Goal: Book appointment/travel/reservation

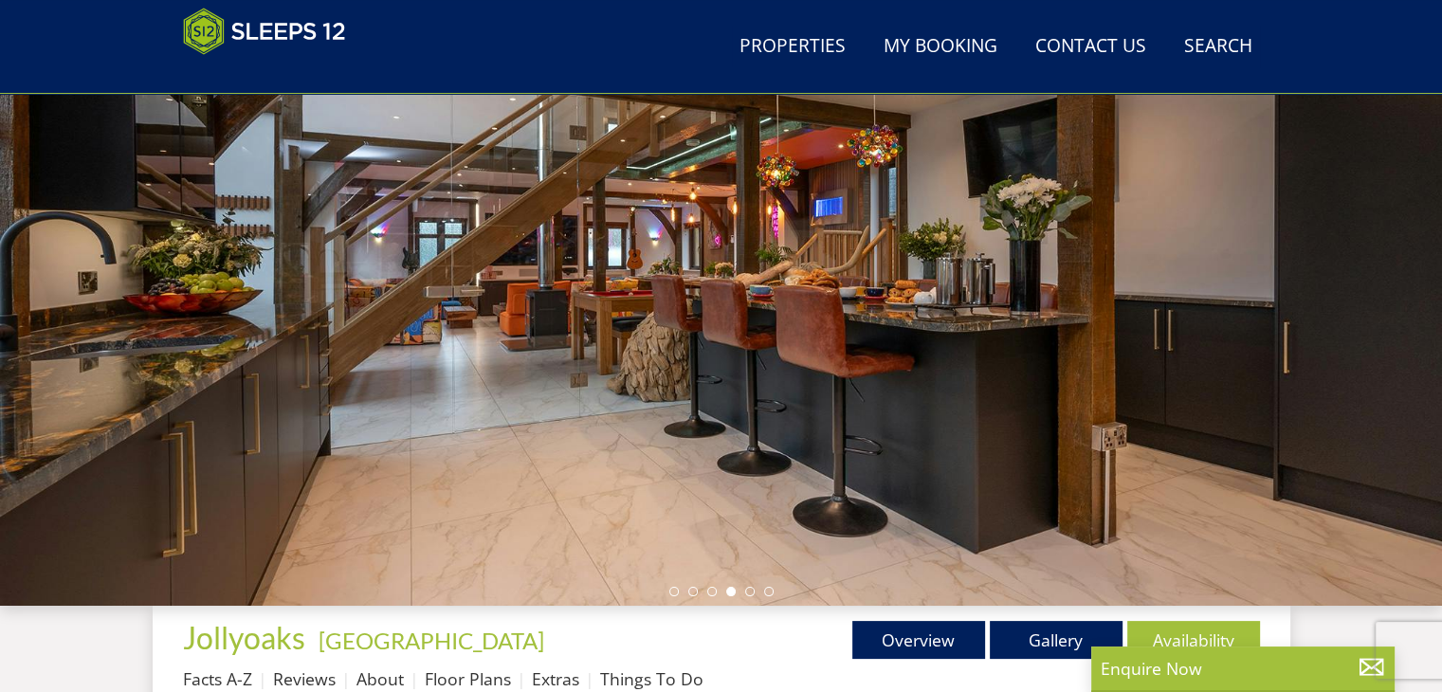
scroll to position [21, 0]
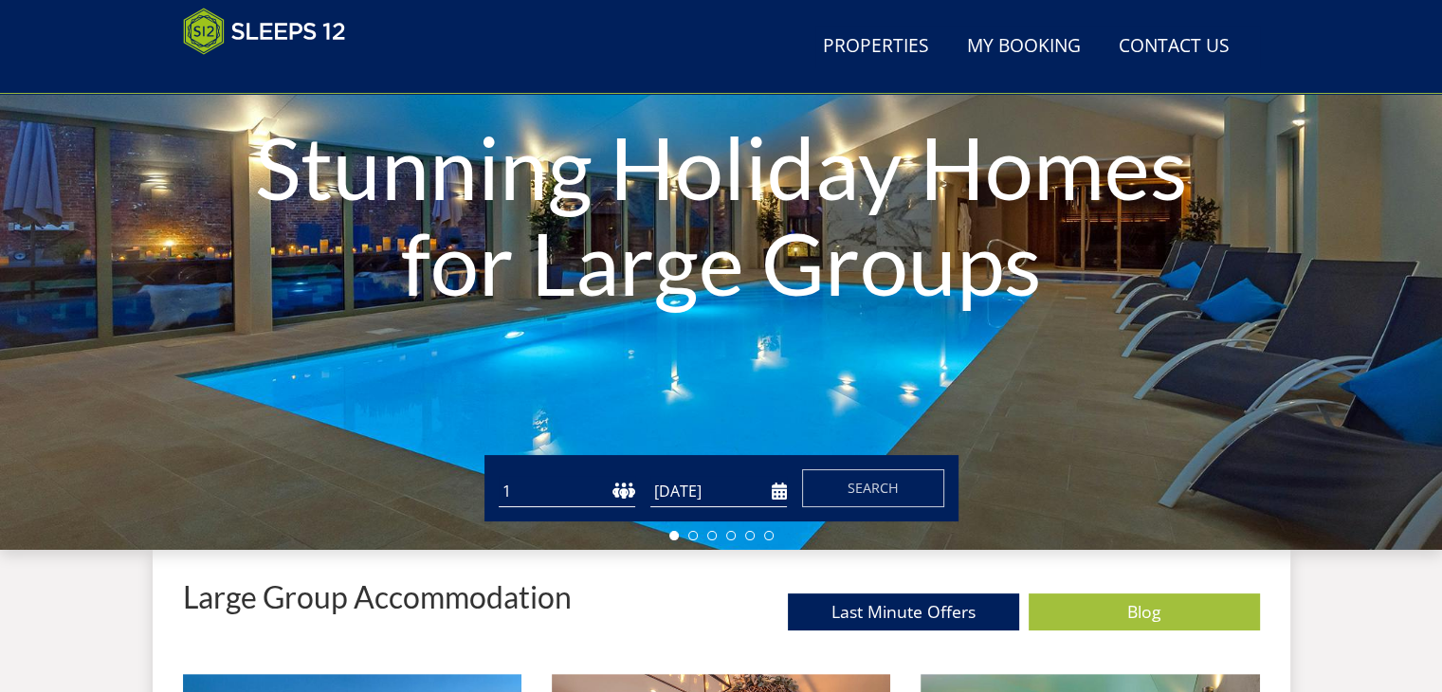
scroll to position [302, 0]
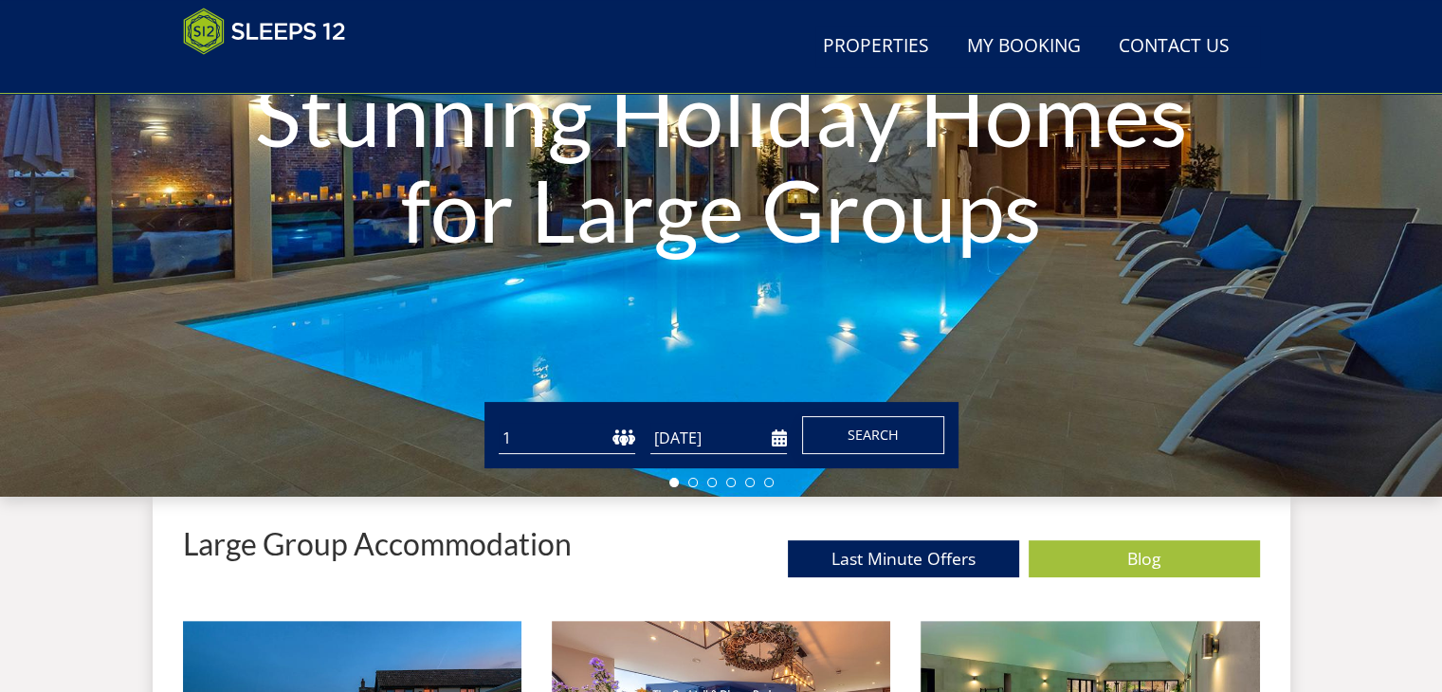
click at [877, 429] on span "Search" at bounding box center [873, 435] width 51 height 18
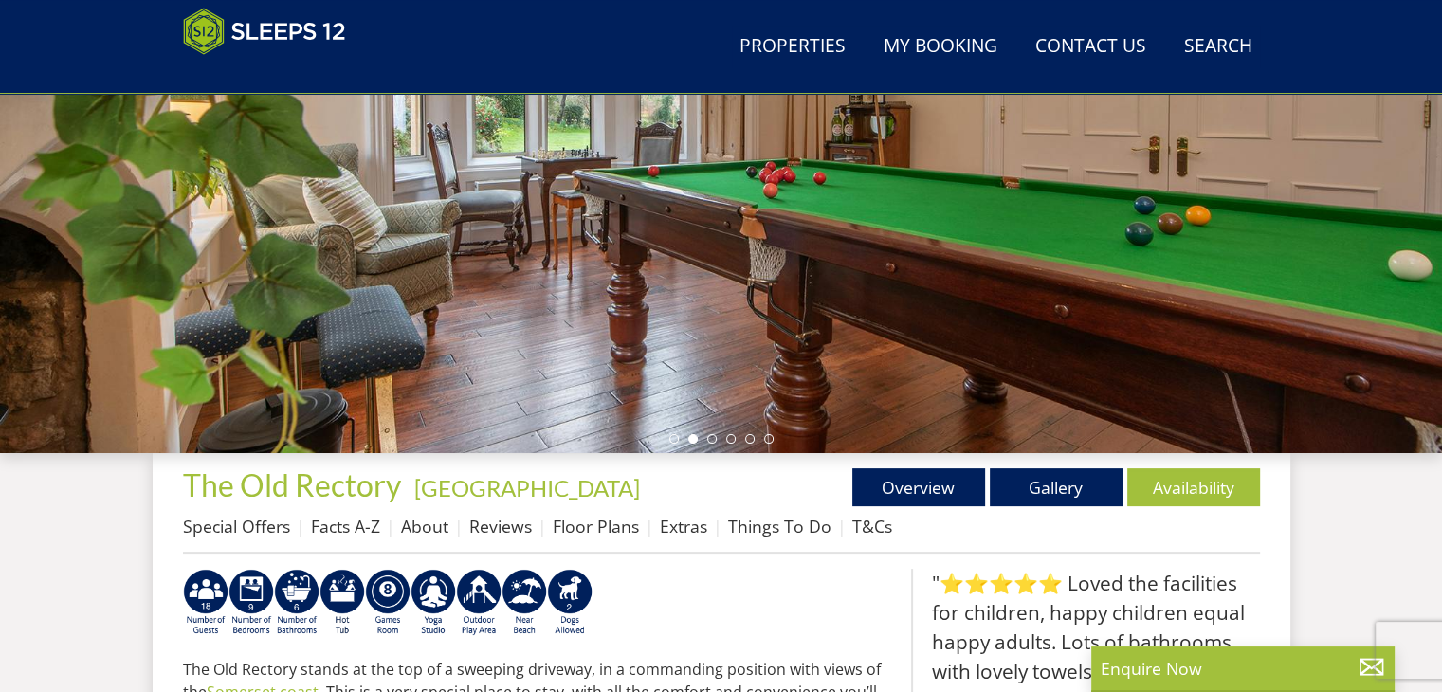
scroll to position [396, 0]
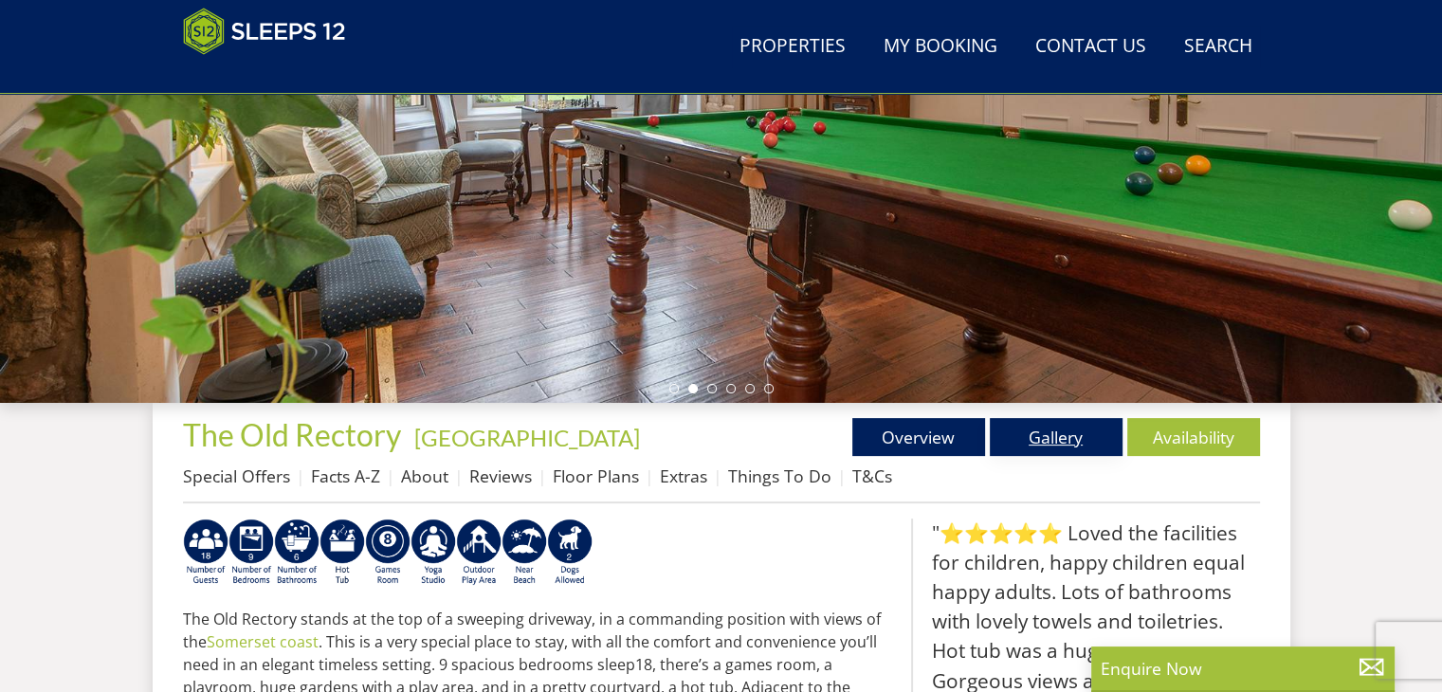
click at [1064, 429] on link "Gallery" at bounding box center [1056, 437] width 133 height 38
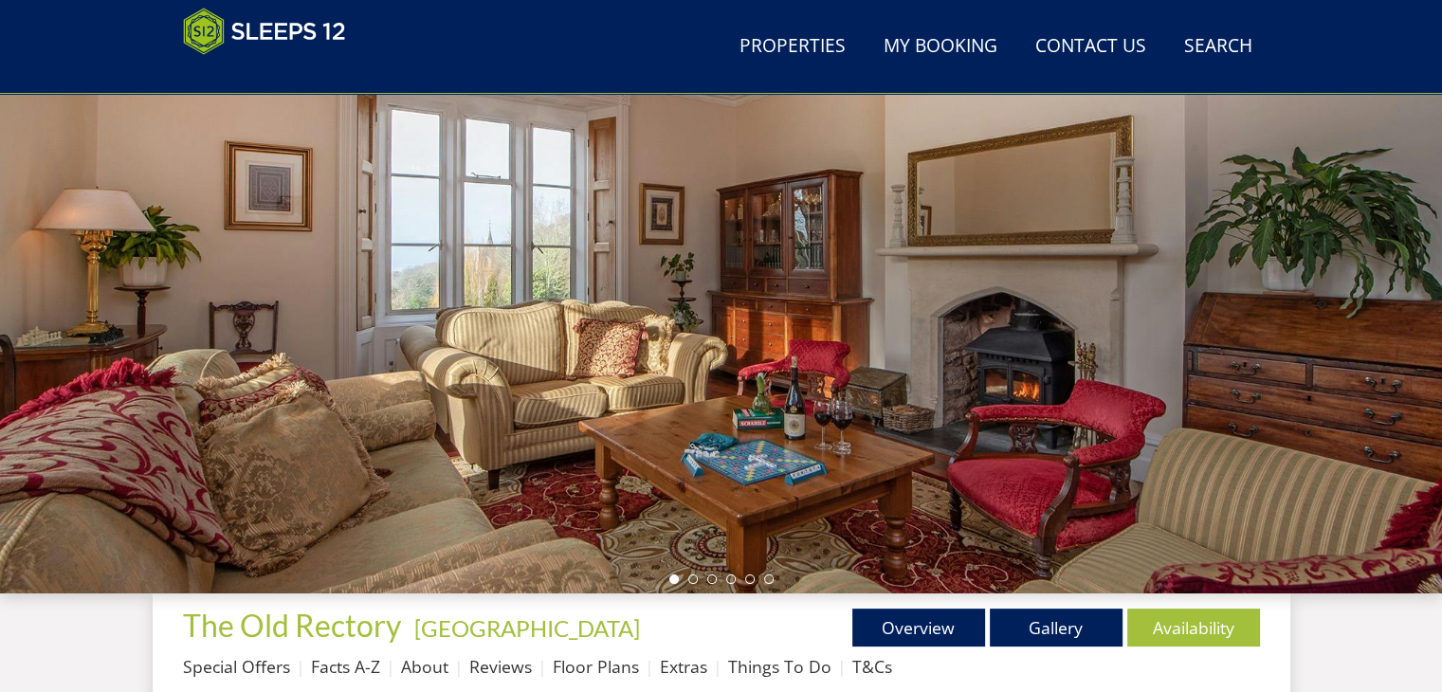
scroll to position [173, 0]
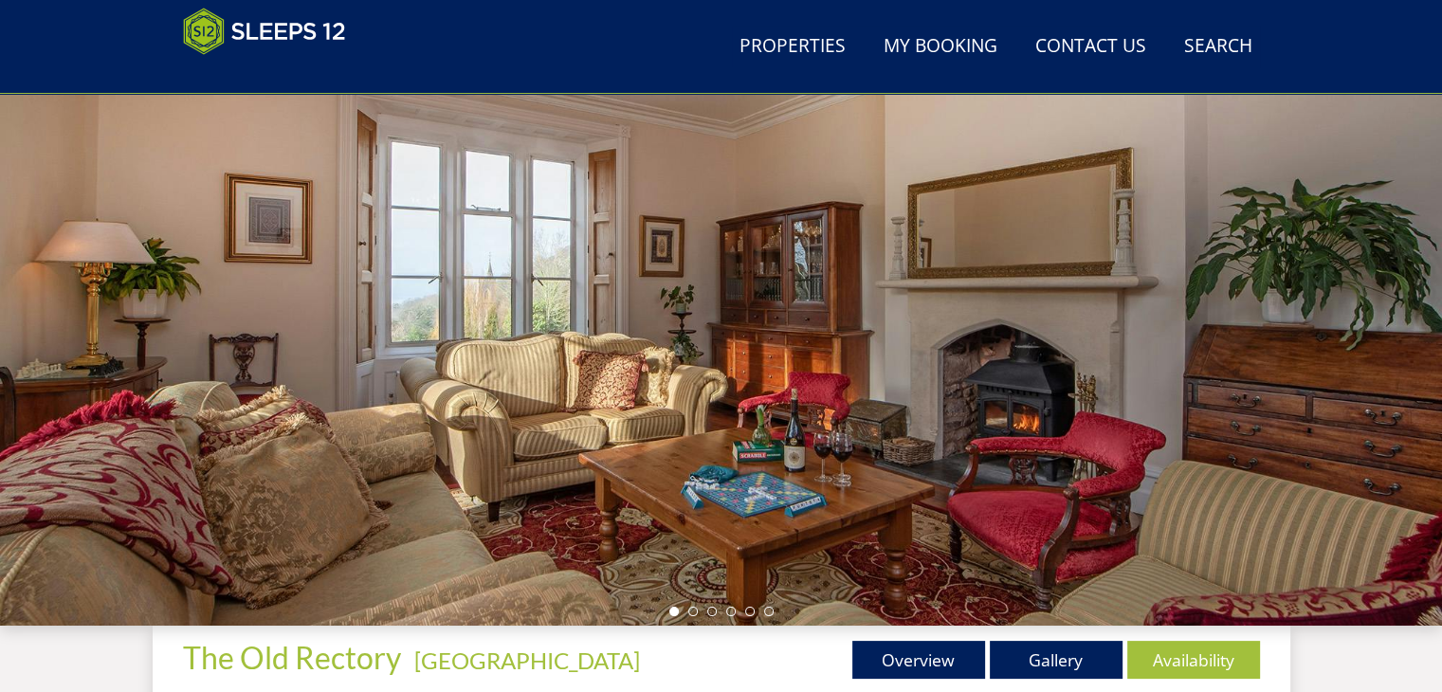
click at [1337, 331] on div at bounding box center [721, 294] width 1442 height 664
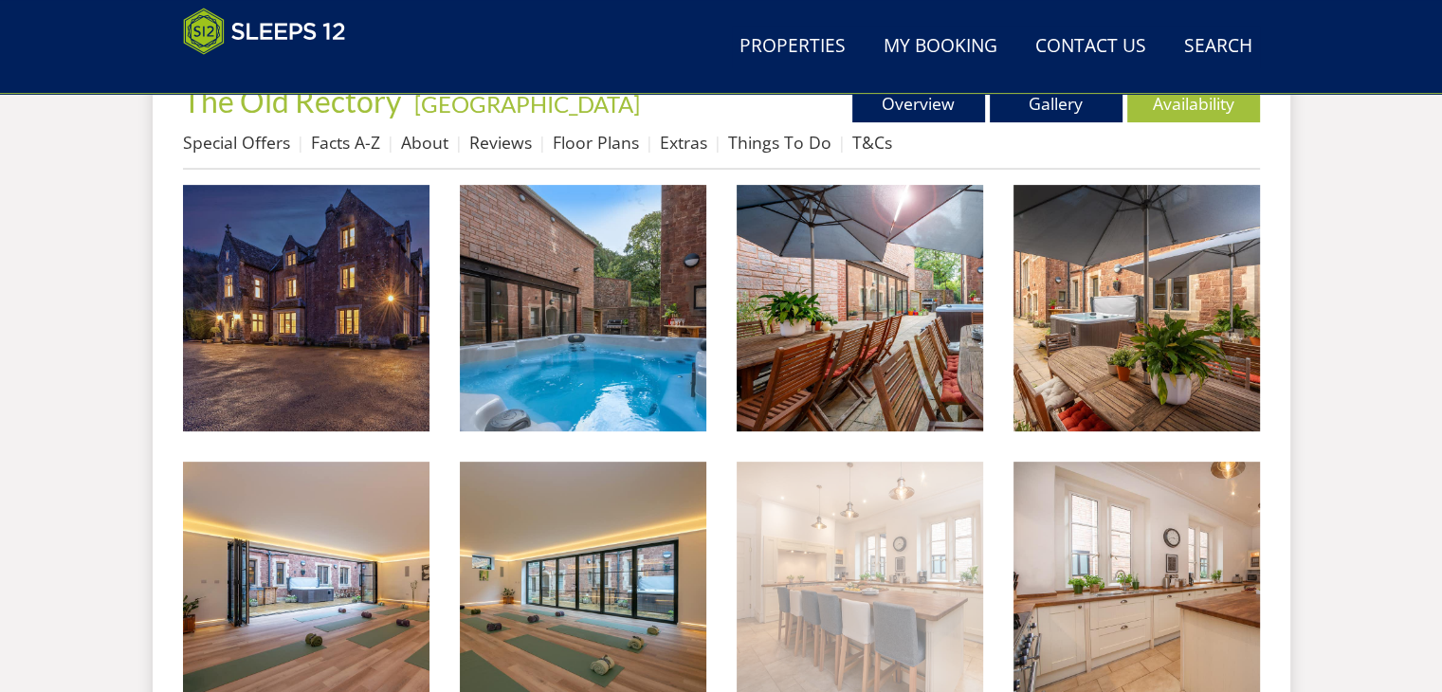
scroll to position [742, 0]
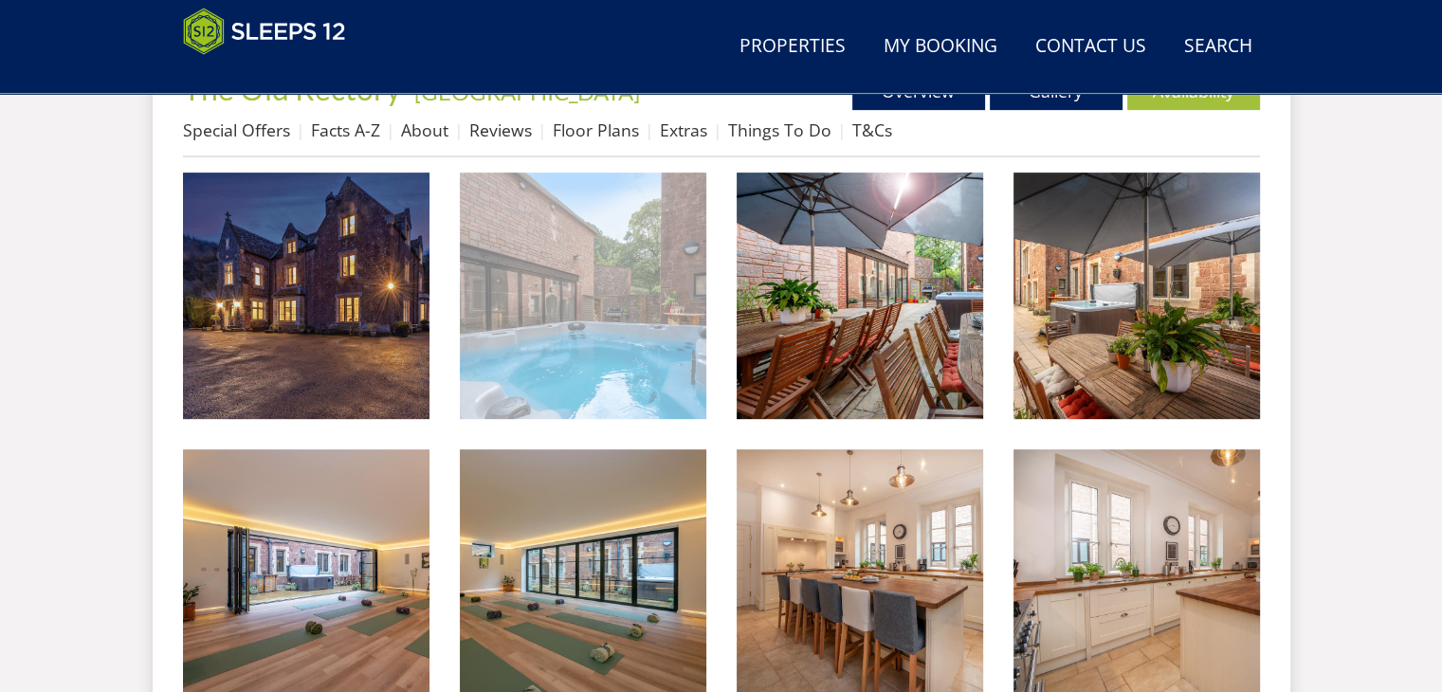
click at [611, 368] on img at bounding box center [583, 296] width 246 height 246
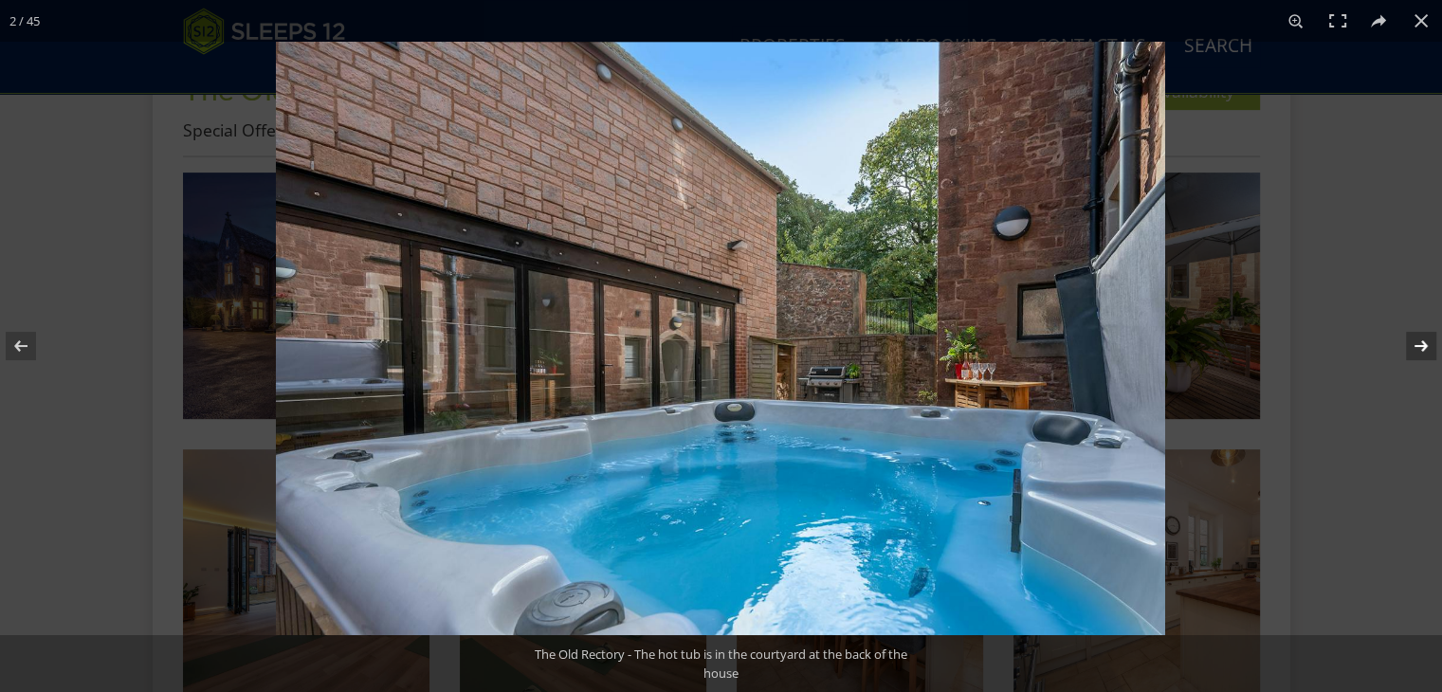
click at [1422, 344] on button at bounding box center [1409, 346] width 66 height 95
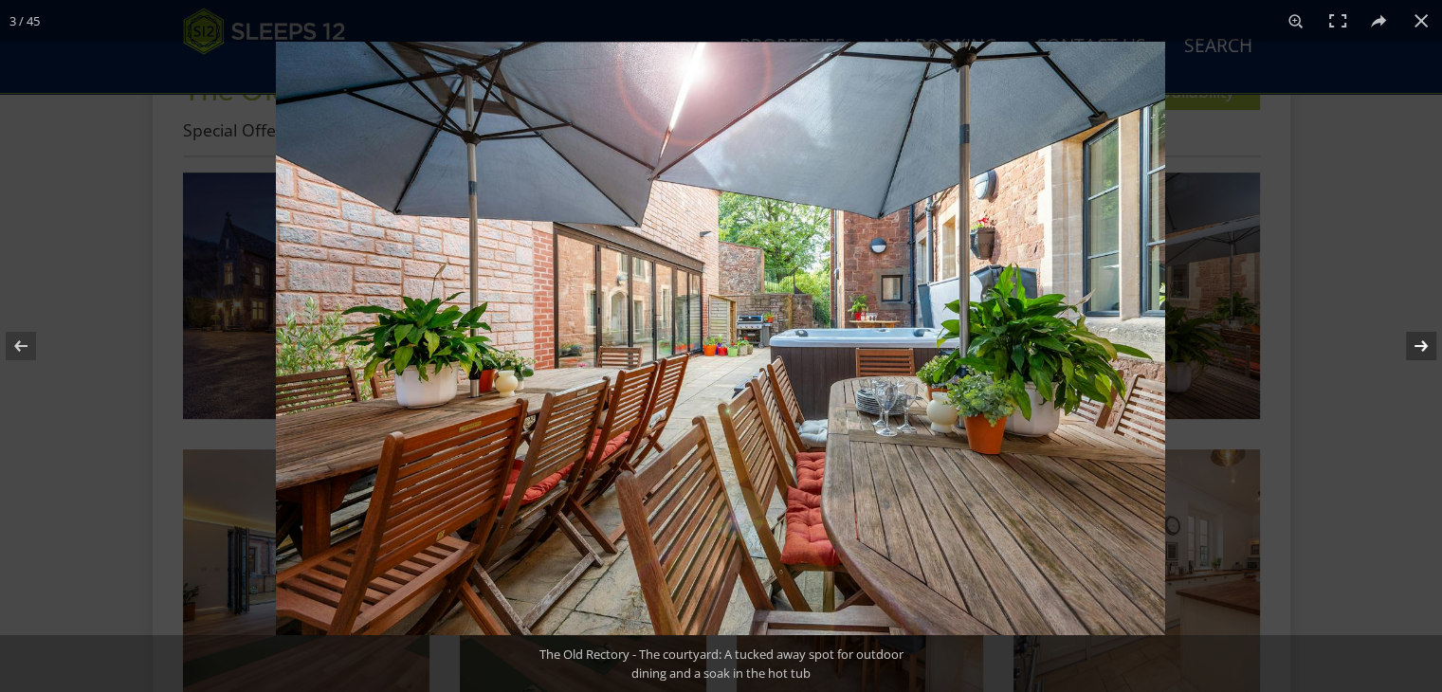
click at [1422, 344] on button at bounding box center [1409, 346] width 66 height 95
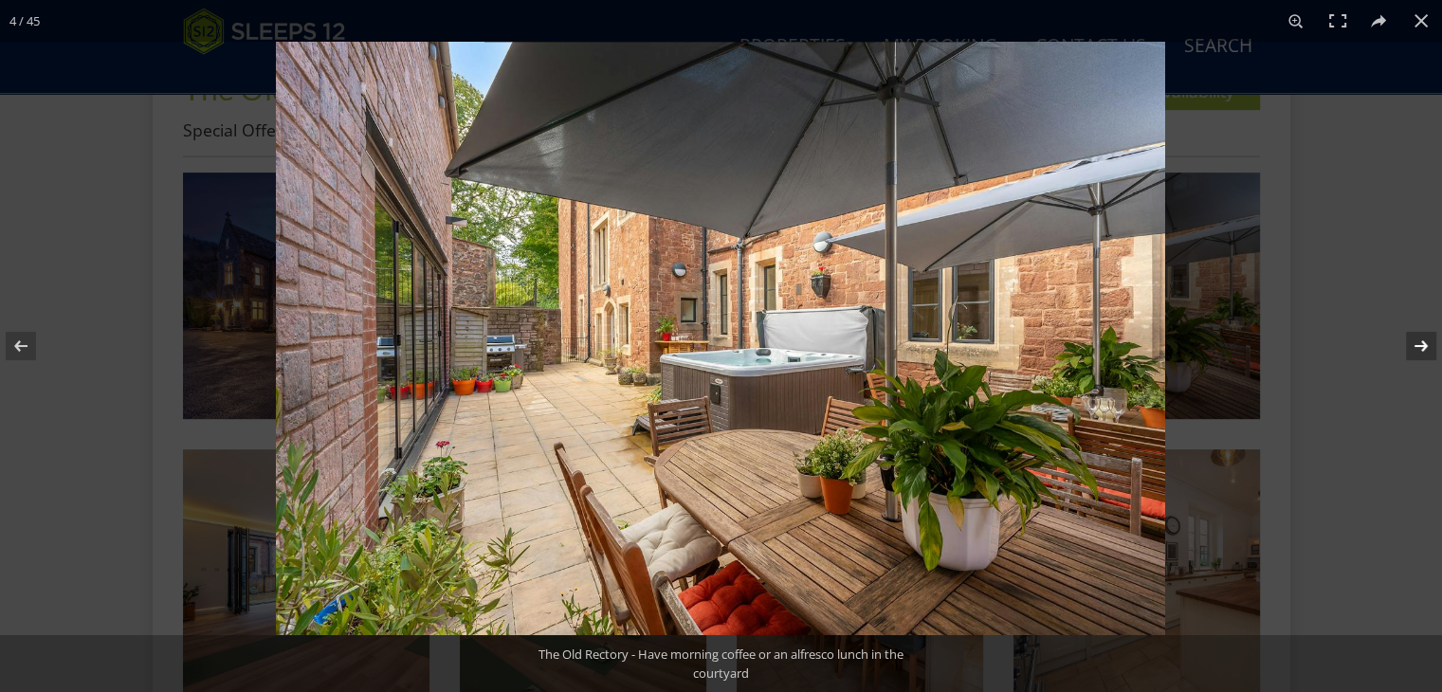
click at [1422, 344] on button at bounding box center [1409, 346] width 66 height 95
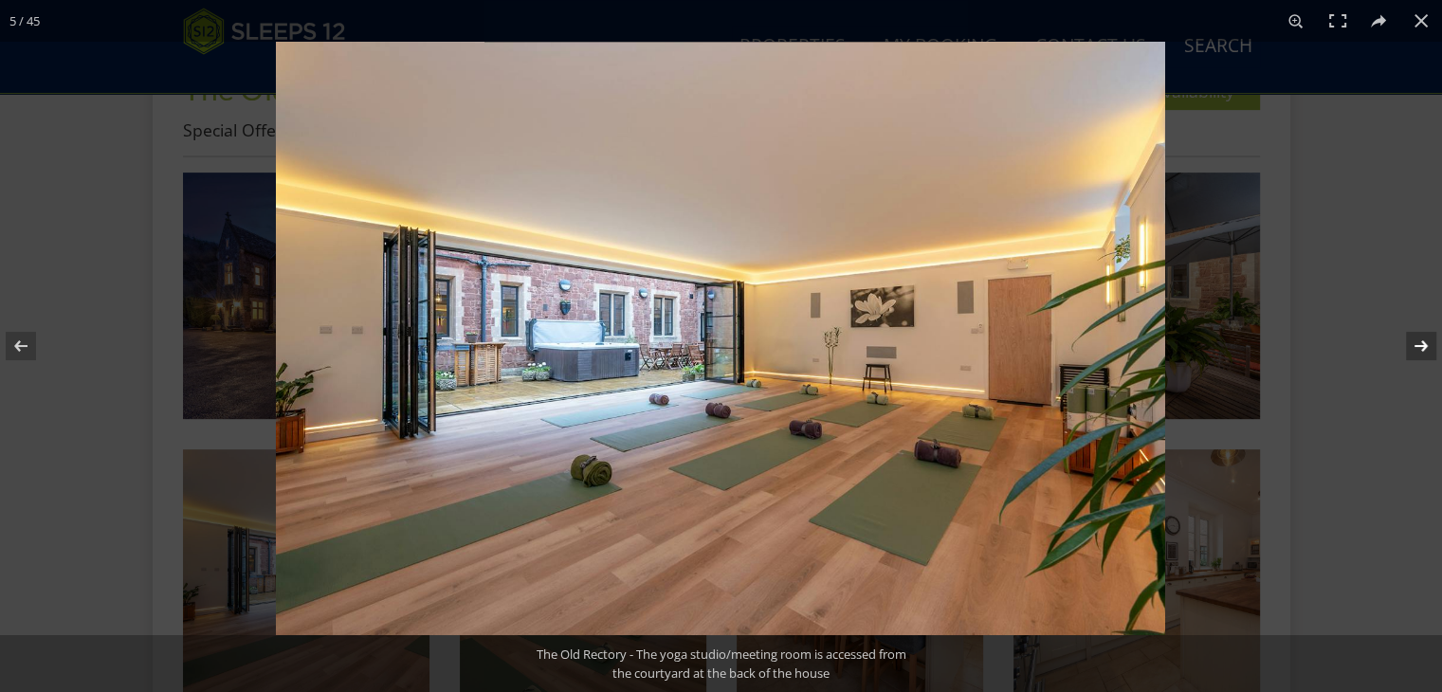
click at [1422, 344] on button at bounding box center [1409, 346] width 66 height 95
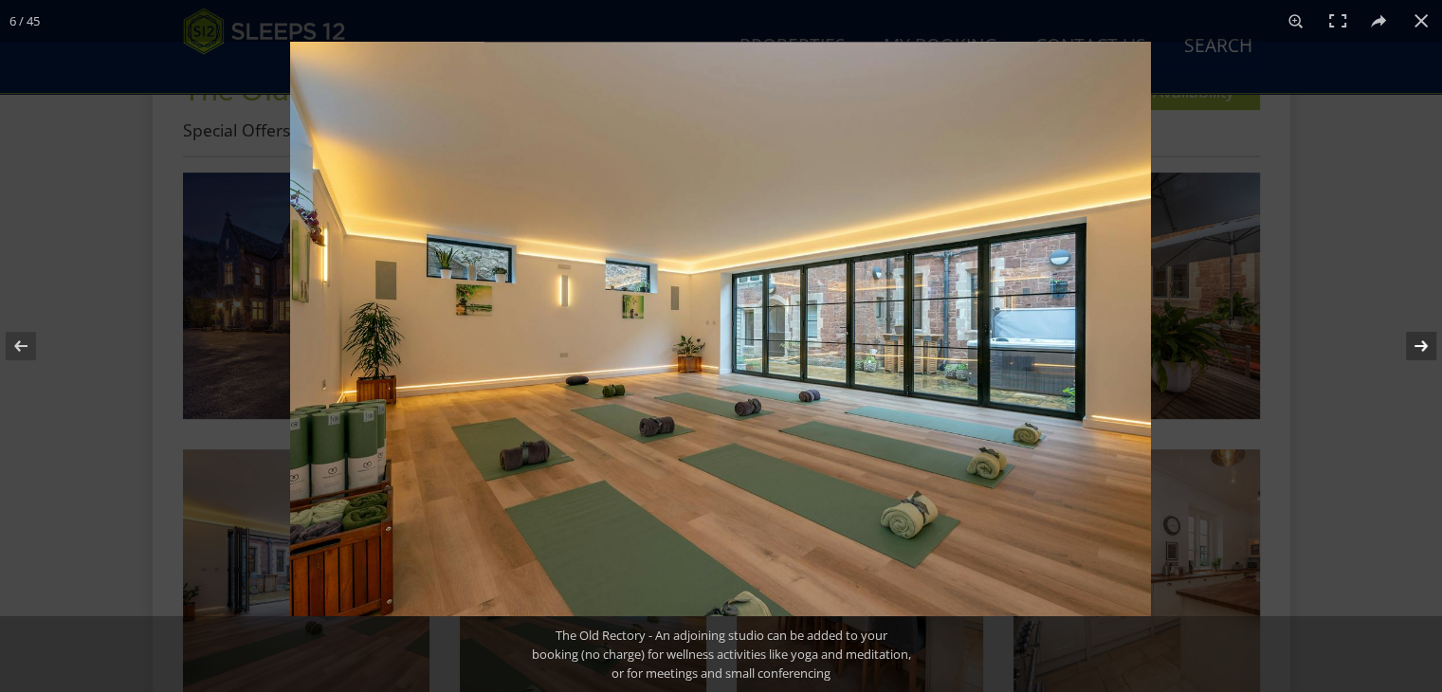
click at [1422, 344] on button at bounding box center [1409, 346] width 66 height 95
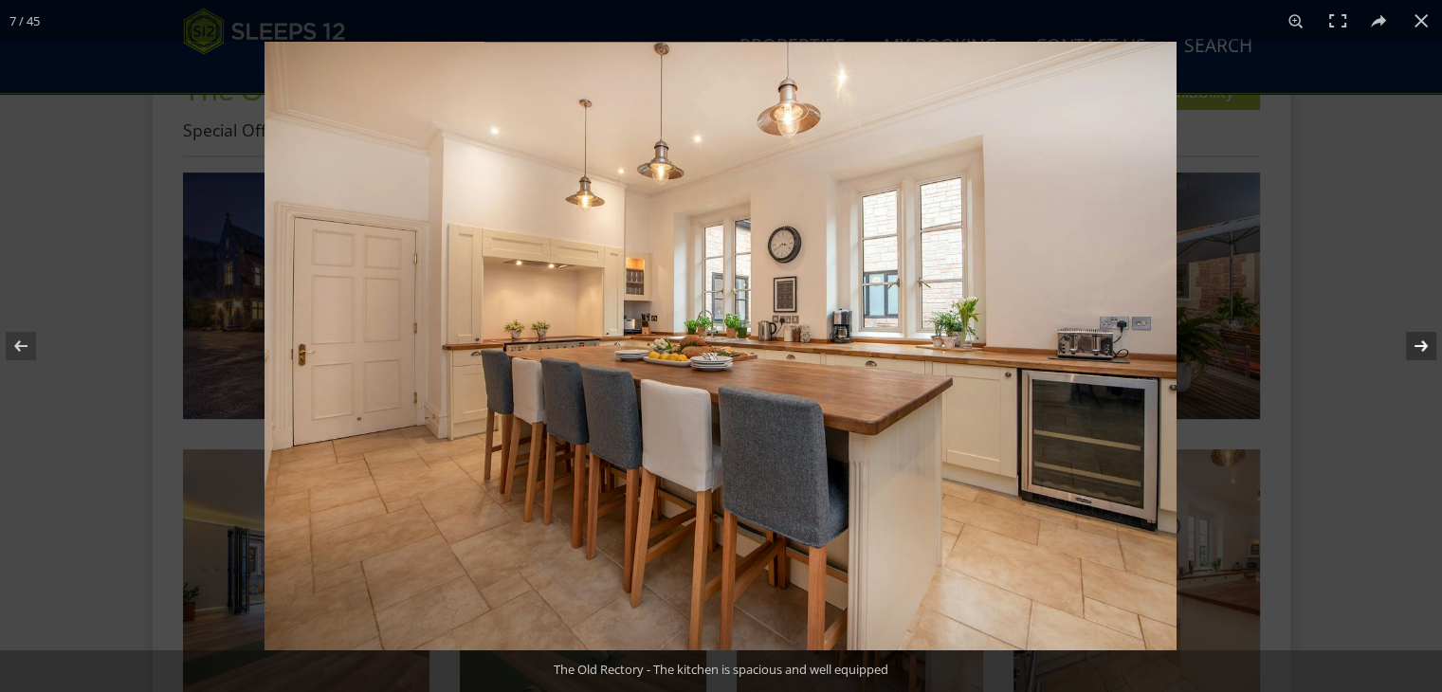
click at [1418, 343] on button at bounding box center [1409, 346] width 66 height 95
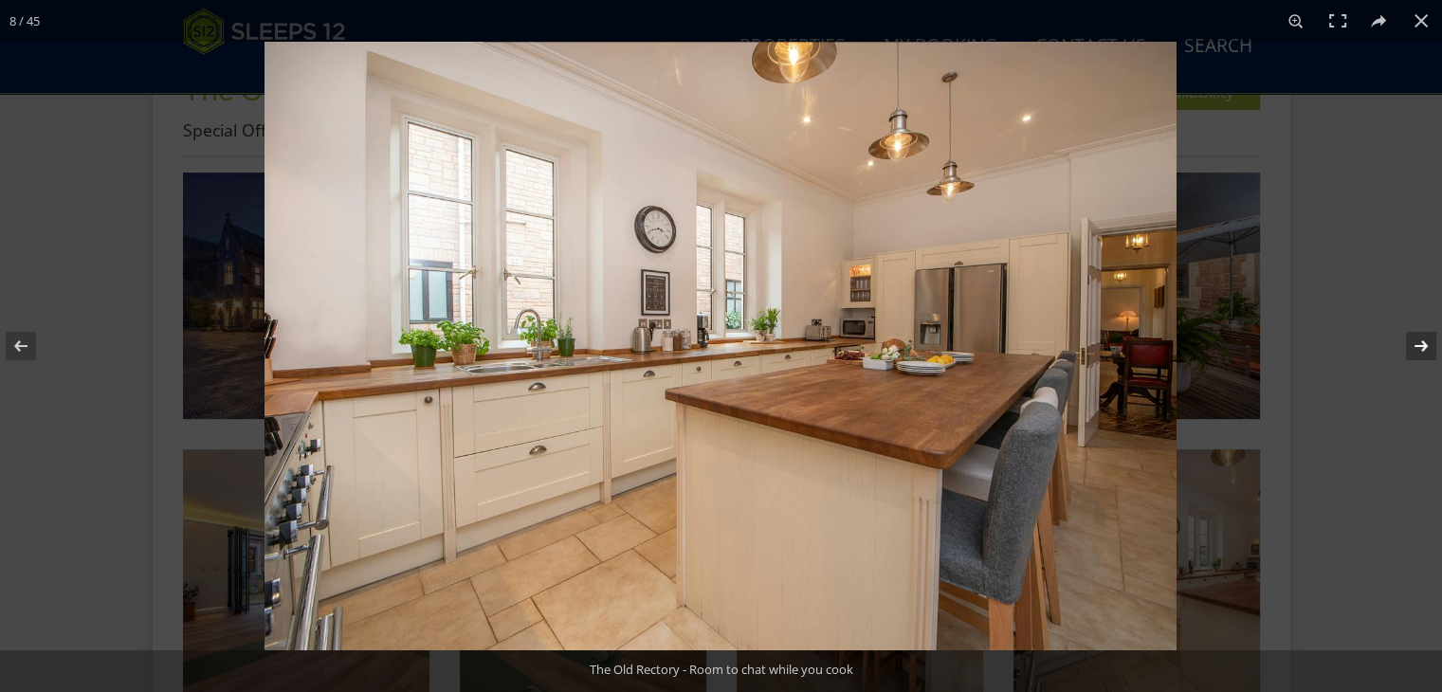
click at [1417, 343] on button at bounding box center [1409, 346] width 66 height 95
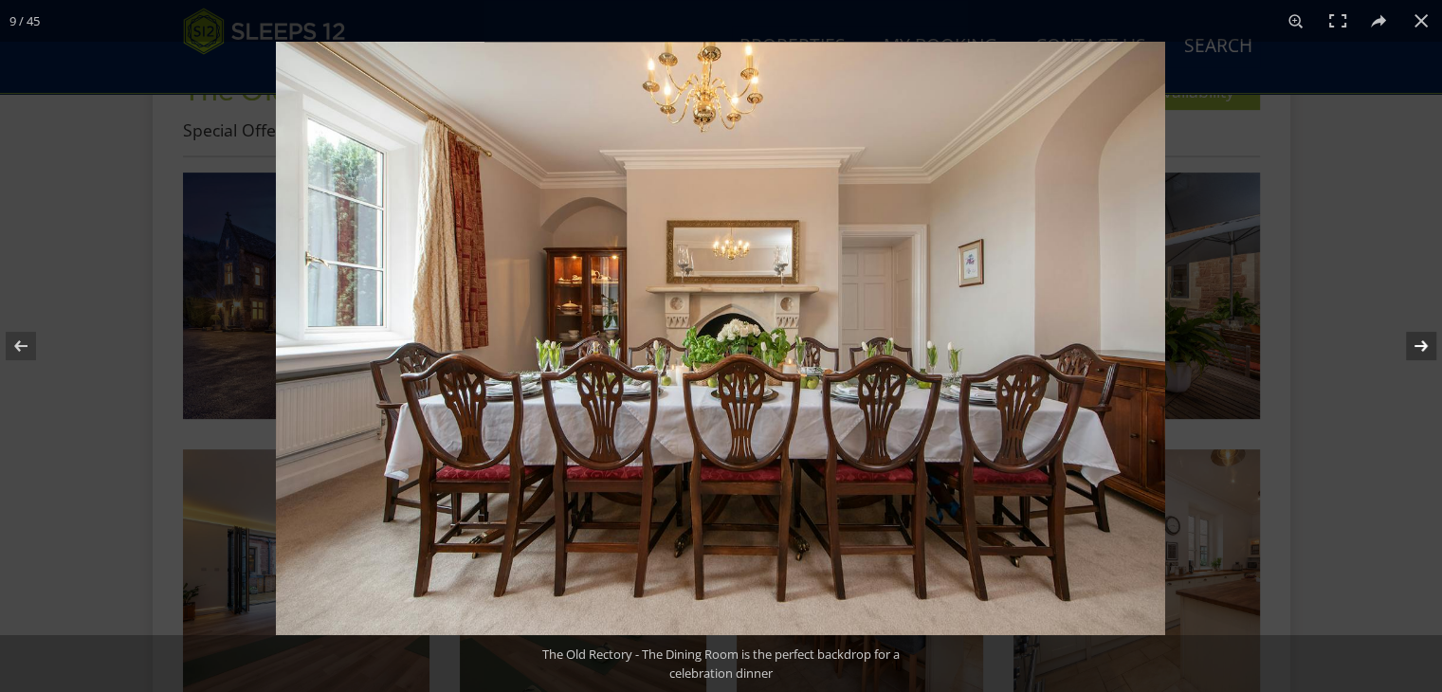
click at [1417, 343] on button at bounding box center [1409, 346] width 66 height 95
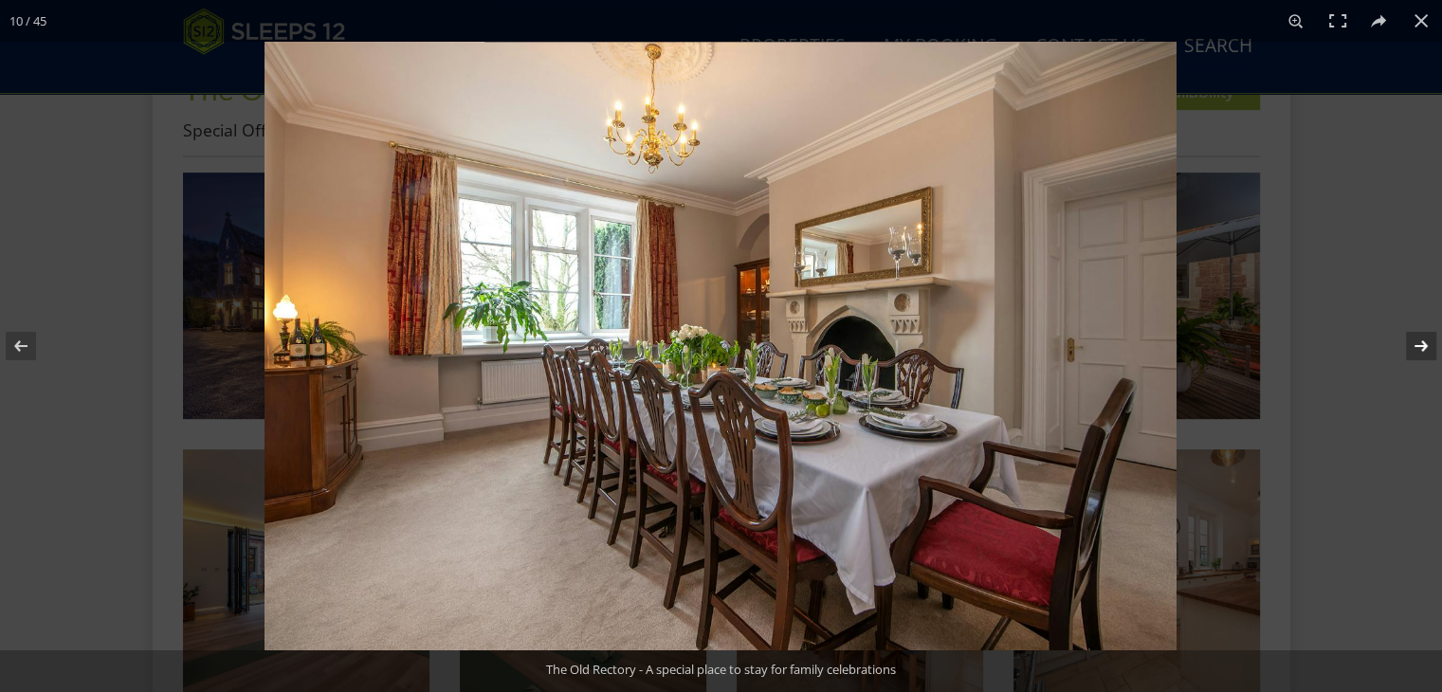
click at [1417, 343] on button at bounding box center [1409, 346] width 66 height 95
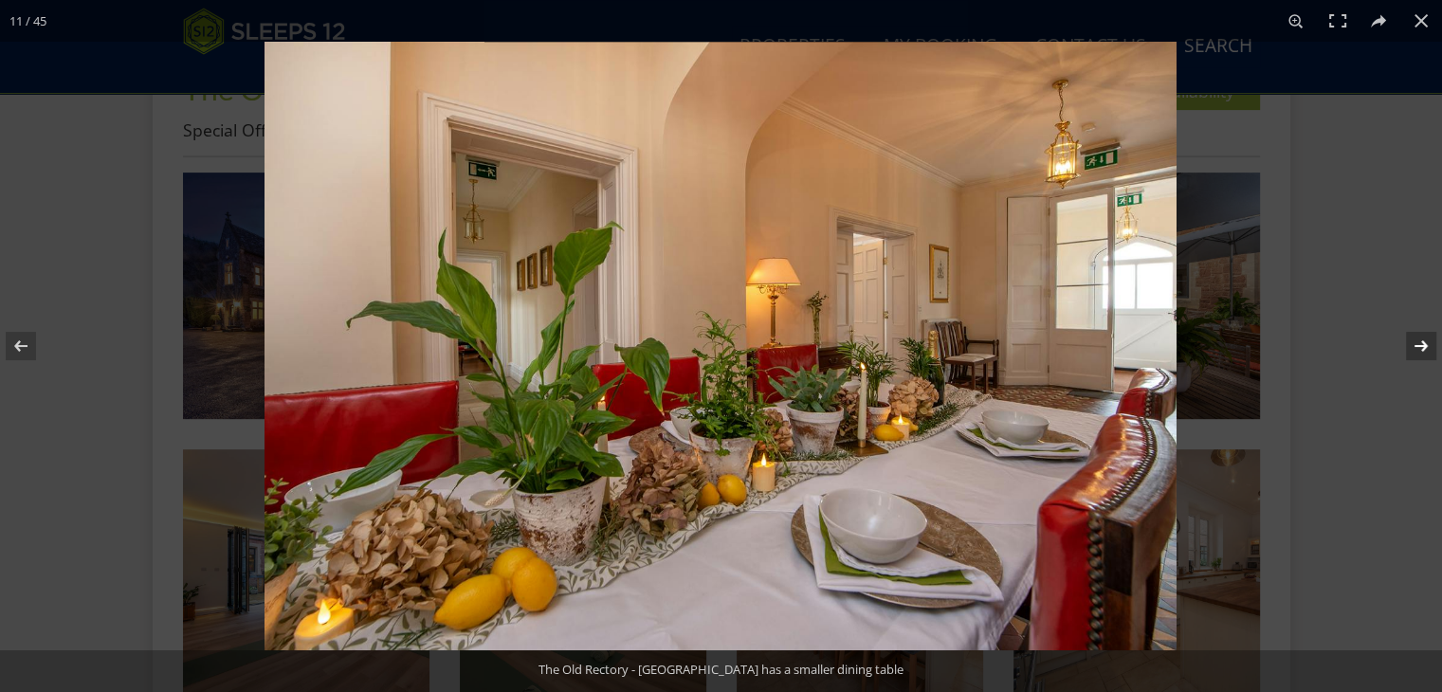
click at [1417, 343] on button at bounding box center [1409, 346] width 66 height 95
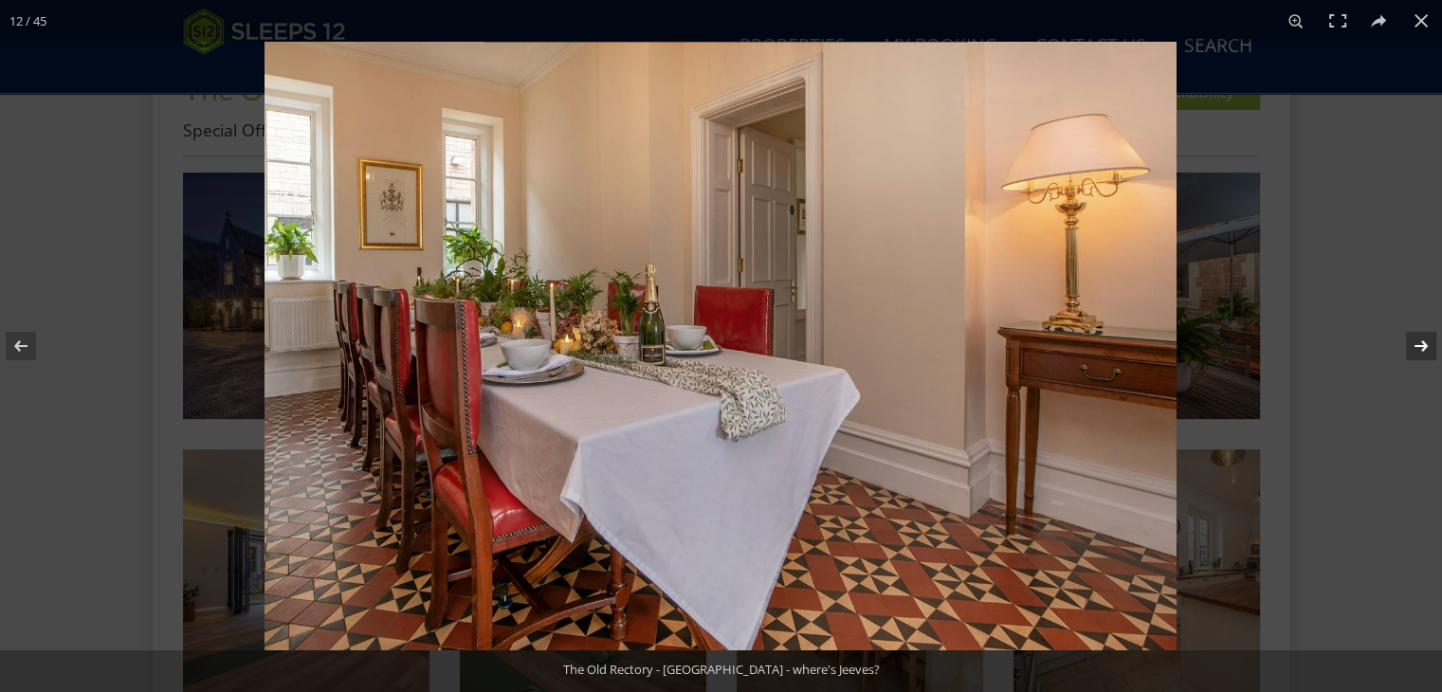
click at [1417, 343] on button at bounding box center [1409, 346] width 66 height 95
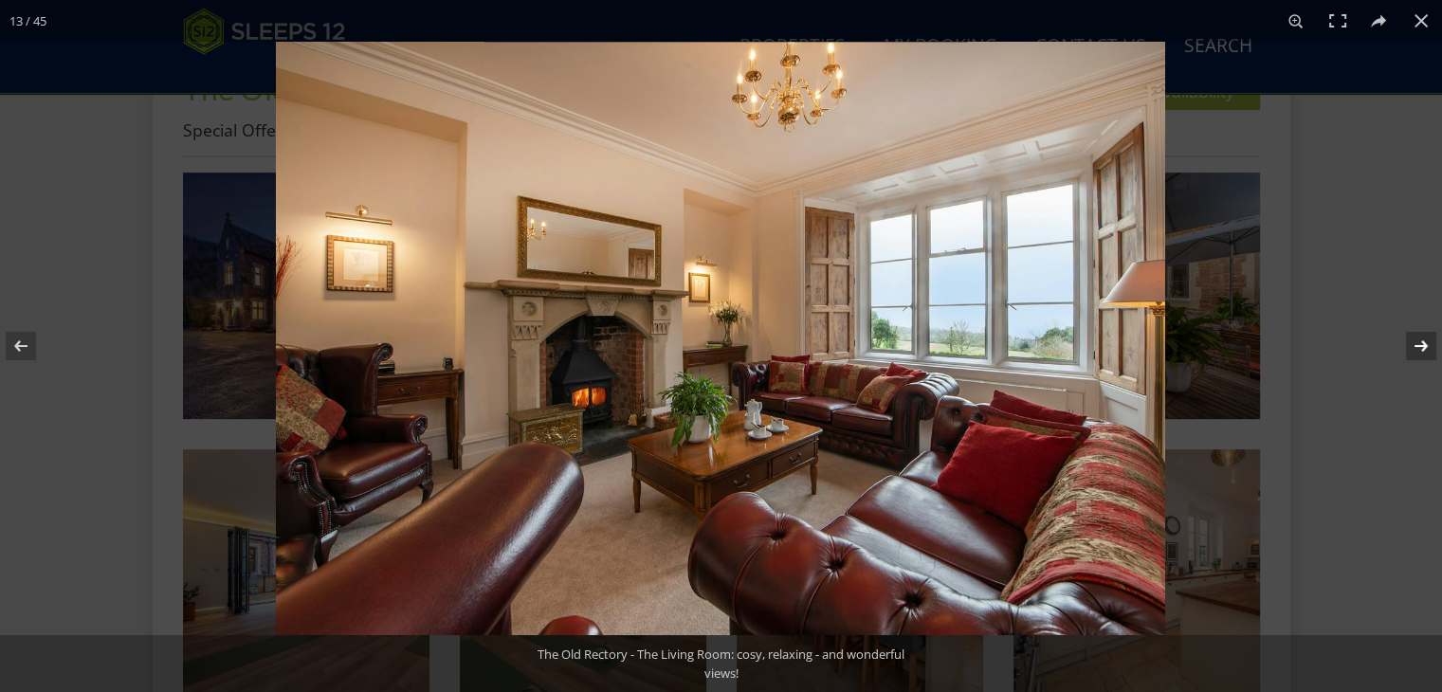
click at [1417, 343] on button at bounding box center [1409, 346] width 66 height 95
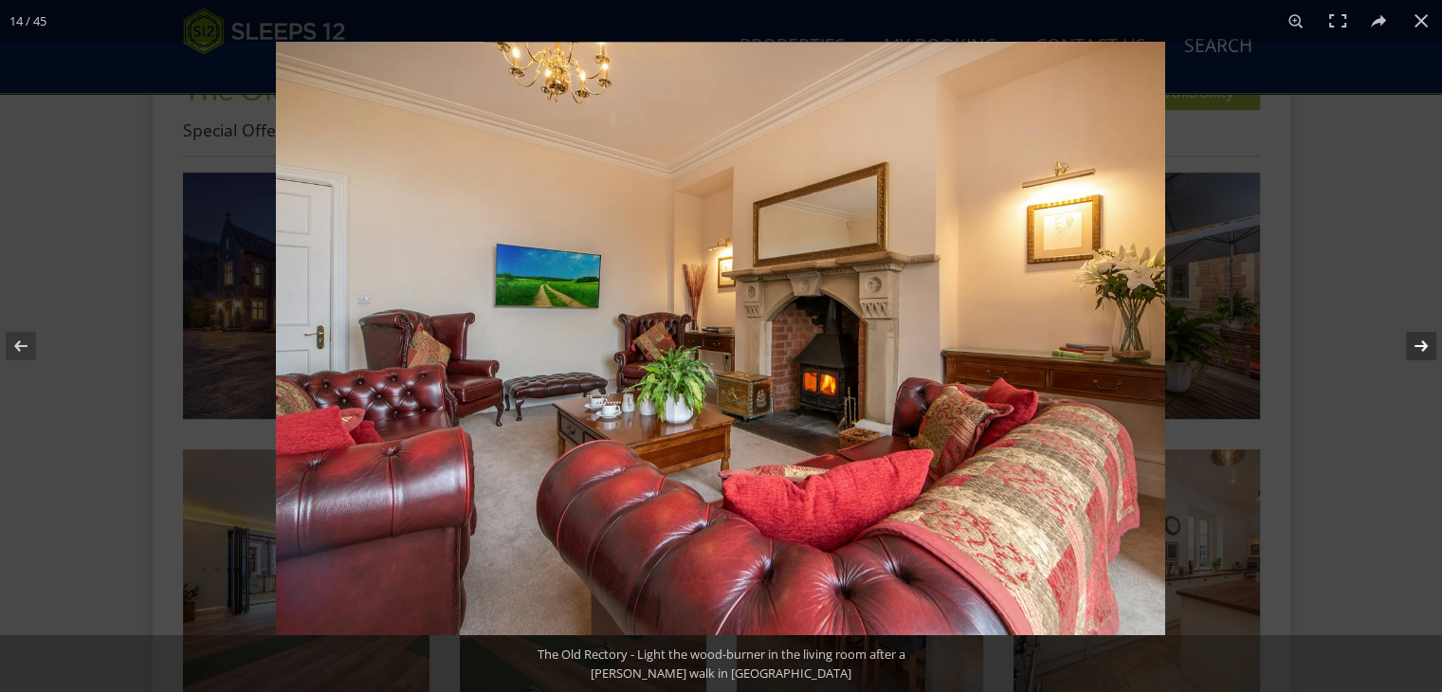
click at [1417, 343] on button at bounding box center [1409, 346] width 66 height 95
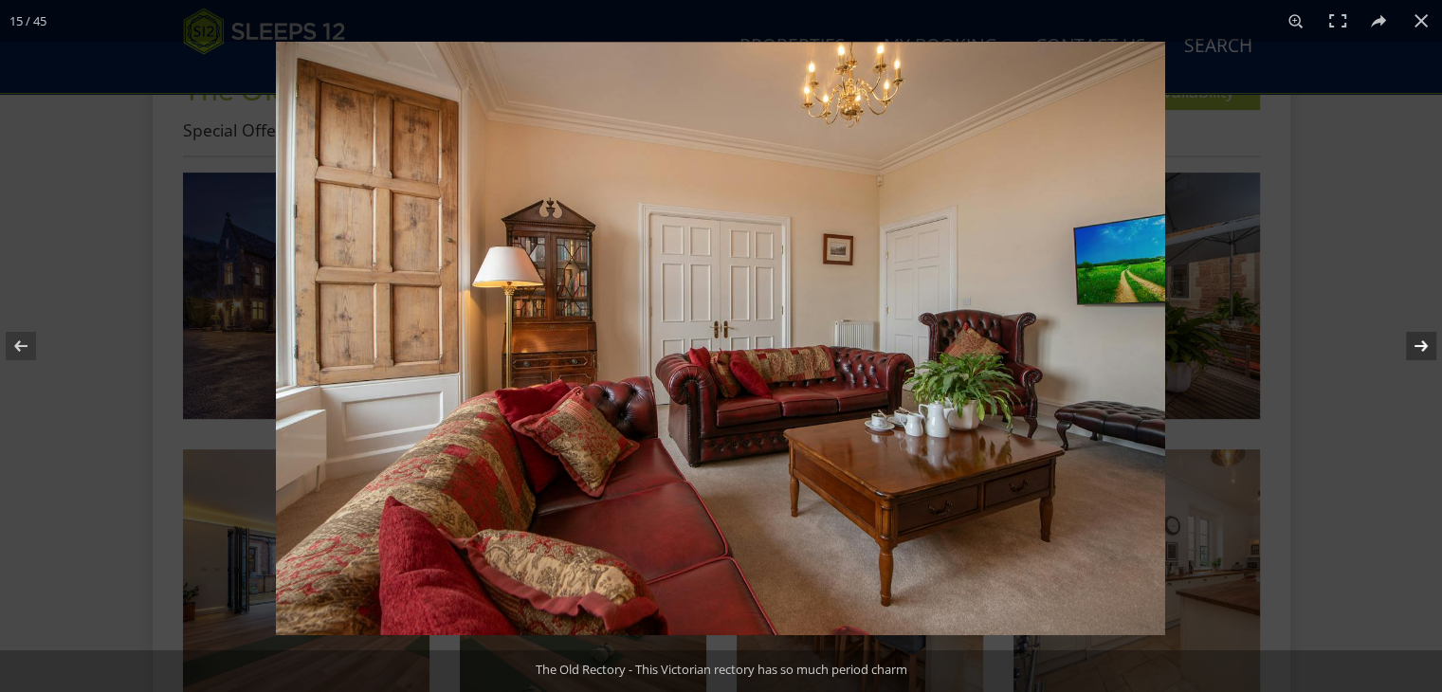
click at [1417, 343] on button at bounding box center [1409, 346] width 66 height 95
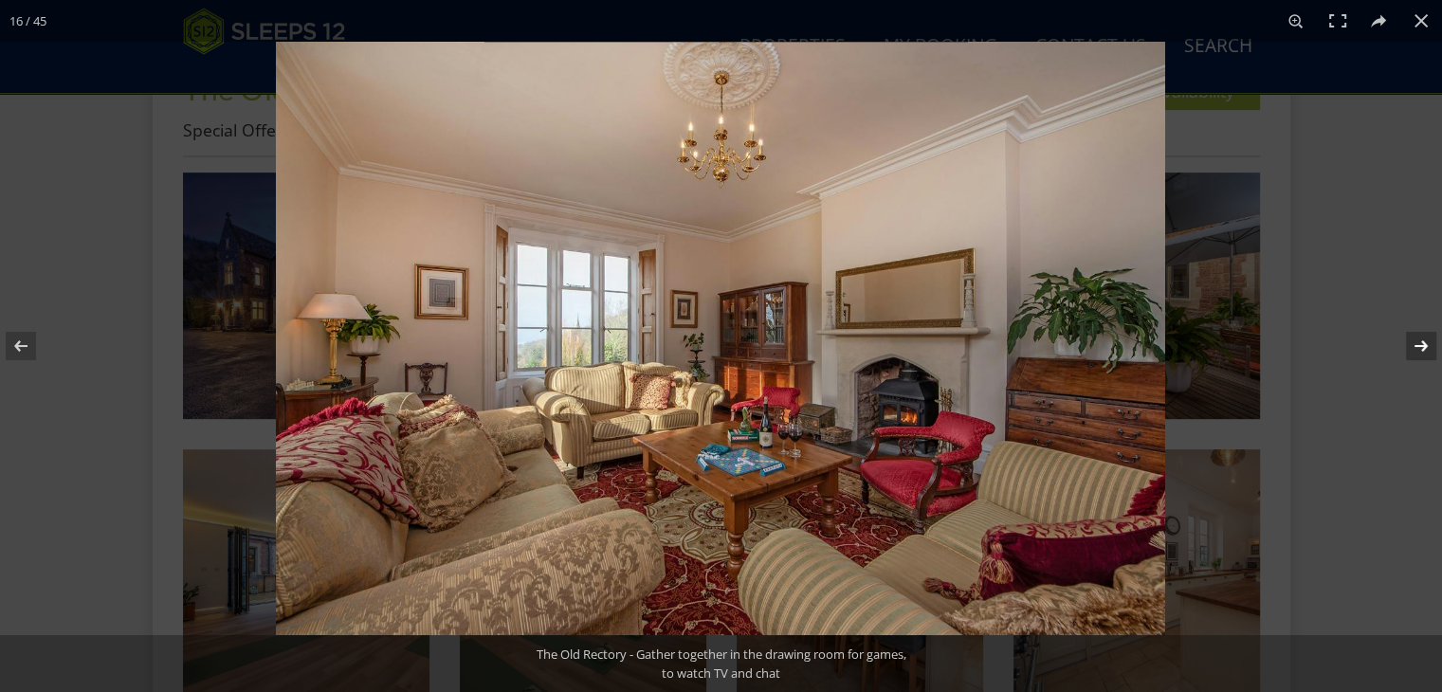
click at [1417, 343] on button at bounding box center [1409, 346] width 66 height 95
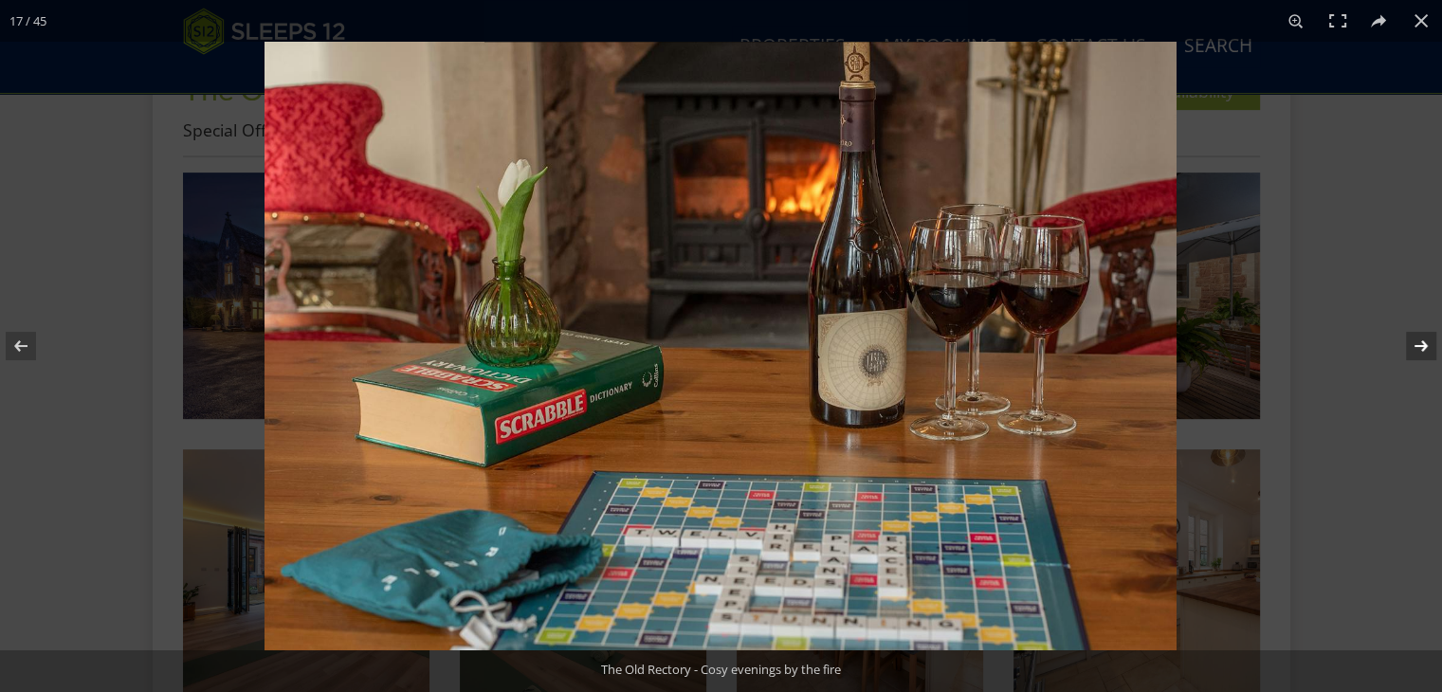
click at [1417, 343] on button at bounding box center [1409, 346] width 66 height 95
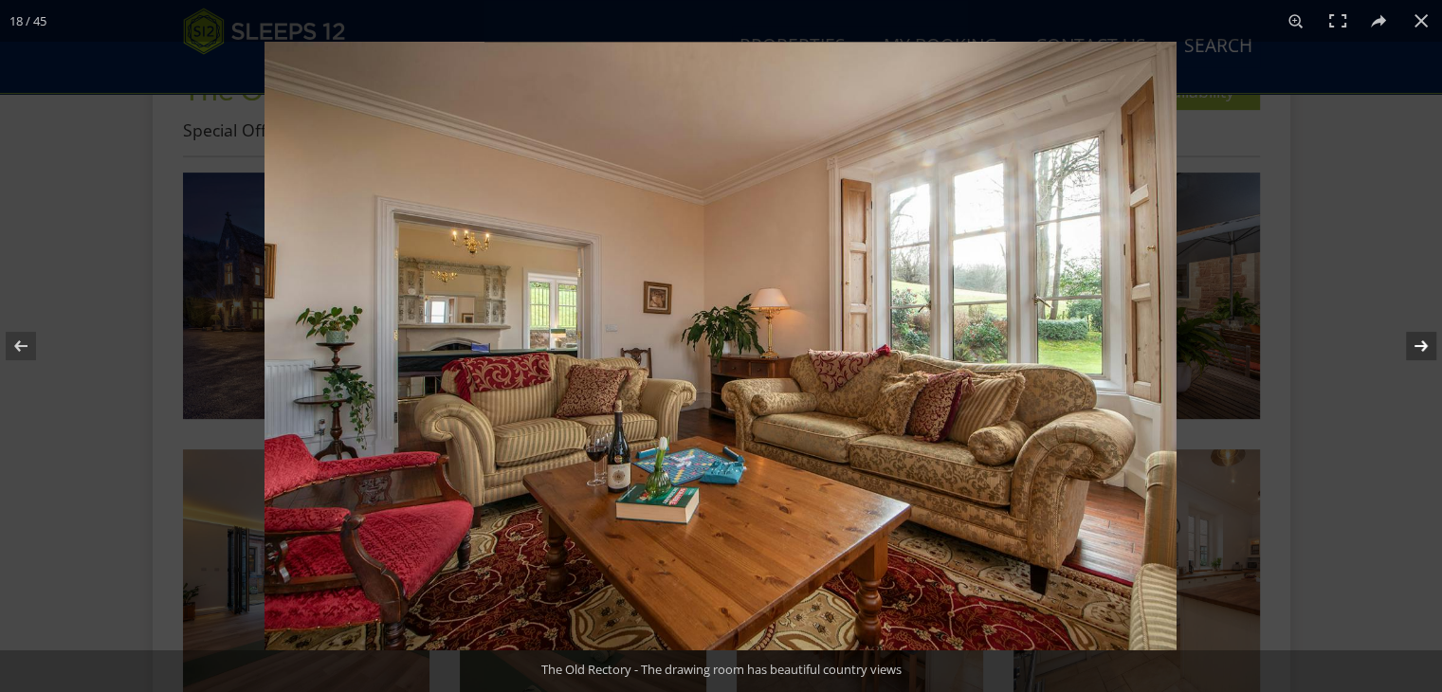
click at [1417, 343] on button at bounding box center [1409, 346] width 66 height 95
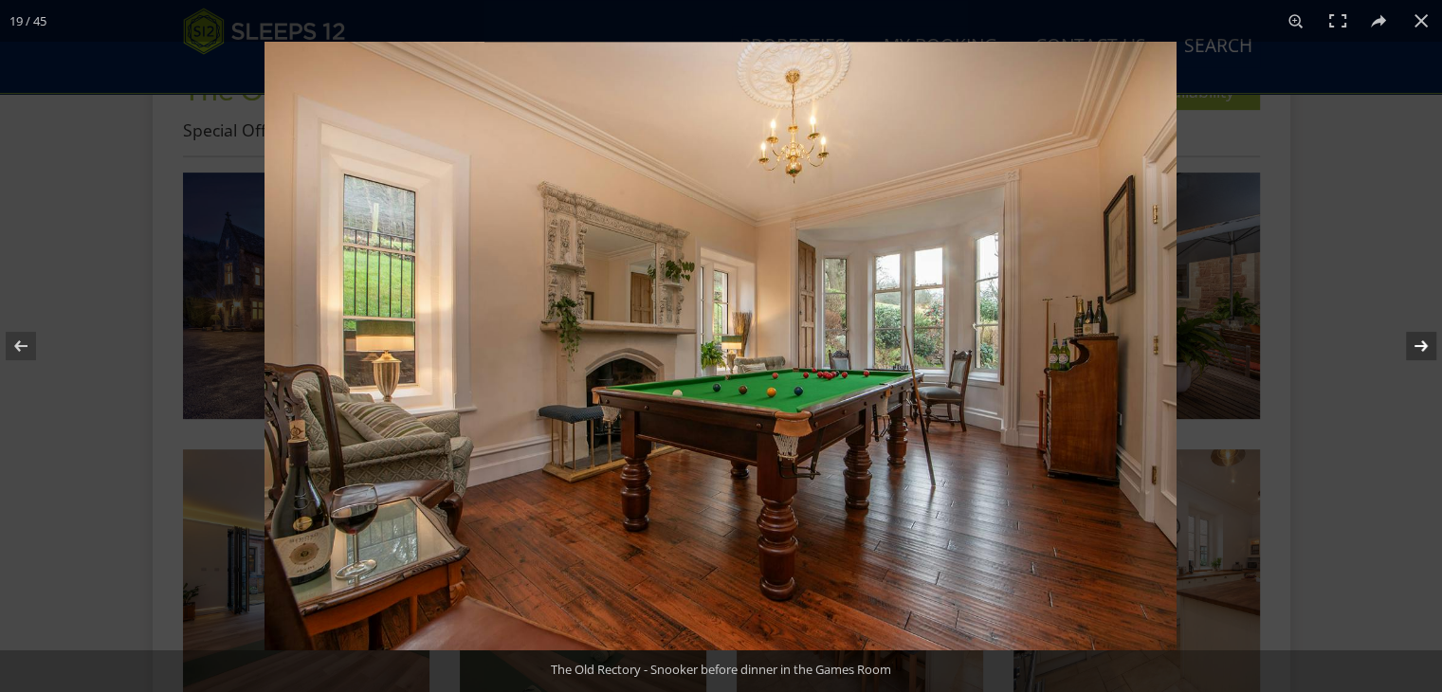
click at [1417, 343] on button at bounding box center [1409, 346] width 66 height 95
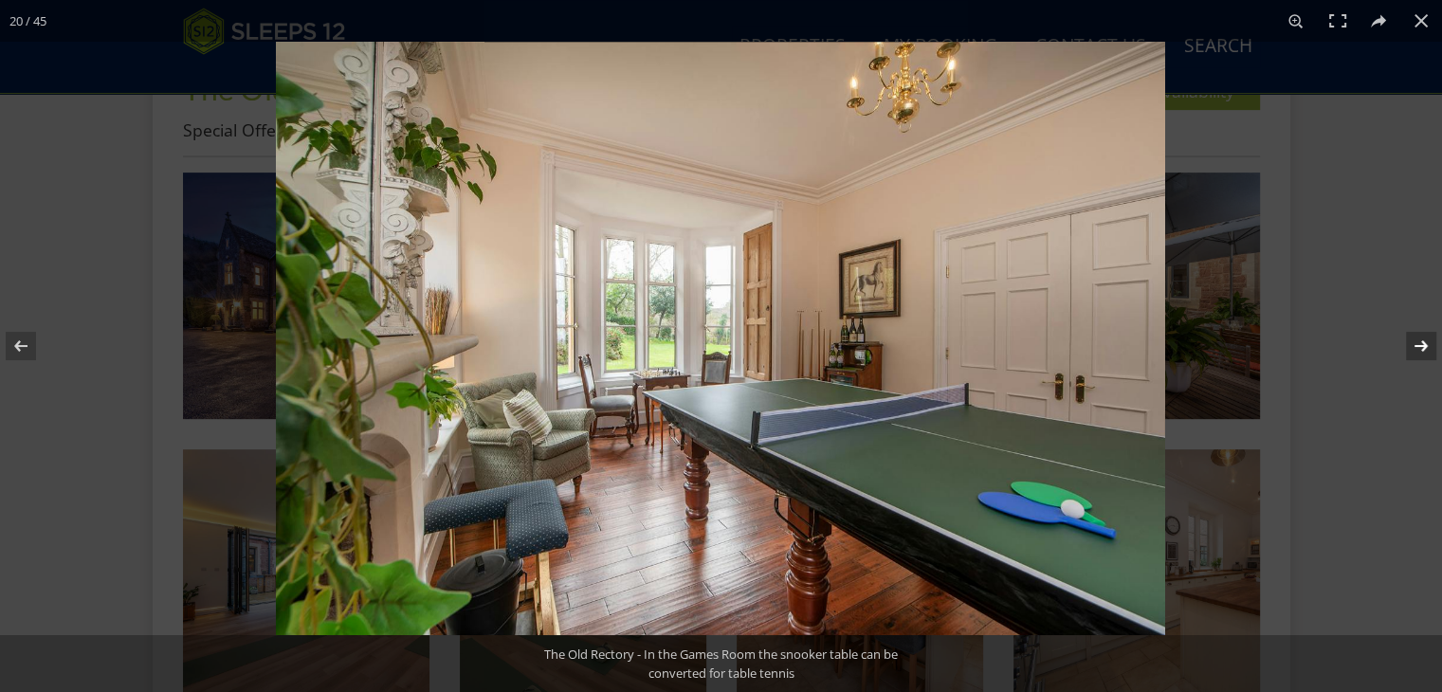
click at [1417, 343] on button at bounding box center [1409, 346] width 66 height 95
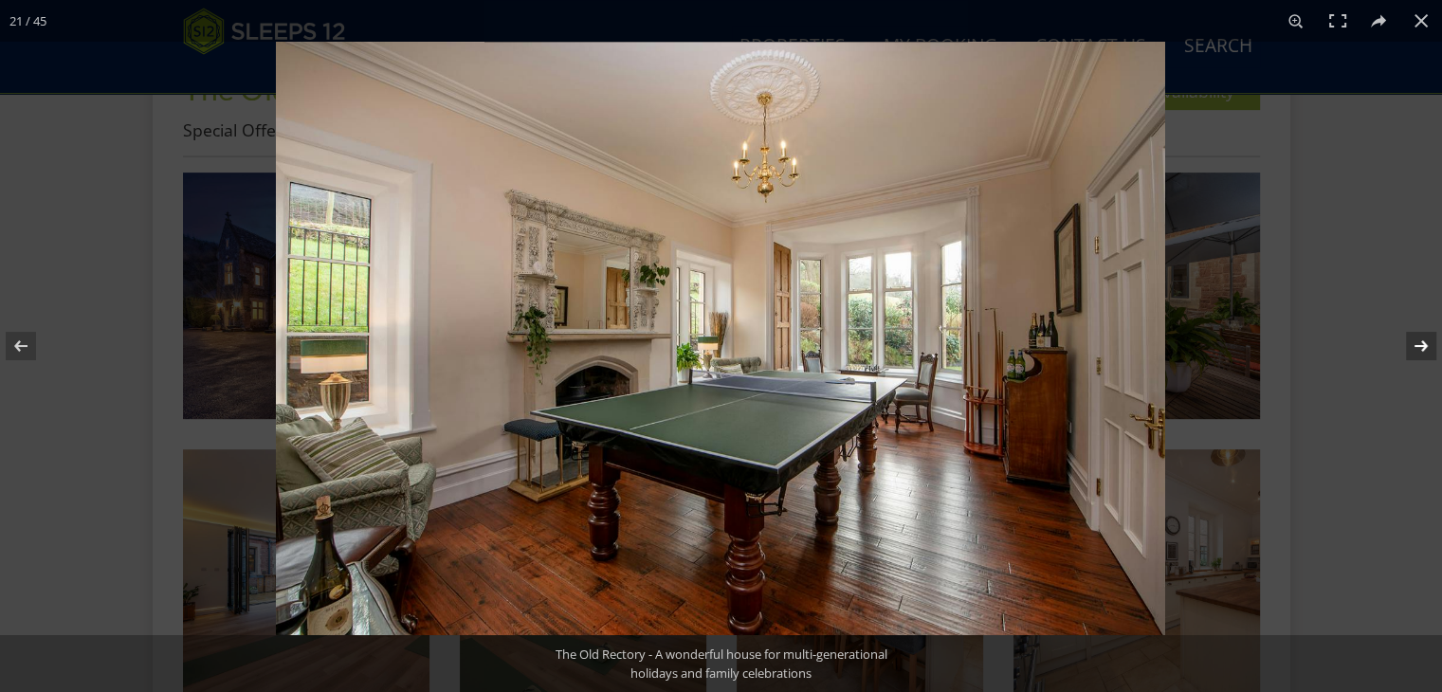
click at [1417, 343] on button at bounding box center [1409, 346] width 66 height 95
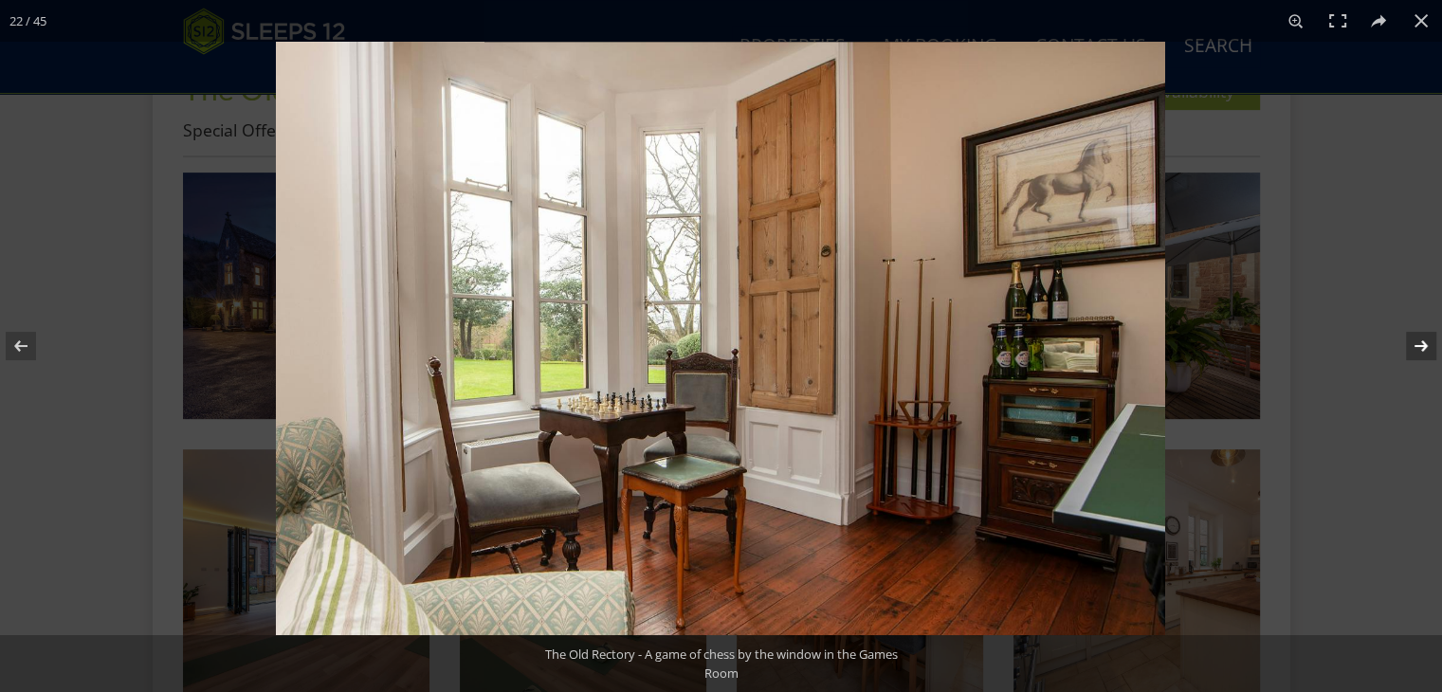
click at [1417, 343] on button at bounding box center [1409, 346] width 66 height 95
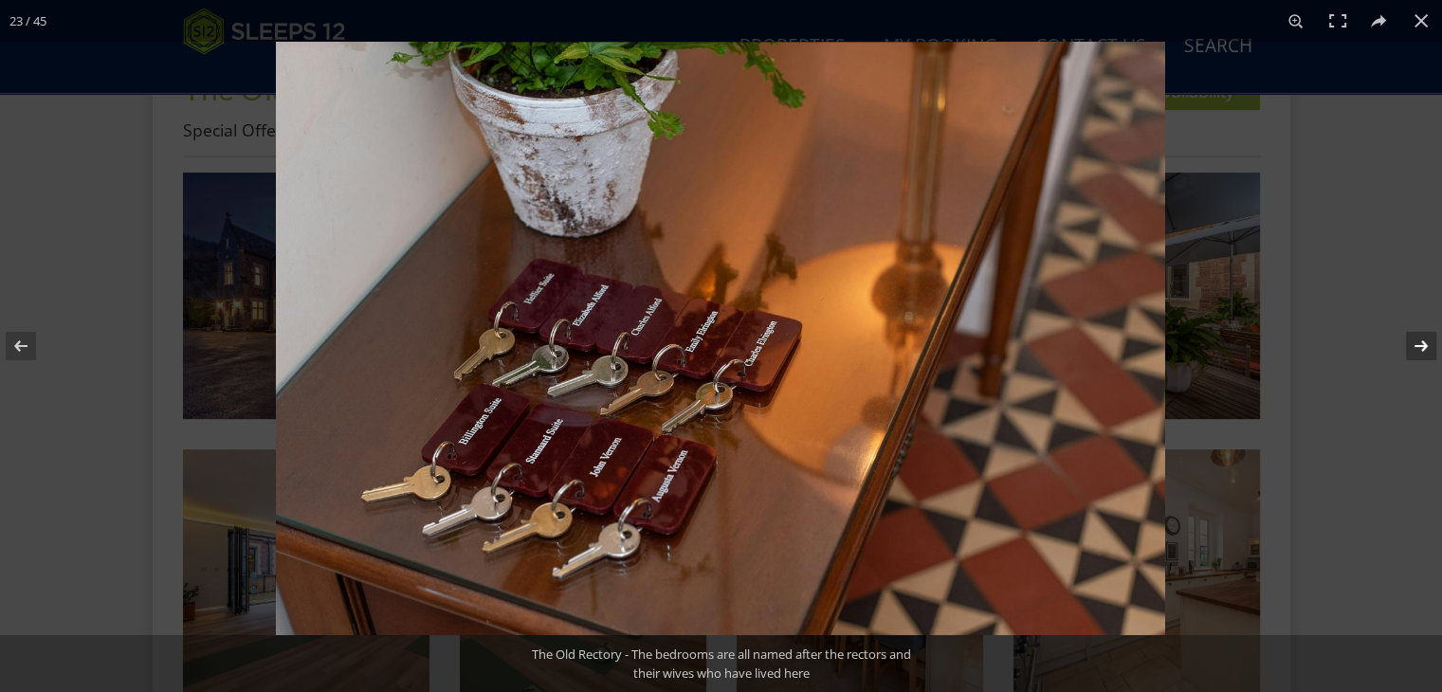
click at [1417, 343] on button at bounding box center [1409, 346] width 66 height 95
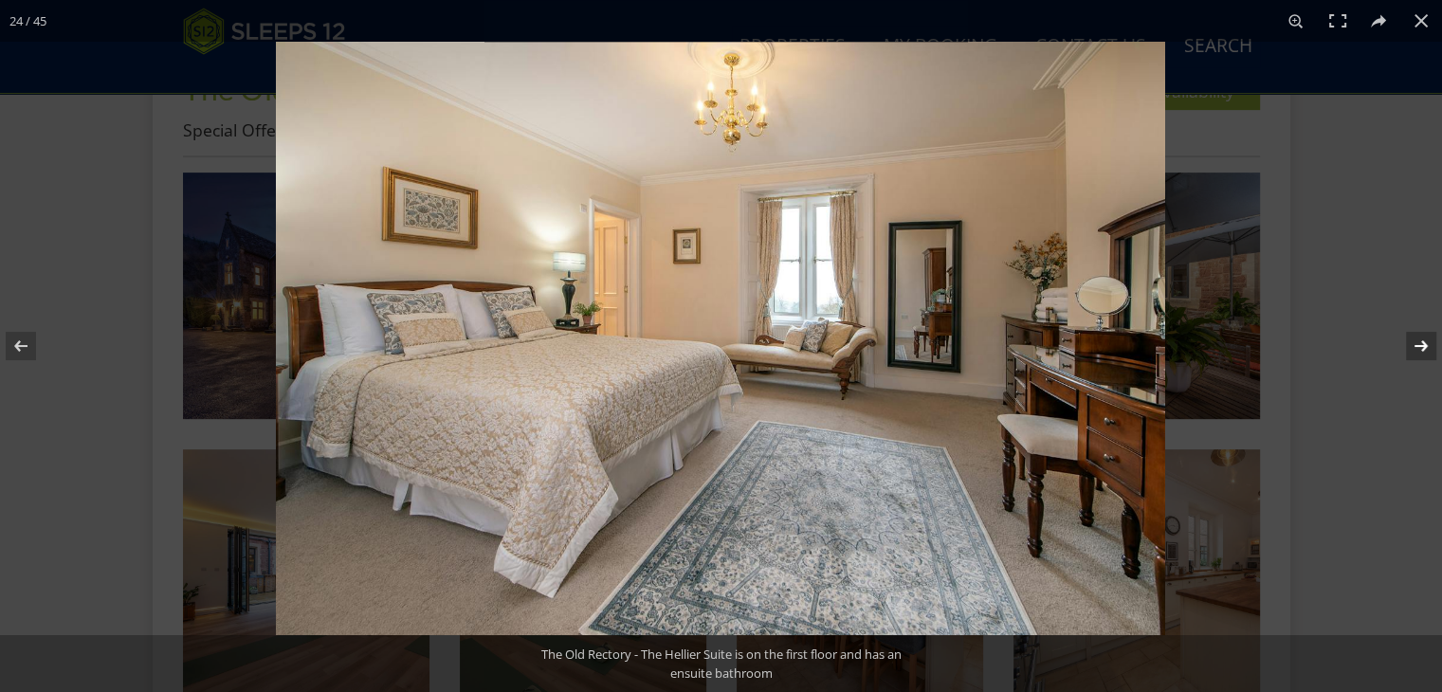
click at [1417, 343] on button at bounding box center [1409, 346] width 66 height 95
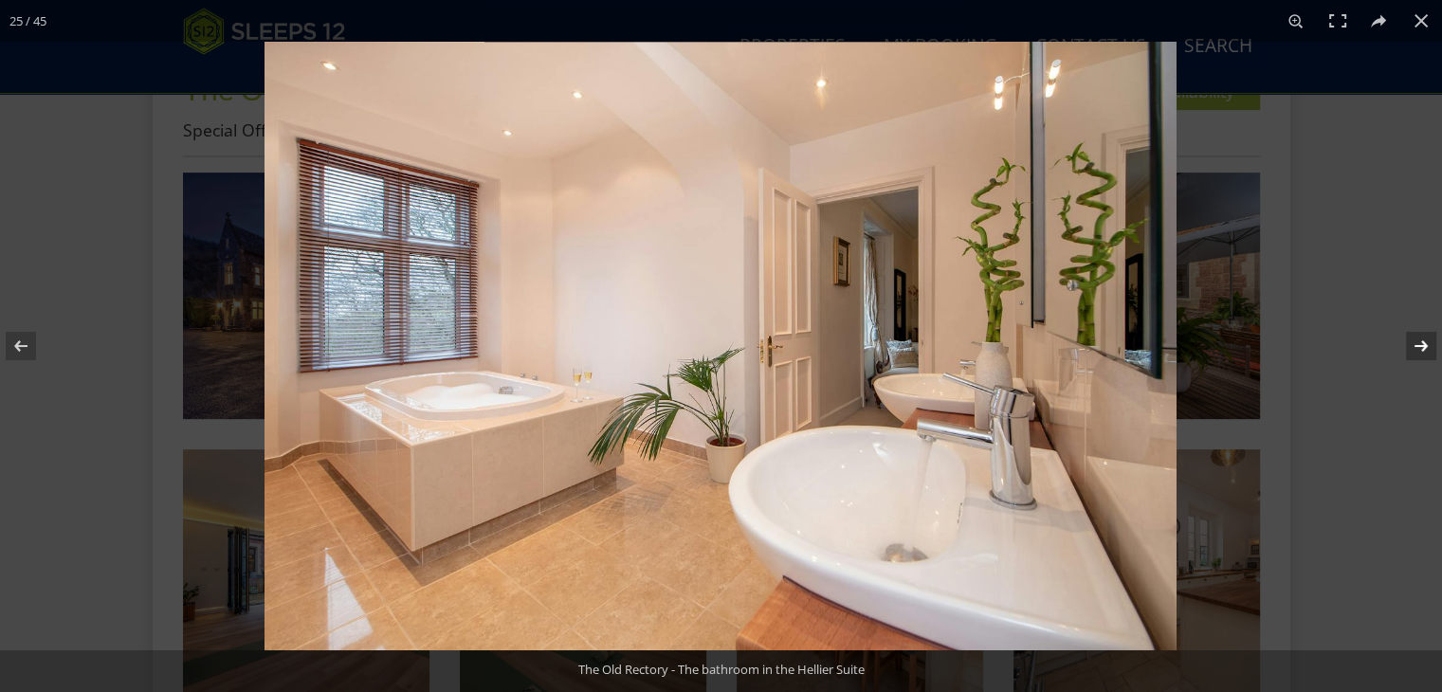
click at [1417, 343] on button at bounding box center [1409, 346] width 66 height 95
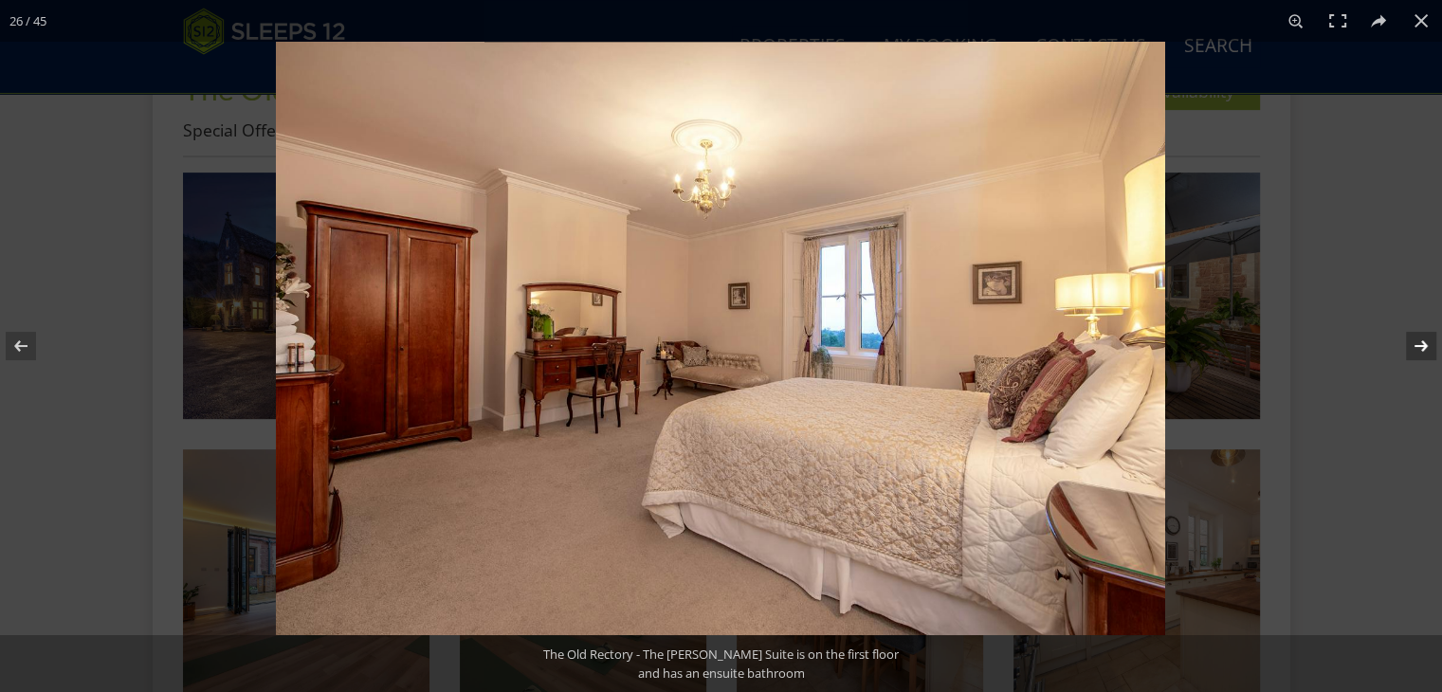
click at [1417, 343] on button at bounding box center [1409, 346] width 66 height 95
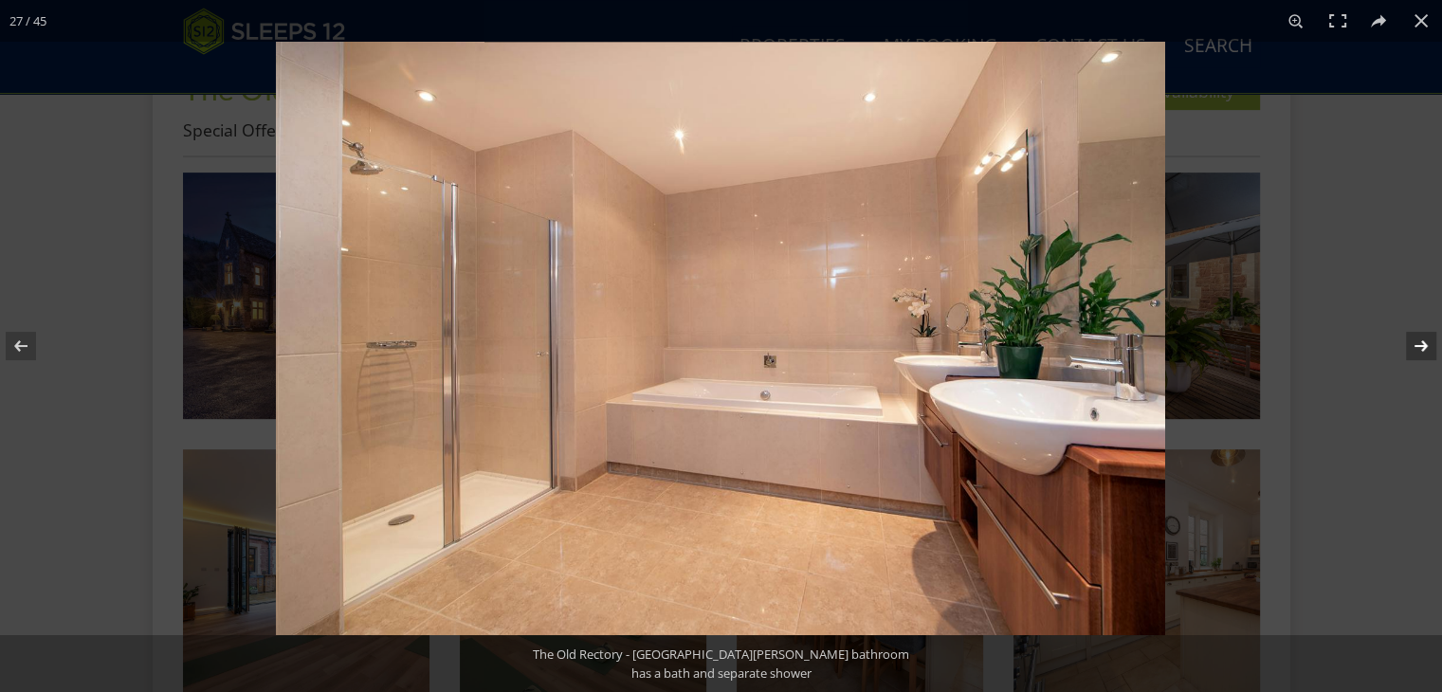
click at [1417, 343] on button at bounding box center [1409, 346] width 66 height 95
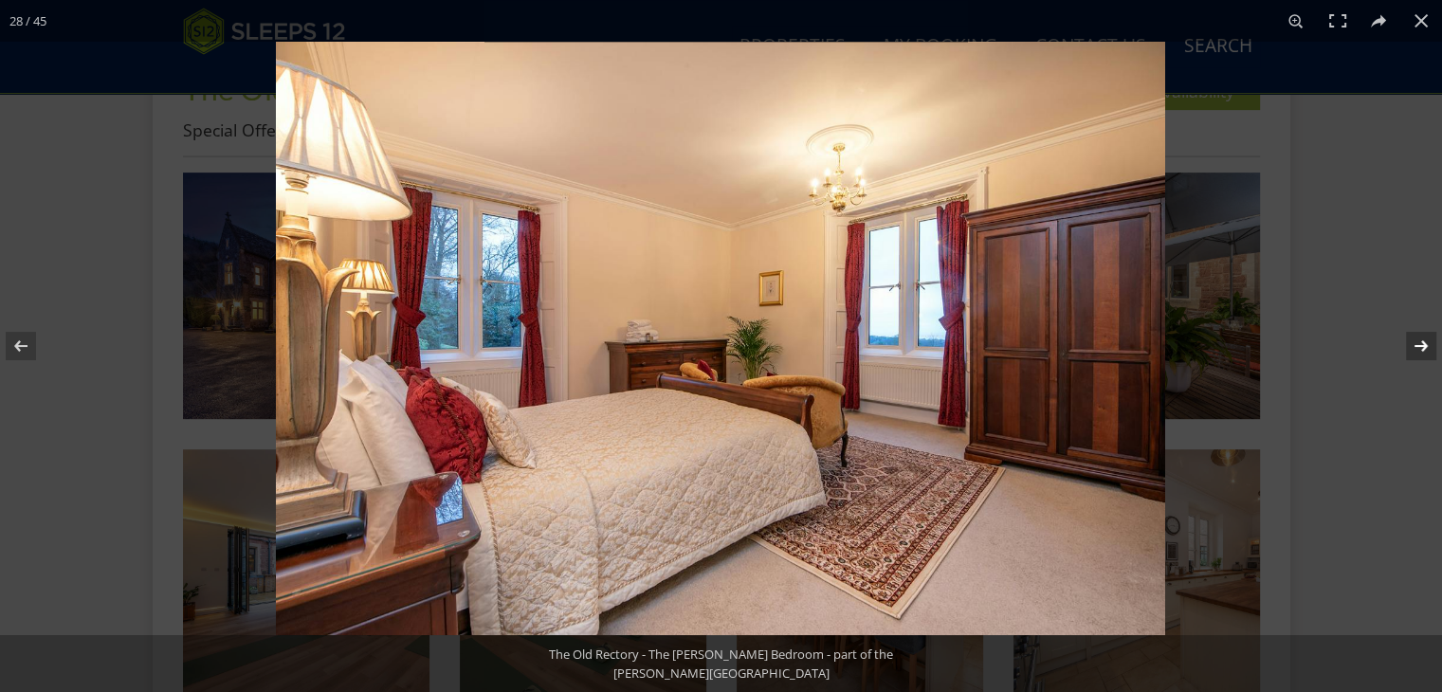
click at [1417, 343] on button at bounding box center [1409, 346] width 66 height 95
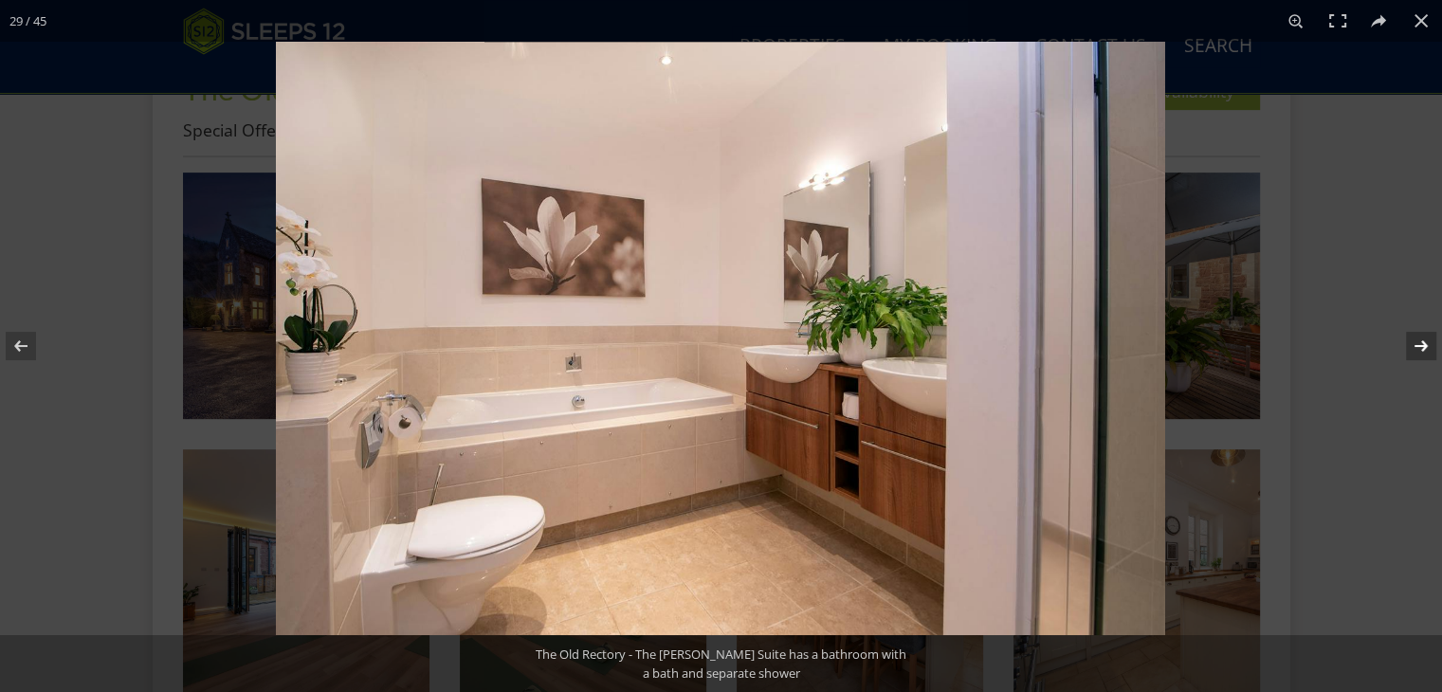
click at [1417, 343] on button at bounding box center [1409, 346] width 66 height 95
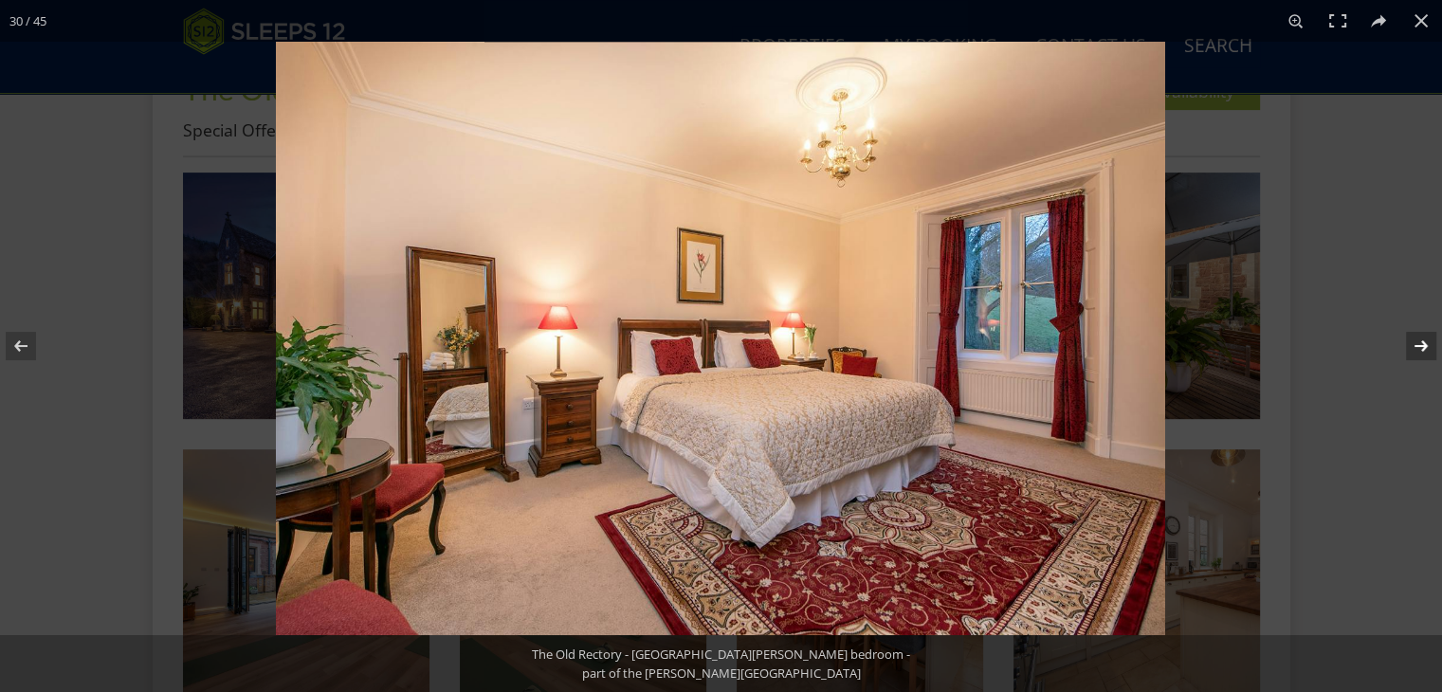
click at [1417, 343] on button at bounding box center [1409, 346] width 66 height 95
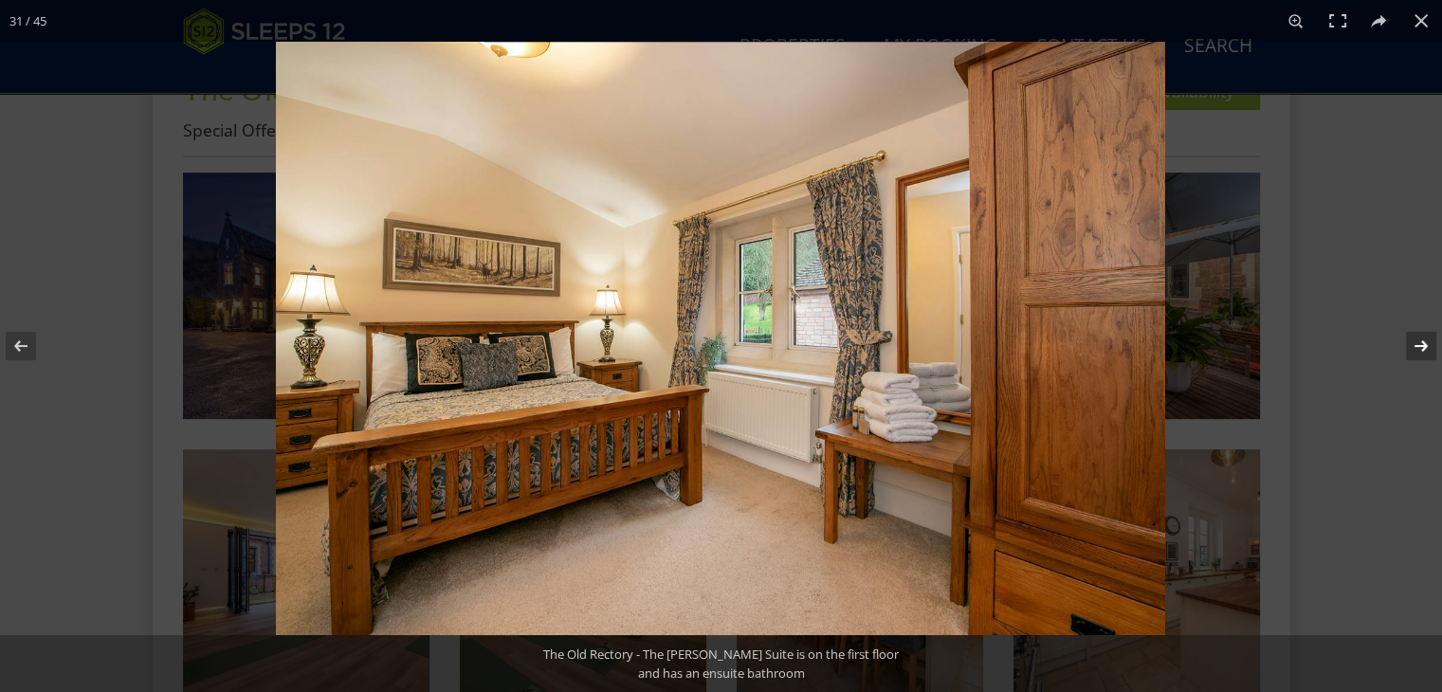
click at [1417, 343] on button at bounding box center [1409, 346] width 66 height 95
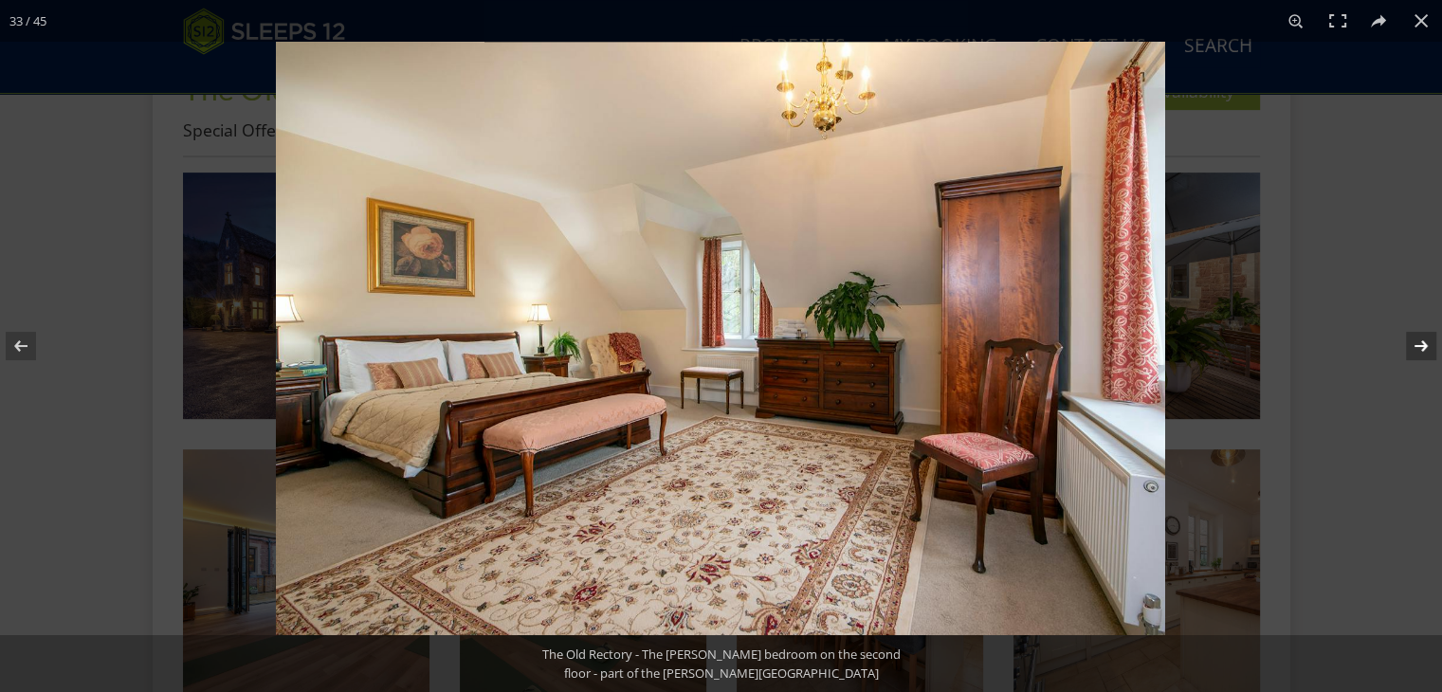
click at [1417, 343] on button at bounding box center [1409, 346] width 66 height 95
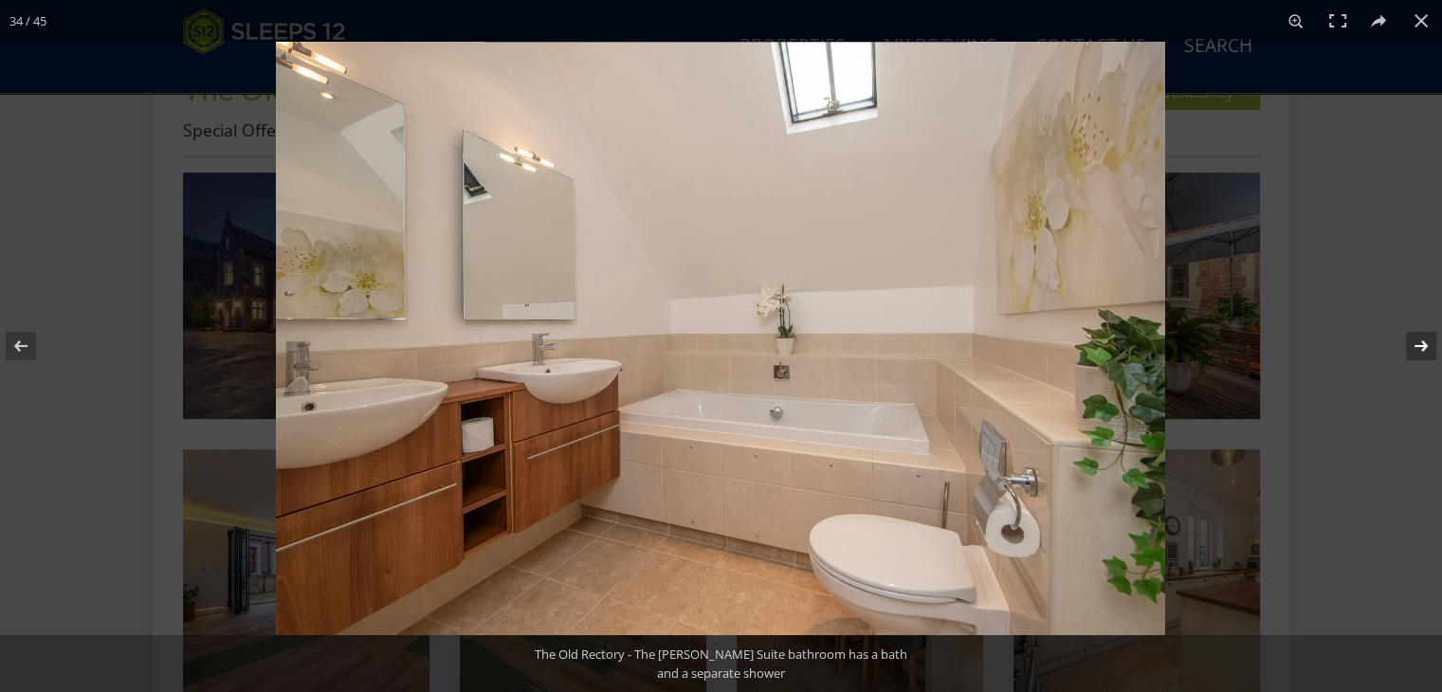
click at [1417, 343] on button at bounding box center [1409, 346] width 66 height 95
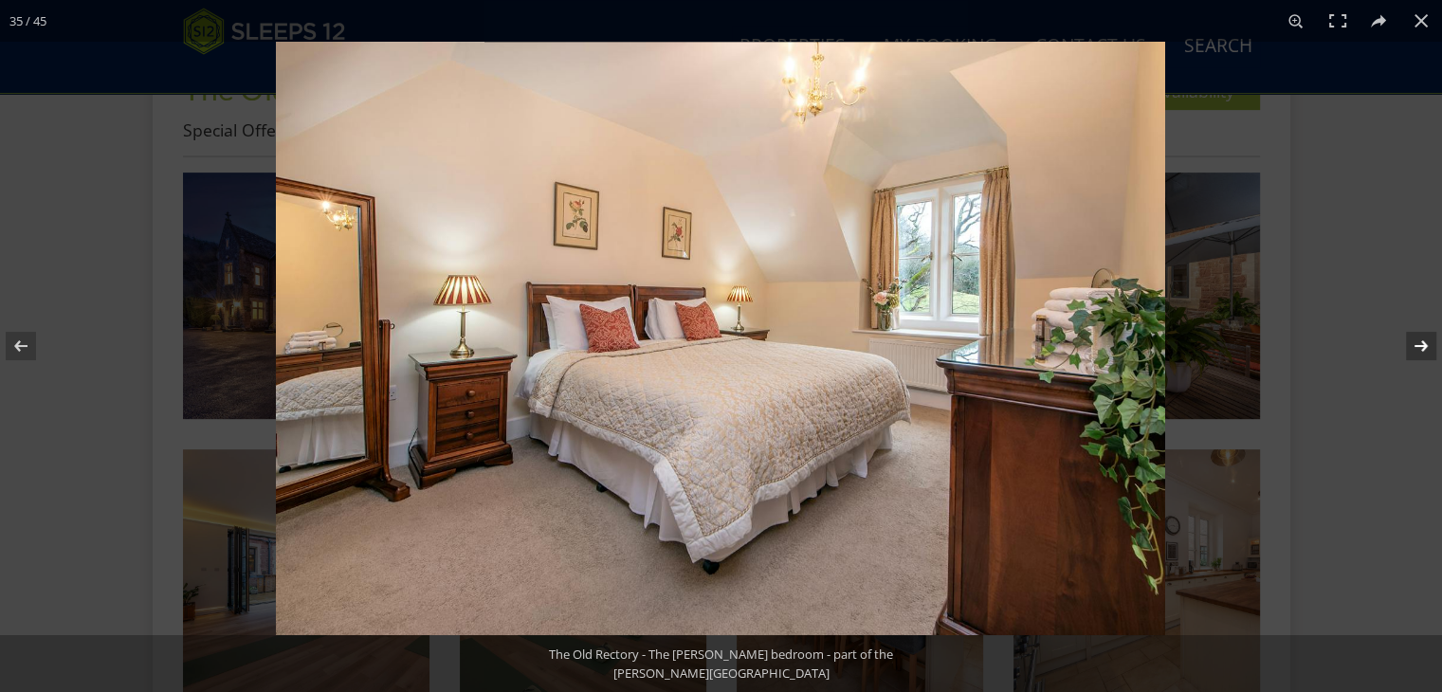
click at [1417, 343] on button at bounding box center [1409, 346] width 66 height 95
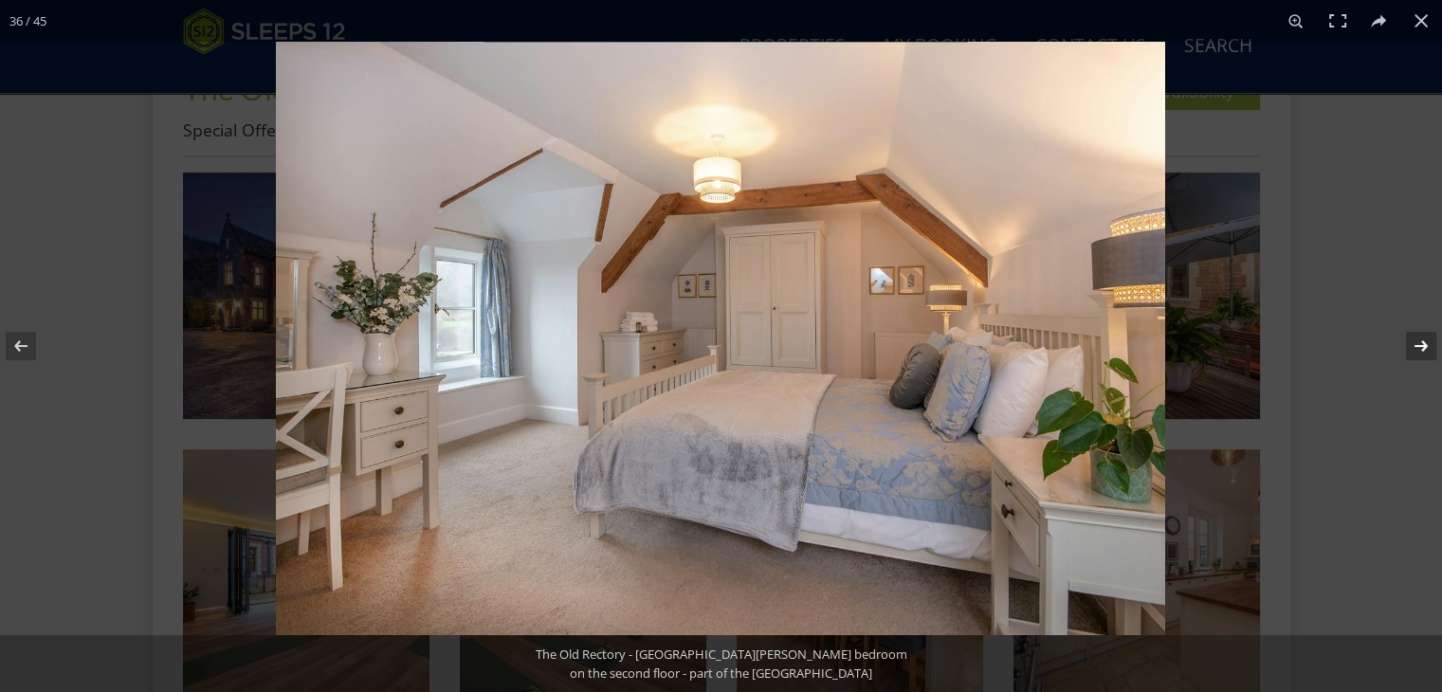
click at [1417, 343] on button at bounding box center [1409, 346] width 66 height 95
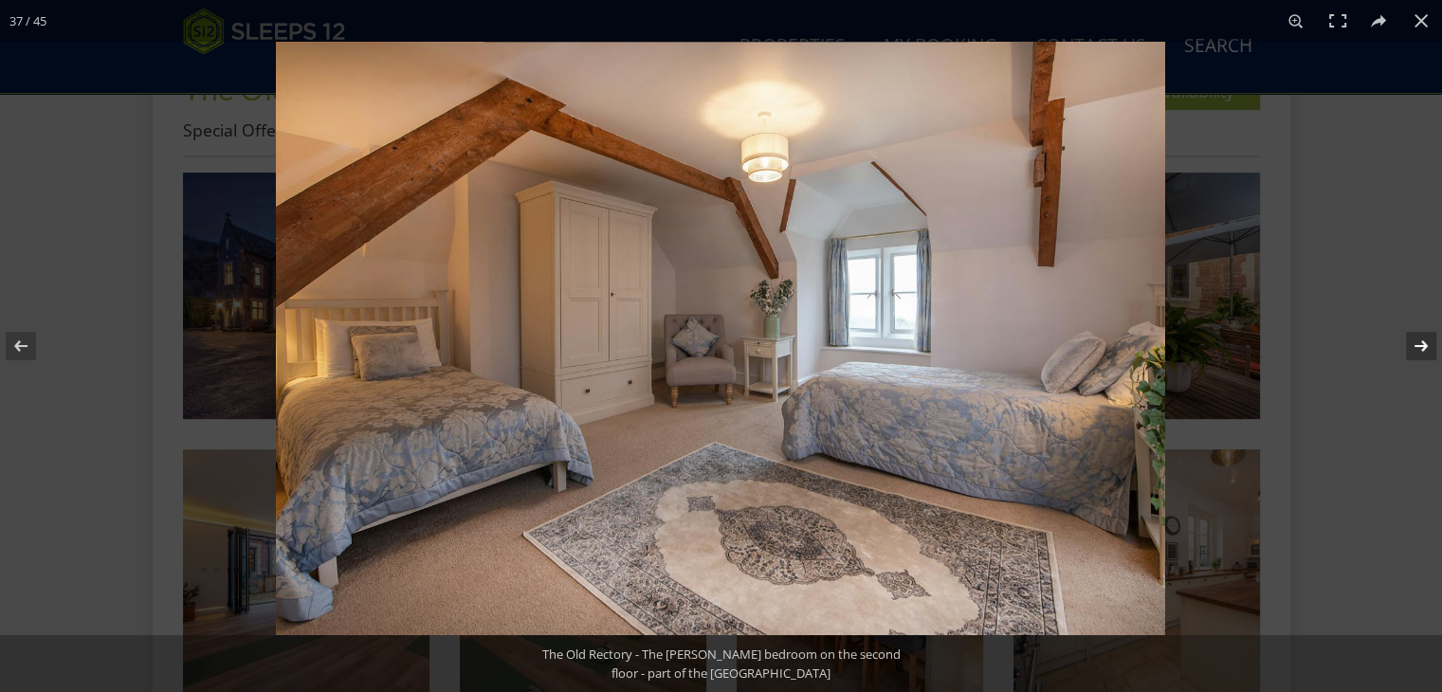
click at [1417, 343] on button at bounding box center [1409, 346] width 66 height 95
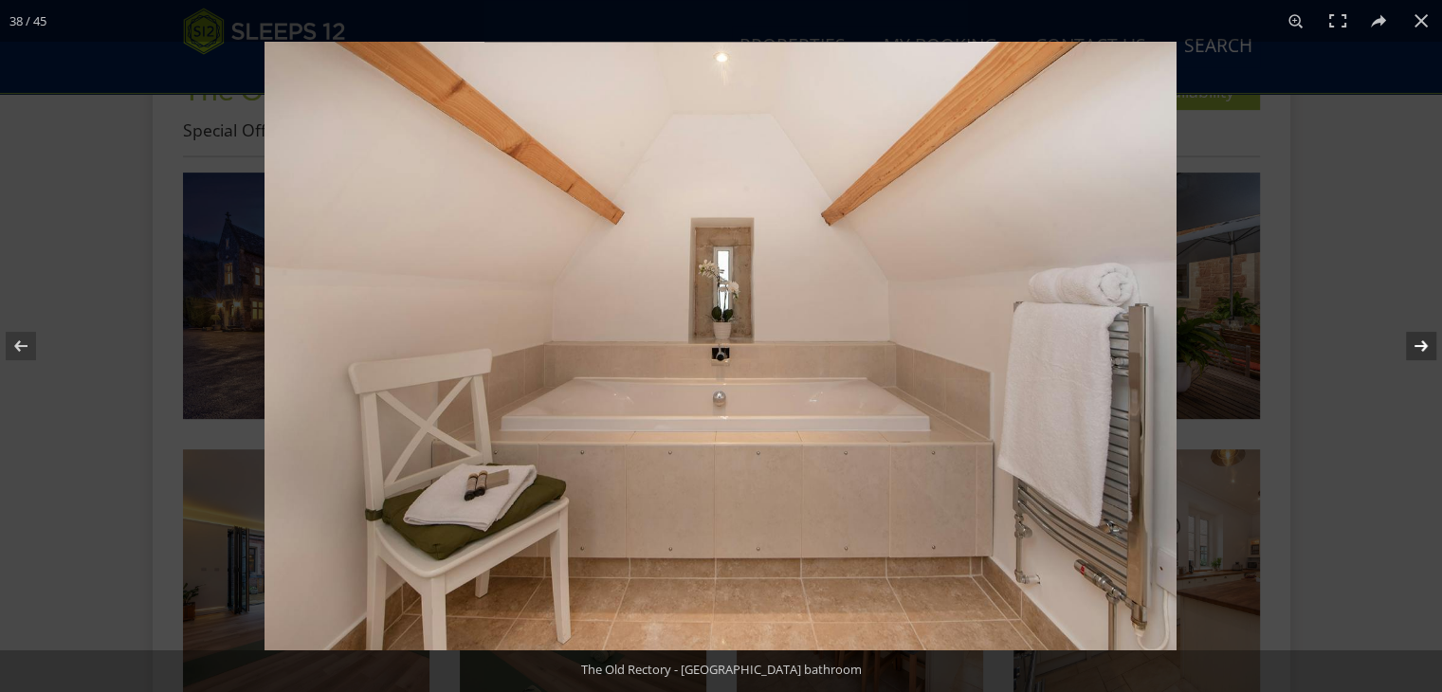
click at [1417, 343] on button at bounding box center [1409, 346] width 66 height 95
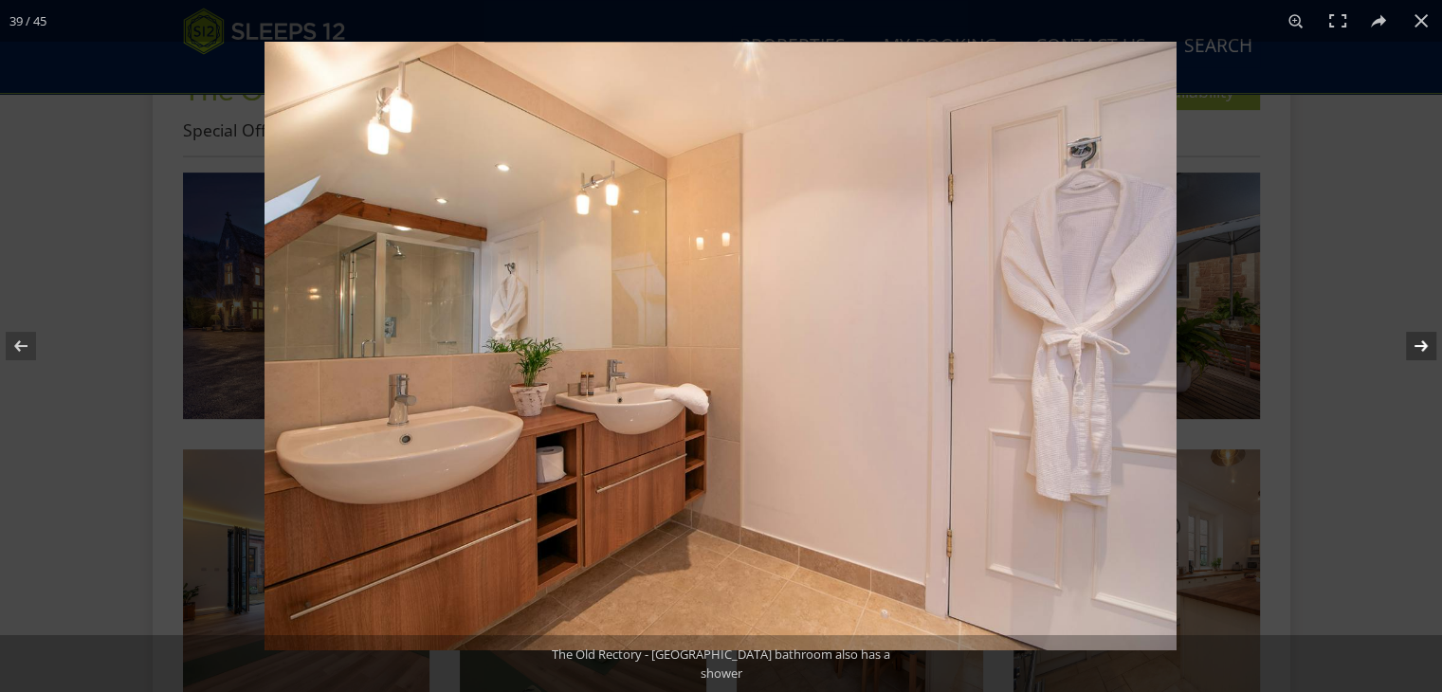
click at [1417, 343] on button at bounding box center [1409, 346] width 66 height 95
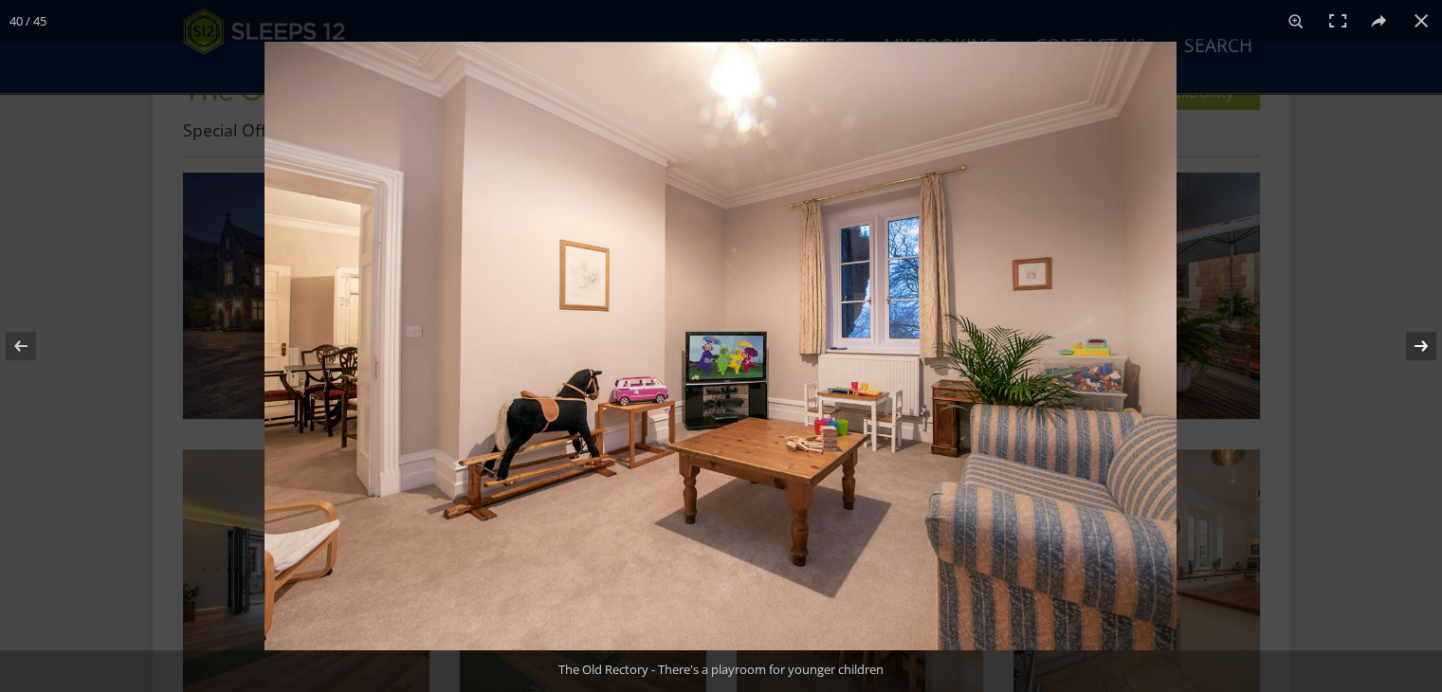
click at [1417, 343] on button at bounding box center [1409, 346] width 66 height 95
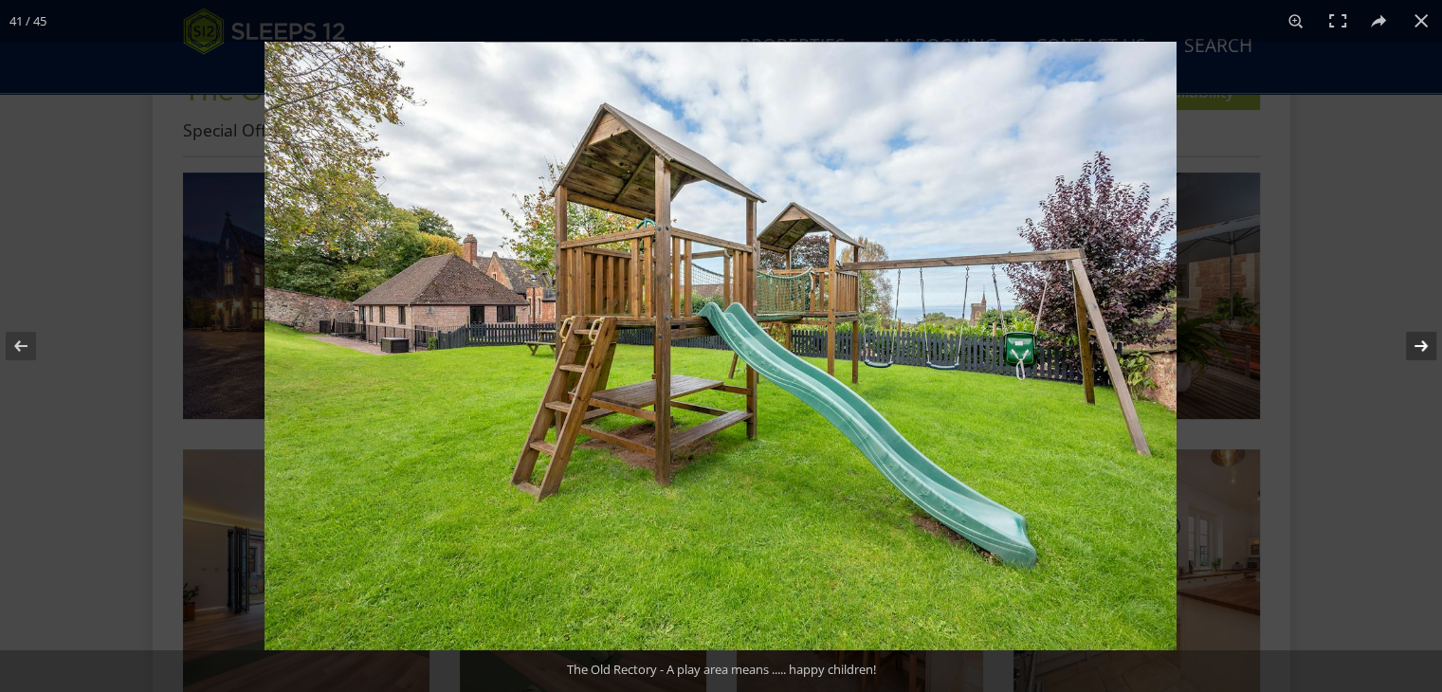
click at [1417, 343] on button at bounding box center [1409, 346] width 66 height 95
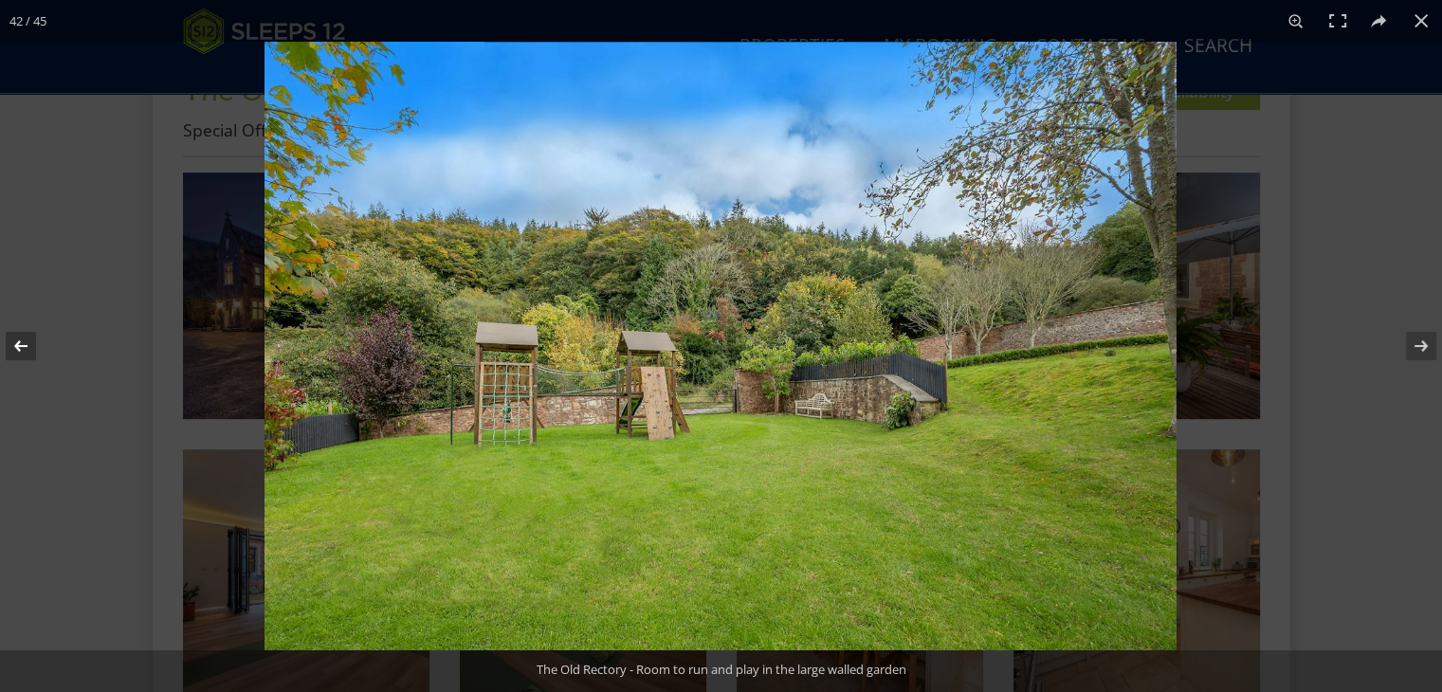
click at [19, 338] on button at bounding box center [33, 346] width 66 height 95
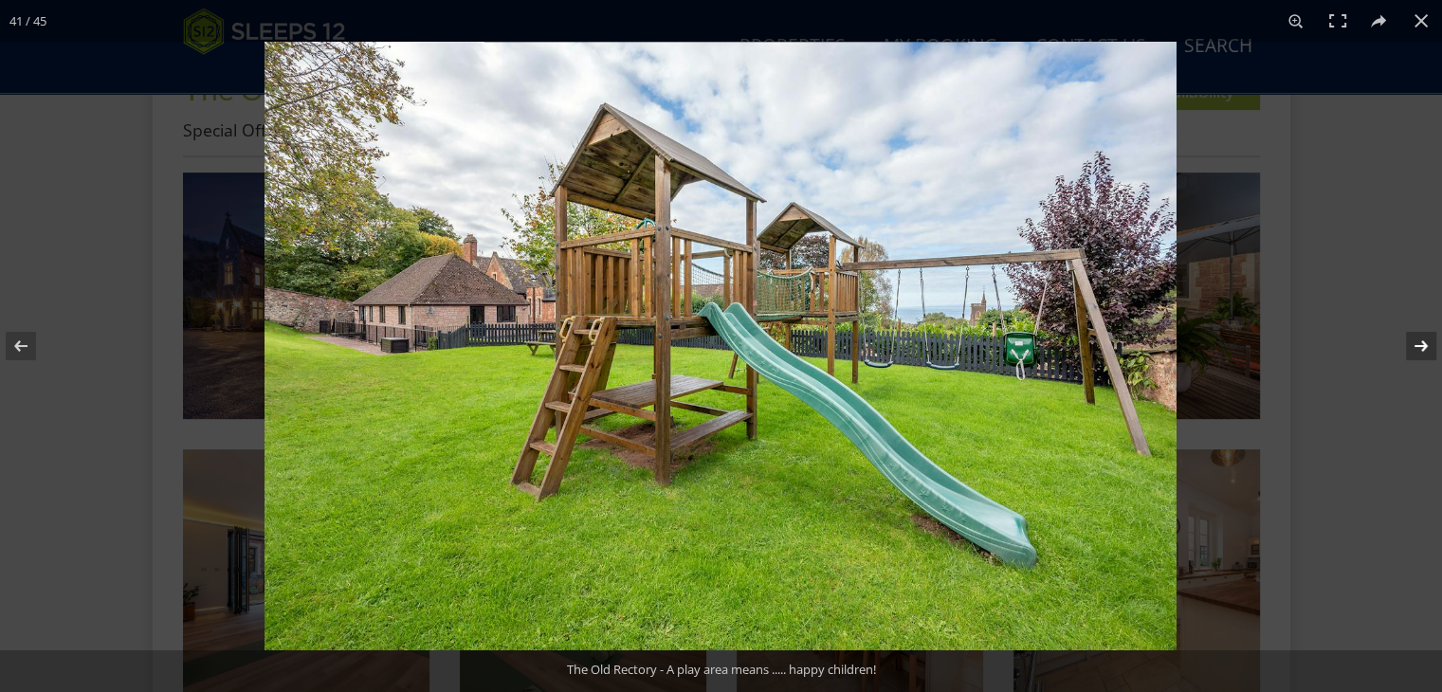
click at [1419, 343] on button at bounding box center [1409, 346] width 66 height 95
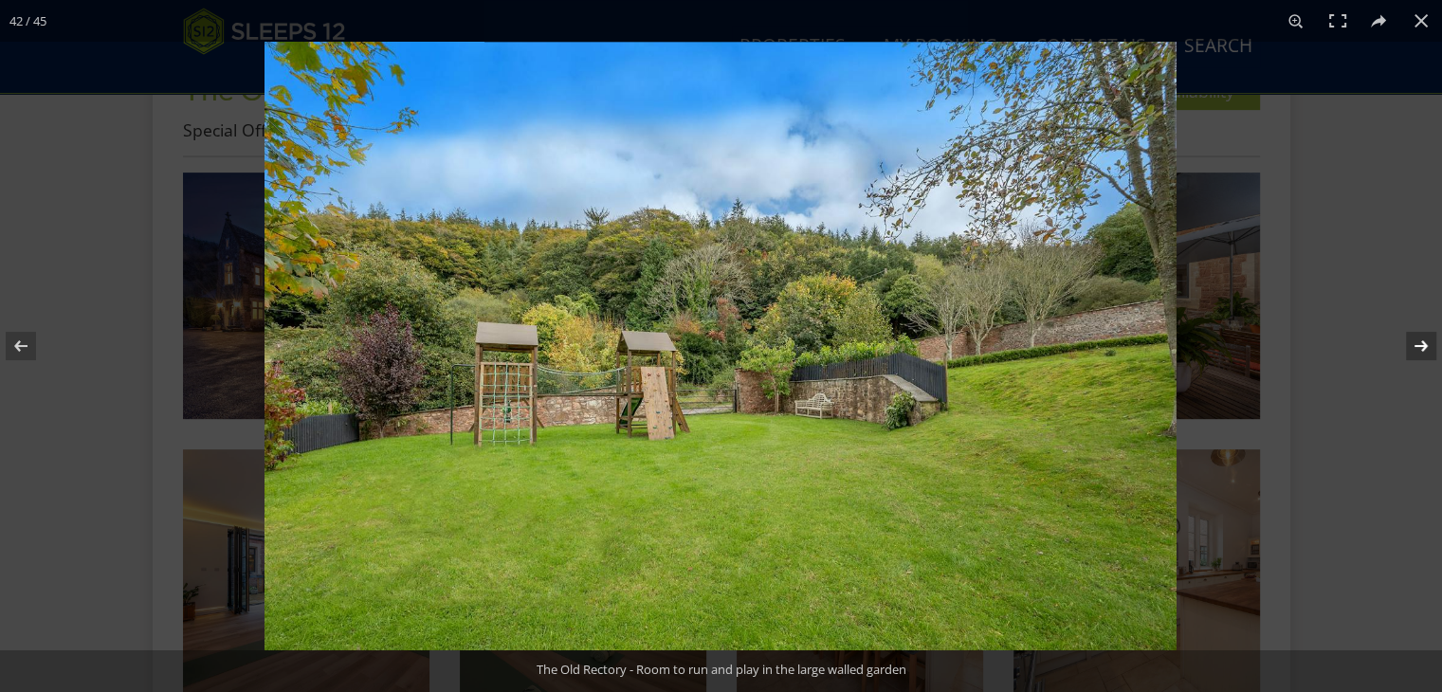
click at [1419, 343] on button at bounding box center [1409, 346] width 66 height 95
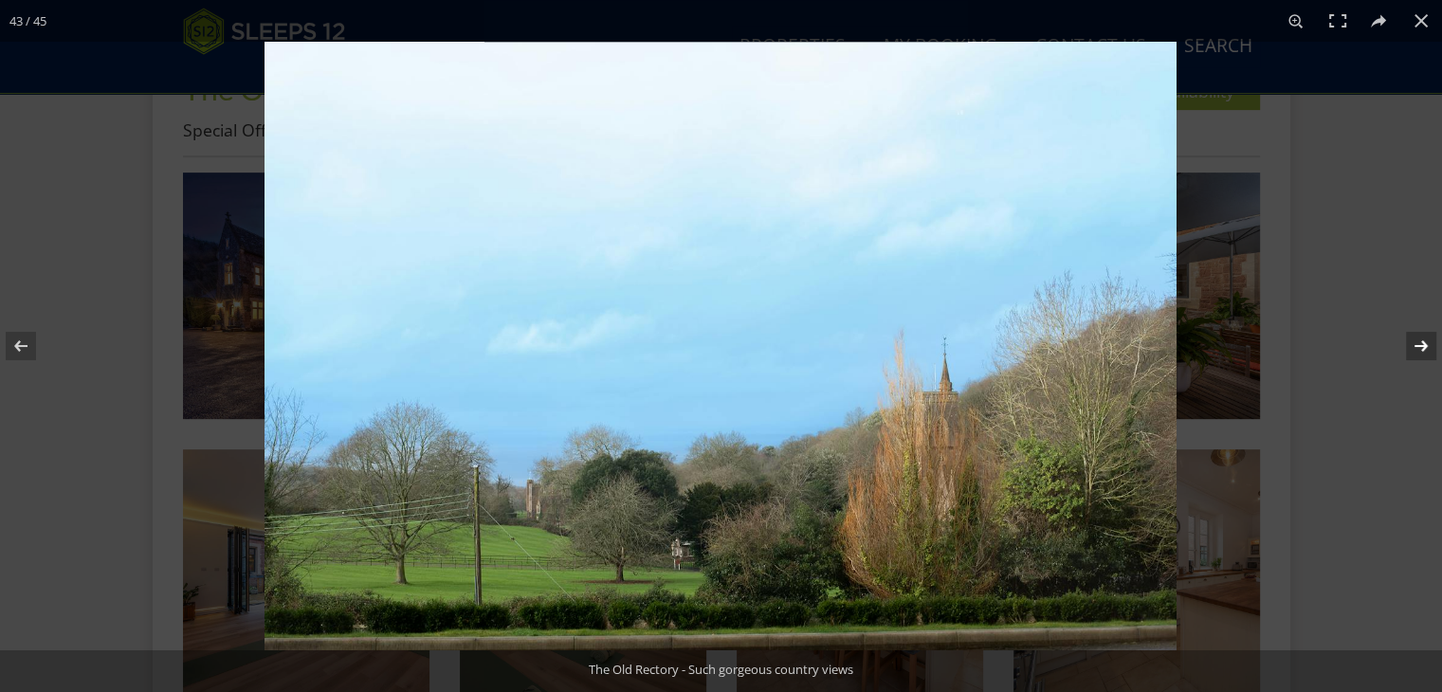
click at [1419, 343] on button at bounding box center [1409, 346] width 66 height 95
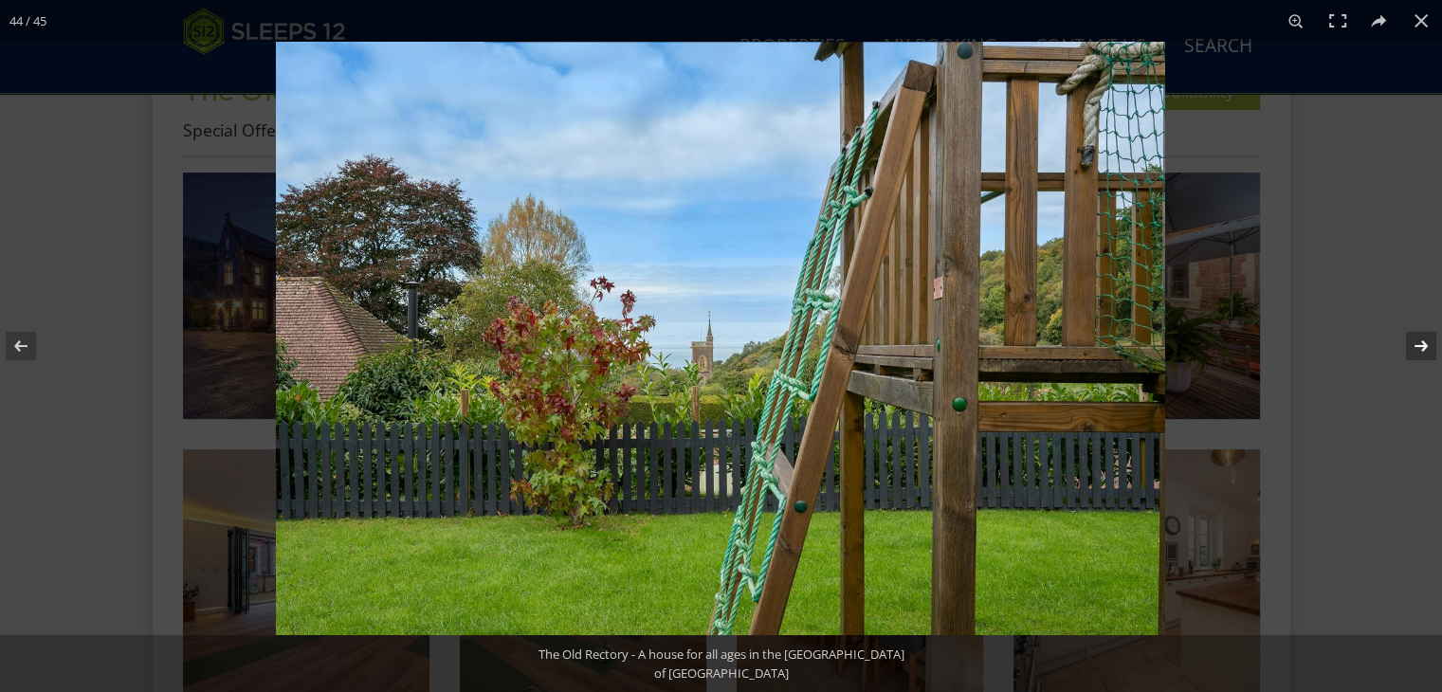
click at [1419, 343] on button at bounding box center [1409, 346] width 66 height 95
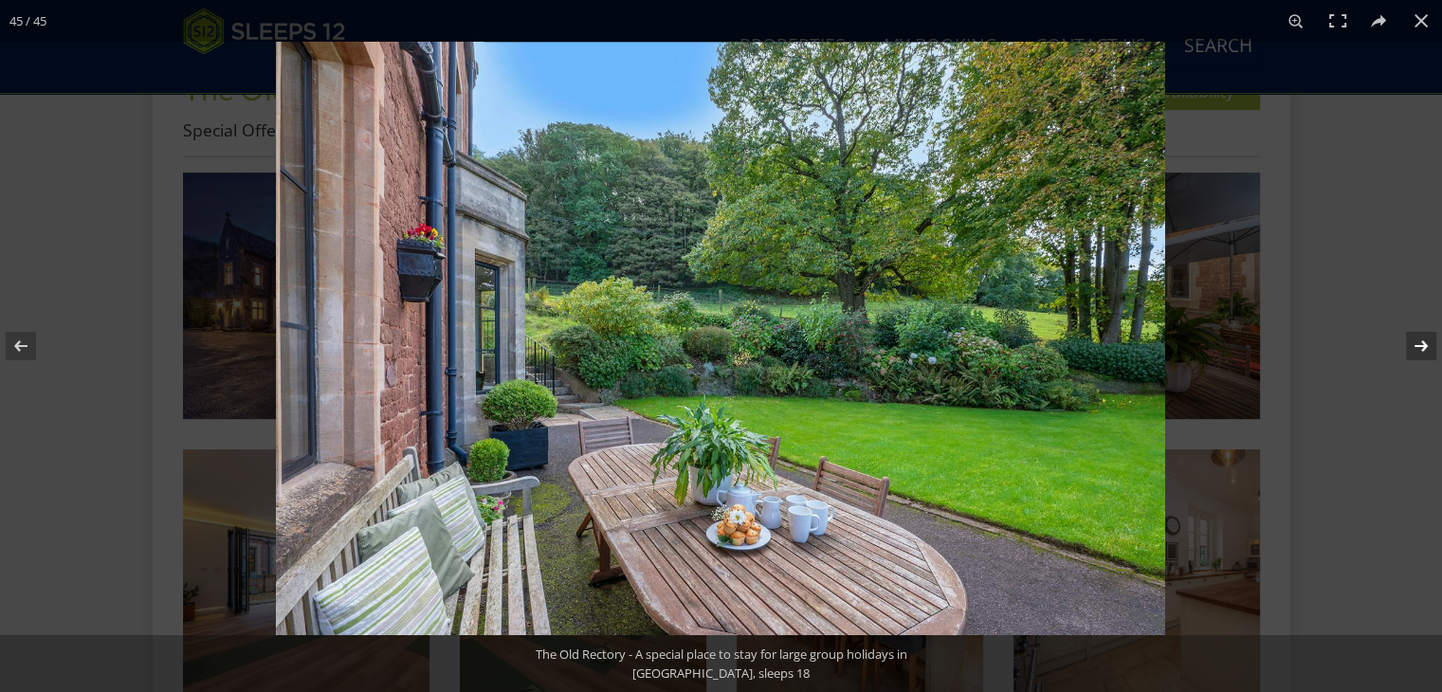
click at [1419, 343] on button at bounding box center [1409, 346] width 66 height 95
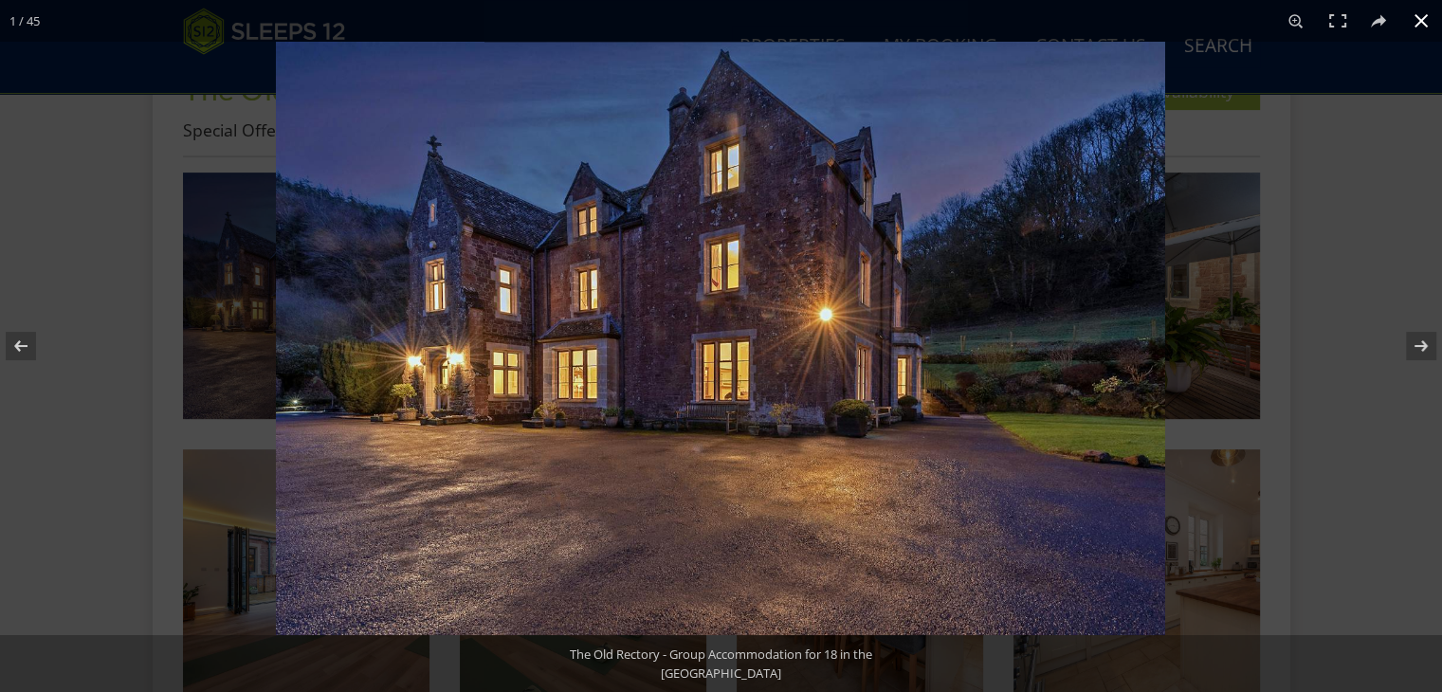
click at [1422, 19] on button at bounding box center [1421, 21] width 42 height 42
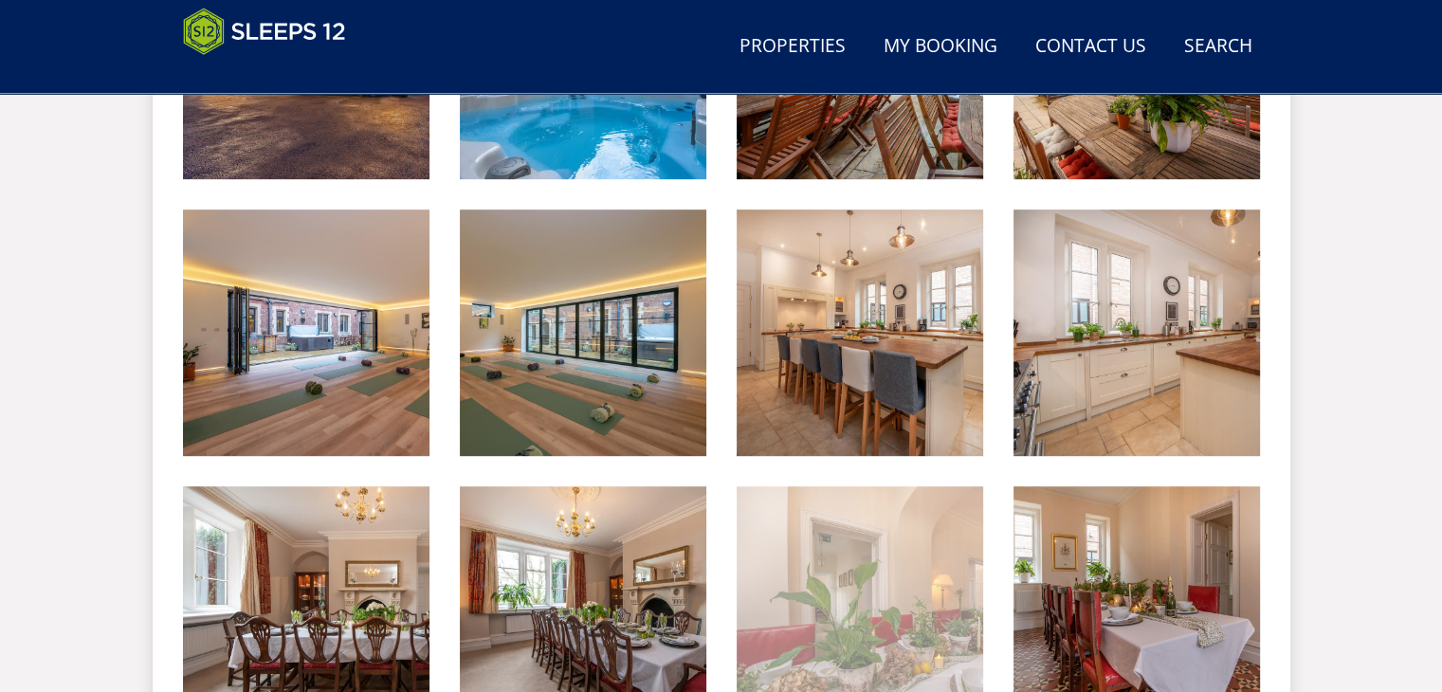
scroll to position [1027, 0]
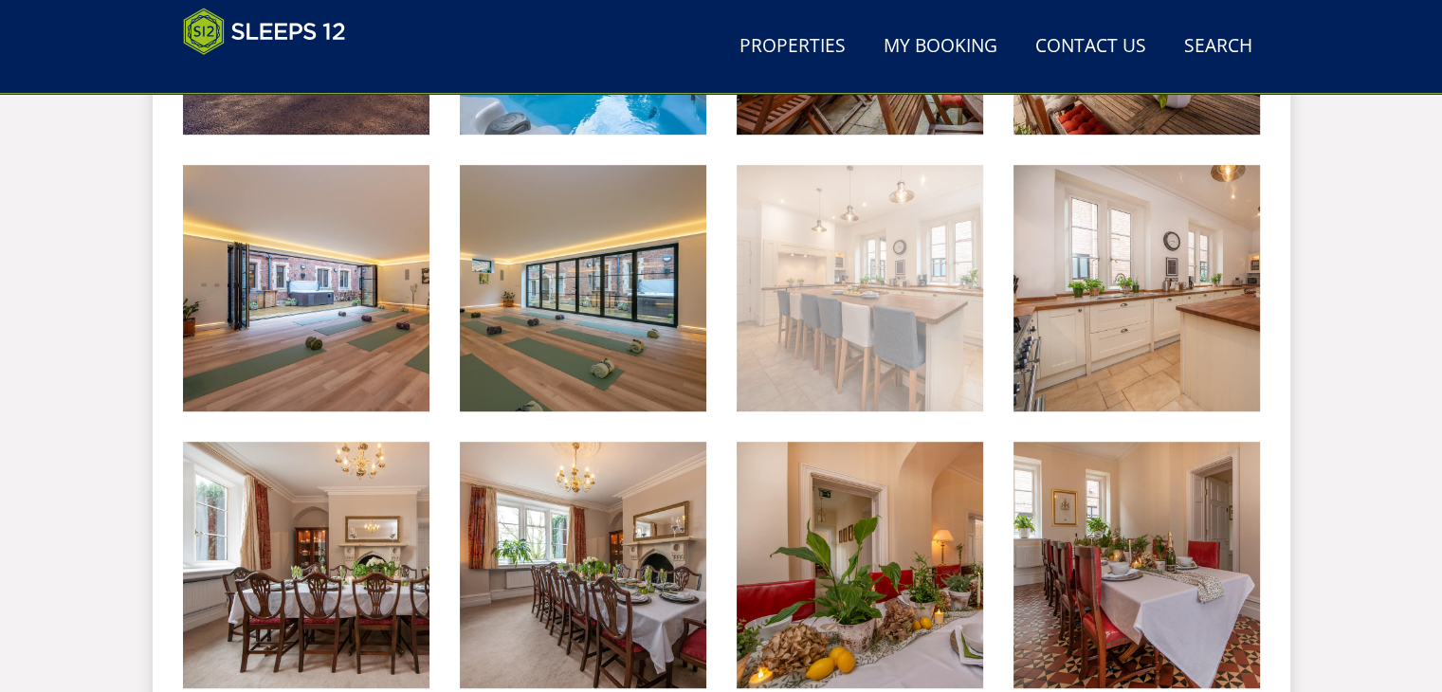
click at [870, 327] on img at bounding box center [860, 288] width 246 height 246
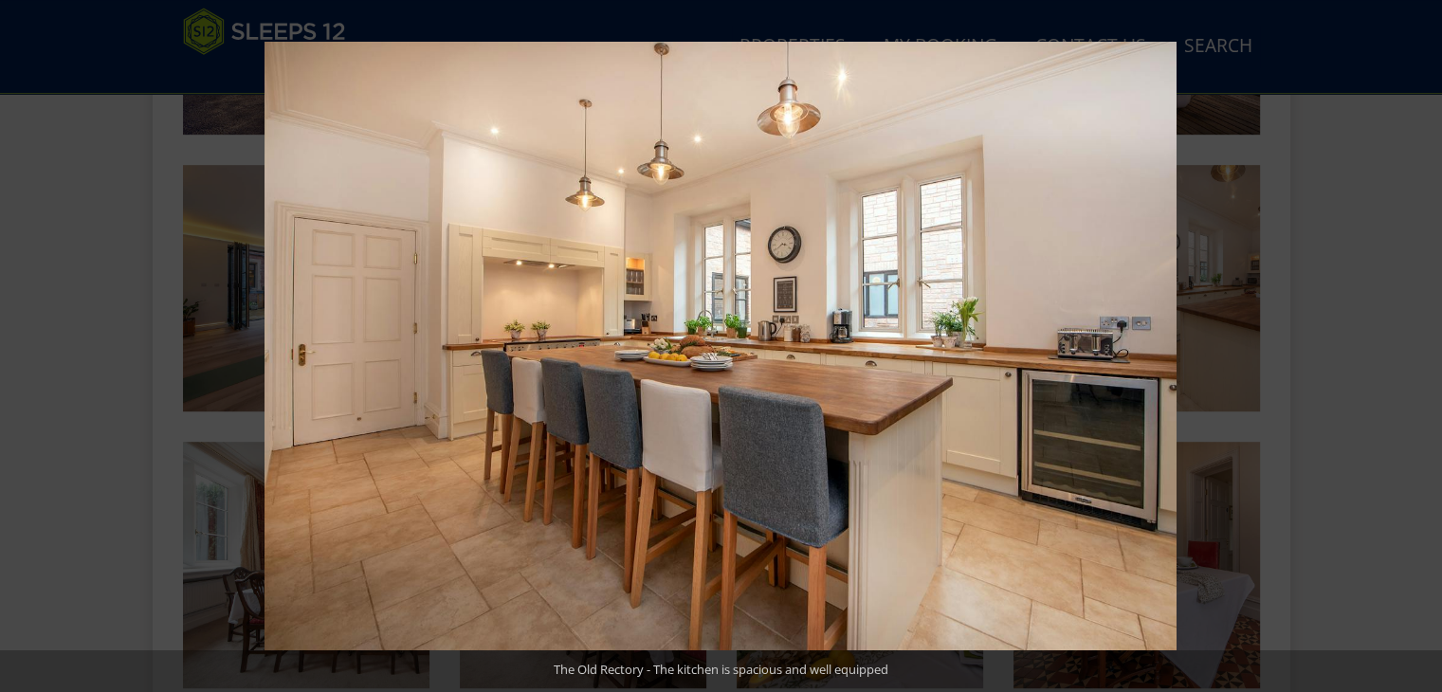
click at [1424, 349] on button at bounding box center [1409, 346] width 66 height 95
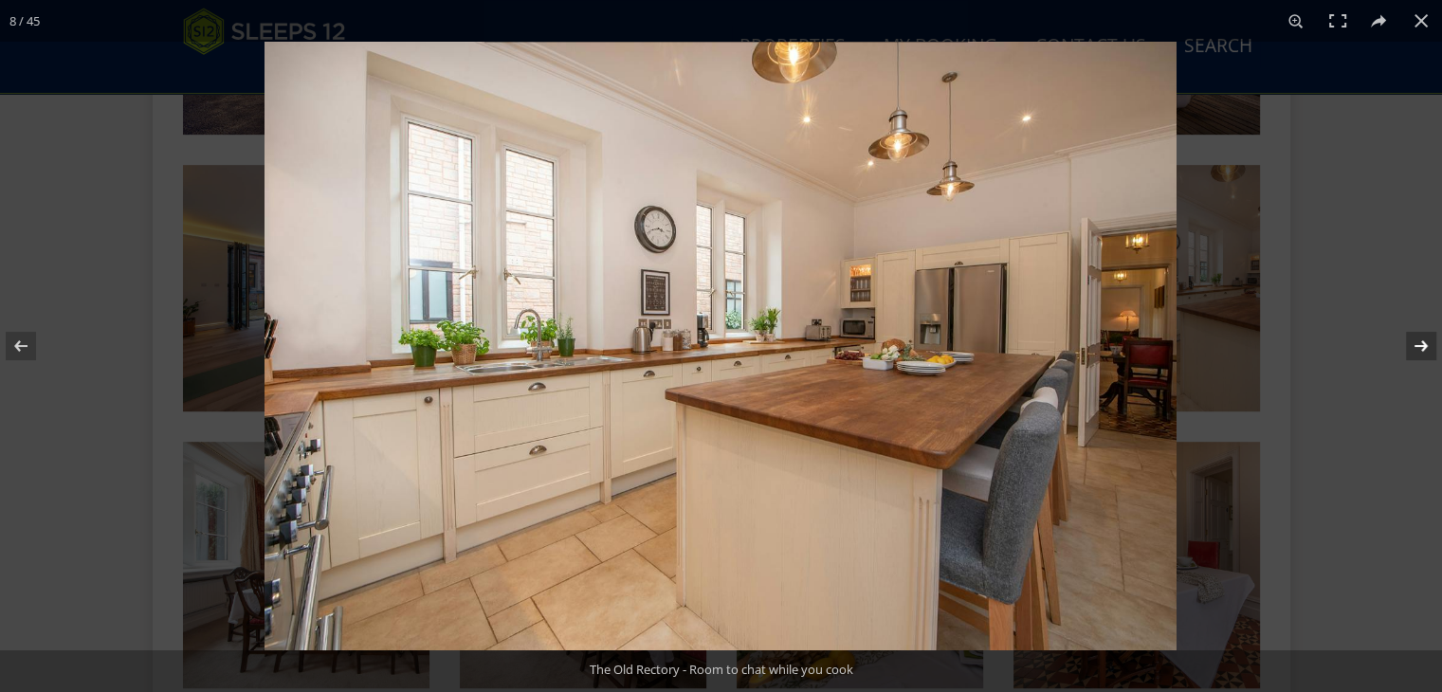
click at [1420, 345] on button at bounding box center [1409, 346] width 66 height 95
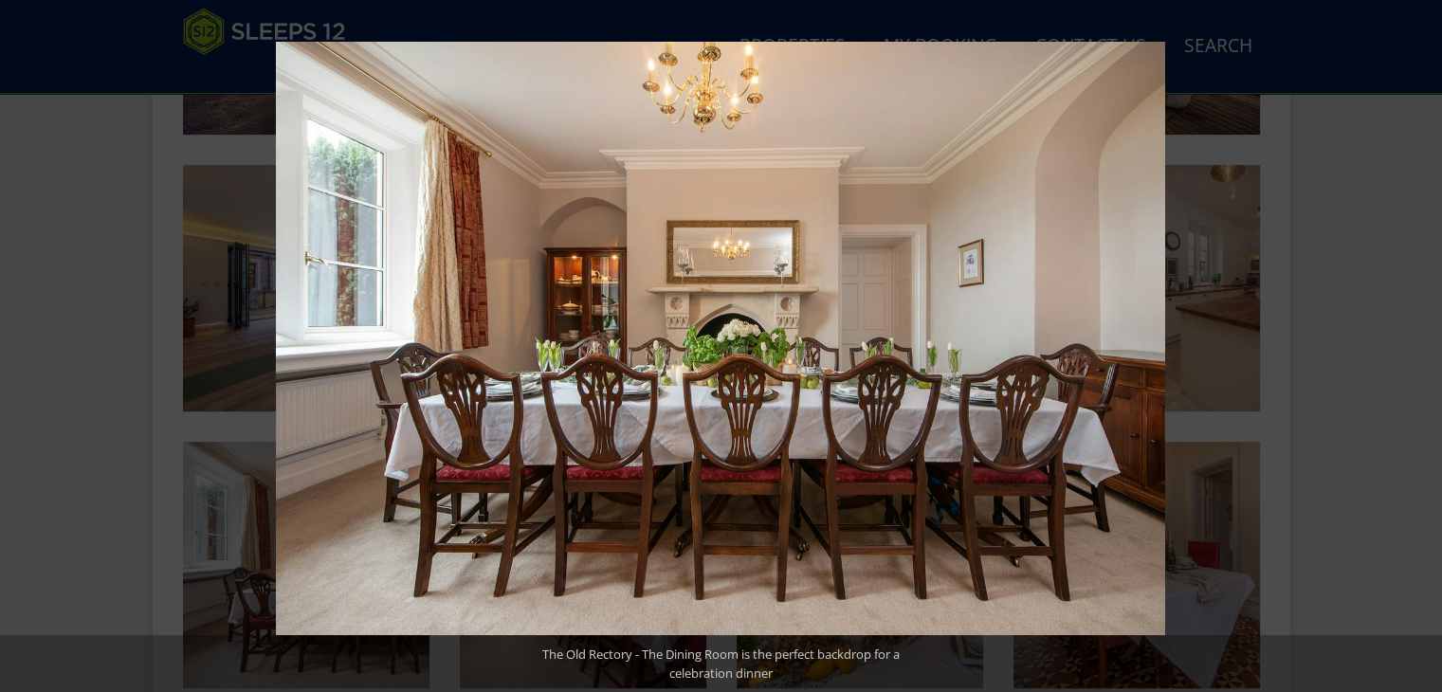
click at [1419, 346] on button at bounding box center [1409, 346] width 66 height 95
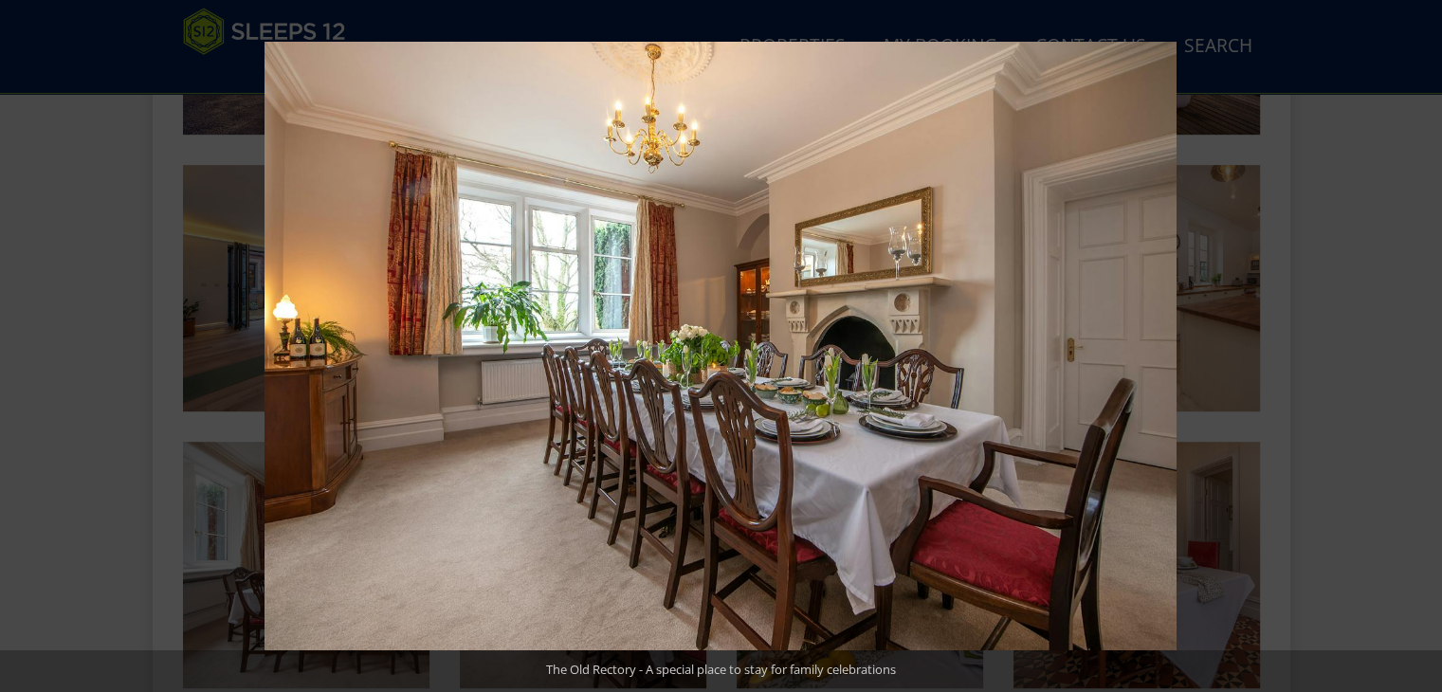
click at [1419, 346] on button at bounding box center [1409, 346] width 66 height 95
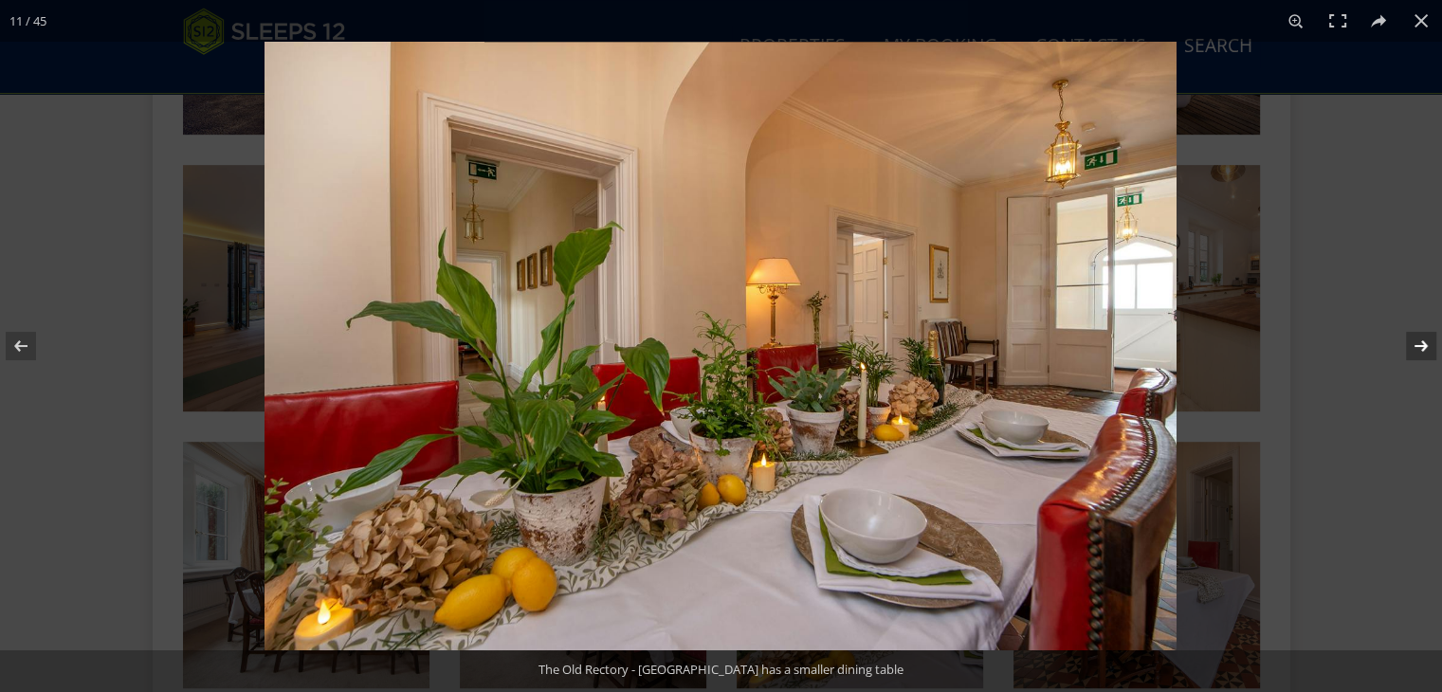
click at [1420, 349] on button at bounding box center [1409, 346] width 66 height 95
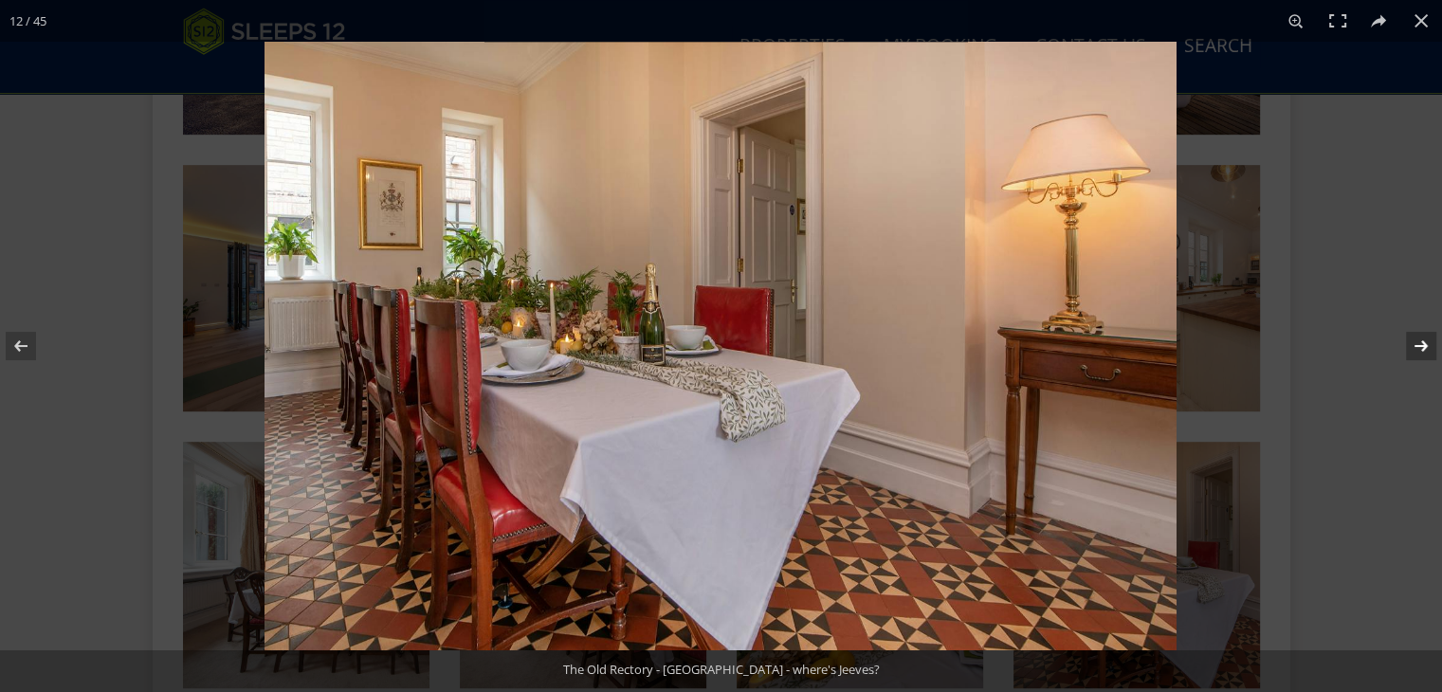
click at [1420, 348] on button at bounding box center [1409, 346] width 66 height 95
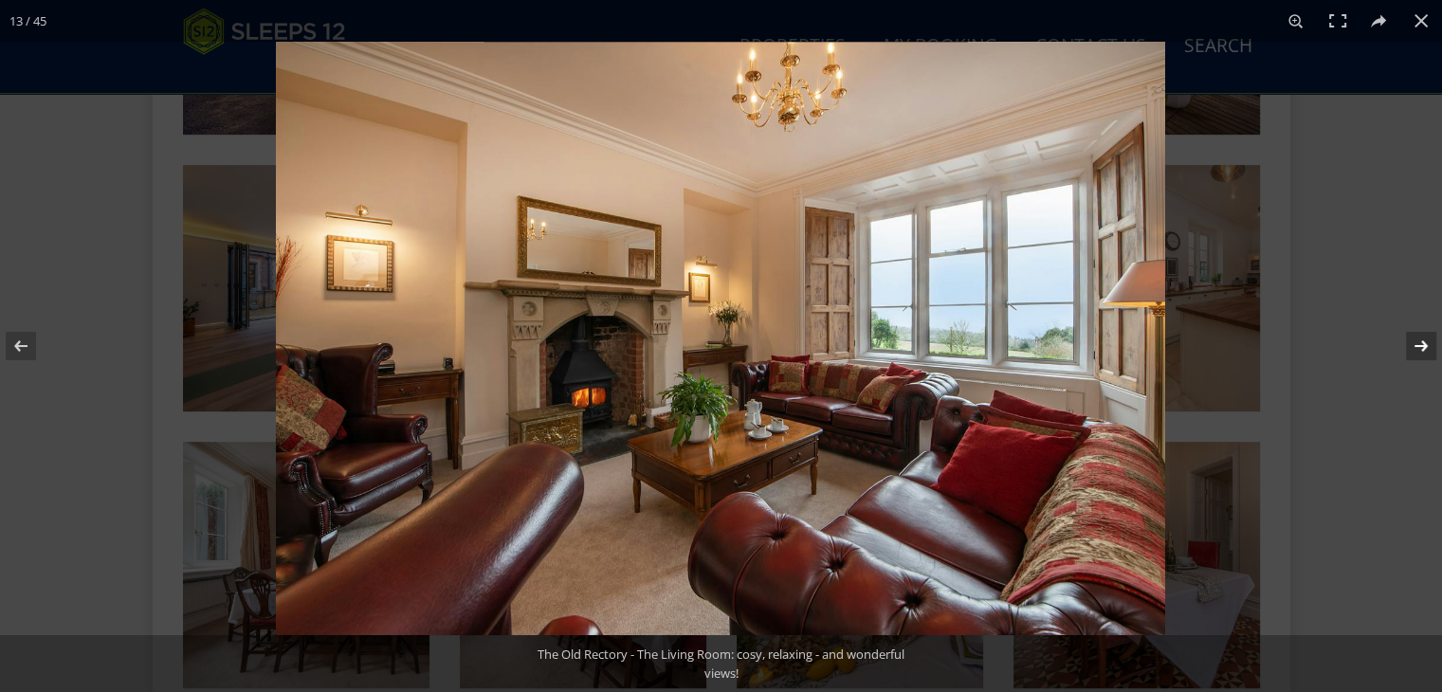
click at [1419, 352] on button at bounding box center [1409, 346] width 66 height 95
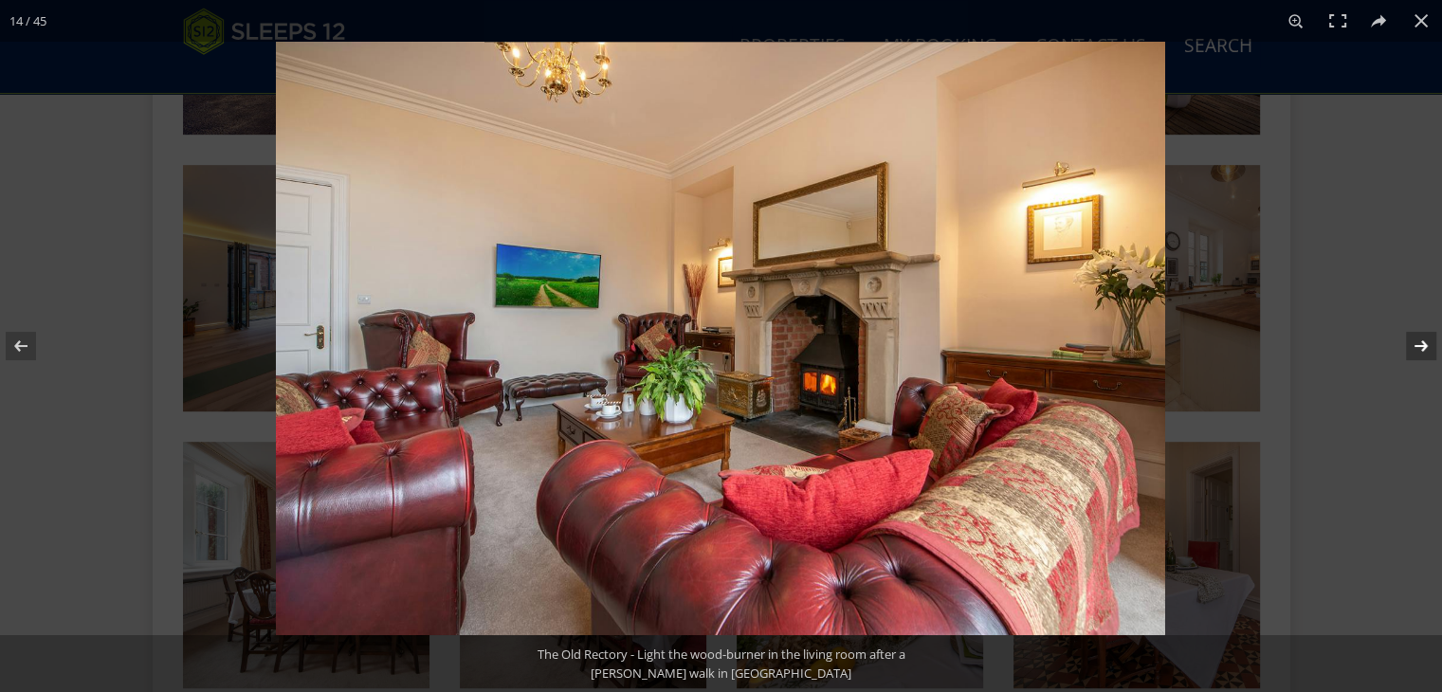
click at [1422, 353] on button at bounding box center [1409, 346] width 66 height 95
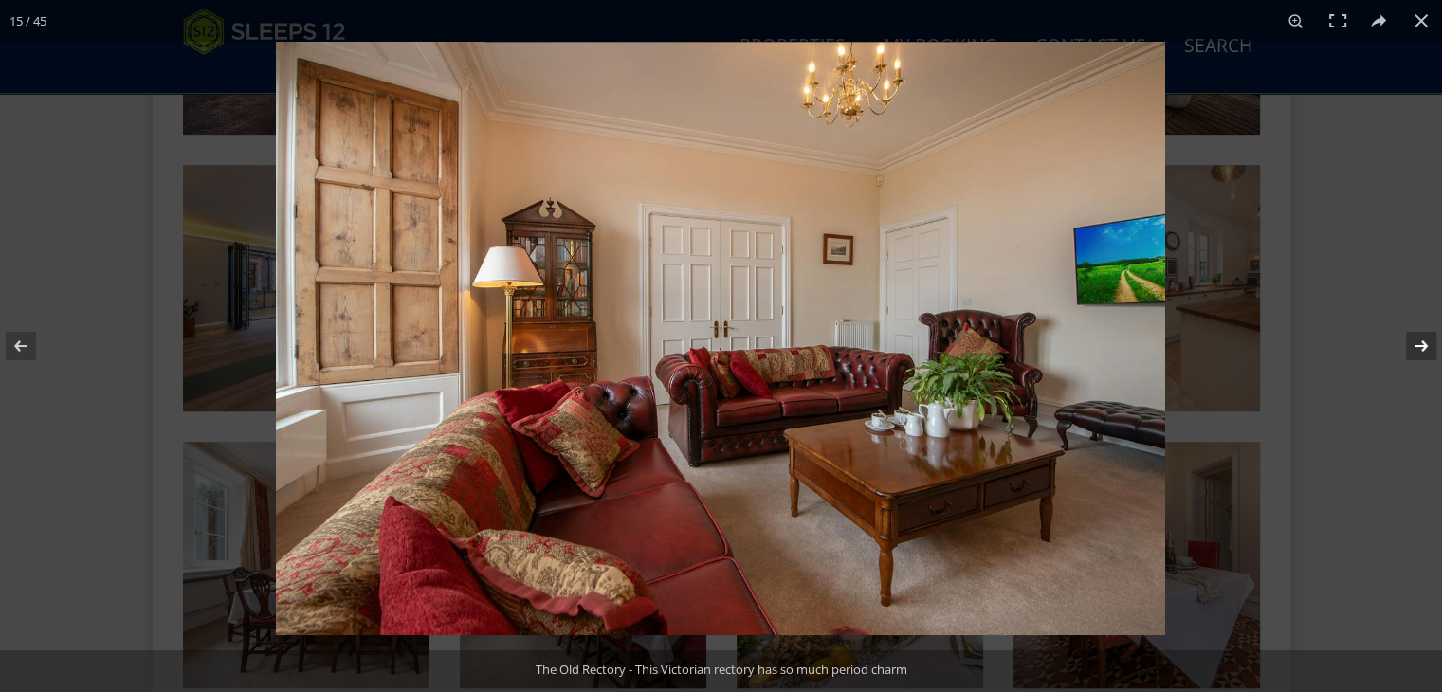
click at [1422, 353] on button at bounding box center [1409, 346] width 66 height 95
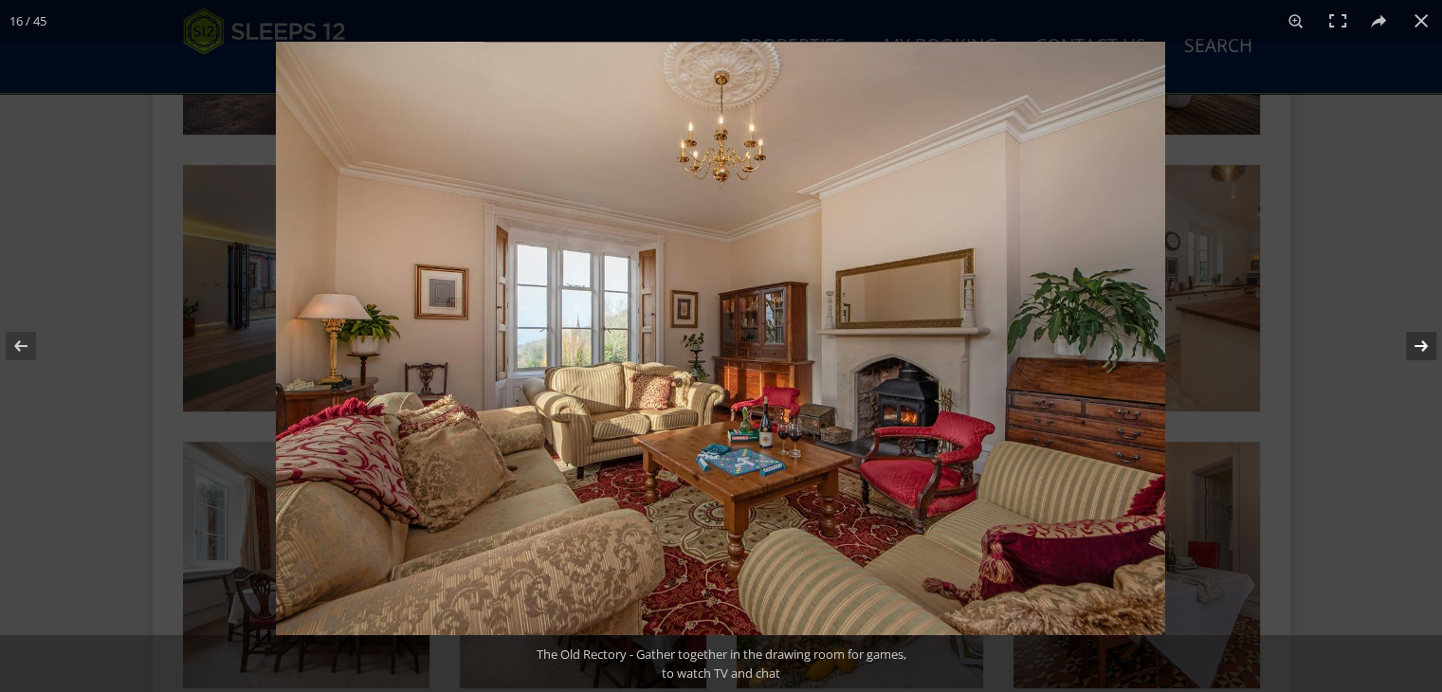
click at [1422, 354] on button at bounding box center [1409, 346] width 66 height 95
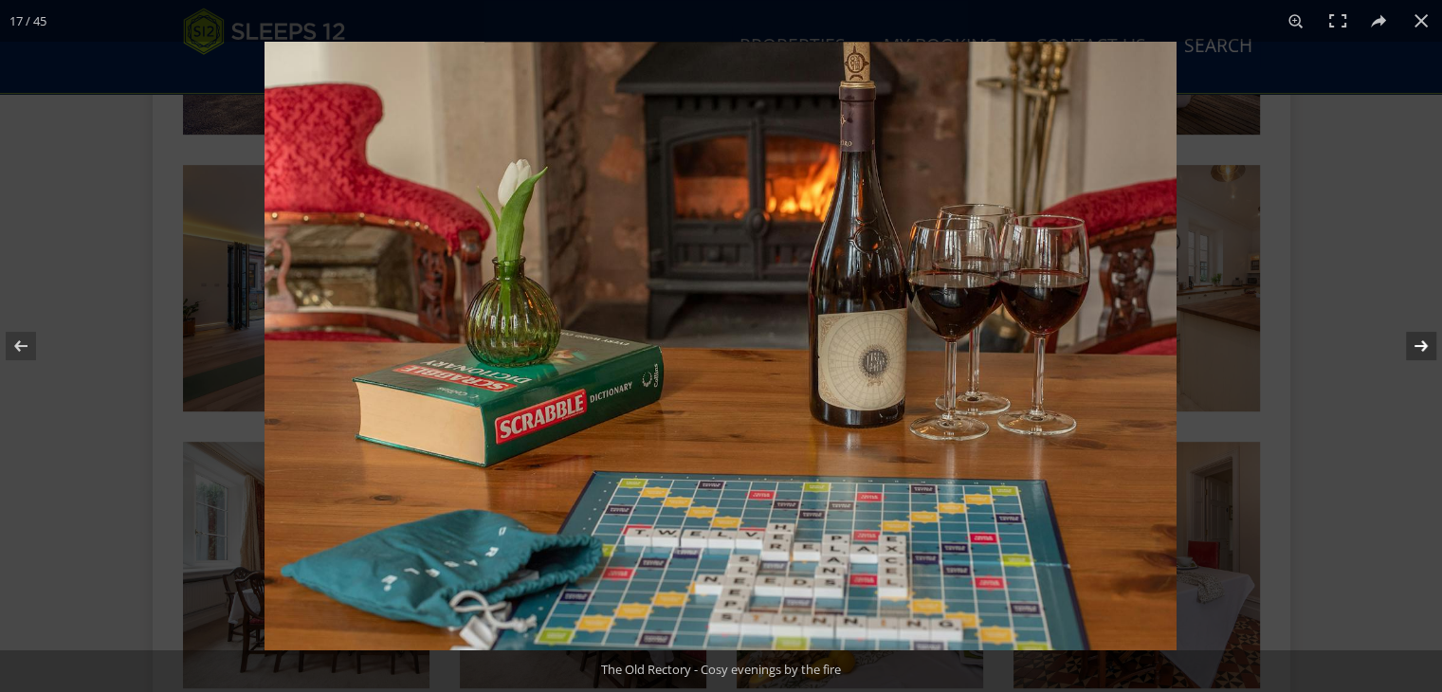
click at [1422, 354] on button at bounding box center [1409, 346] width 66 height 95
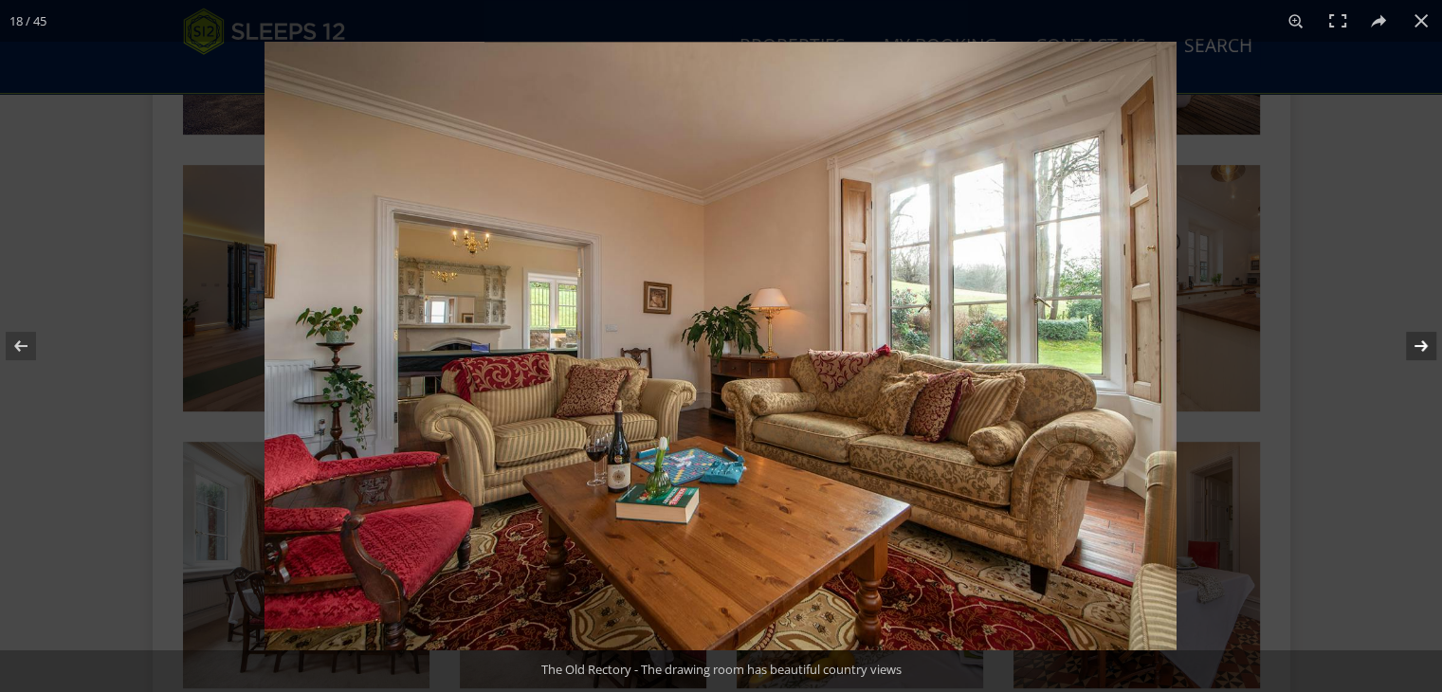
click at [1422, 354] on button at bounding box center [1409, 346] width 66 height 95
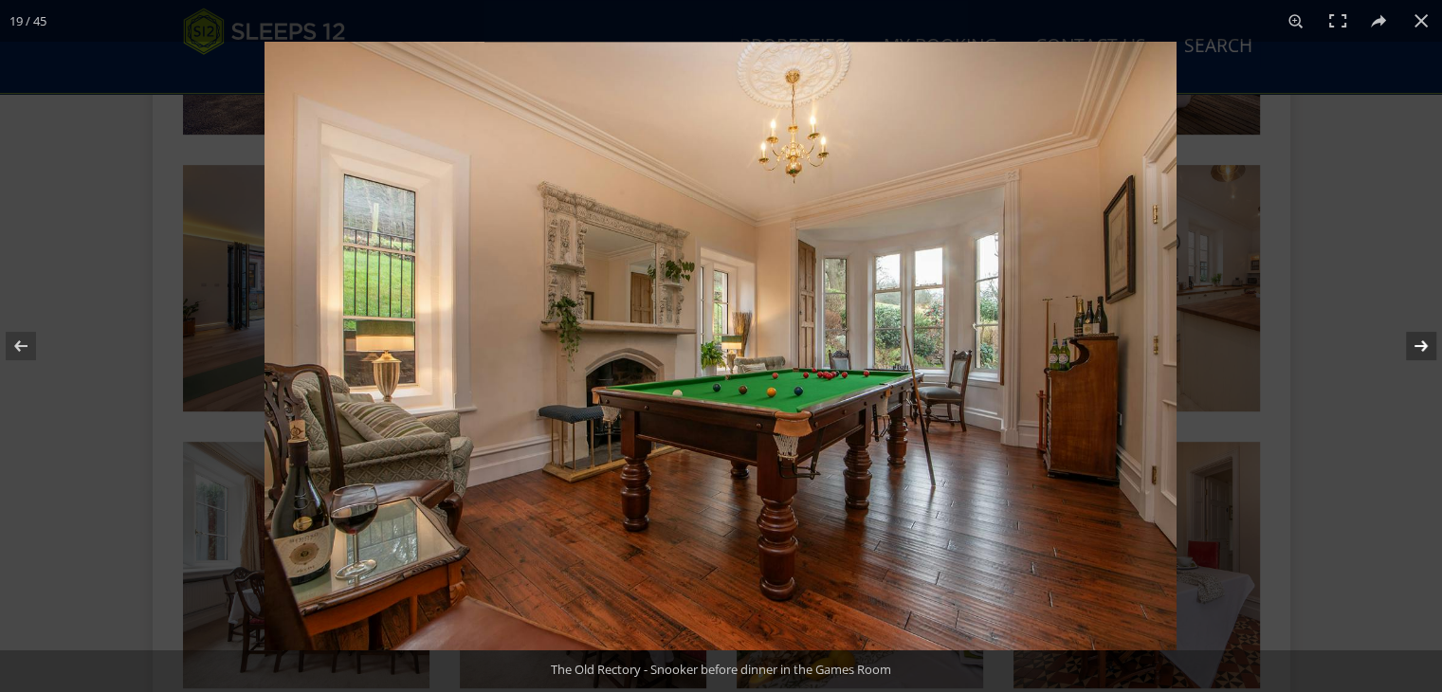
click at [1422, 354] on button at bounding box center [1409, 346] width 66 height 95
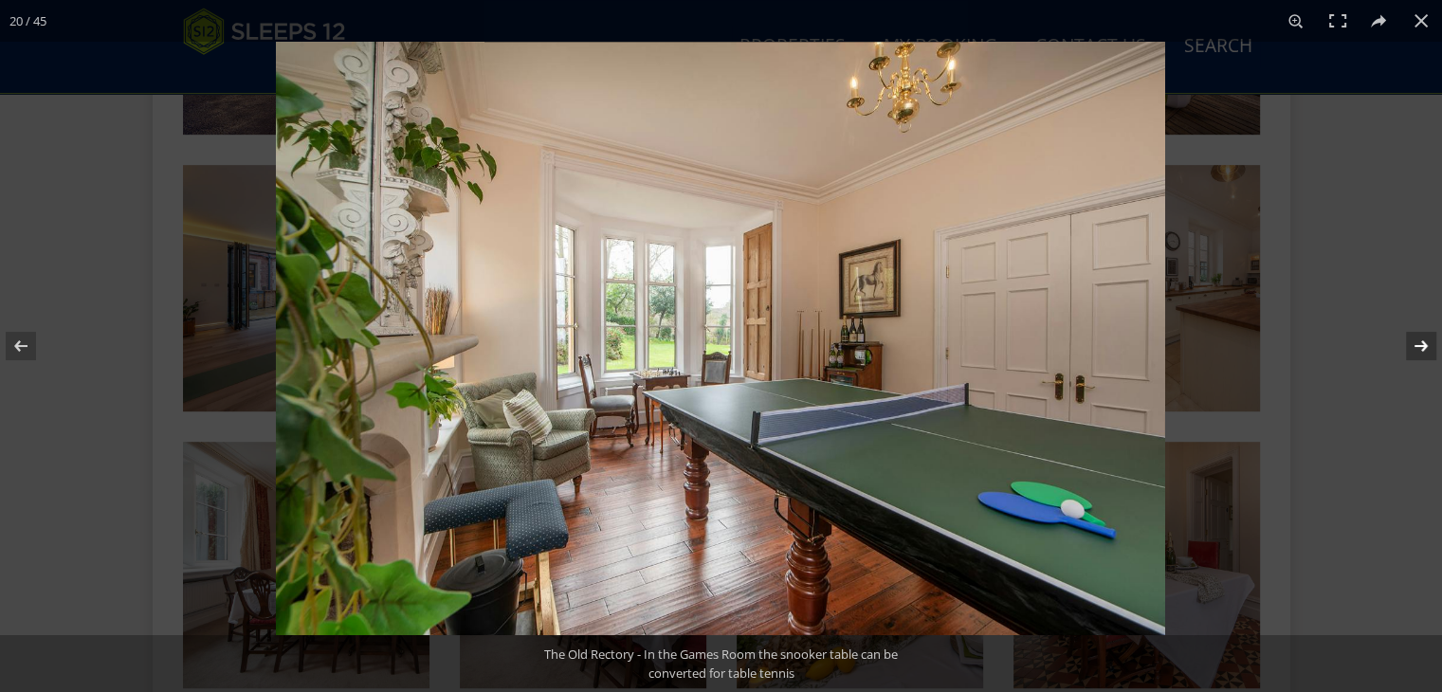
click at [1422, 354] on button at bounding box center [1409, 346] width 66 height 95
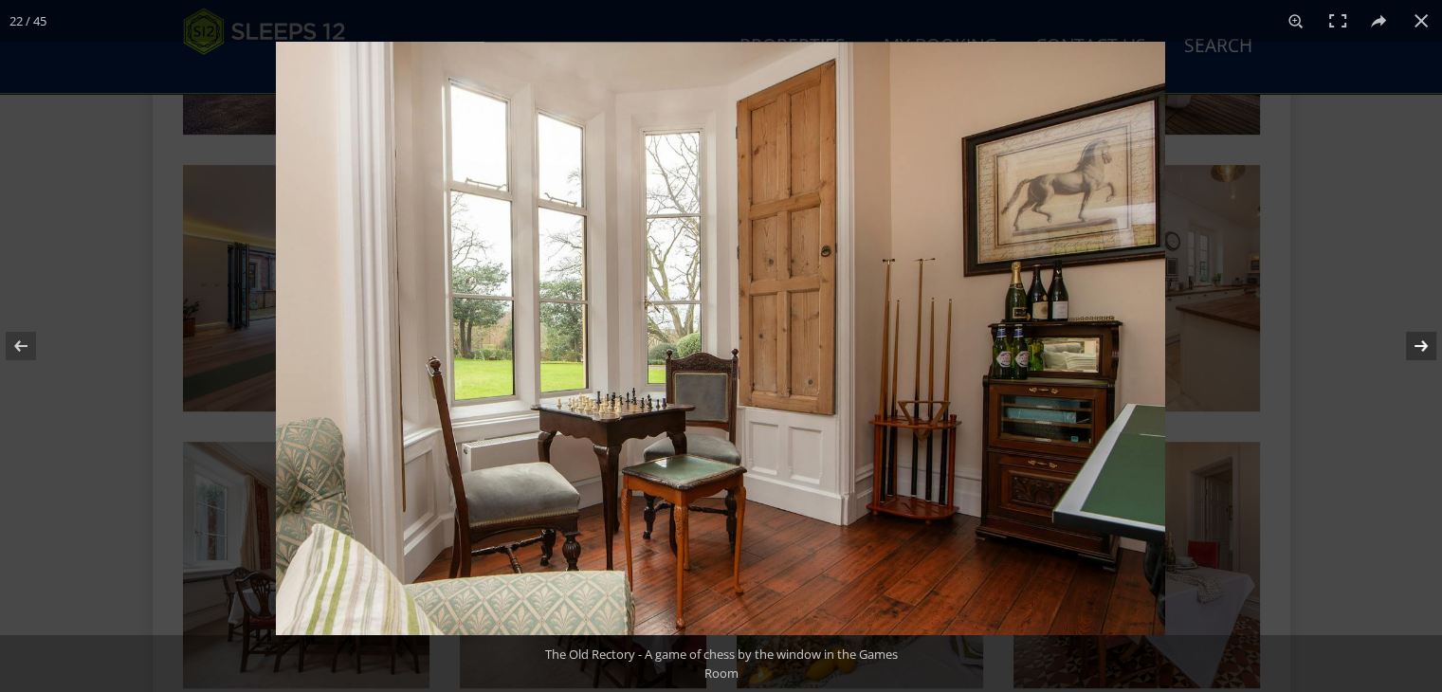
click at [1422, 354] on button at bounding box center [1409, 346] width 66 height 95
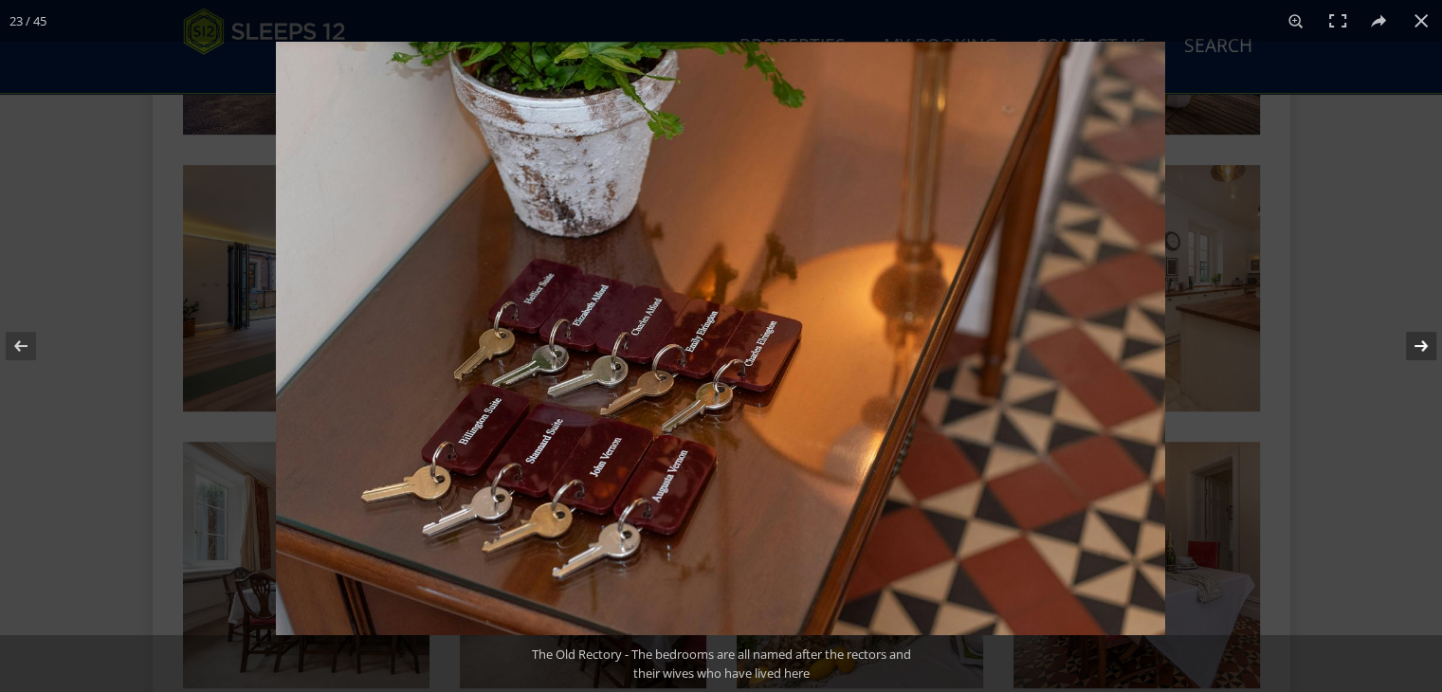
click at [1422, 354] on button at bounding box center [1409, 346] width 66 height 95
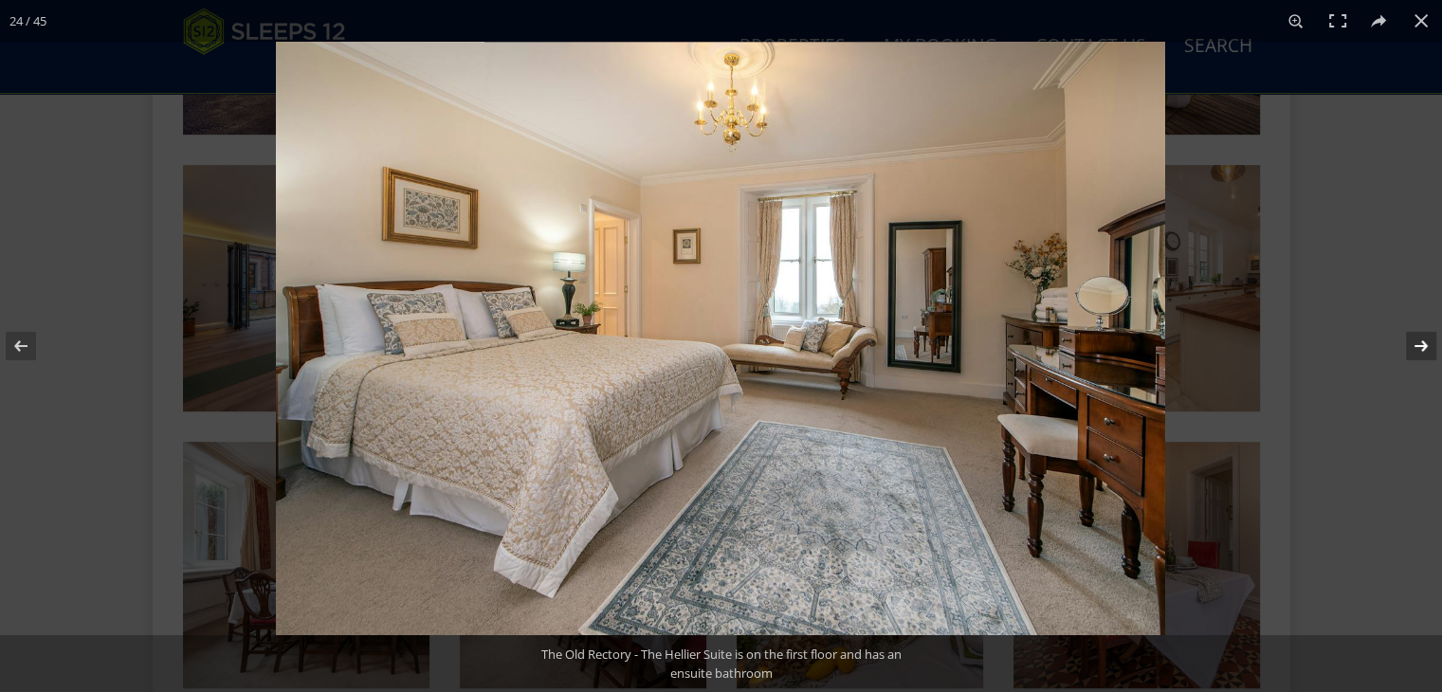
click at [1422, 354] on button at bounding box center [1409, 346] width 66 height 95
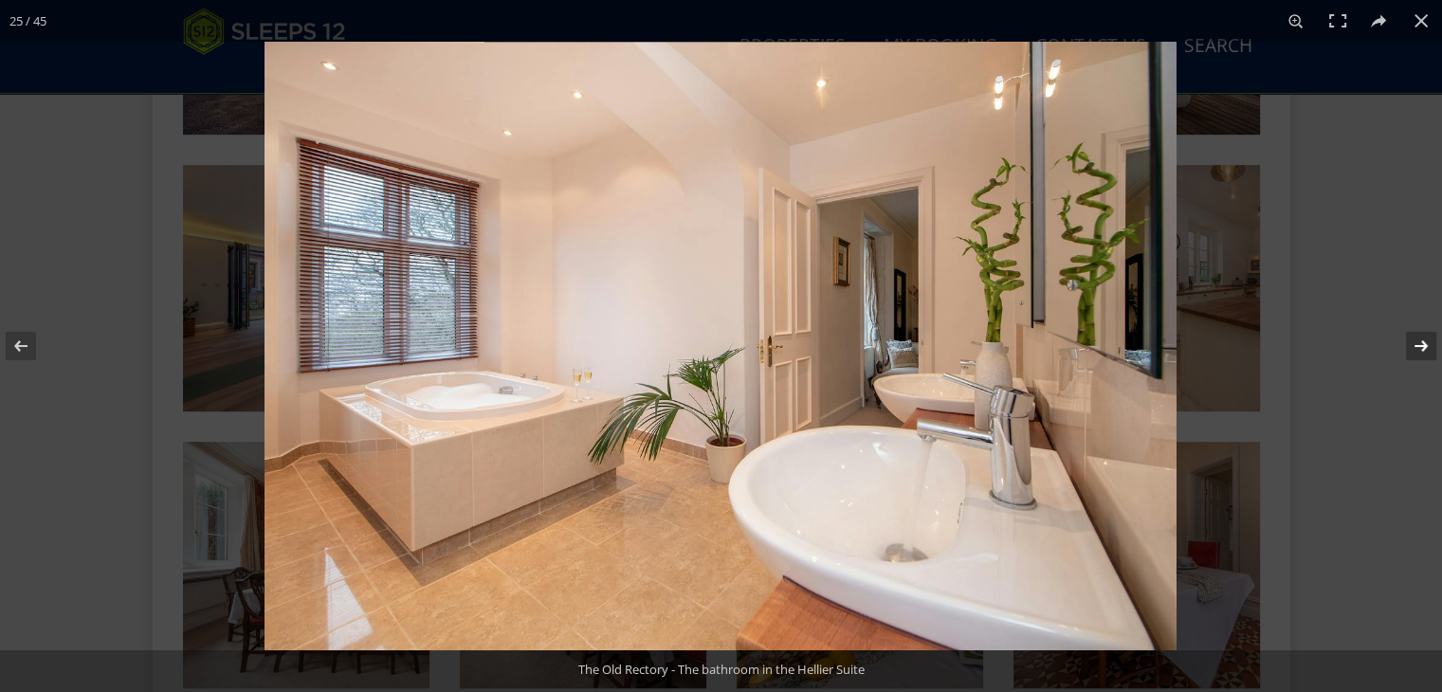
click at [1422, 354] on button at bounding box center [1409, 346] width 66 height 95
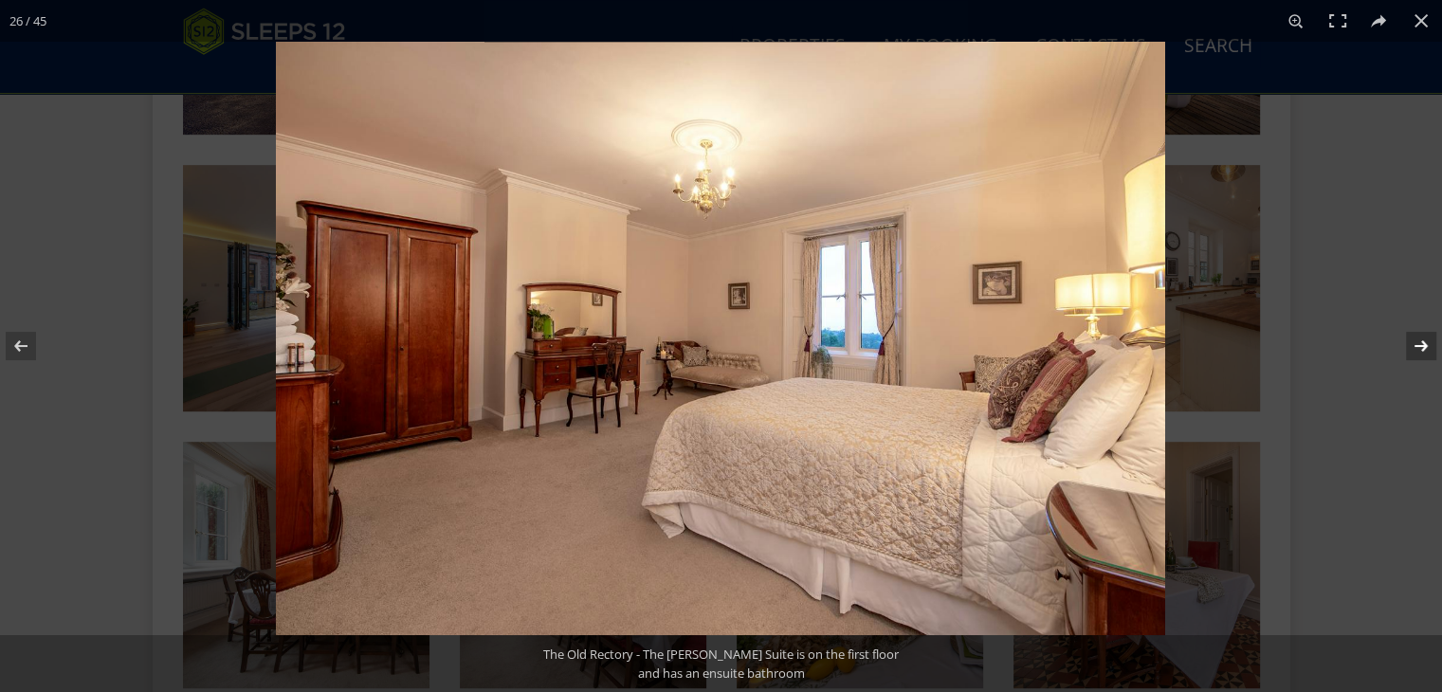
click at [1422, 354] on button at bounding box center [1409, 346] width 66 height 95
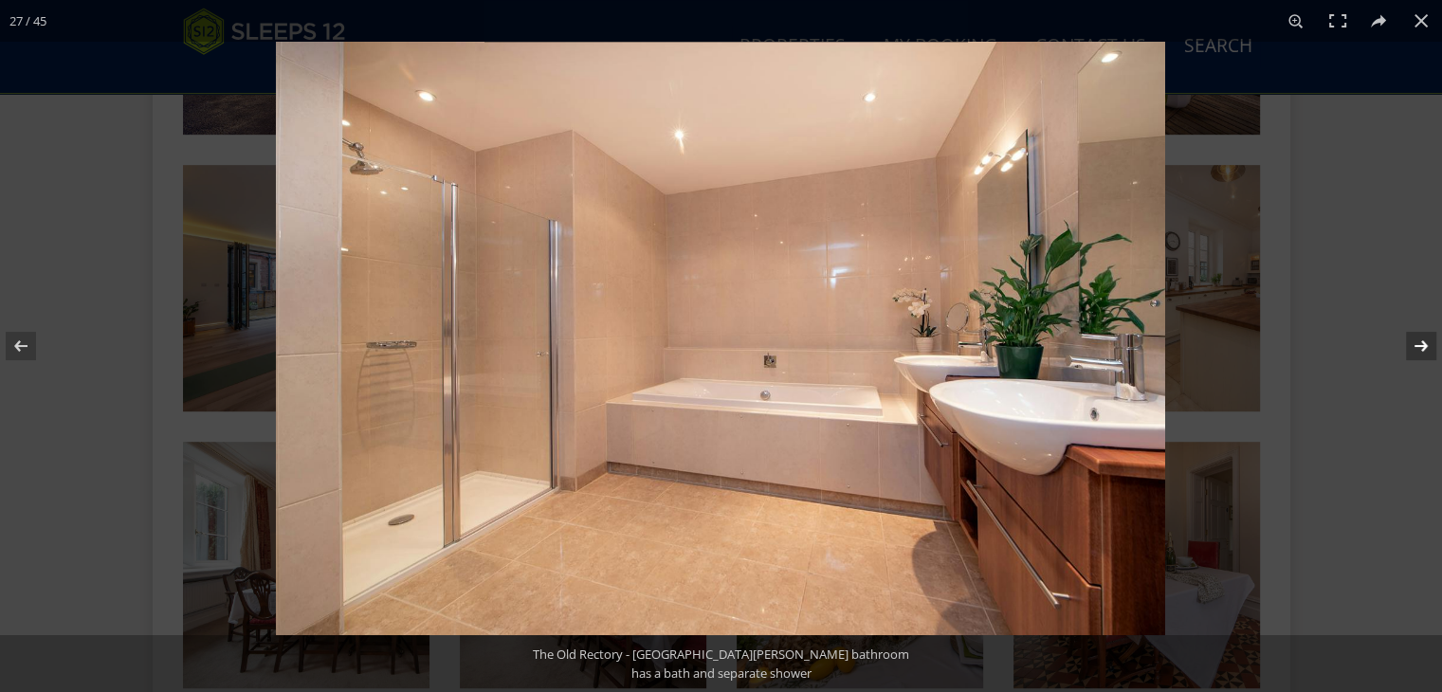
click at [1422, 354] on button at bounding box center [1409, 346] width 66 height 95
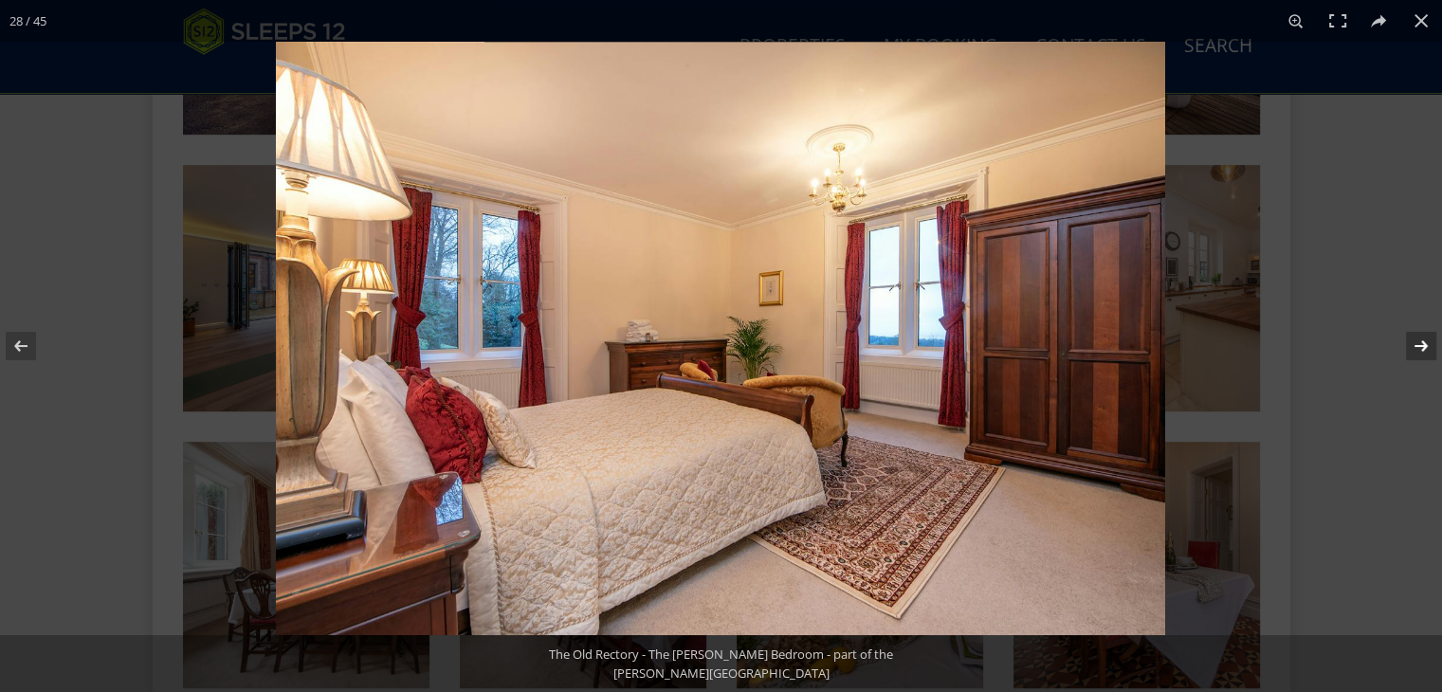
click at [1422, 354] on button at bounding box center [1409, 346] width 66 height 95
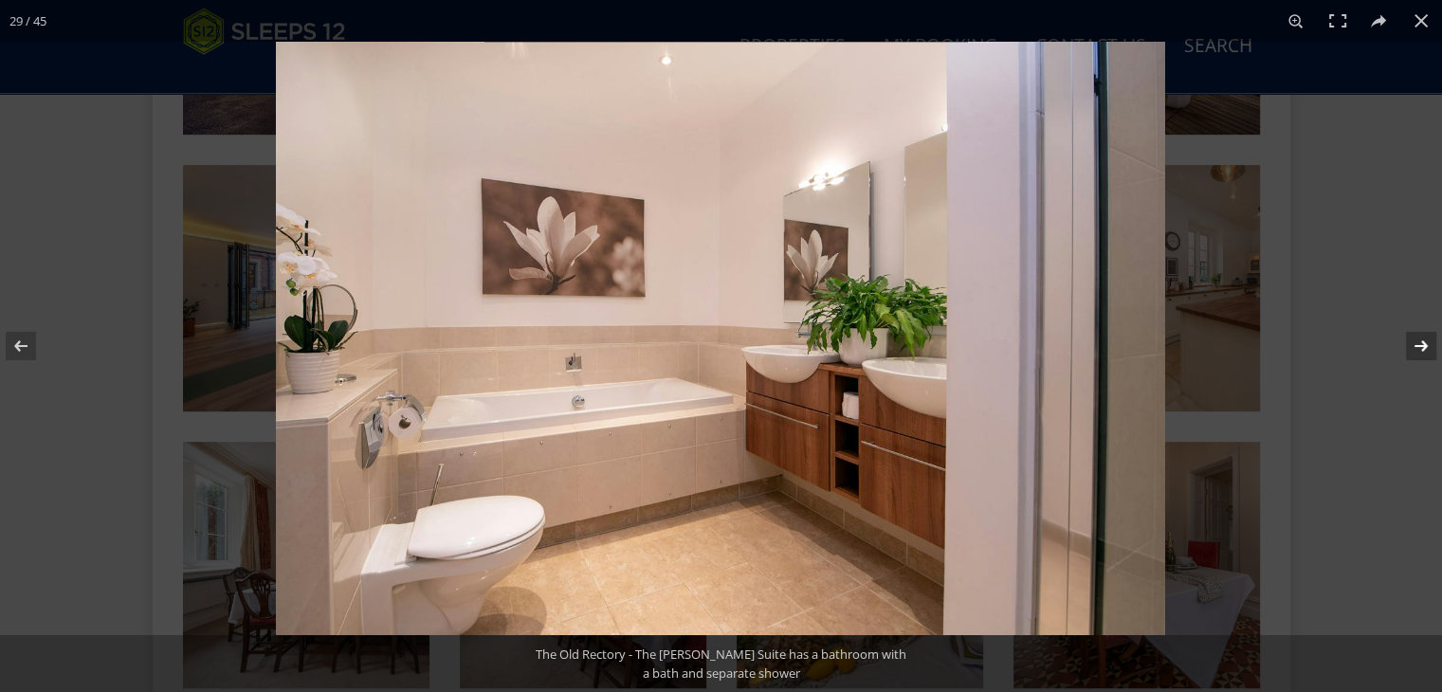
click at [1422, 354] on button at bounding box center [1409, 346] width 66 height 95
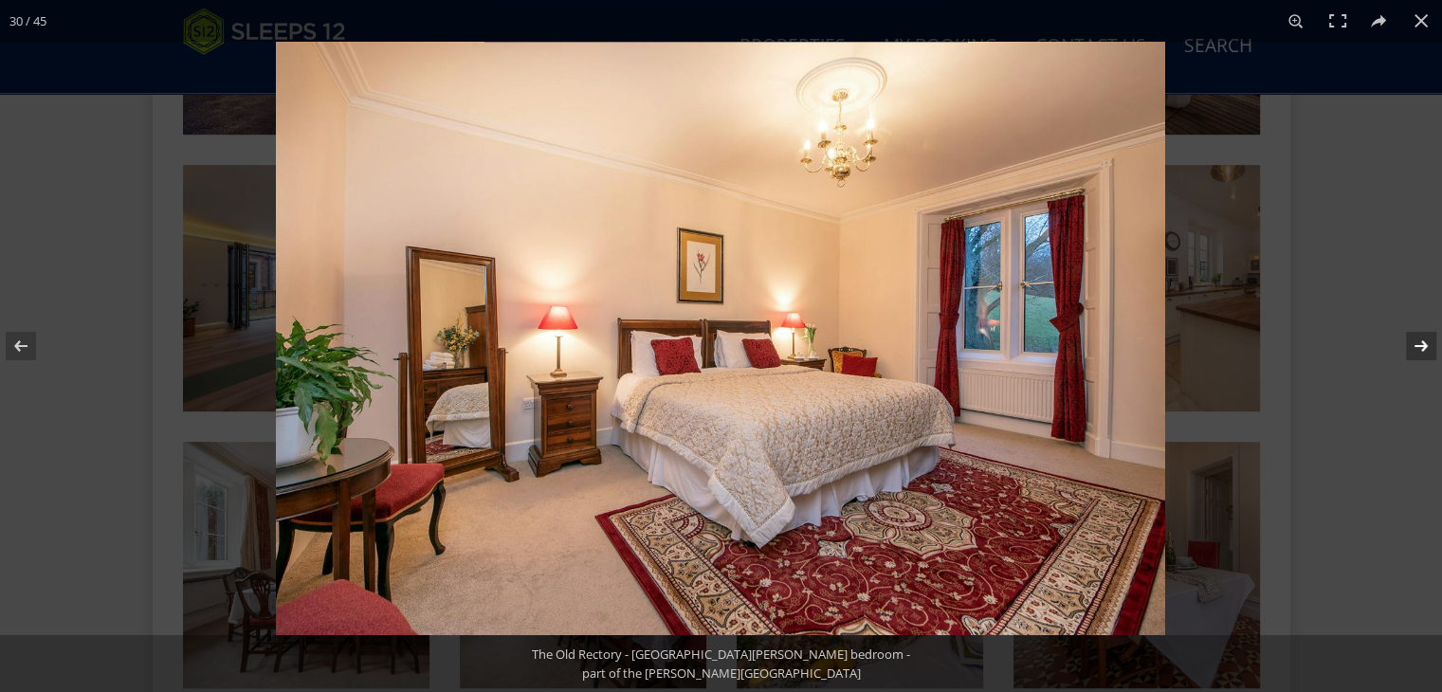
click at [1422, 354] on button at bounding box center [1409, 346] width 66 height 95
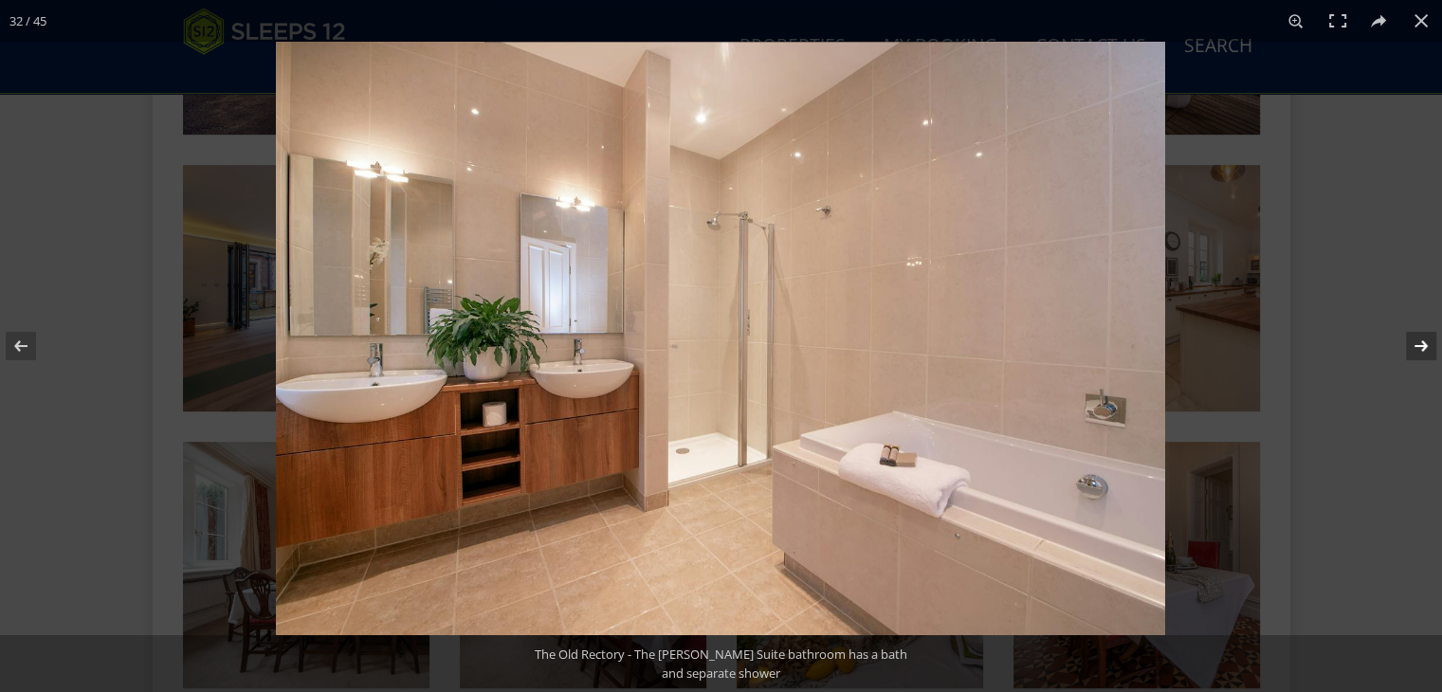
click at [1422, 354] on button at bounding box center [1409, 346] width 66 height 95
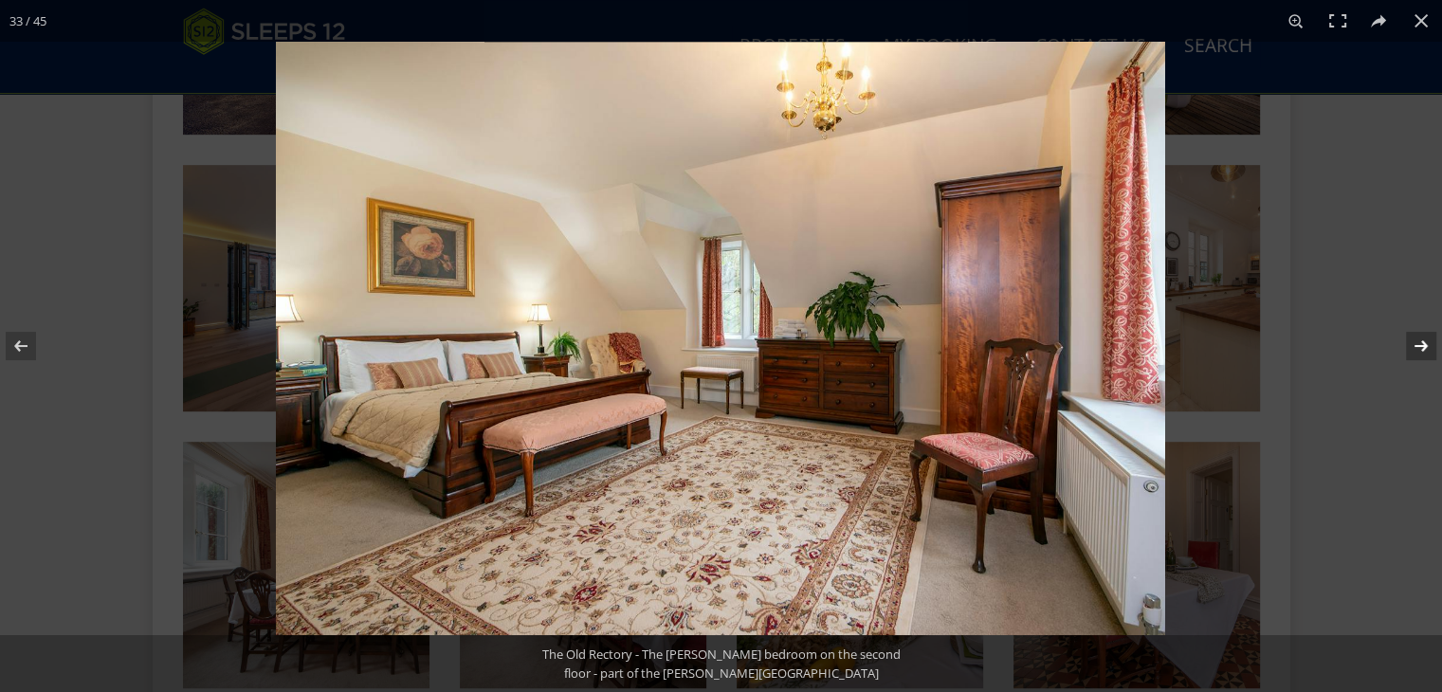
click at [1422, 354] on button at bounding box center [1409, 346] width 66 height 95
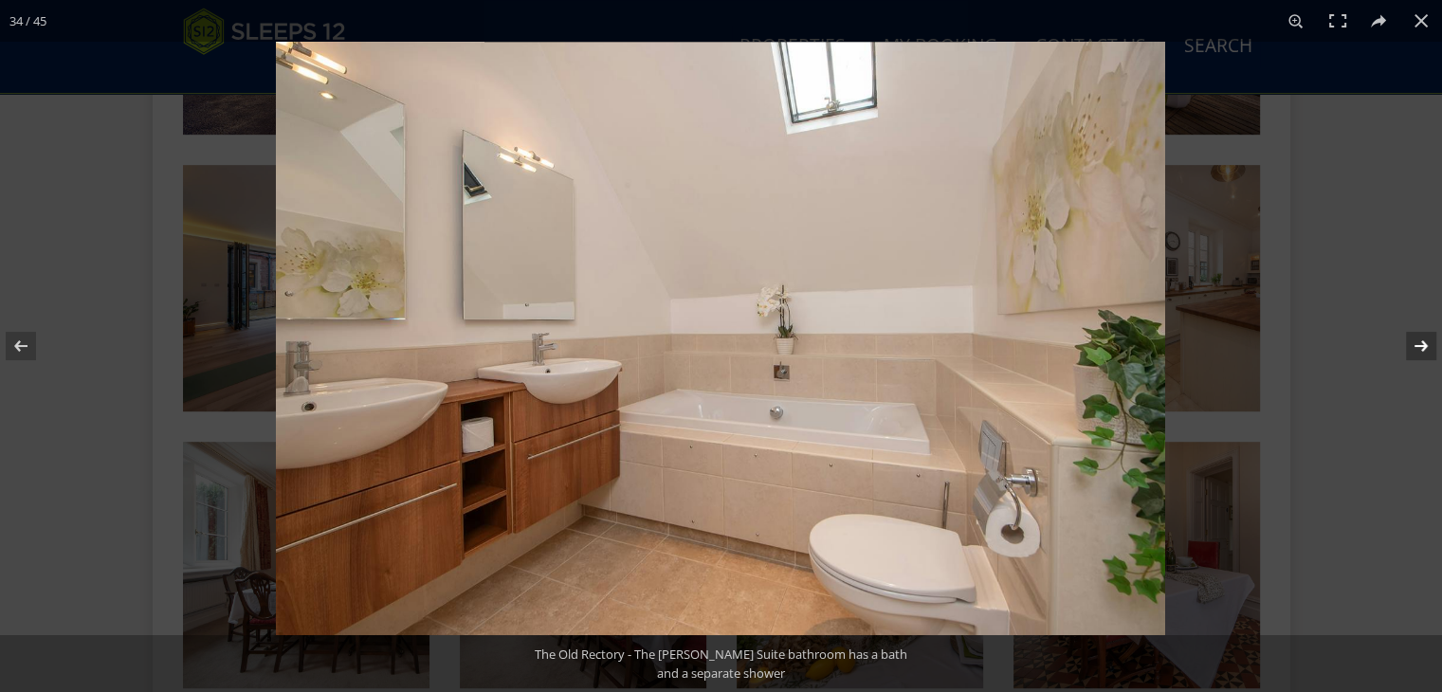
click at [1422, 354] on button at bounding box center [1409, 346] width 66 height 95
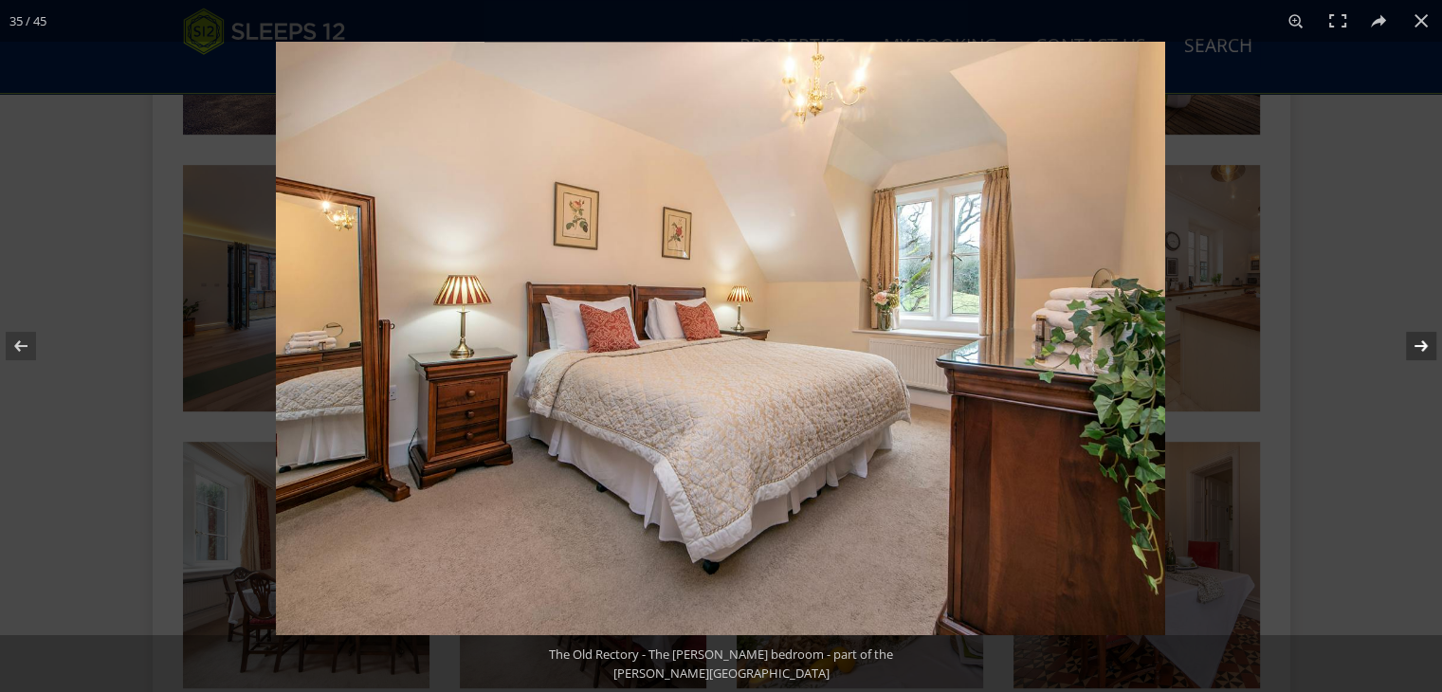
click at [1422, 354] on button at bounding box center [1409, 346] width 66 height 95
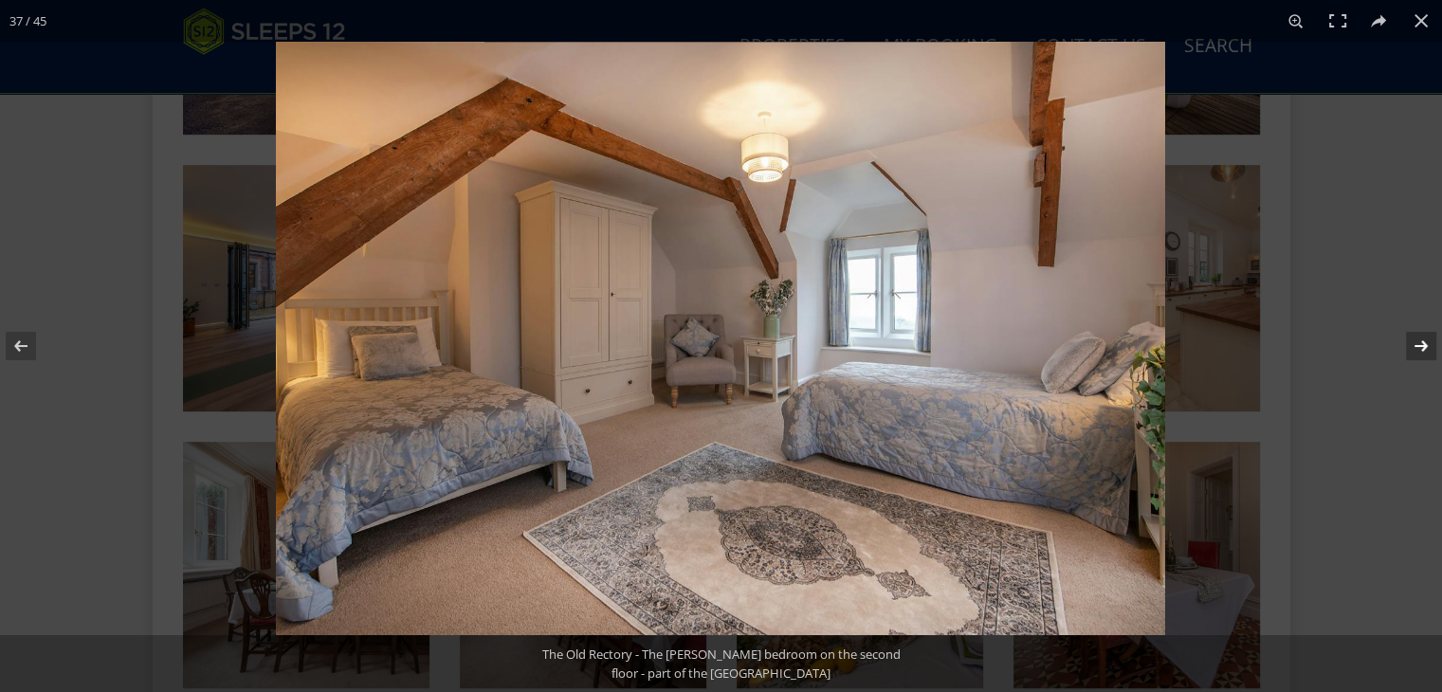
click at [1422, 354] on button at bounding box center [1409, 346] width 66 height 95
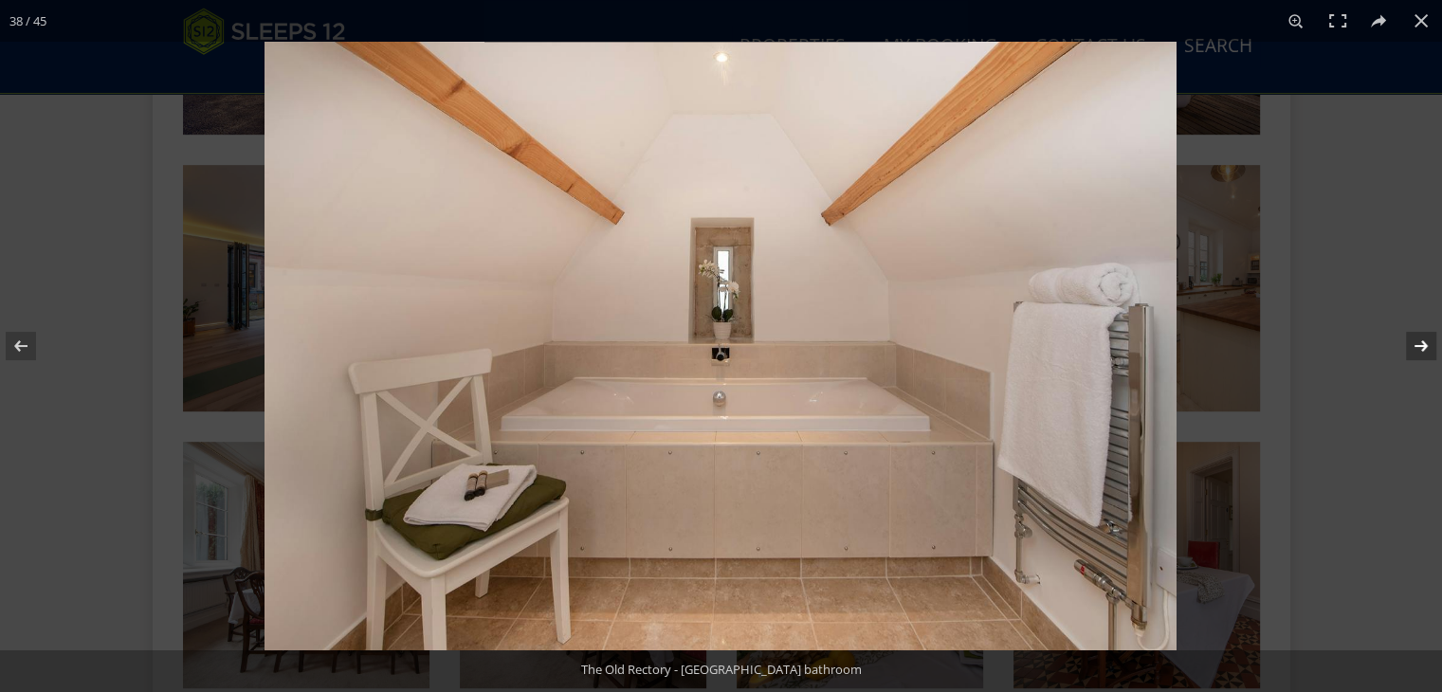
click at [1422, 354] on button at bounding box center [1409, 346] width 66 height 95
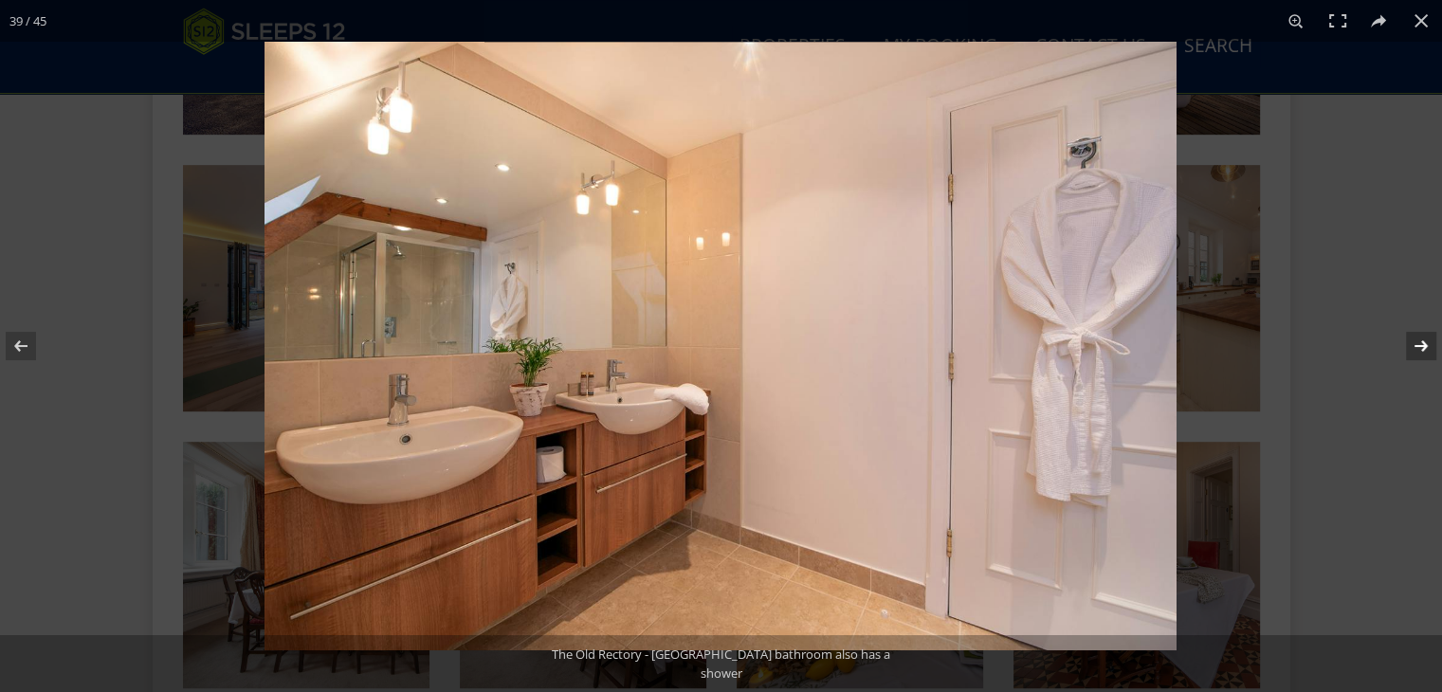
click at [1422, 354] on button at bounding box center [1409, 346] width 66 height 95
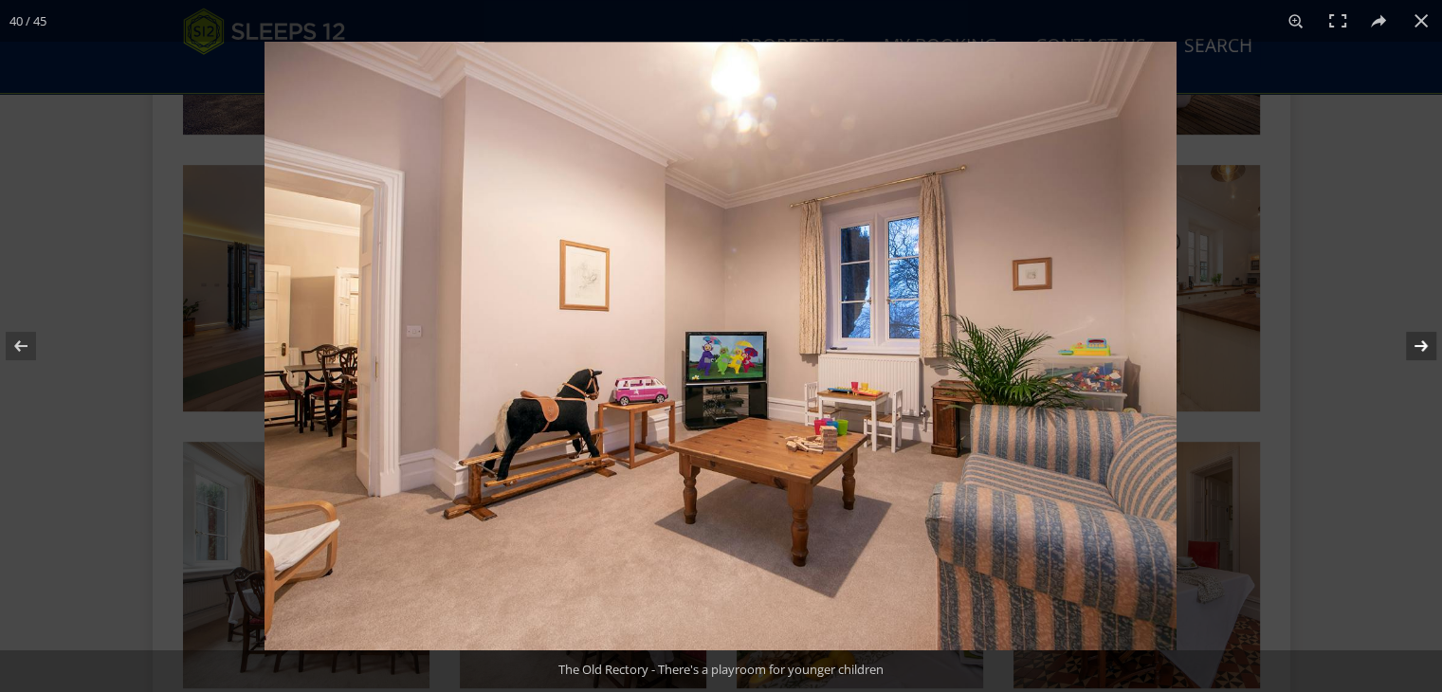
click at [1422, 354] on button at bounding box center [1409, 346] width 66 height 95
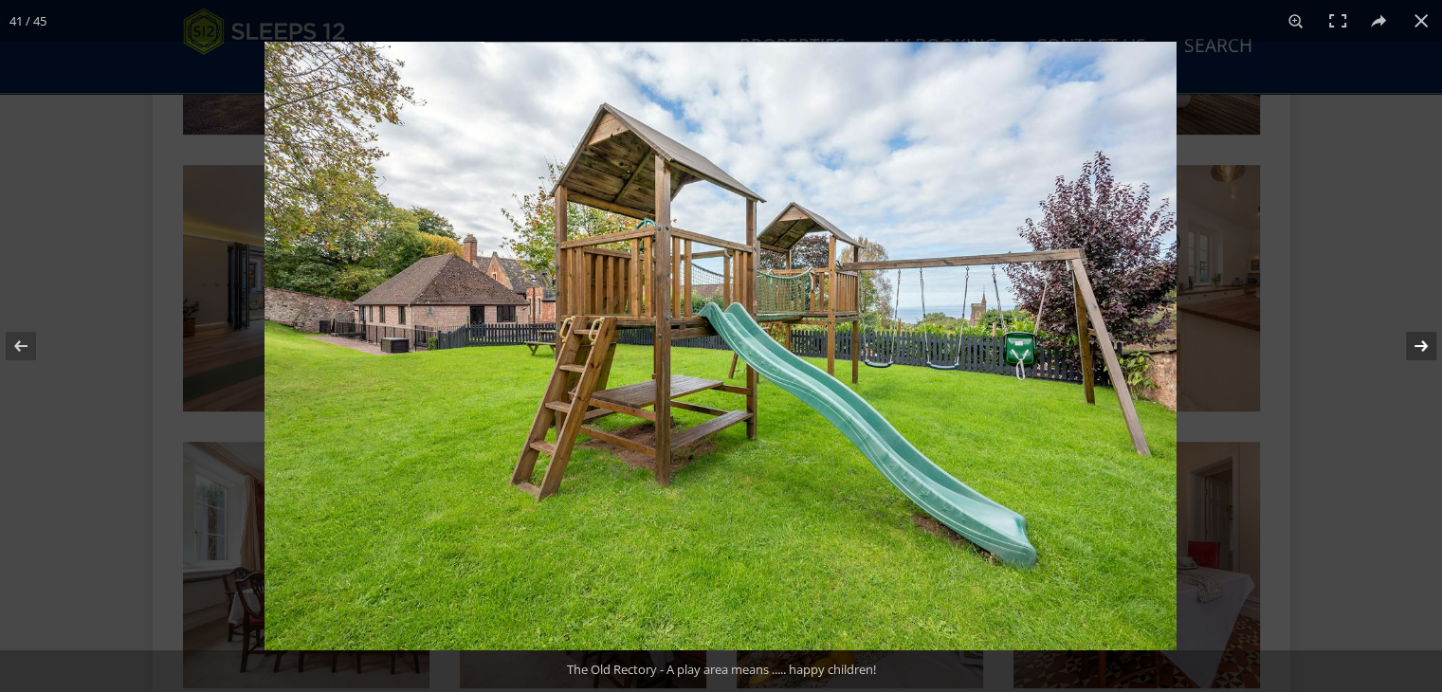
click at [1422, 354] on button at bounding box center [1409, 346] width 66 height 95
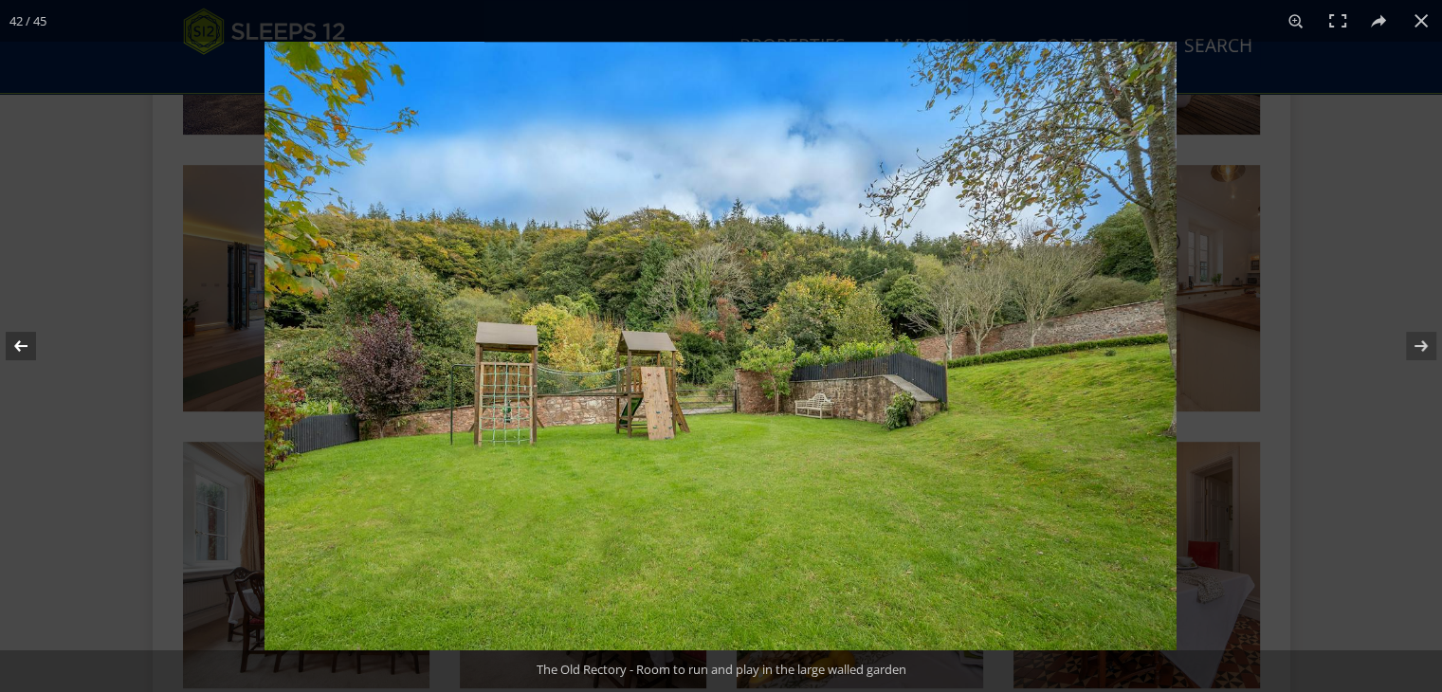
click at [27, 348] on button at bounding box center [33, 346] width 66 height 95
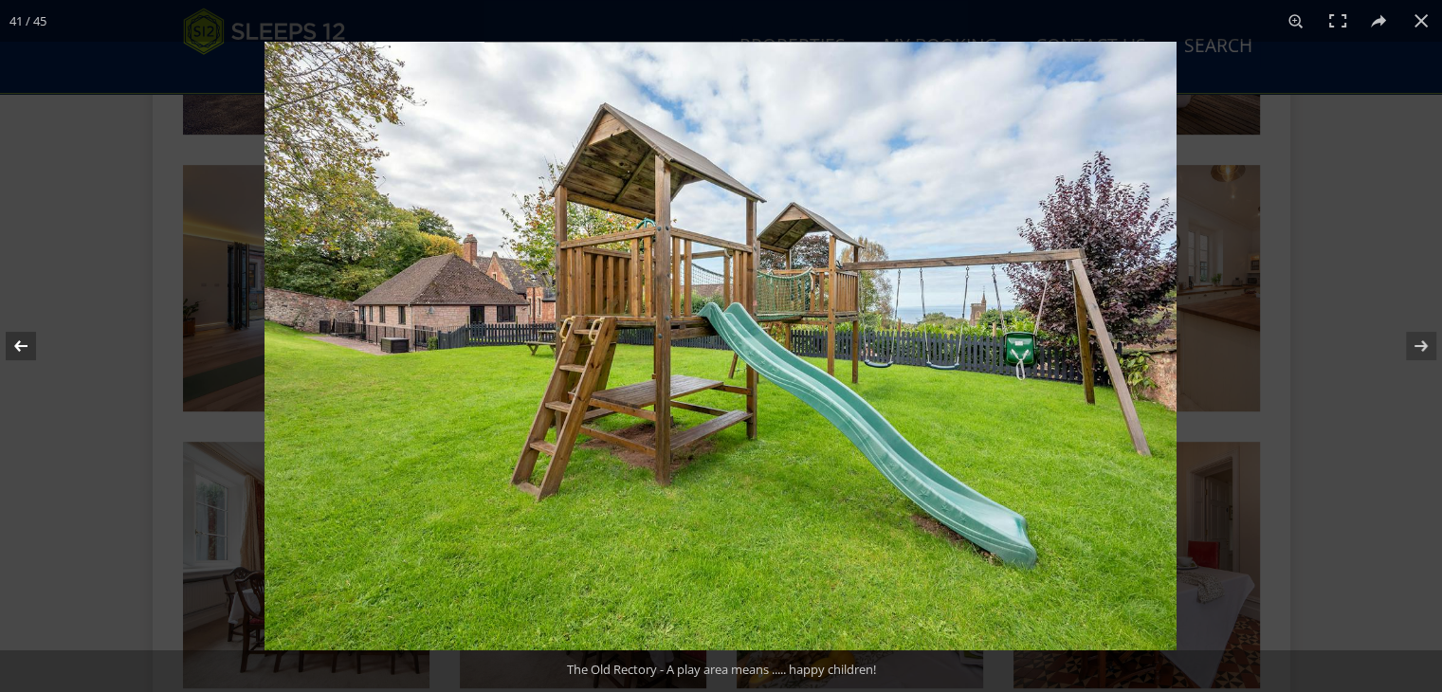
click at [29, 349] on button at bounding box center [33, 346] width 66 height 95
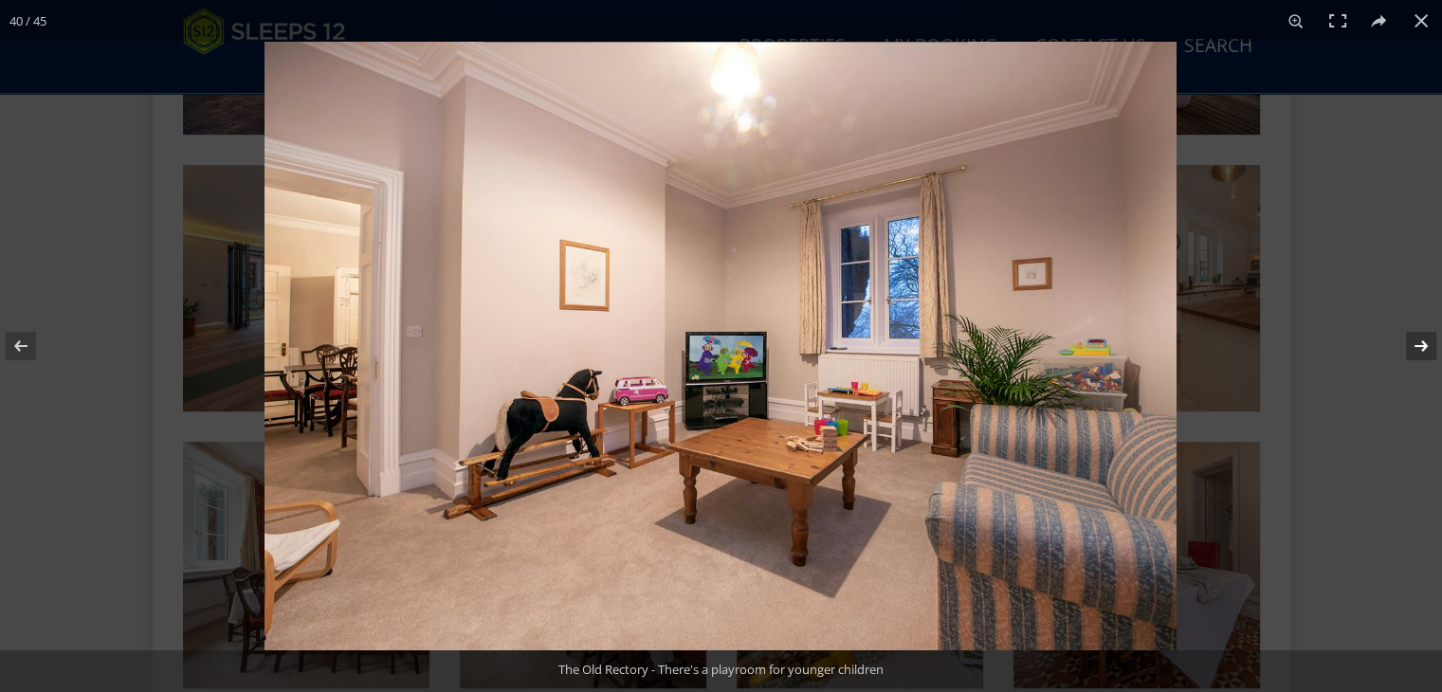
click at [1426, 346] on button at bounding box center [1409, 346] width 66 height 95
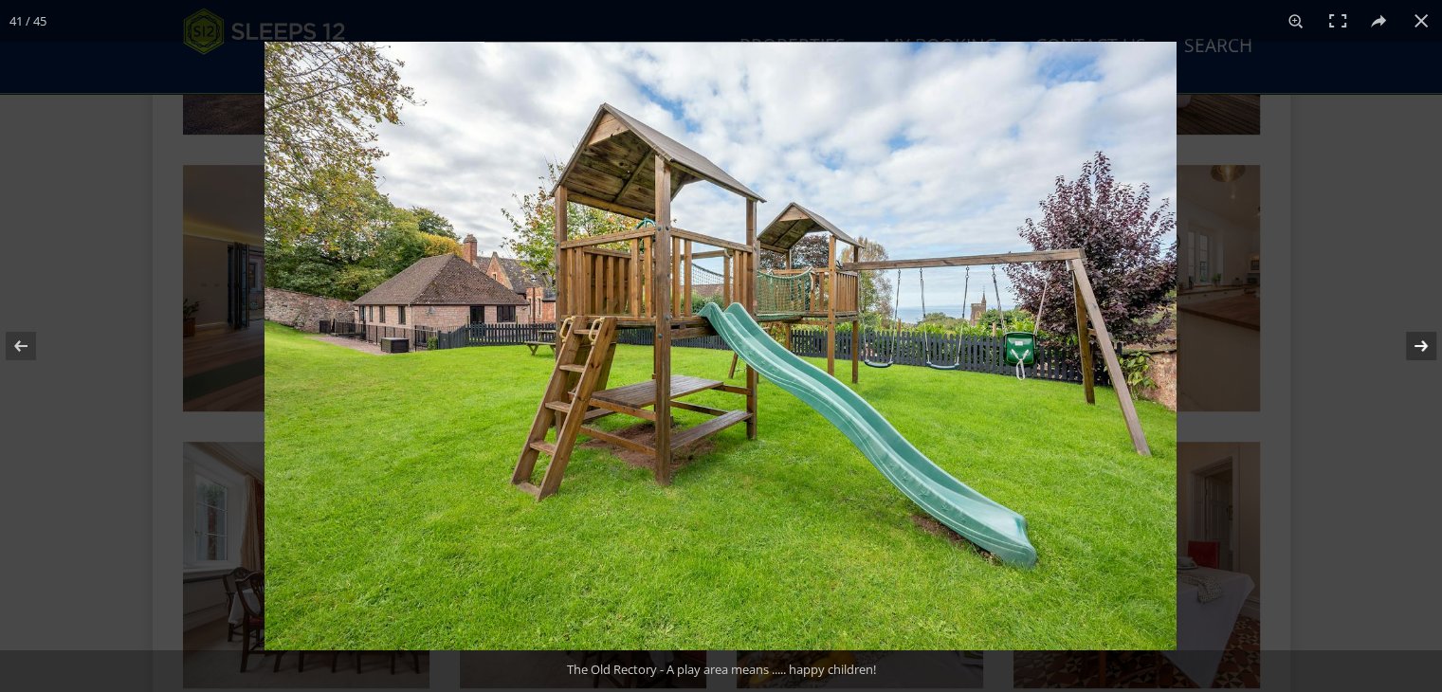
click at [1426, 346] on button at bounding box center [1409, 346] width 66 height 95
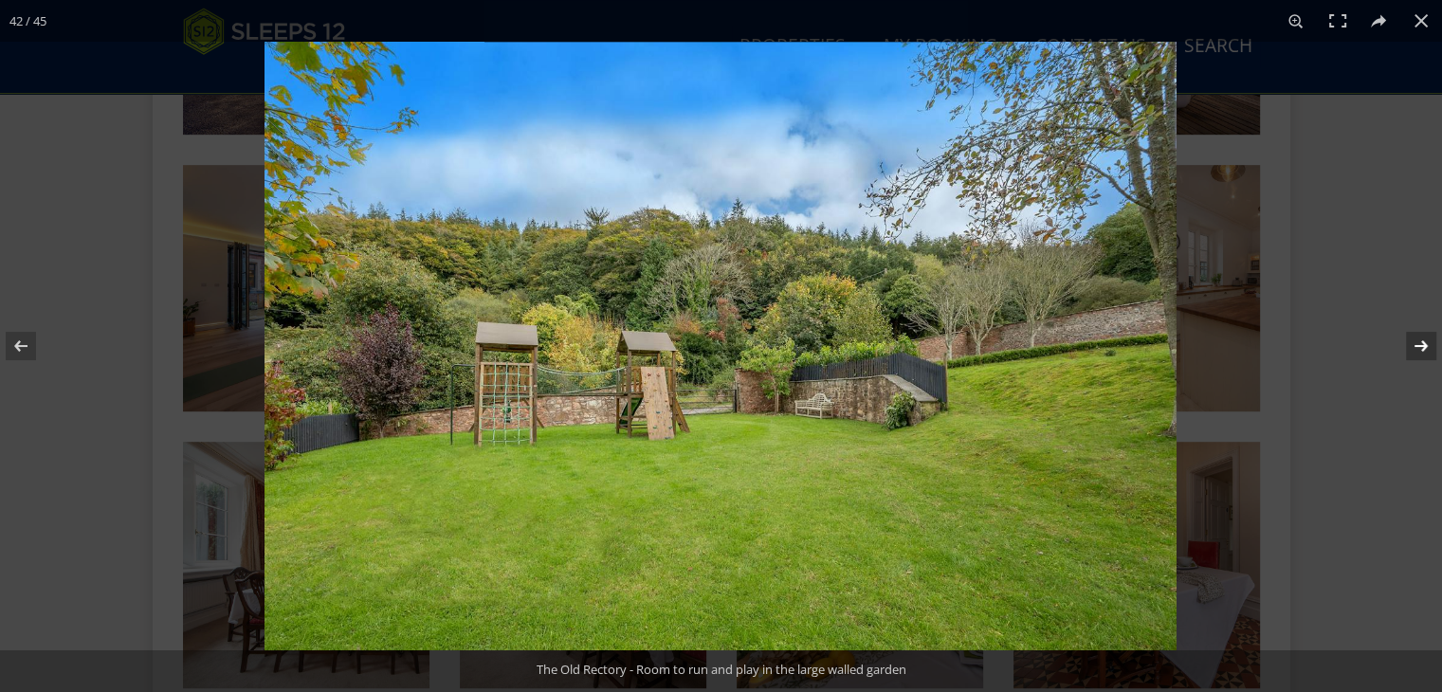
click at [1426, 346] on button at bounding box center [1409, 346] width 66 height 95
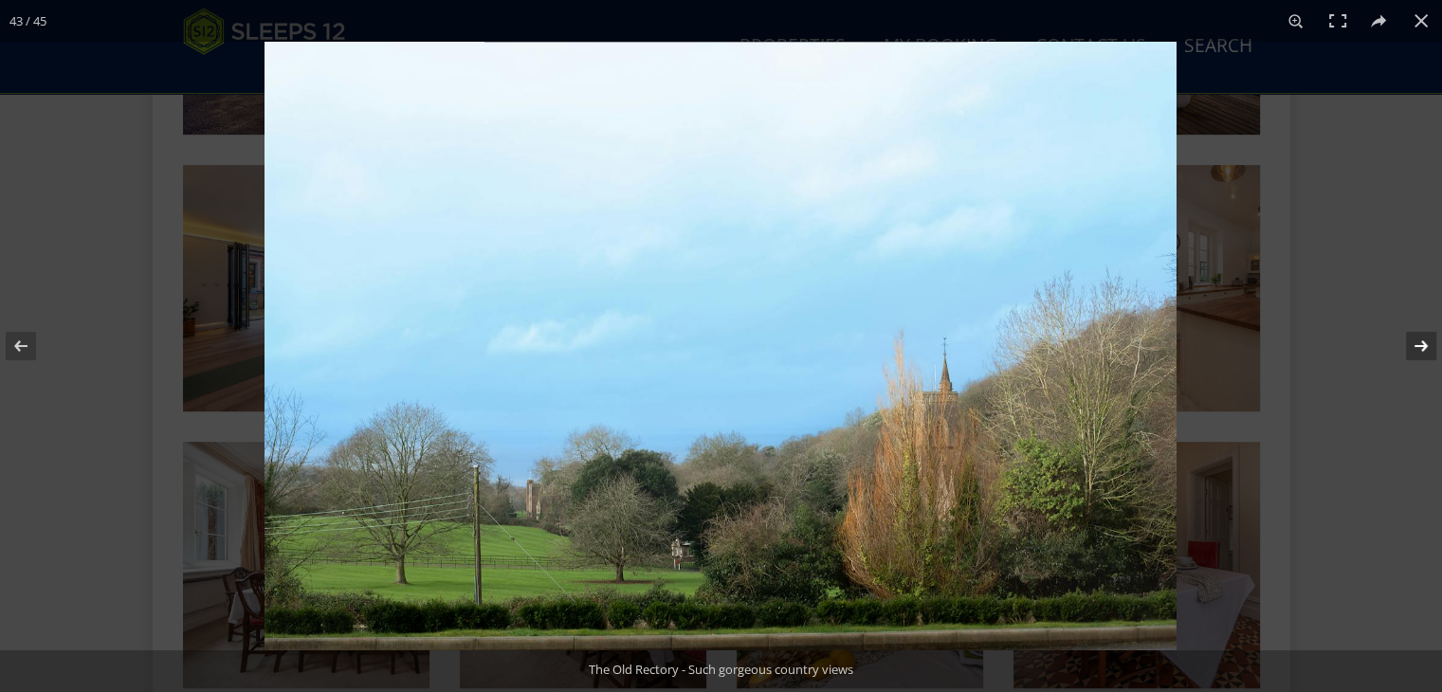
click at [1426, 346] on button at bounding box center [1409, 346] width 66 height 95
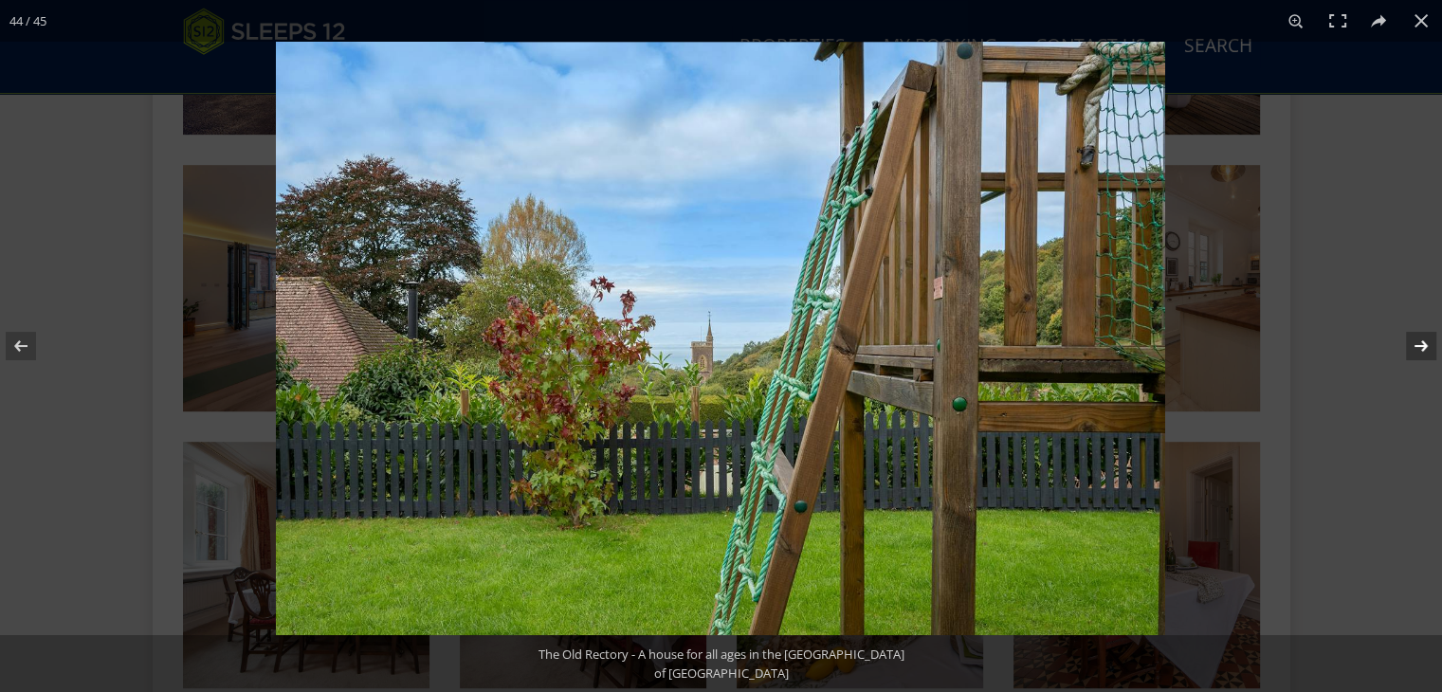
click at [1426, 346] on button at bounding box center [1409, 346] width 66 height 95
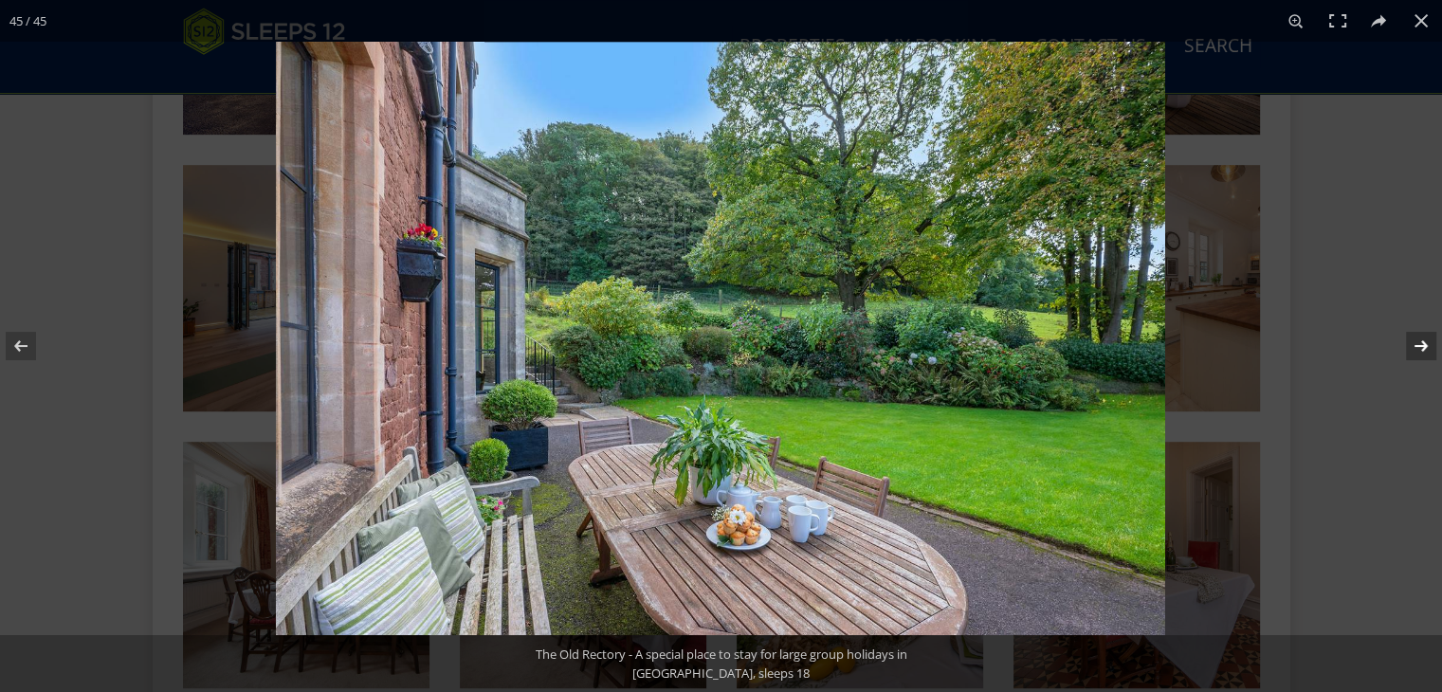
click at [1426, 346] on button at bounding box center [1409, 346] width 66 height 95
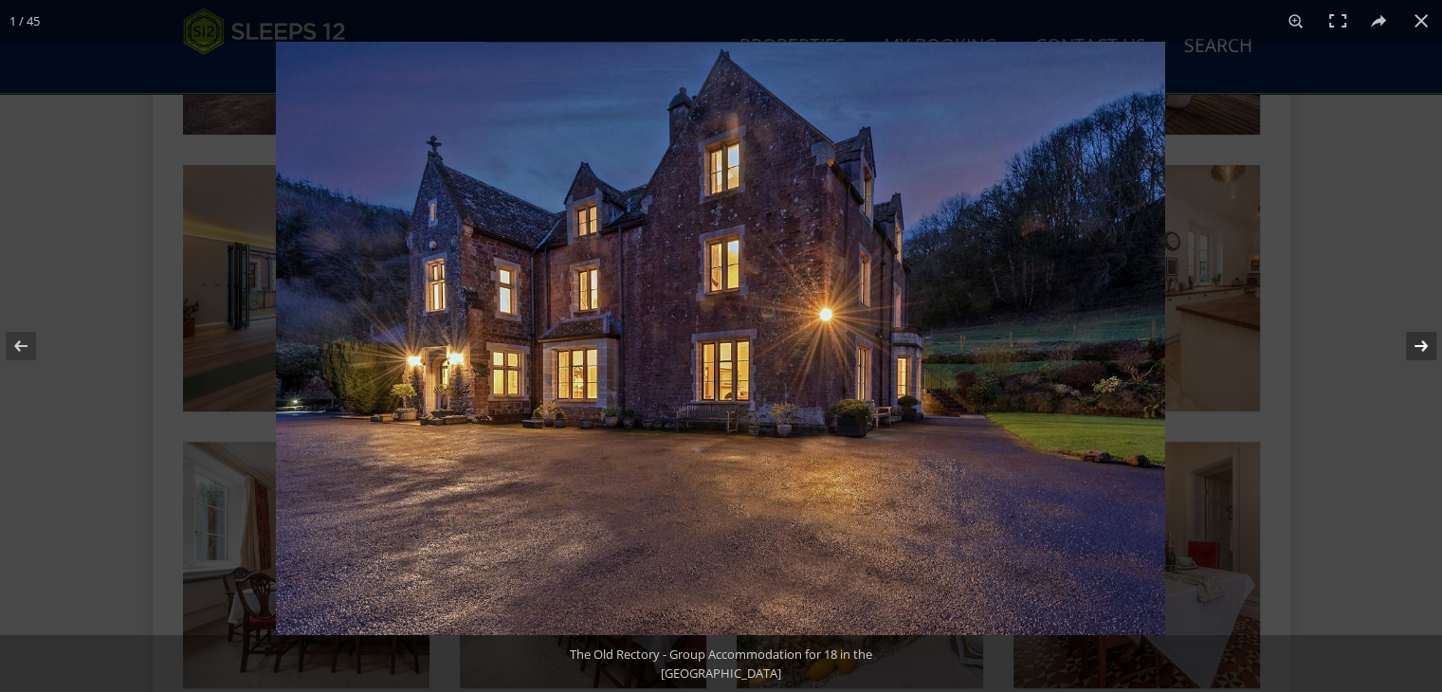
click at [1421, 346] on button at bounding box center [1409, 346] width 66 height 95
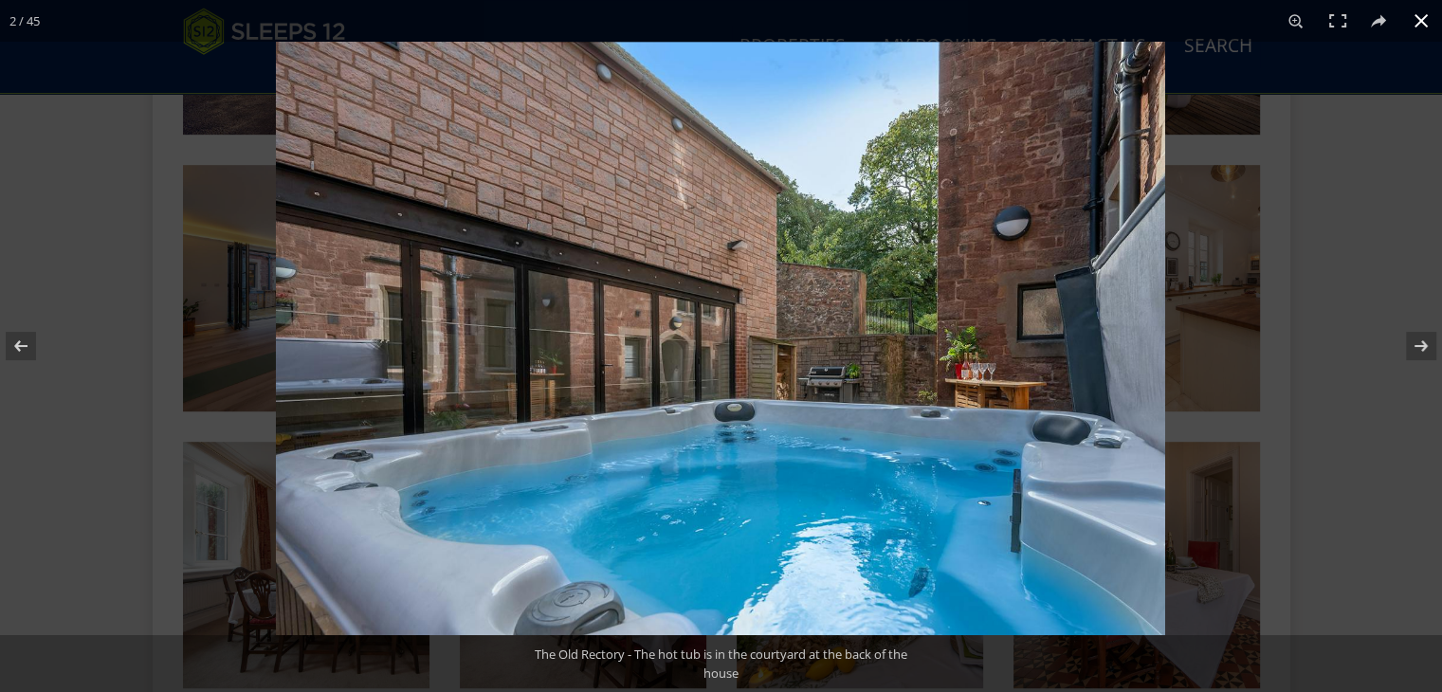
click at [1414, 24] on button at bounding box center [1421, 21] width 42 height 42
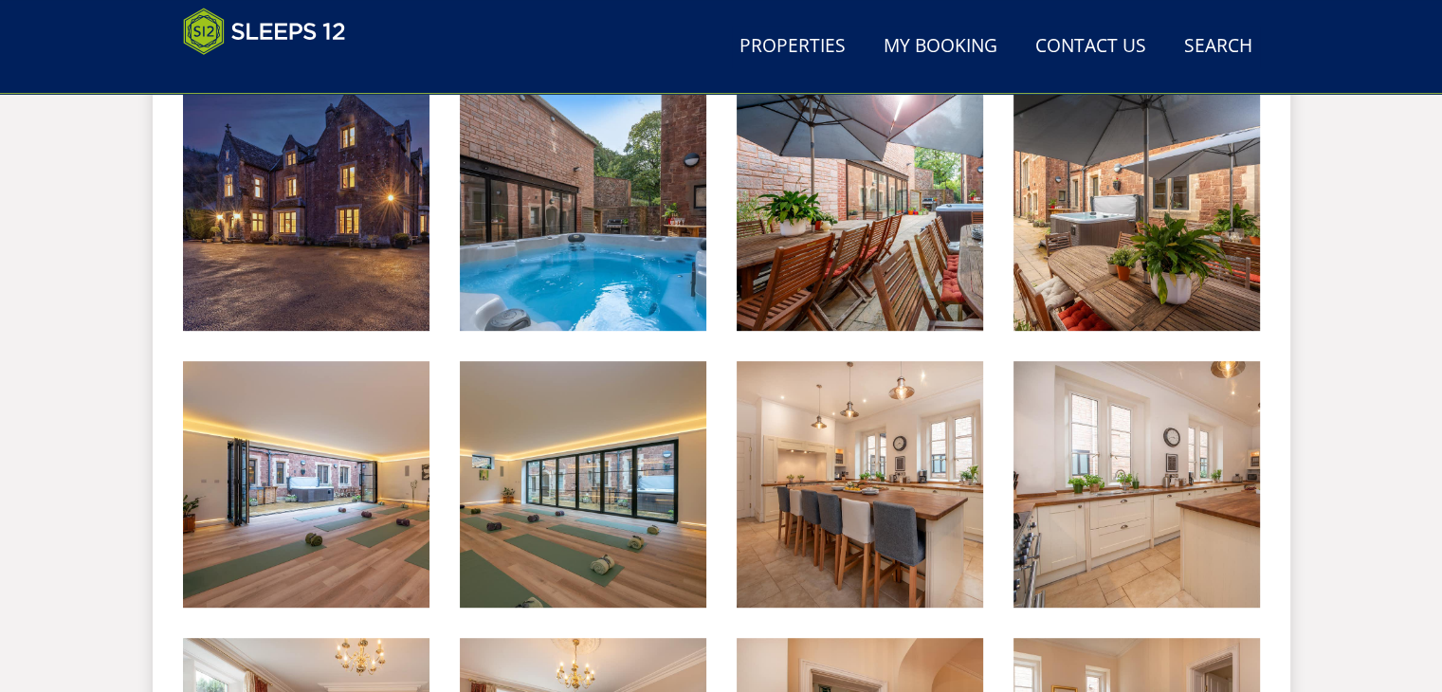
scroll to position [474, 0]
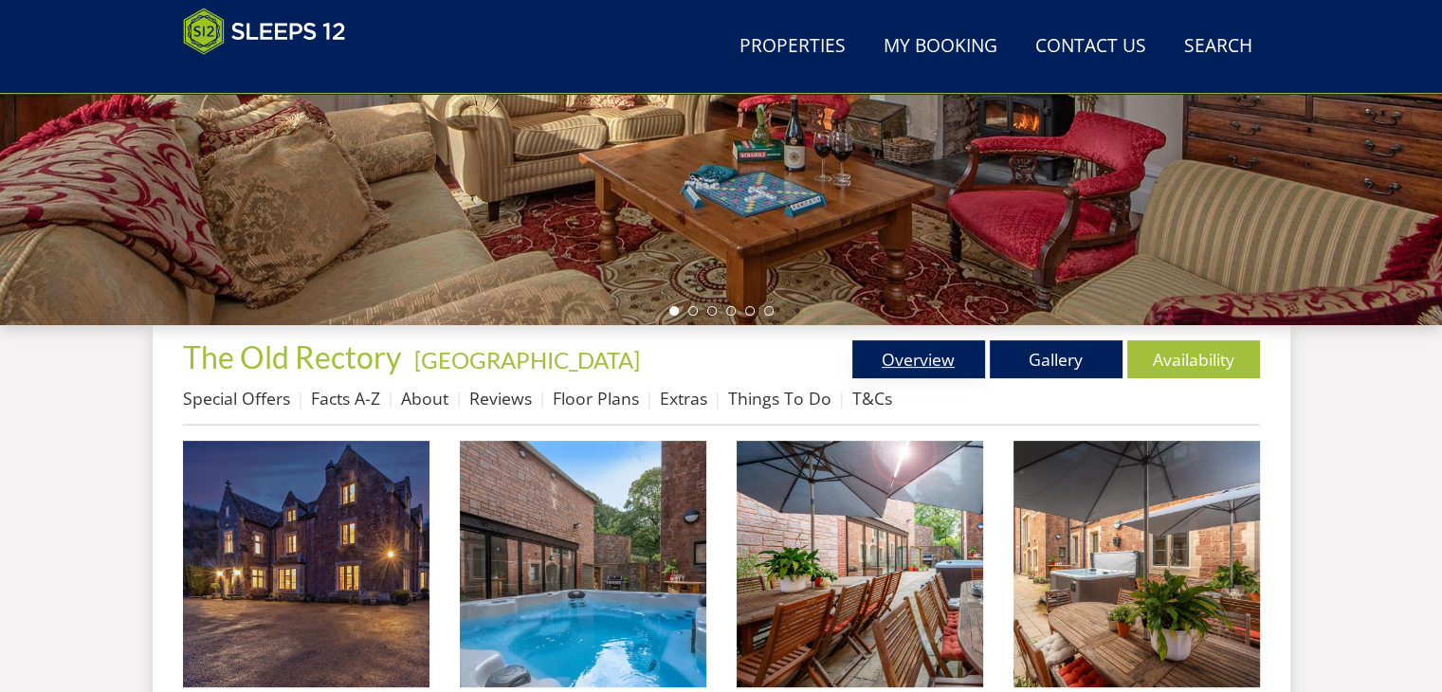
click at [939, 362] on link "Overview" at bounding box center [918, 359] width 133 height 38
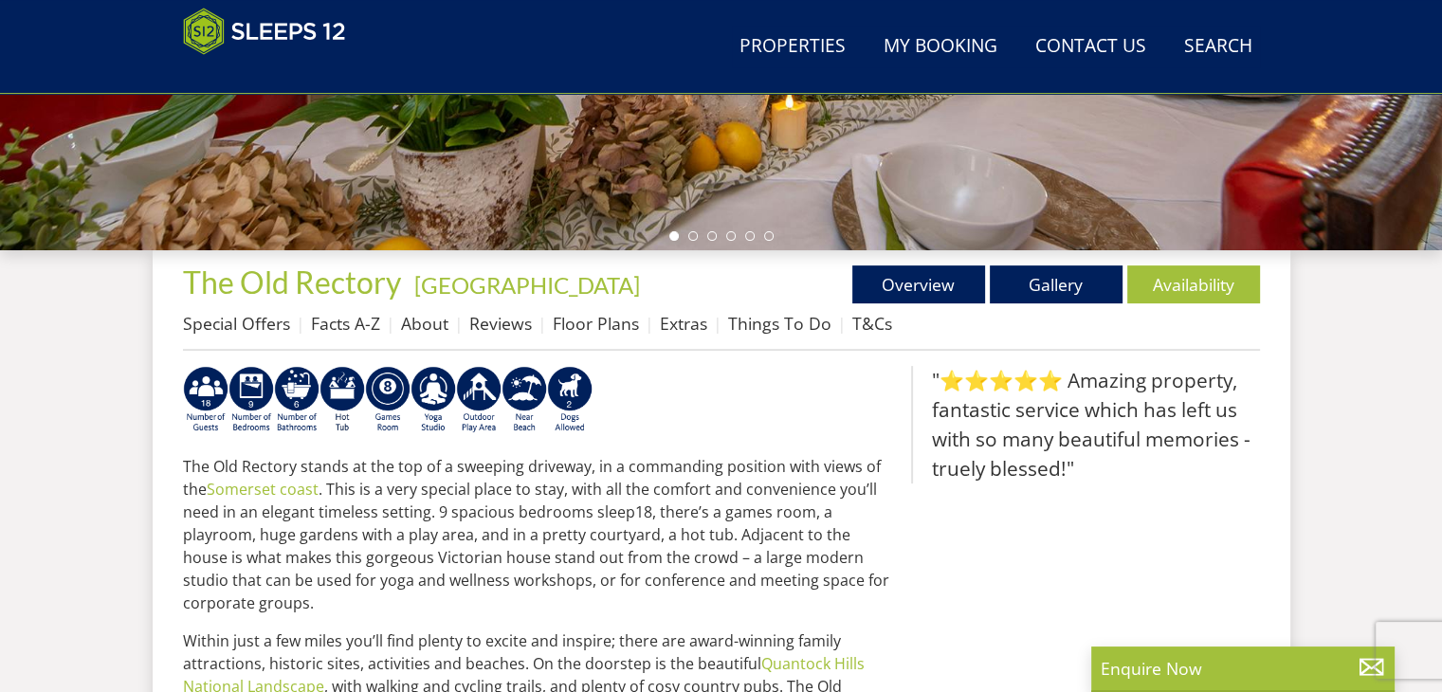
scroll to position [651, 0]
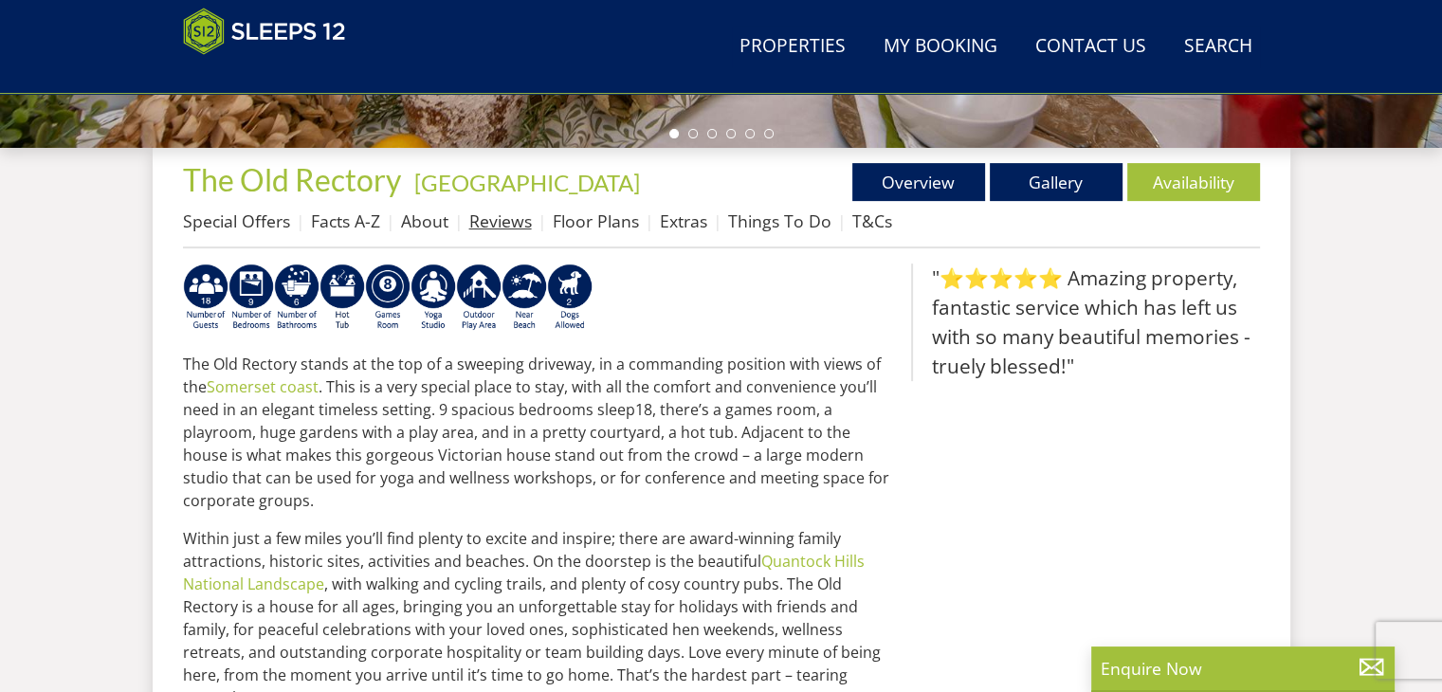
click at [510, 221] on link "Reviews" at bounding box center [500, 221] width 63 height 23
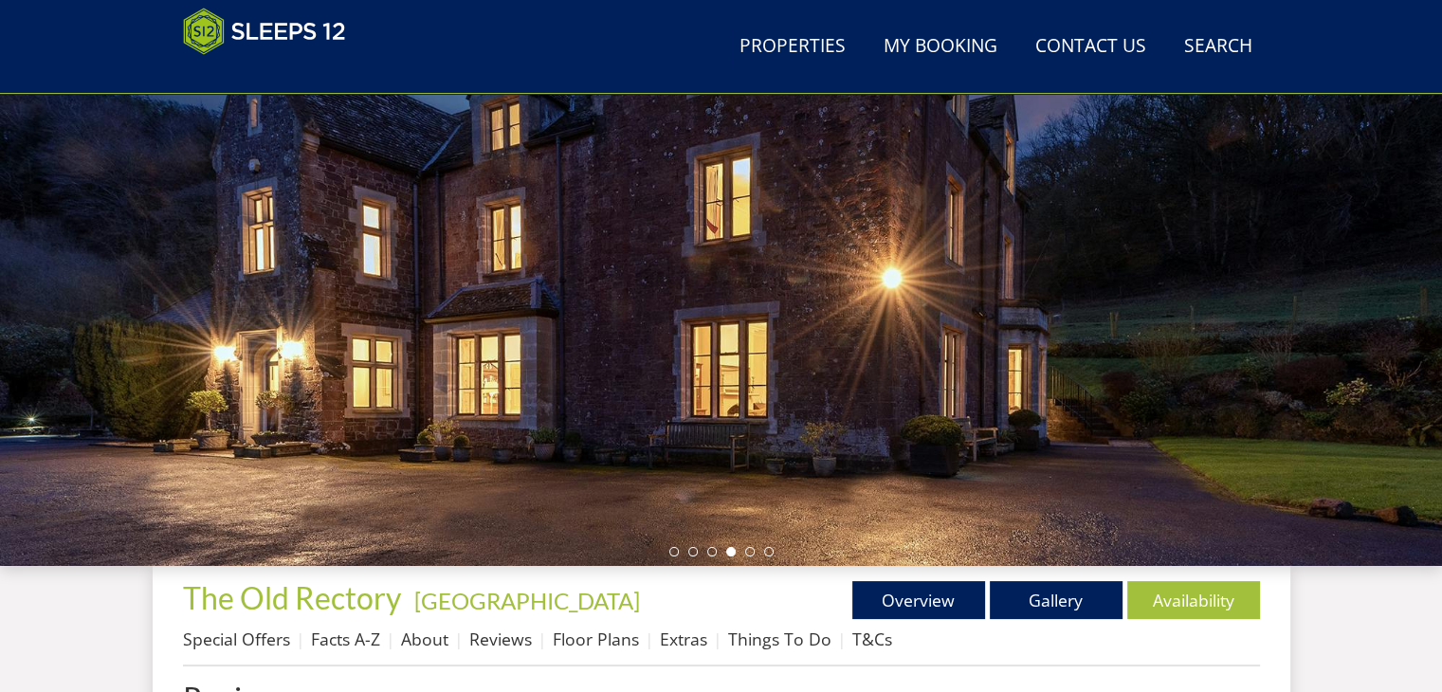
scroll to position [190, 0]
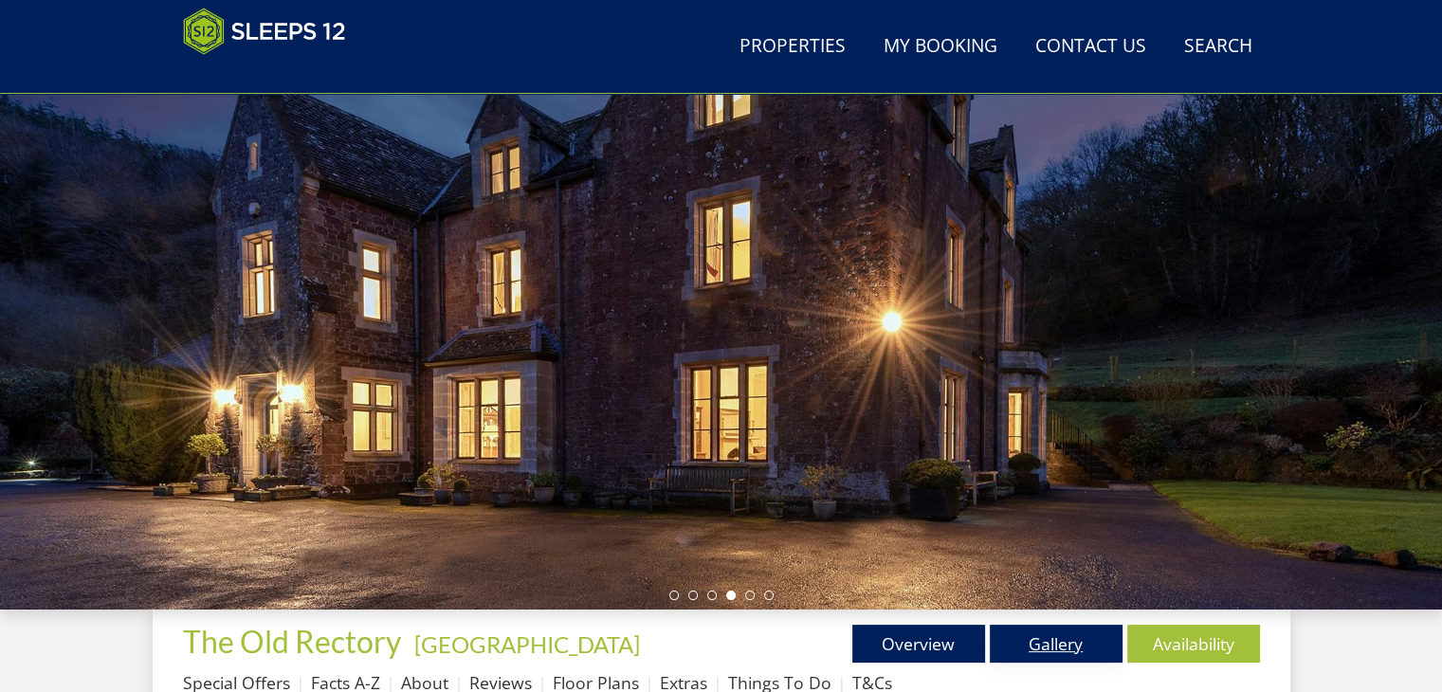
click at [1075, 649] on link "Gallery" at bounding box center [1056, 644] width 133 height 38
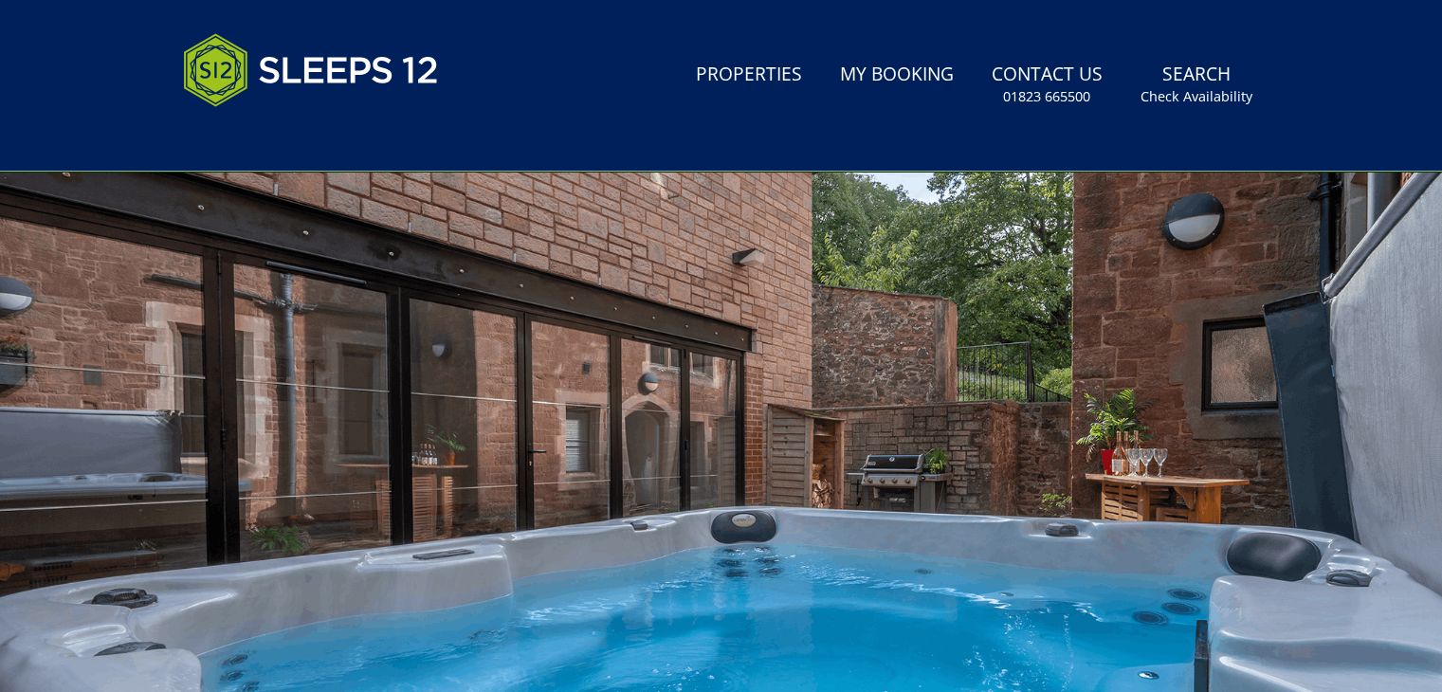
scroll to position [95, 0]
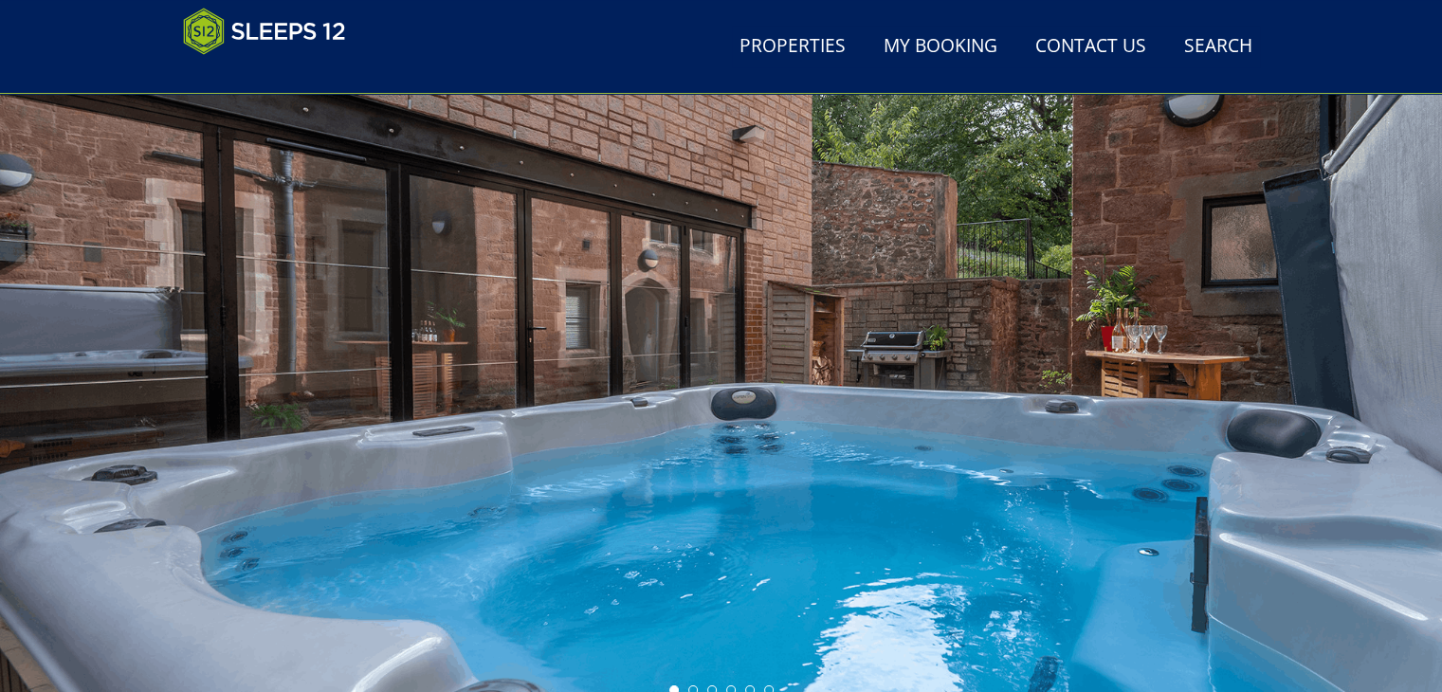
drag, startPoint x: 1348, startPoint y: 399, endPoint x: 1350, endPoint y: 390, distance: 9.7
click at [1350, 391] on div at bounding box center [721, 373] width 1442 height 664
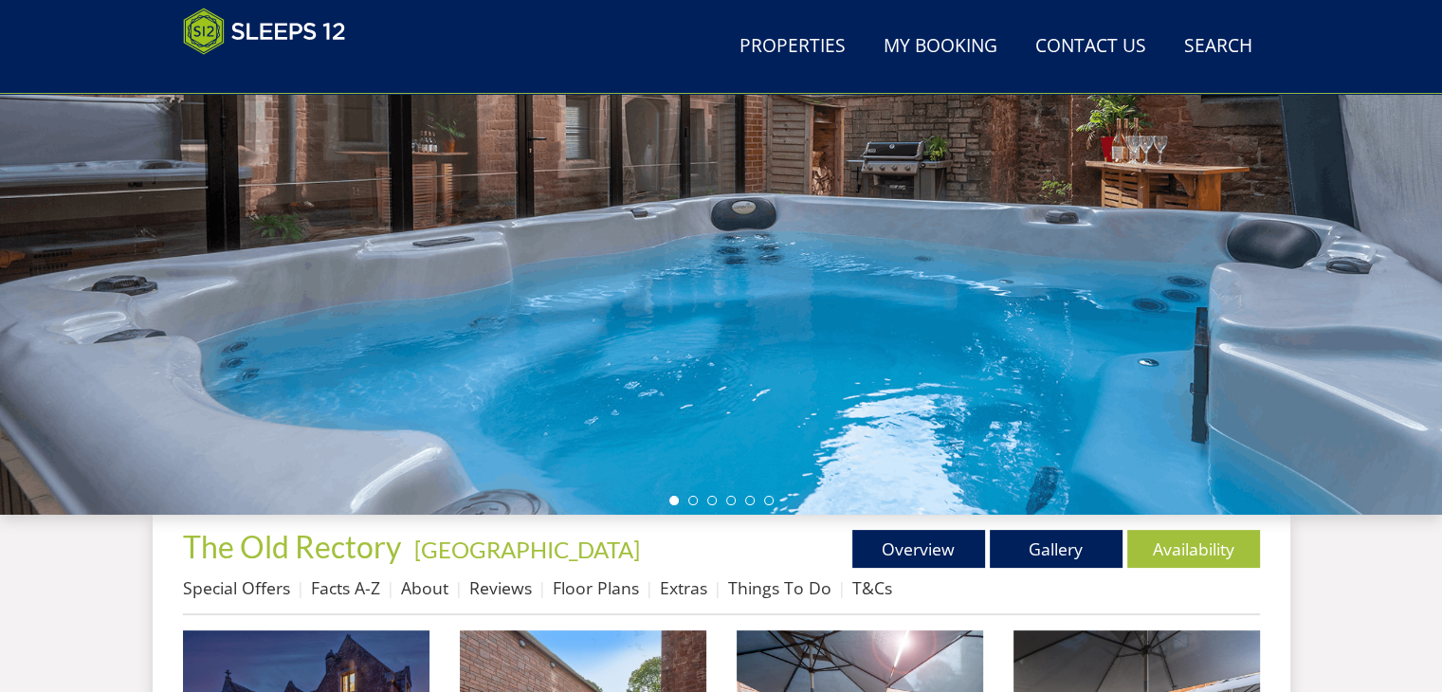
scroll to position [190, 0]
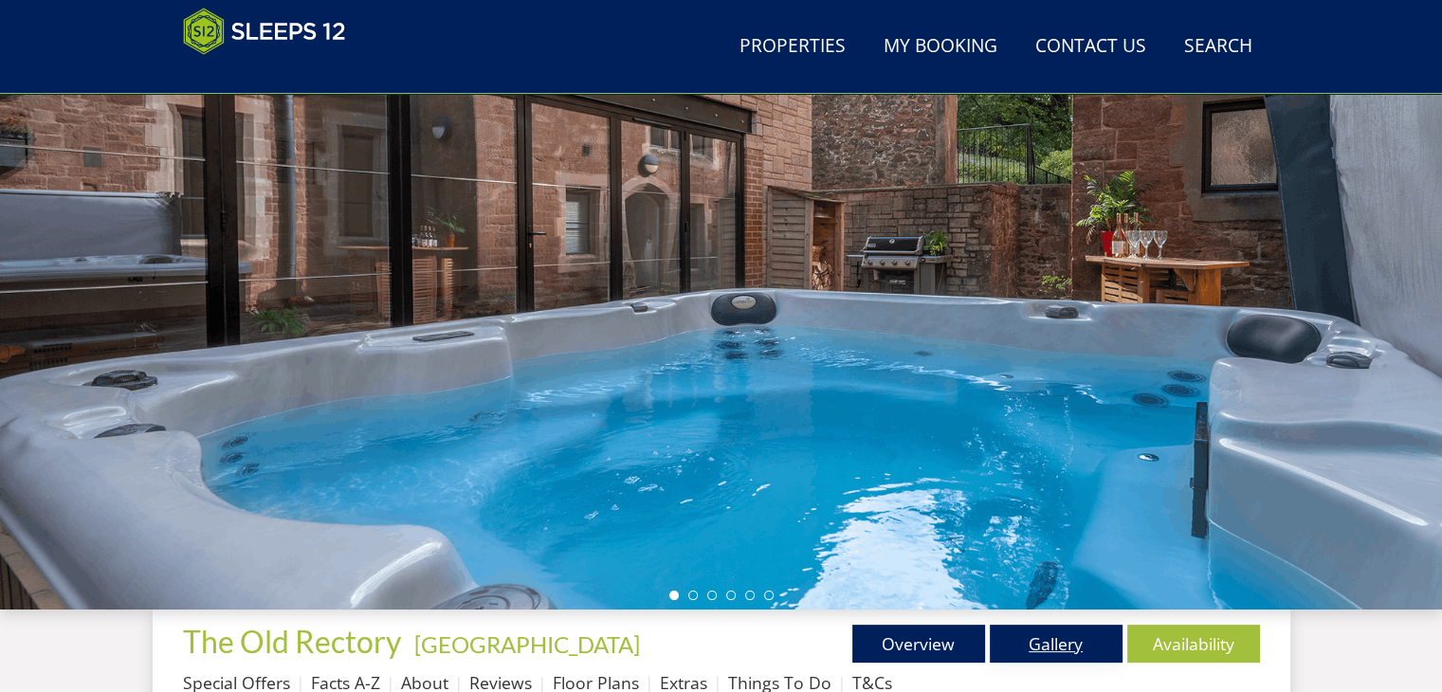
click at [1058, 642] on link "Gallery" at bounding box center [1056, 644] width 133 height 38
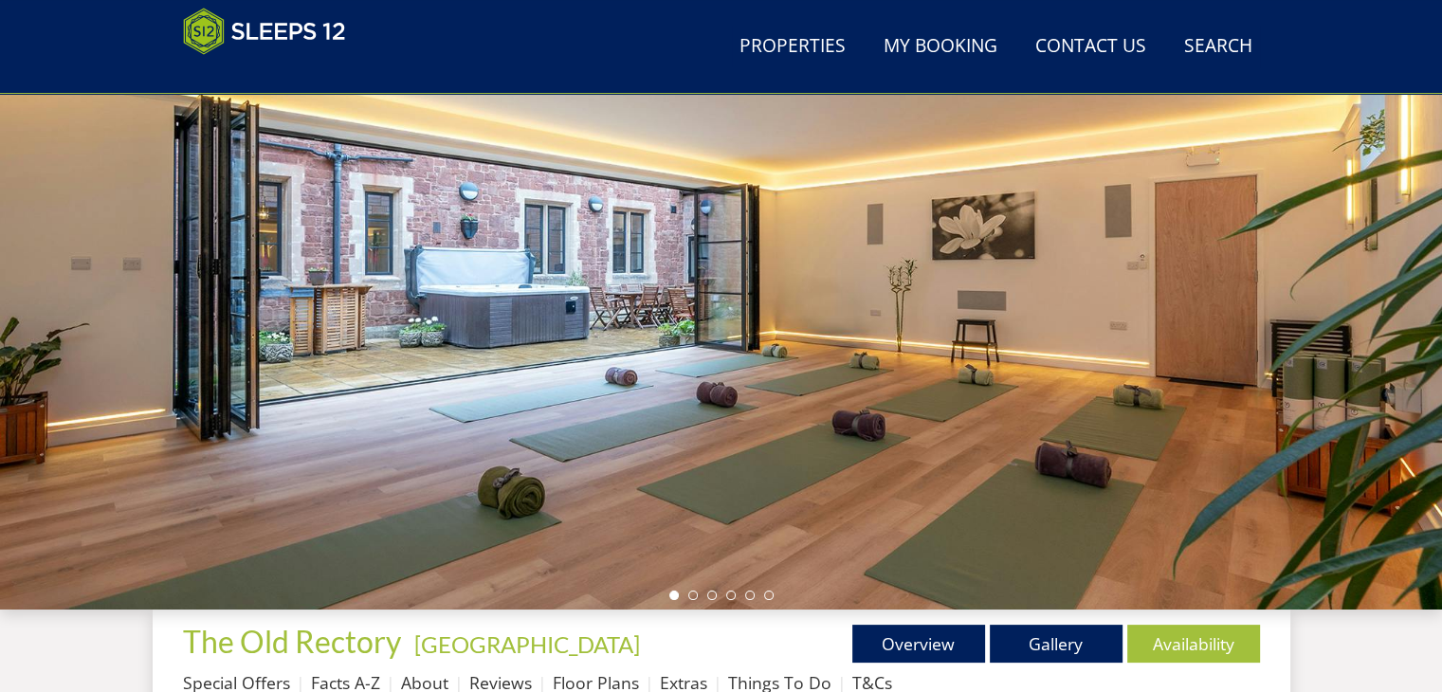
click at [1132, 345] on div at bounding box center [721, 278] width 1442 height 664
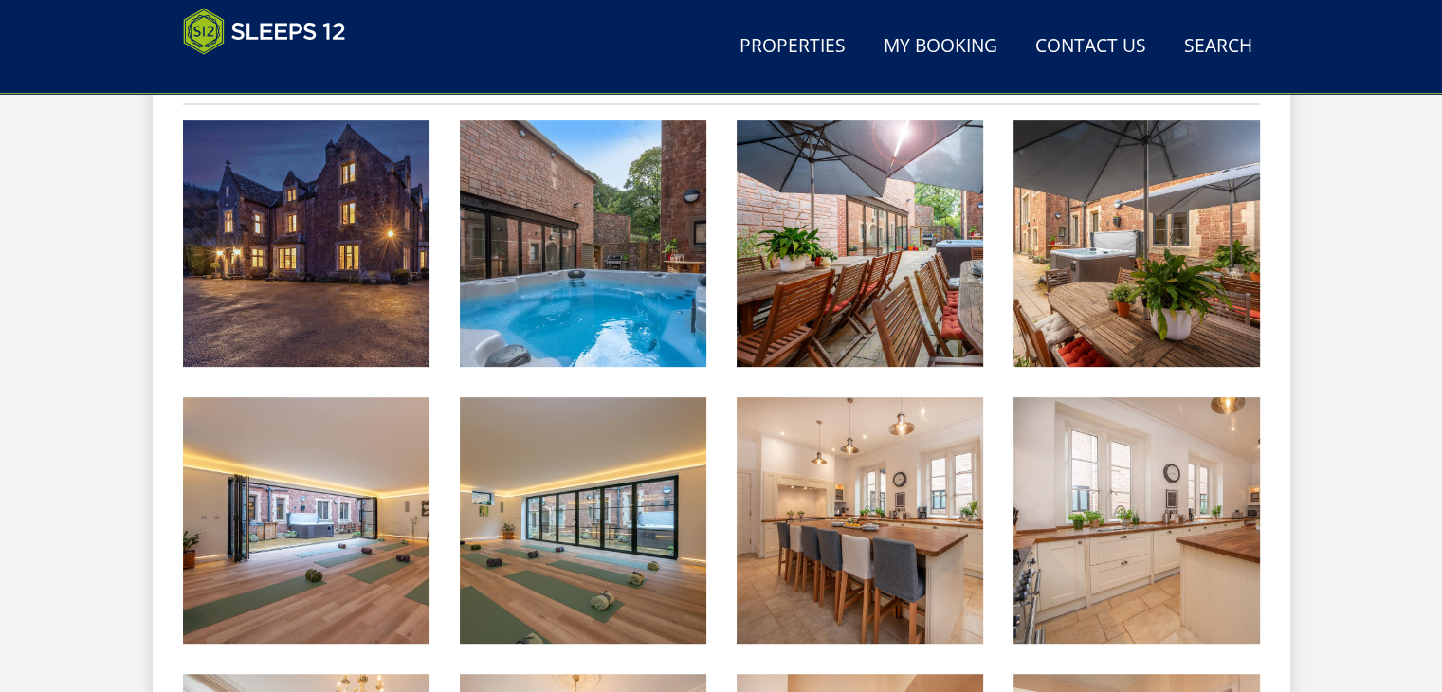
scroll to position [700, 0]
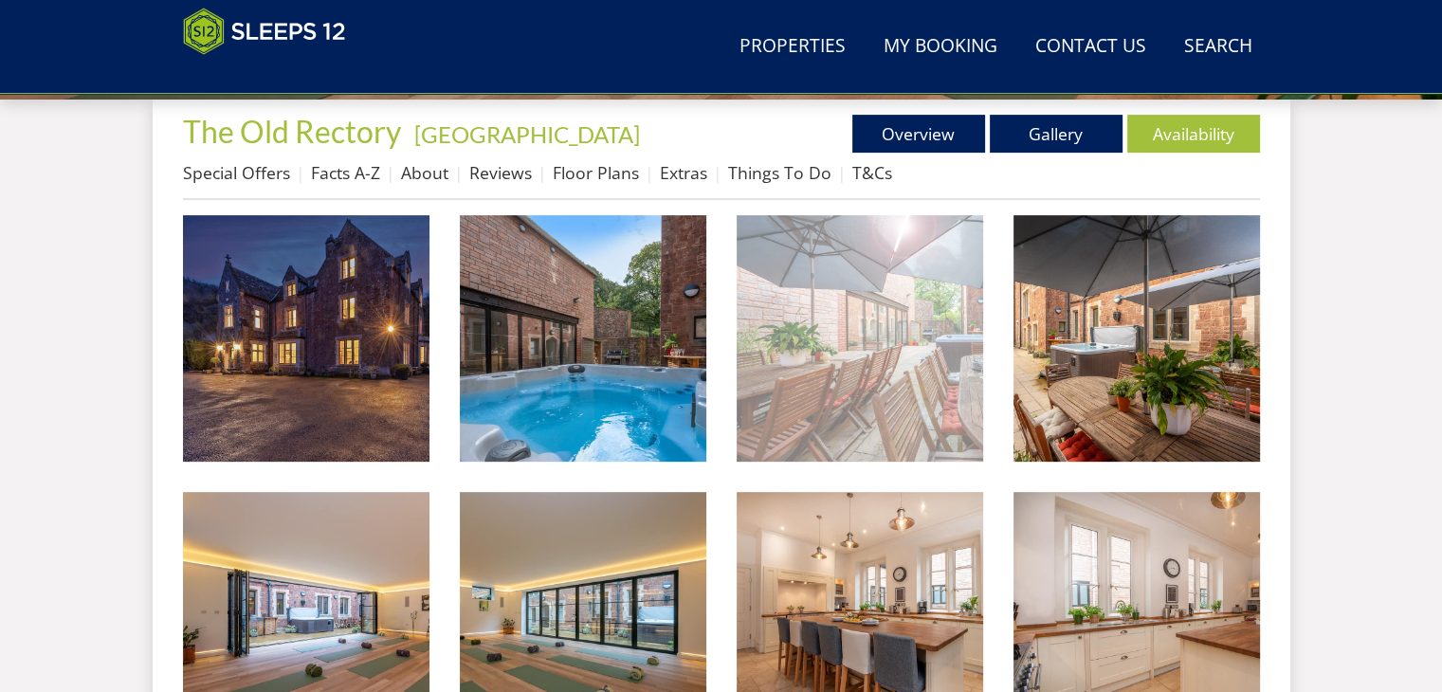
click at [868, 398] on img at bounding box center [860, 338] width 246 height 246
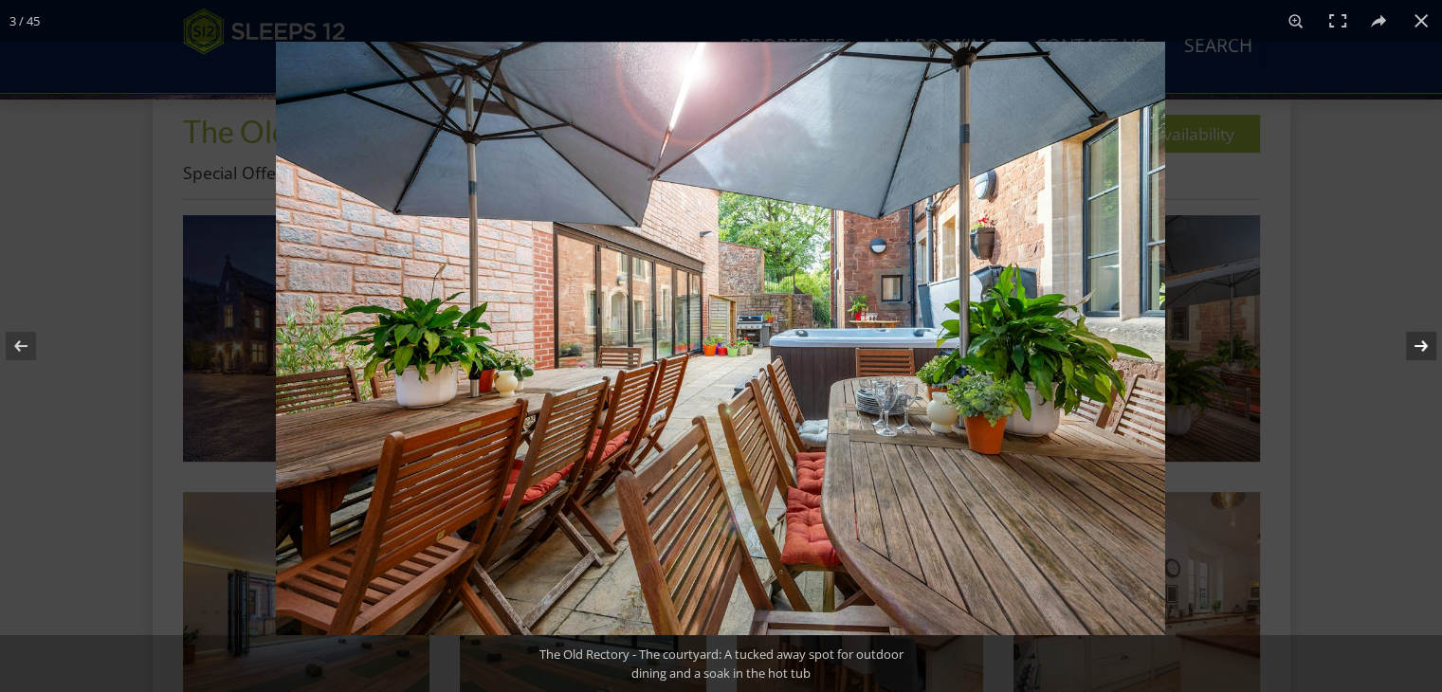
click at [1427, 350] on button at bounding box center [1409, 346] width 66 height 95
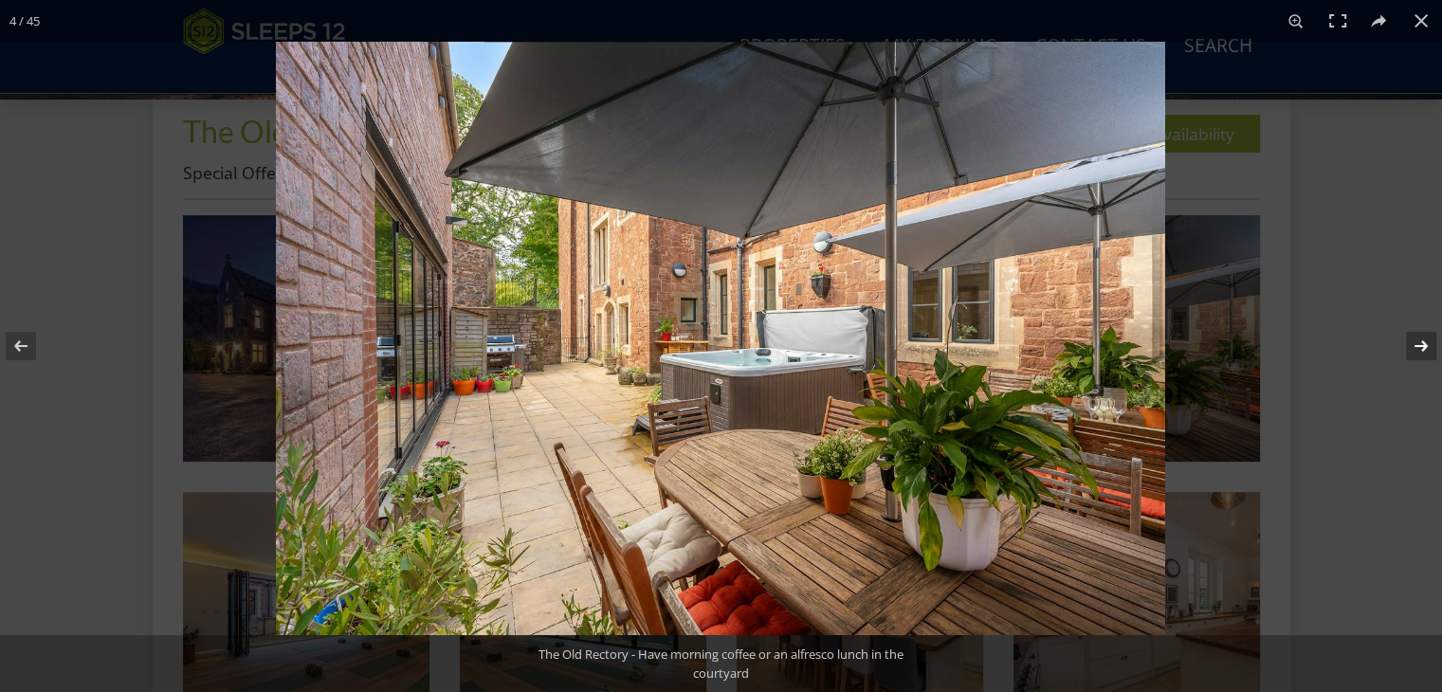
click at [1422, 361] on button at bounding box center [1409, 346] width 66 height 95
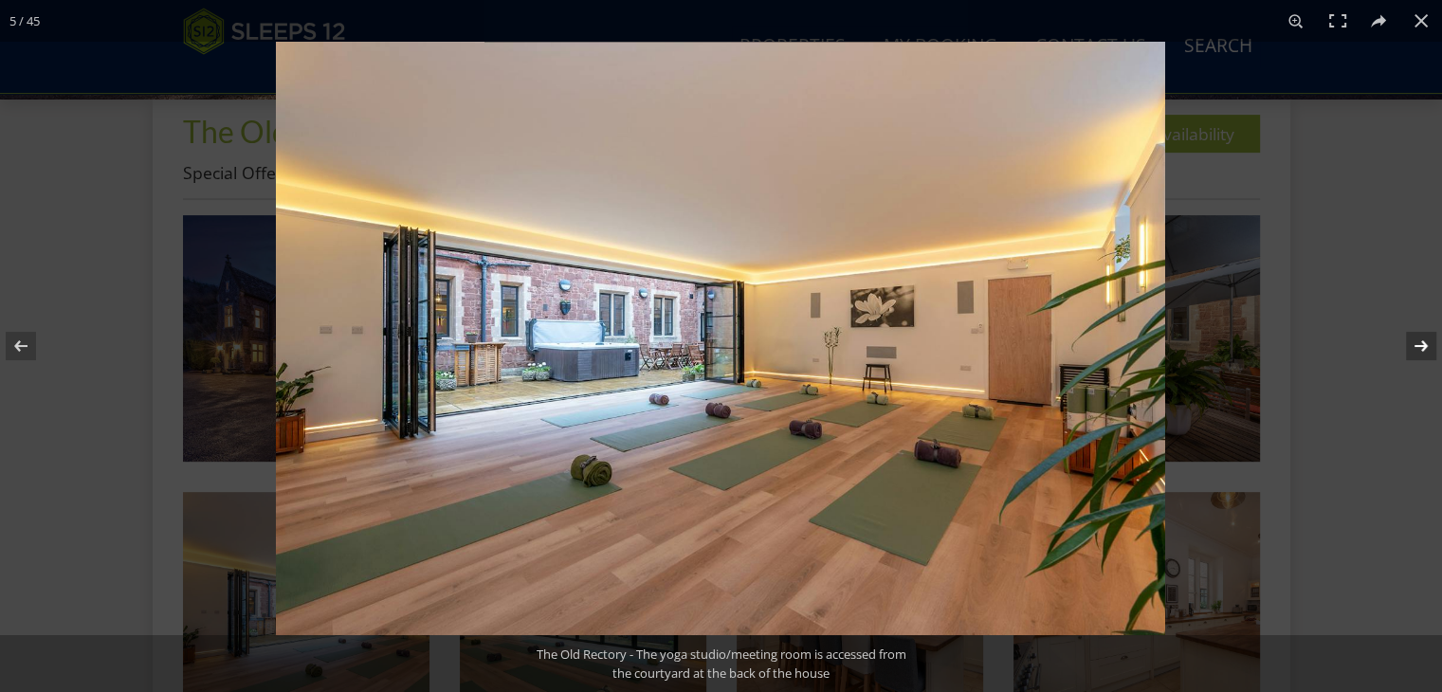
click at [1422, 361] on button at bounding box center [1409, 346] width 66 height 95
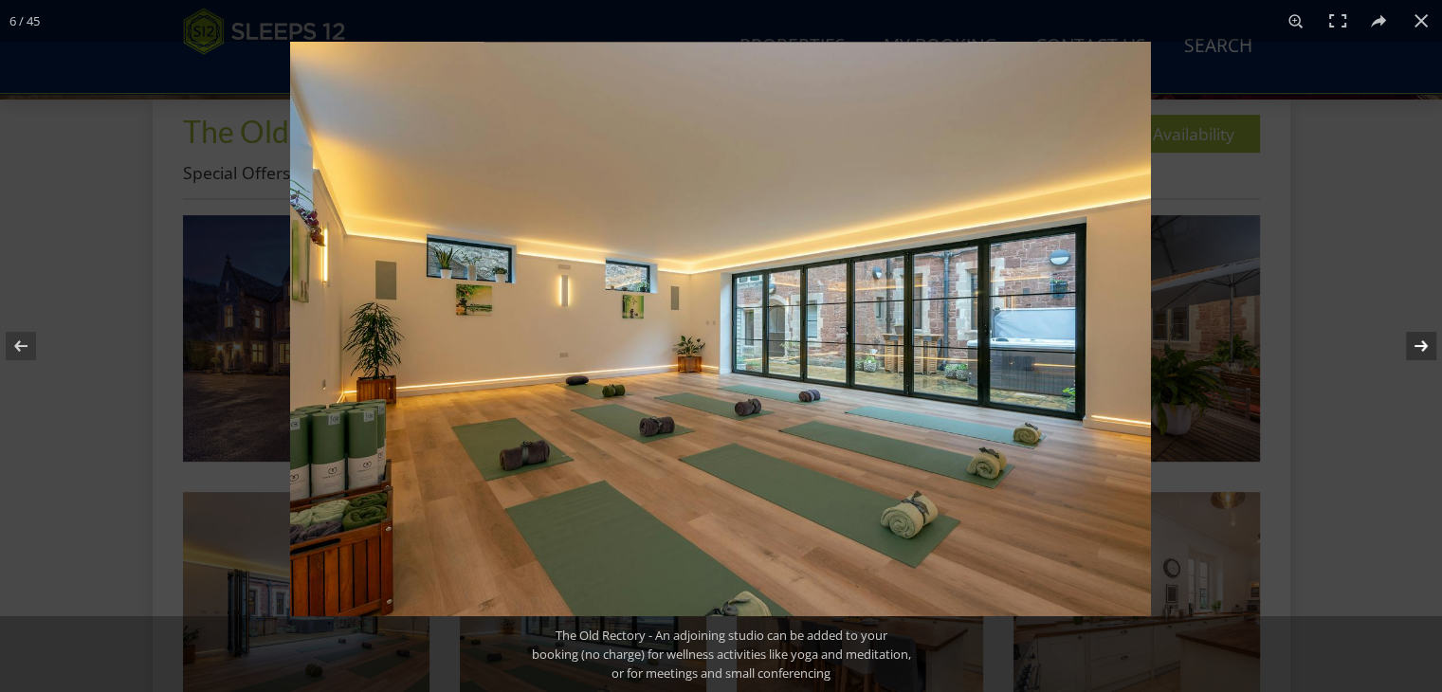
click at [1415, 365] on button at bounding box center [1409, 346] width 66 height 95
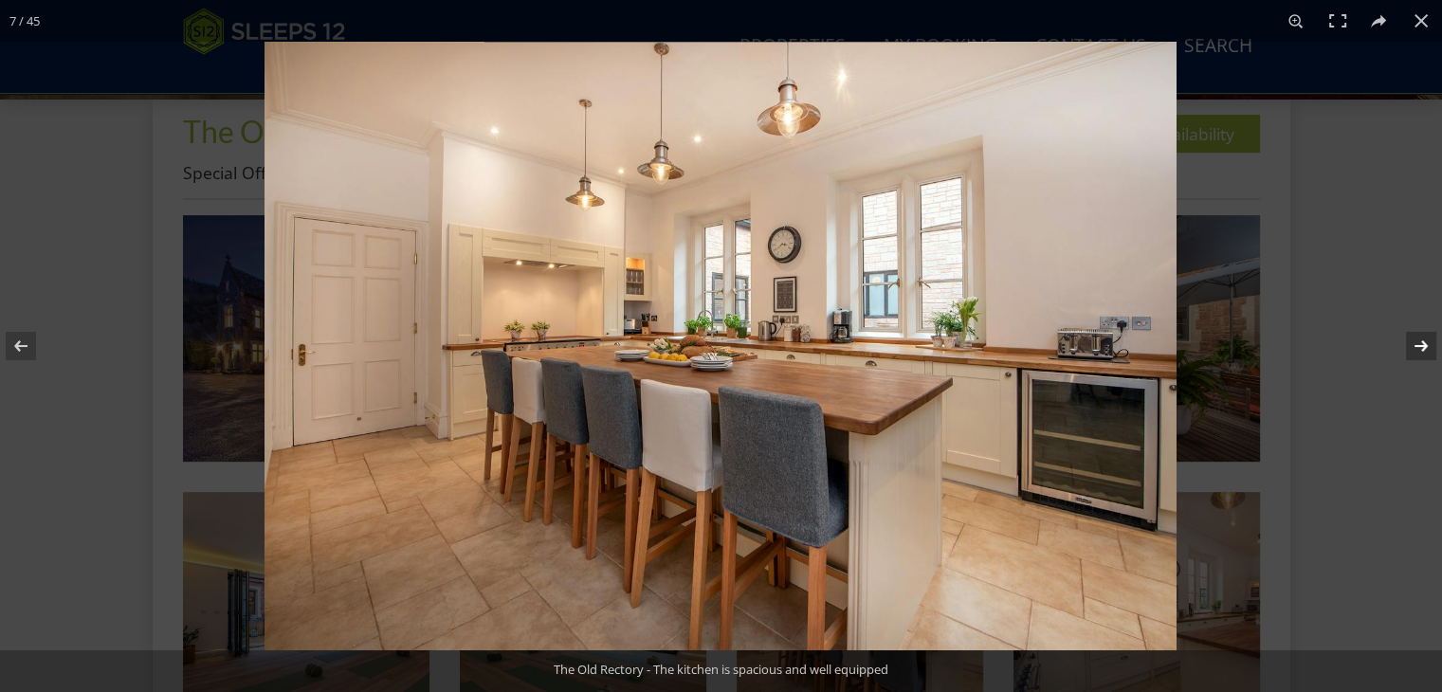
click at [1413, 367] on button at bounding box center [1409, 346] width 66 height 95
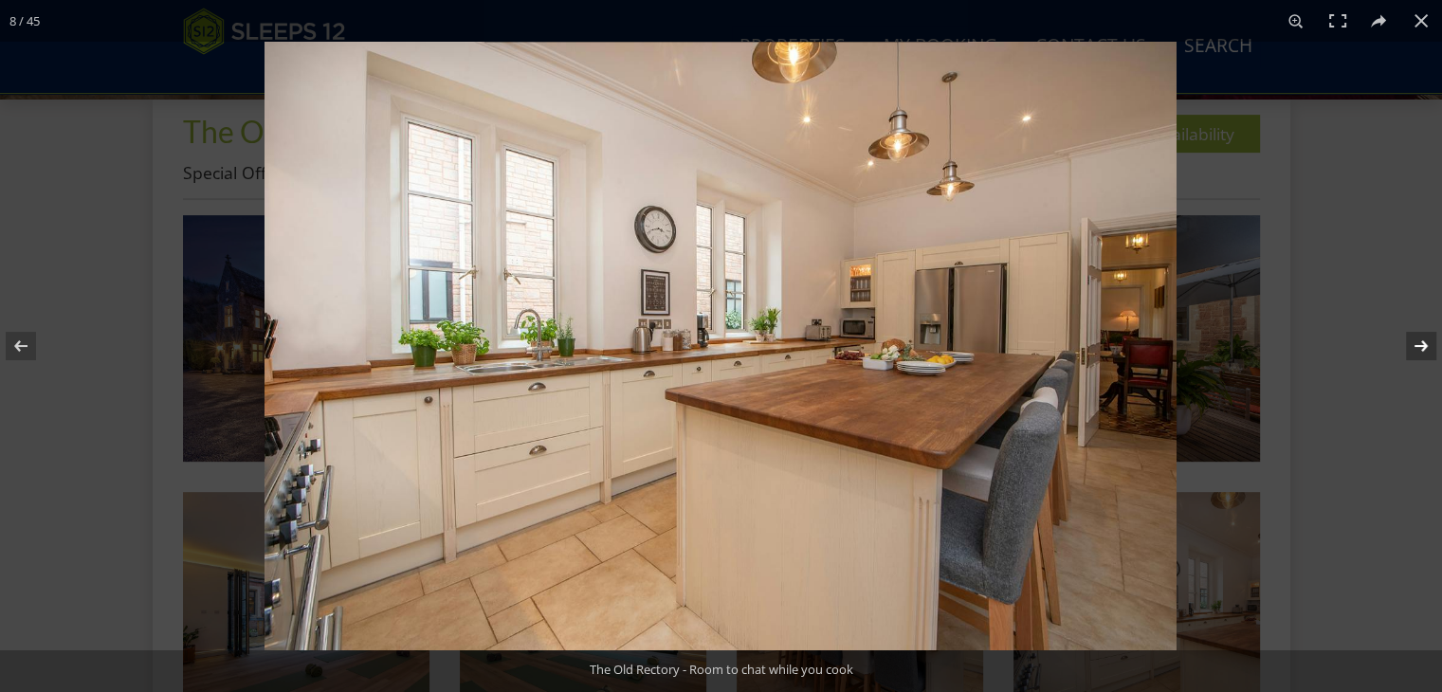
click at [1407, 370] on button at bounding box center [1409, 346] width 66 height 95
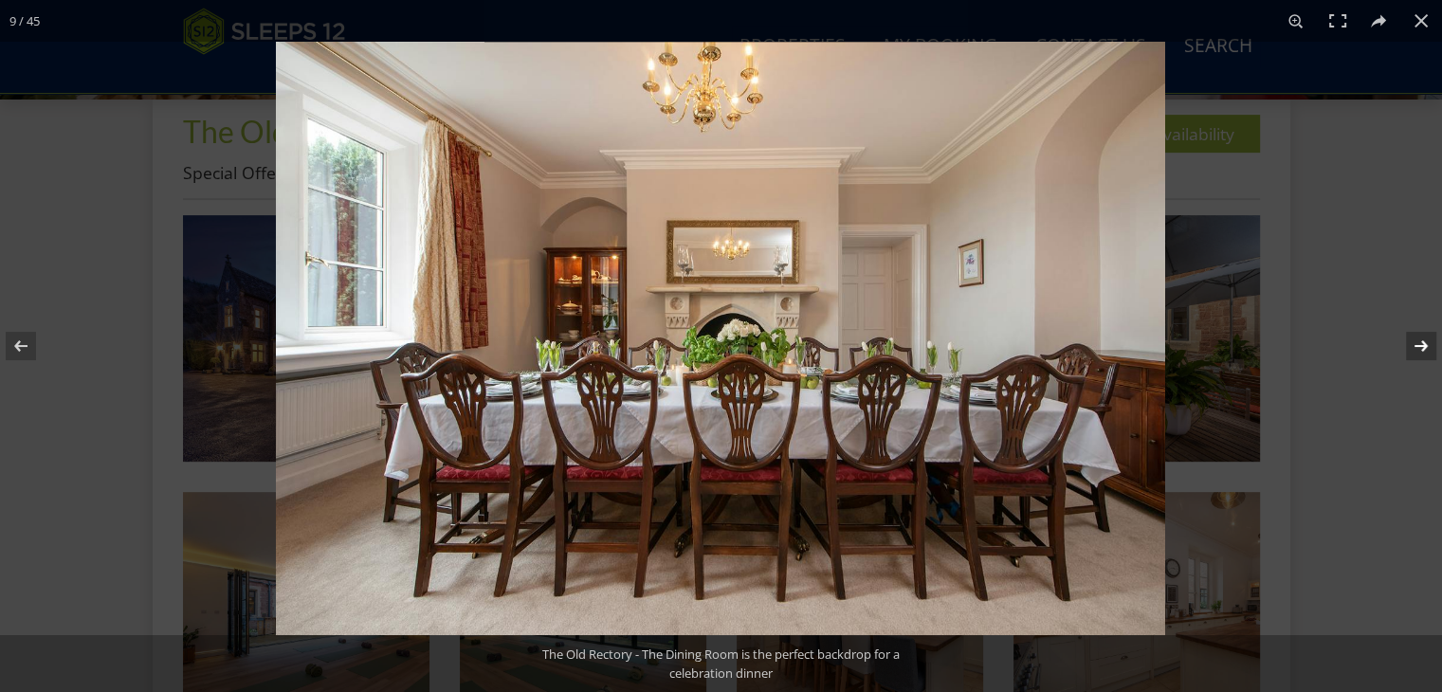
click at [1416, 352] on button at bounding box center [1409, 346] width 66 height 95
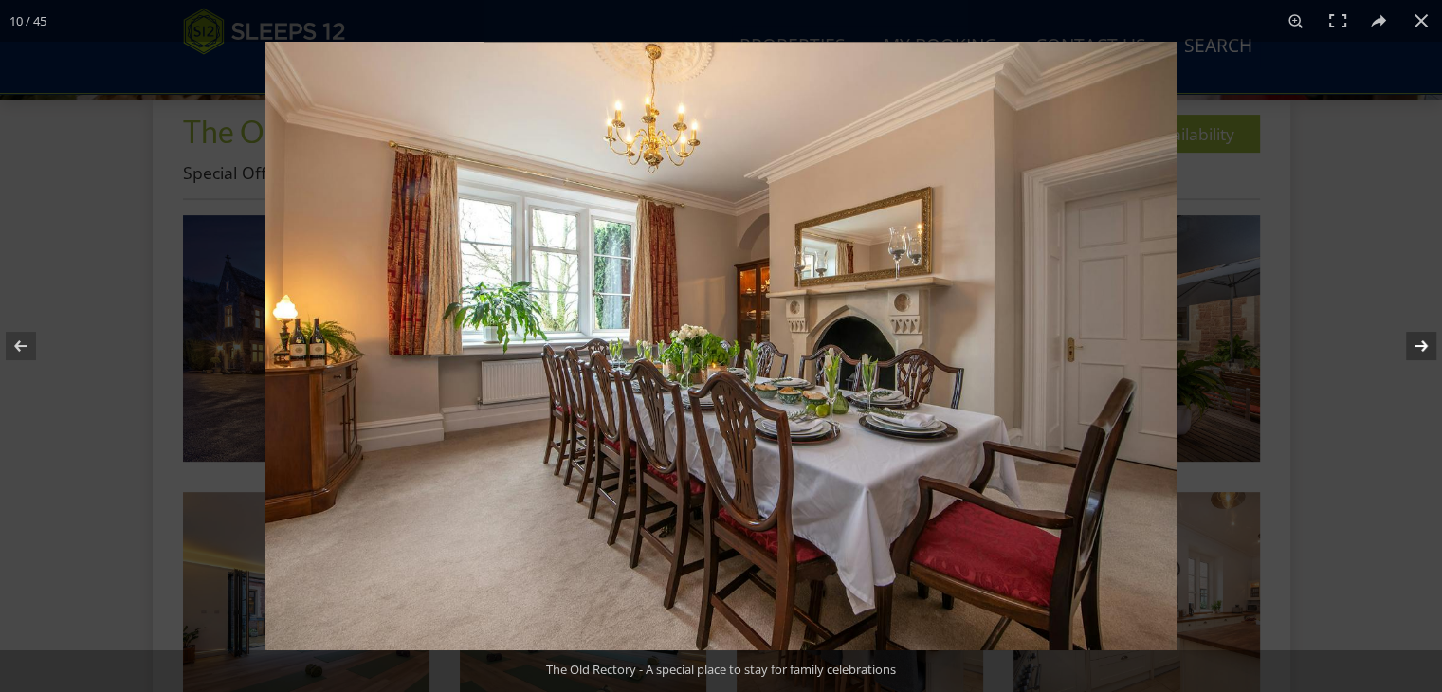
click at [1417, 354] on button at bounding box center [1409, 346] width 66 height 95
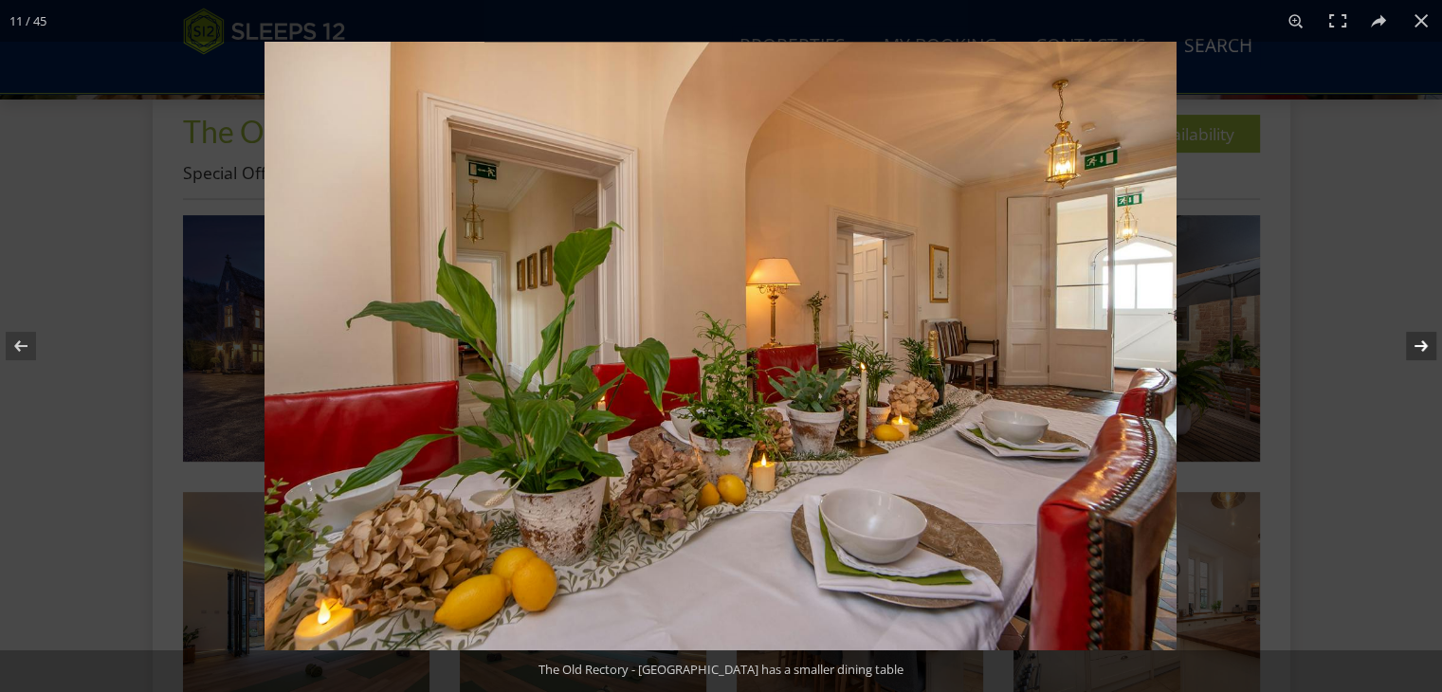
click at [1413, 360] on button at bounding box center [1409, 346] width 66 height 95
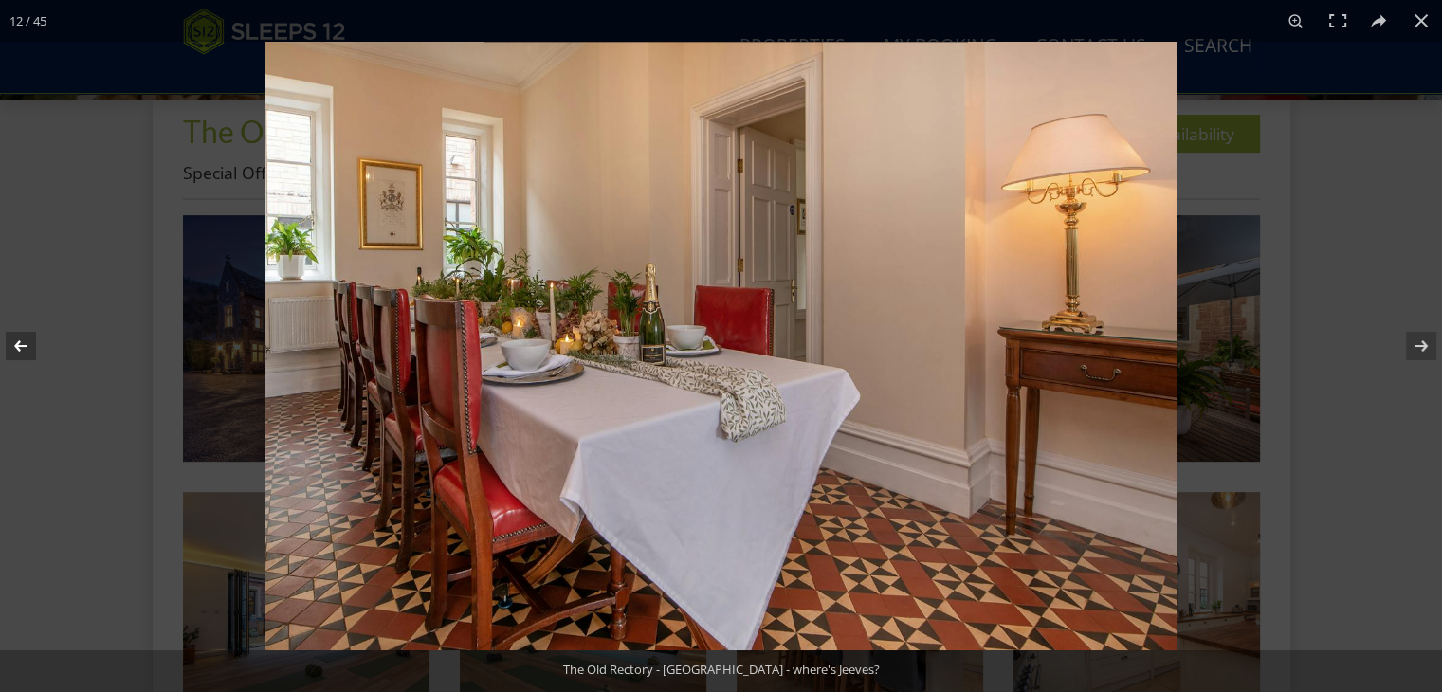
click at [29, 354] on button at bounding box center [33, 346] width 66 height 95
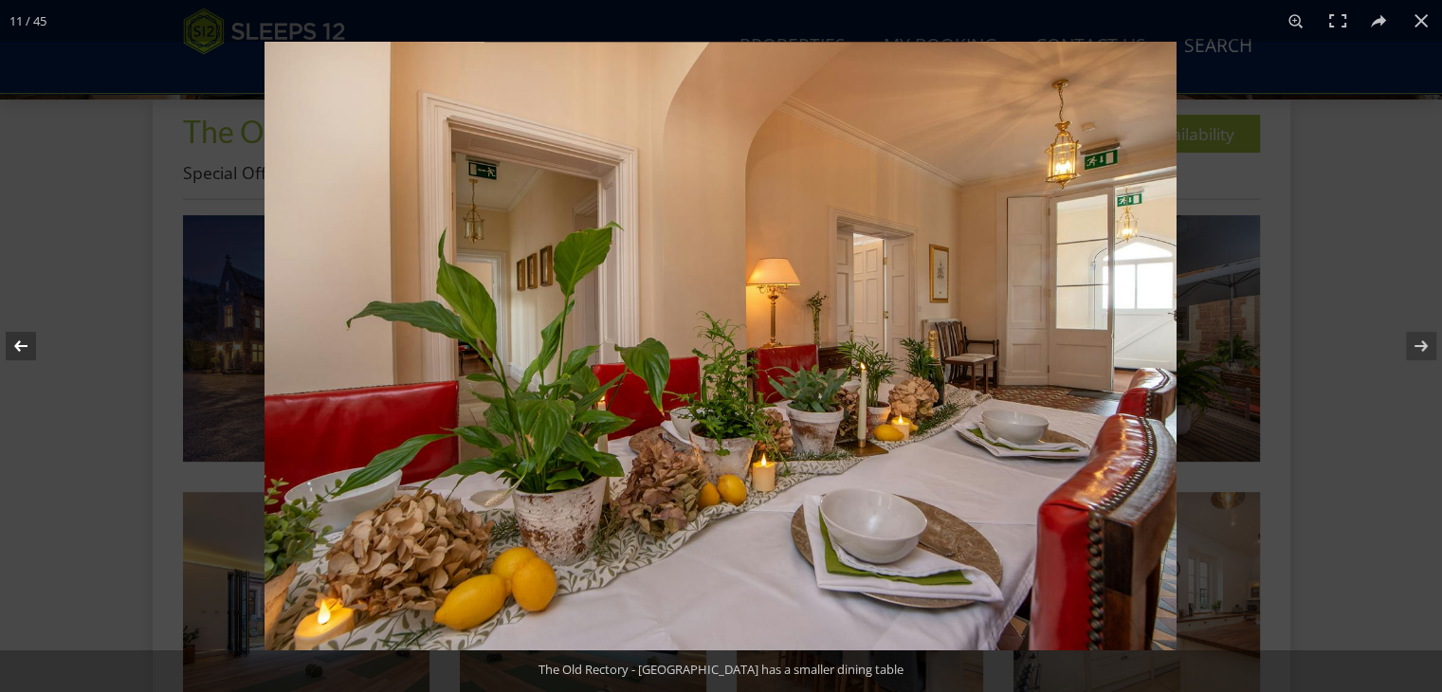
click at [30, 354] on button at bounding box center [33, 346] width 66 height 95
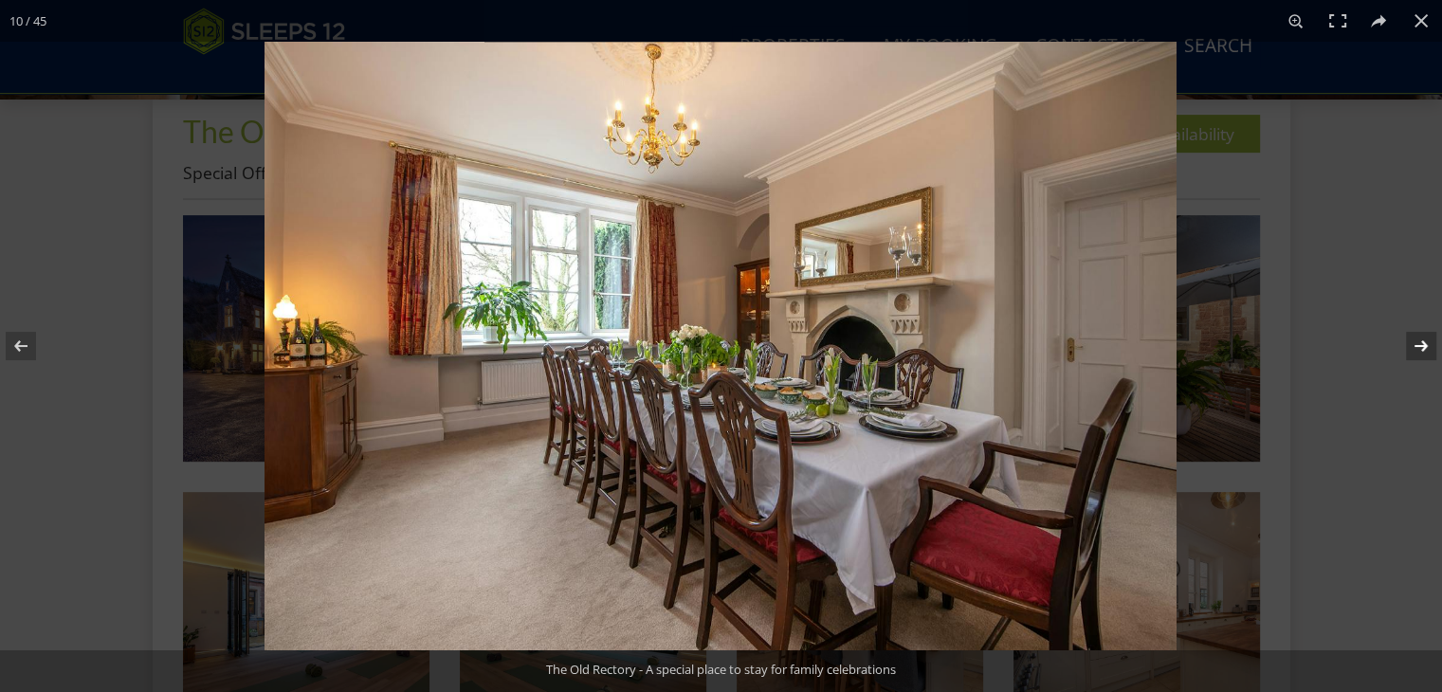
click at [1411, 346] on button at bounding box center [1409, 346] width 66 height 95
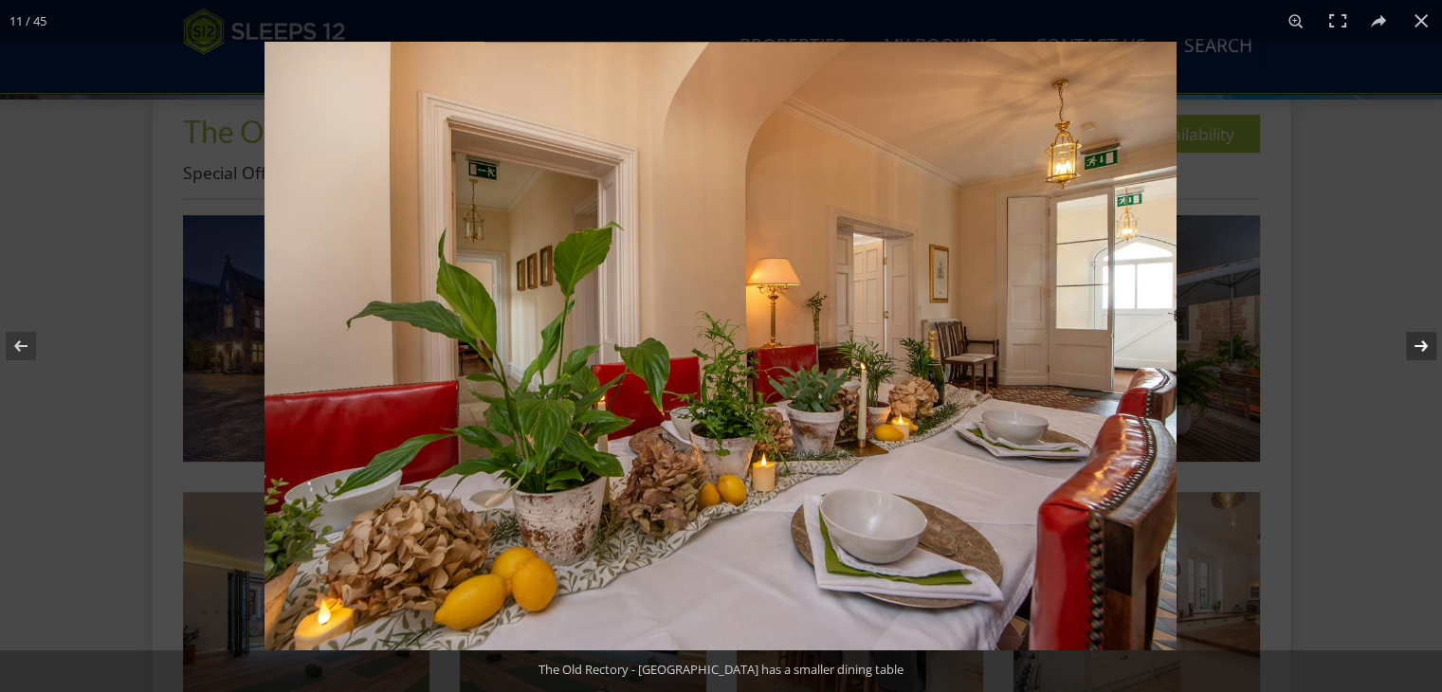
click at [1426, 349] on button at bounding box center [1409, 346] width 66 height 95
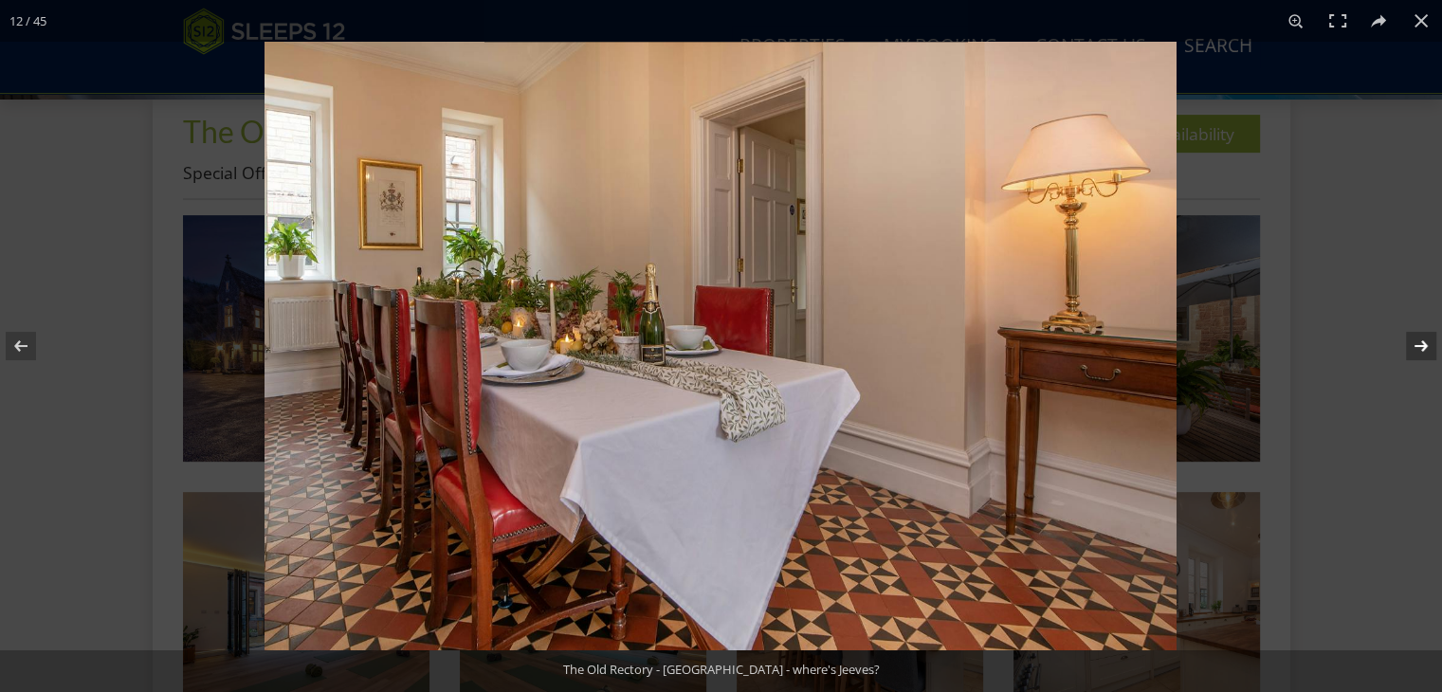
click at [1427, 349] on button at bounding box center [1409, 346] width 66 height 95
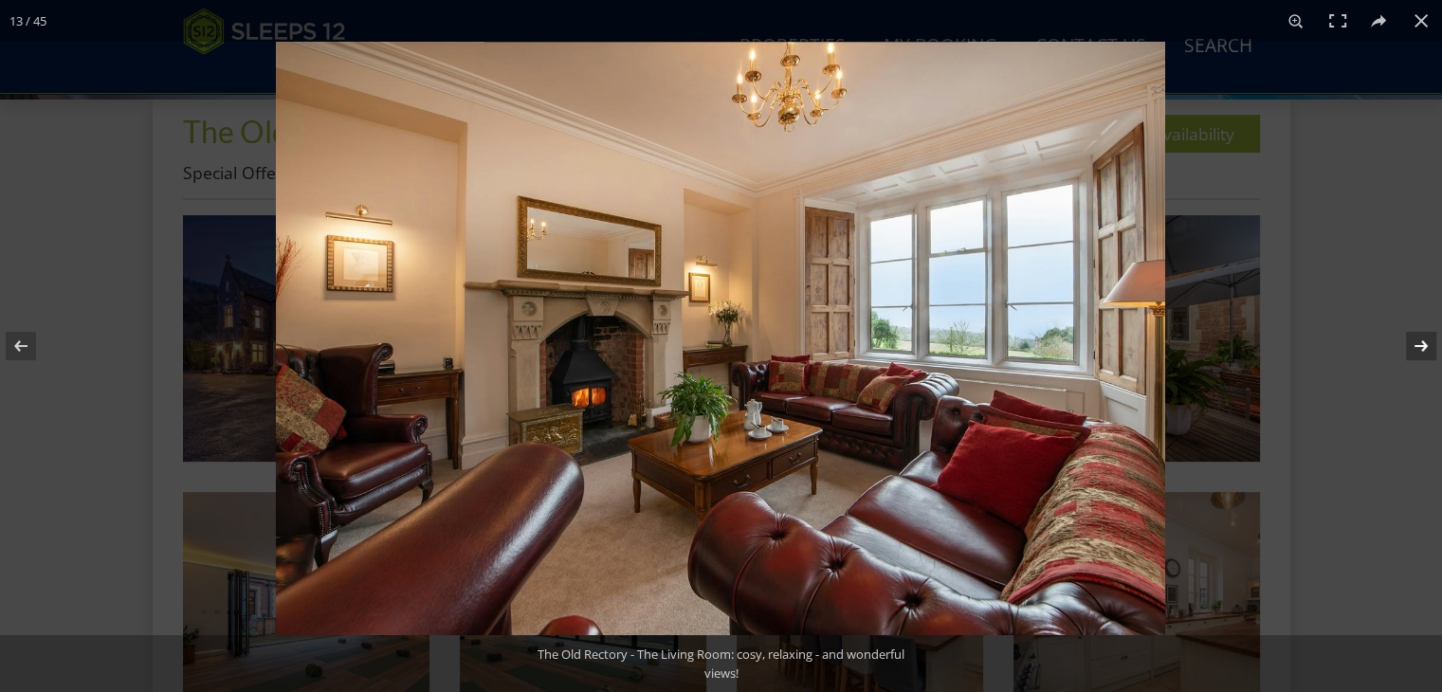
click at [1427, 353] on button at bounding box center [1409, 346] width 66 height 95
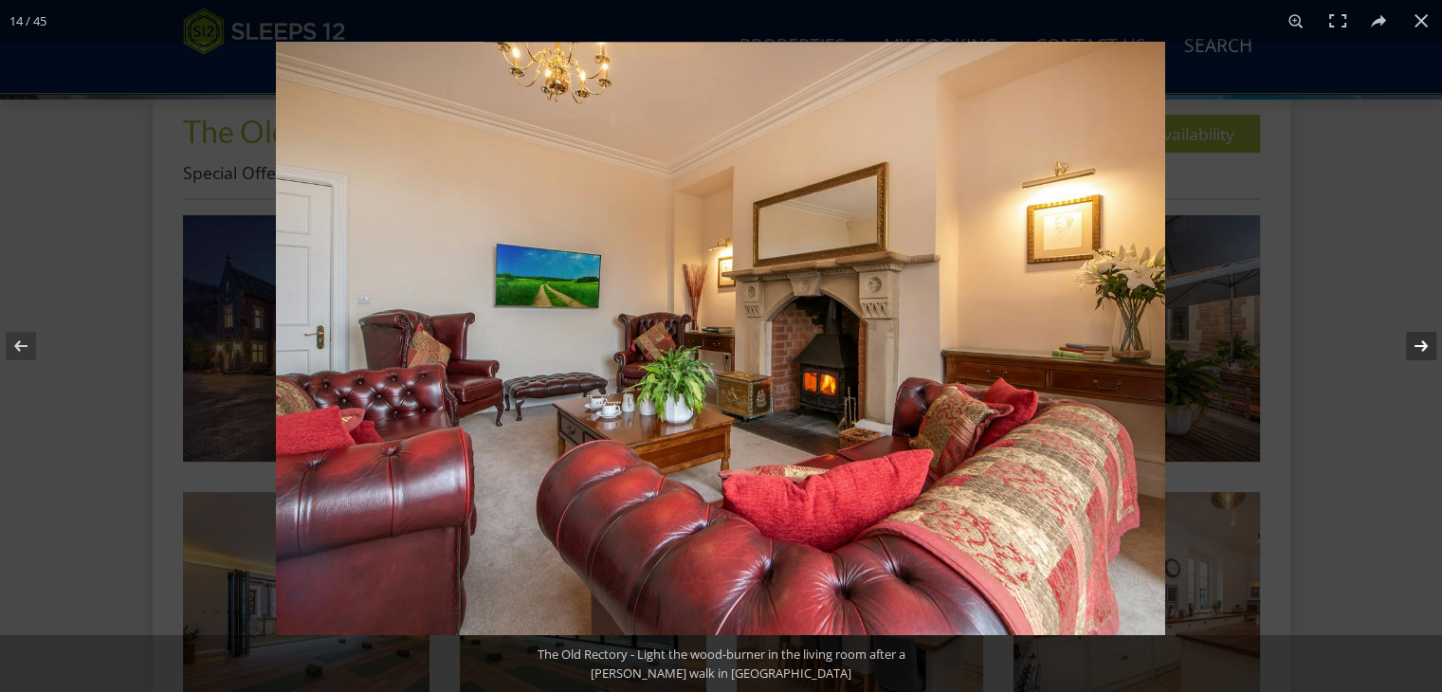
click at [1427, 353] on button at bounding box center [1409, 346] width 66 height 95
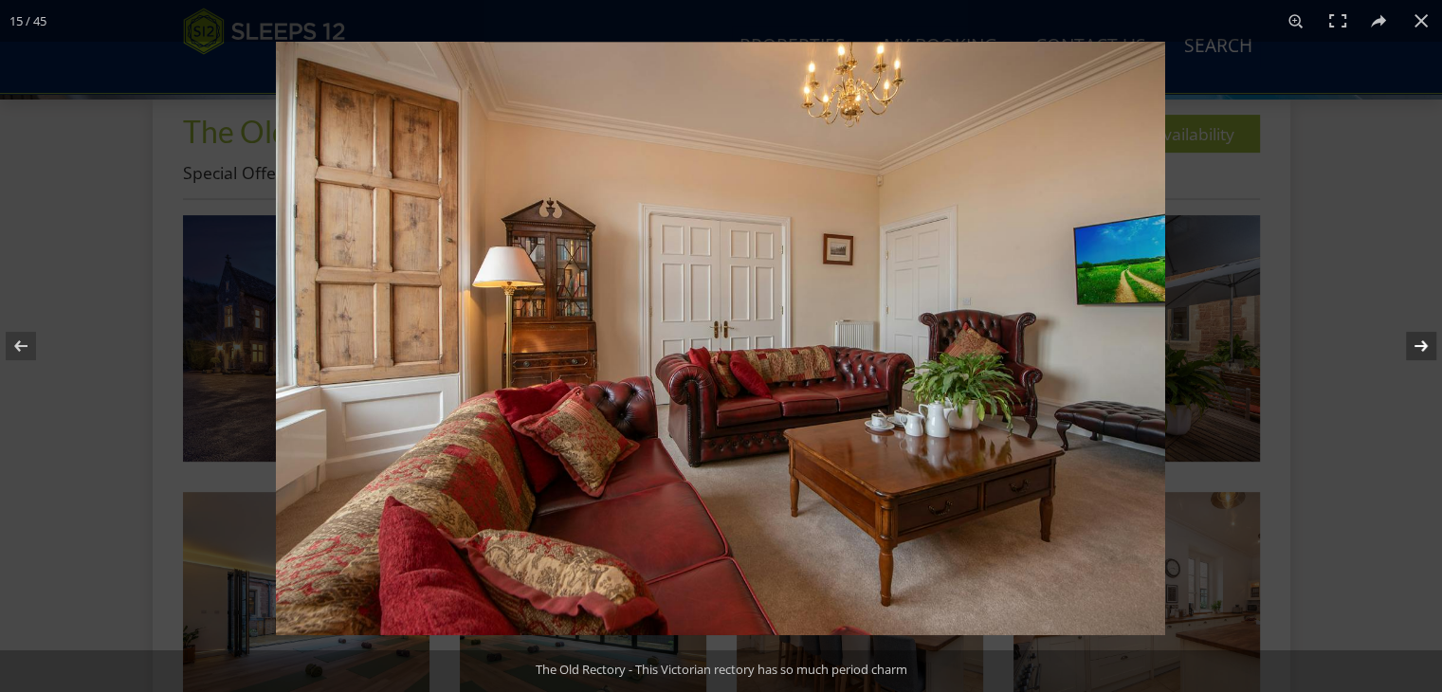
click at [1427, 353] on button at bounding box center [1409, 346] width 66 height 95
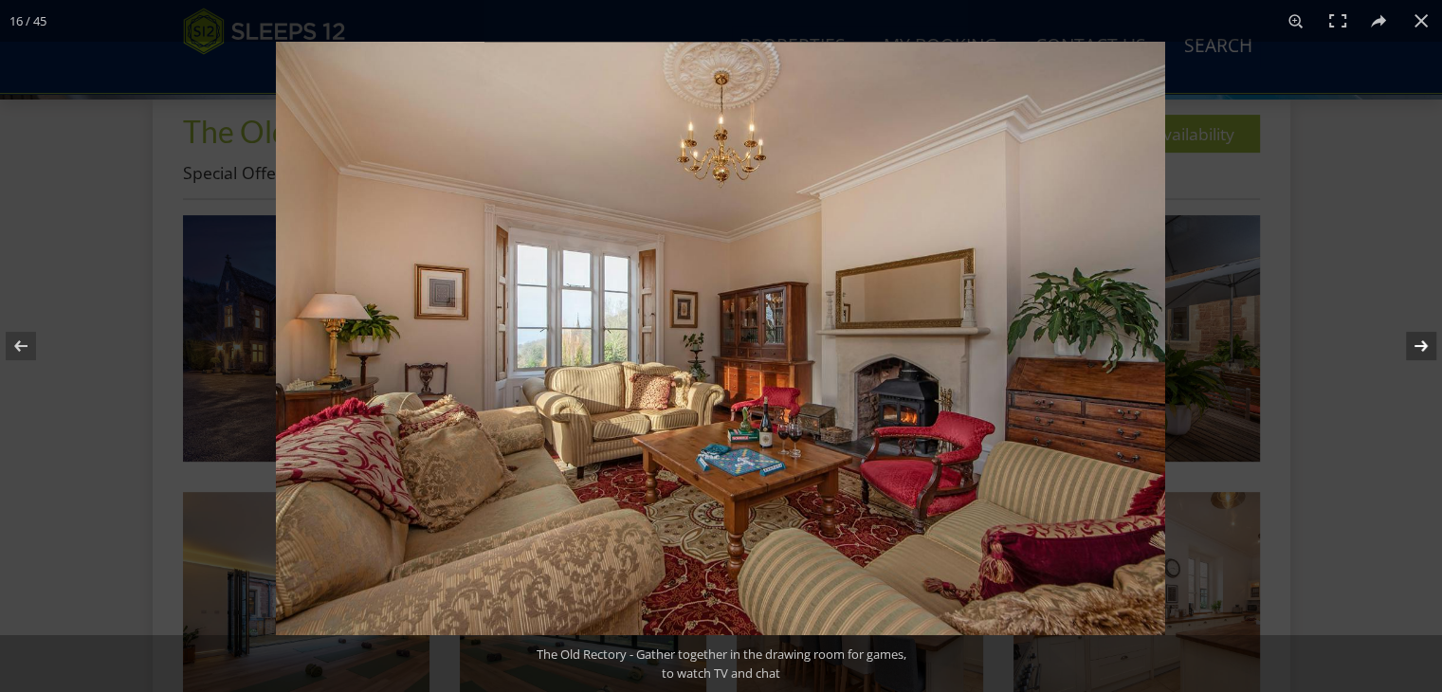
click at [1427, 353] on button at bounding box center [1409, 346] width 66 height 95
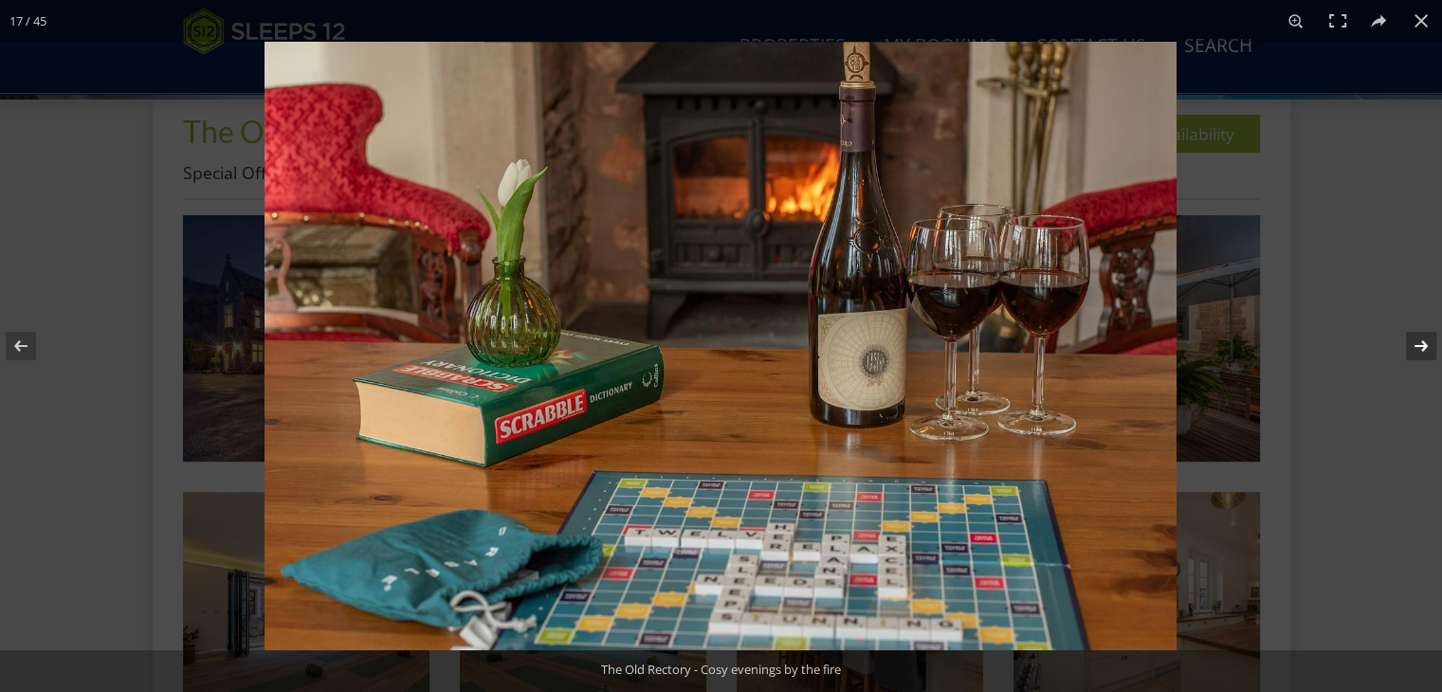
click at [1427, 353] on button at bounding box center [1409, 346] width 66 height 95
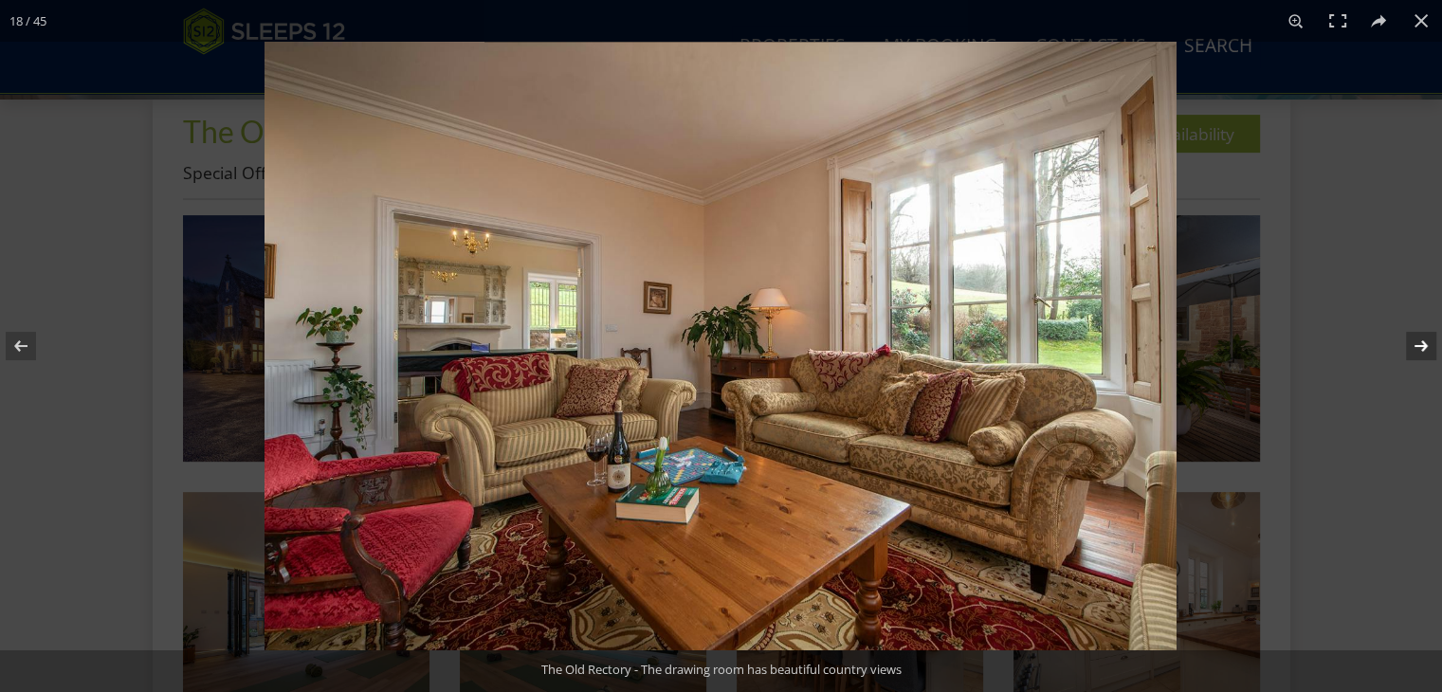
click at [1427, 353] on button at bounding box center [1409, 346] width 66 height 95
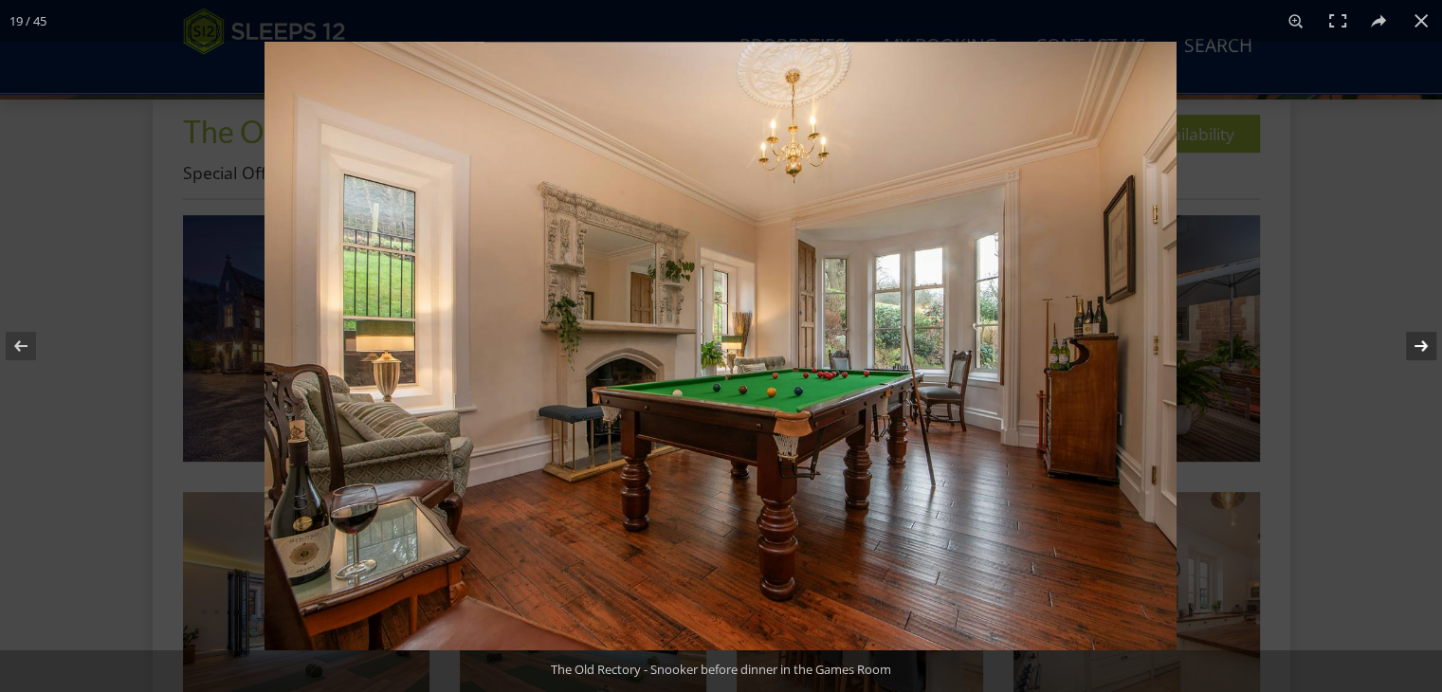
click at [1420, 342] on button at bounding box center [1409, 346] width 66 height 95
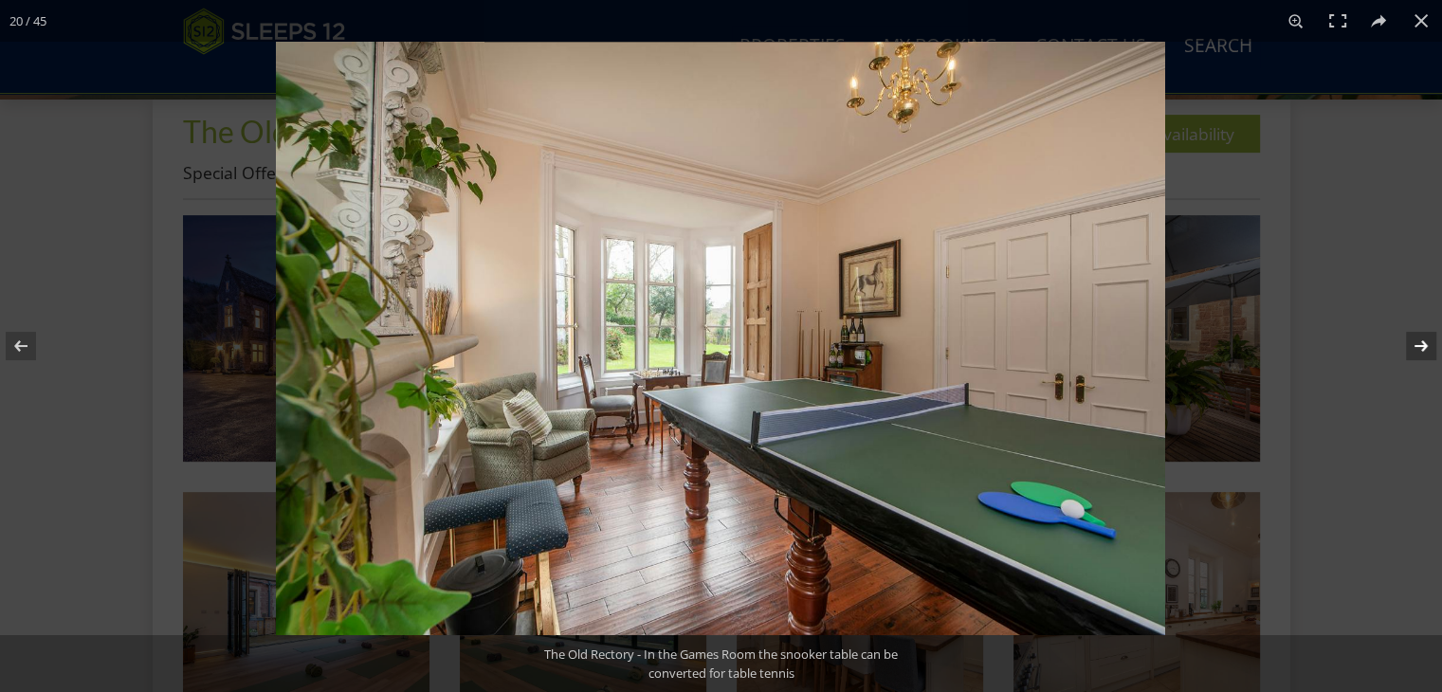
click at [1420, 342] on button at bounding box center [1409, 346] width 66 height 95
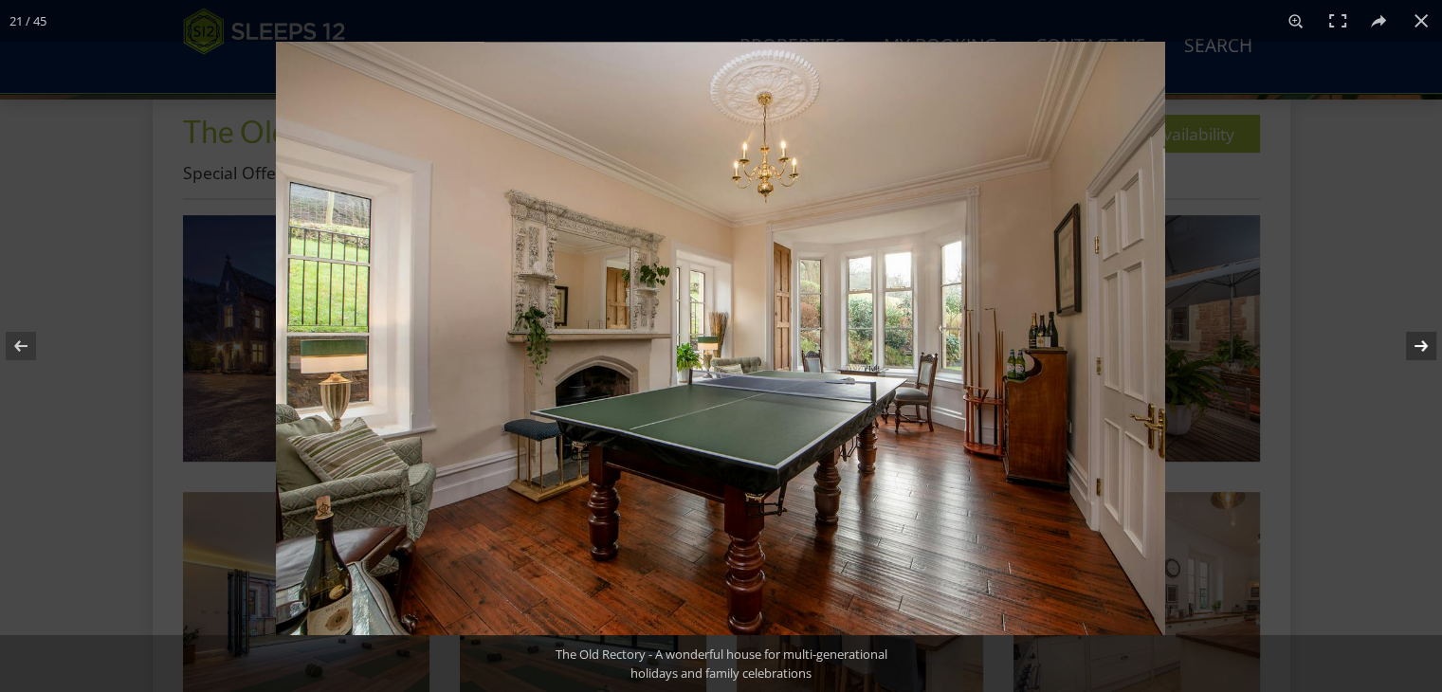
click at [1420, 342] on button at bounding box center [1409, 346] width 66 height 95
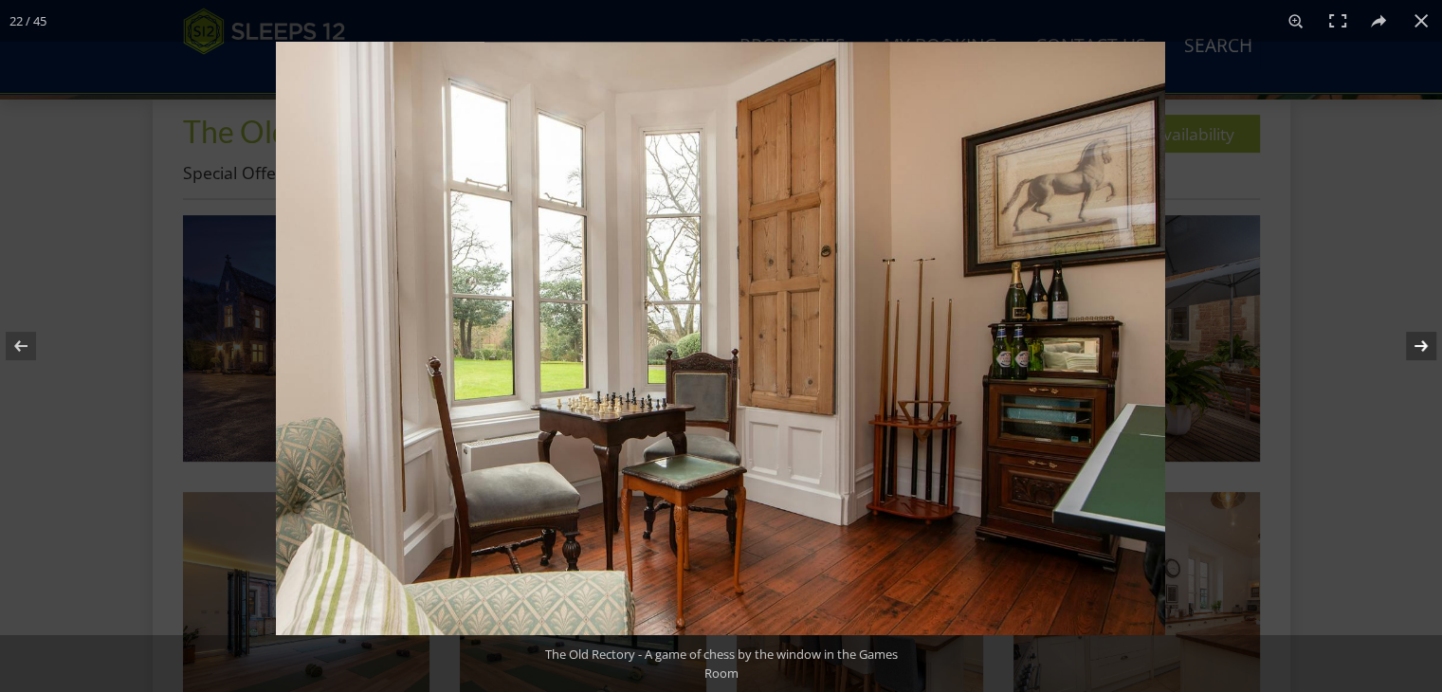
click at [1420, 342] on button at bounding box center [1409, 346] width 66 height 95
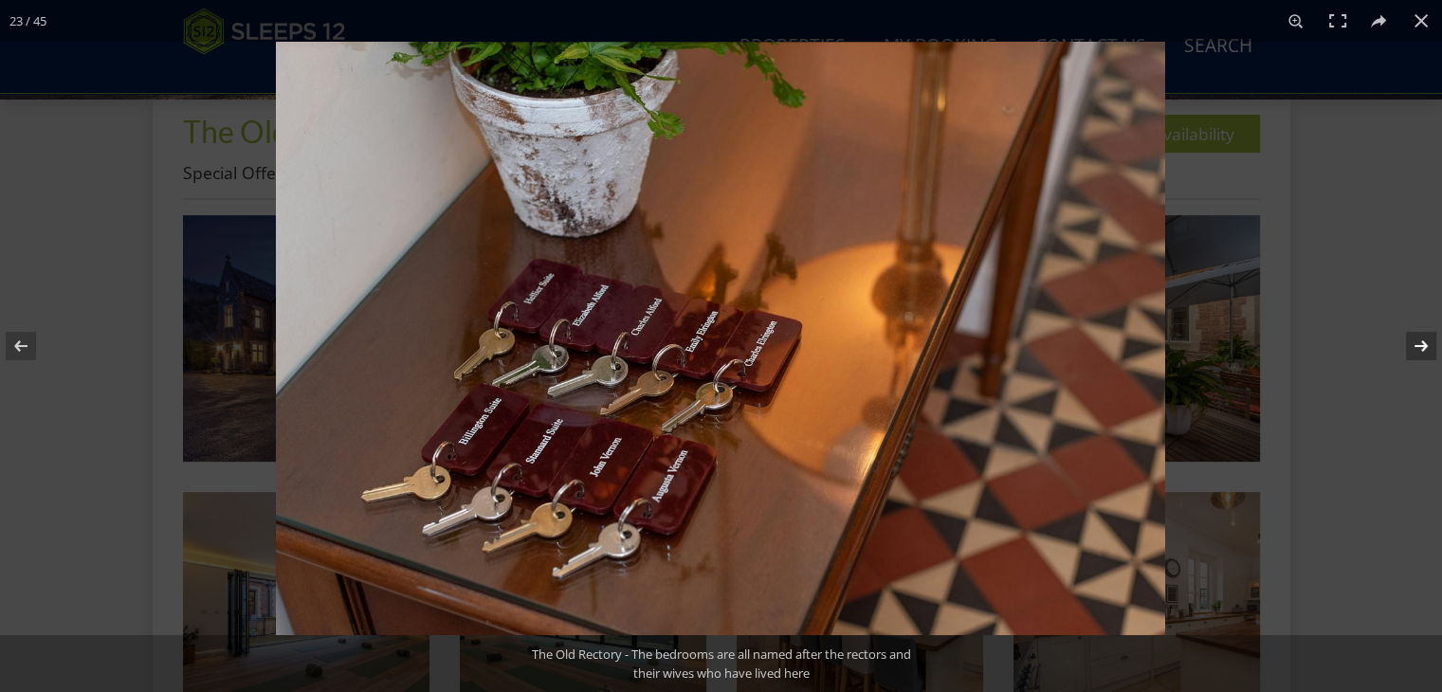
click at [1419, 342] on button at bounding box center [1409, 346] width 66 height 95
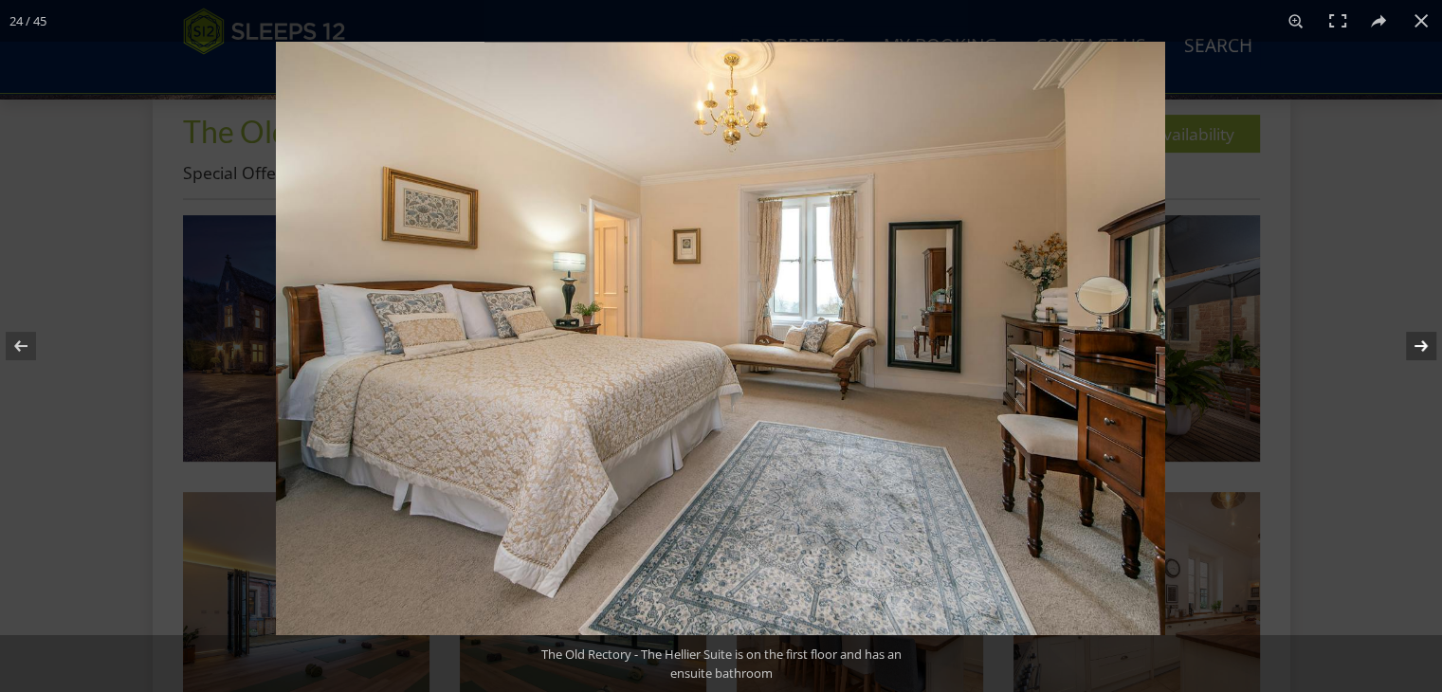
click at [1415, 343] on button at bounding box center [1409, 346] width 66 height 95
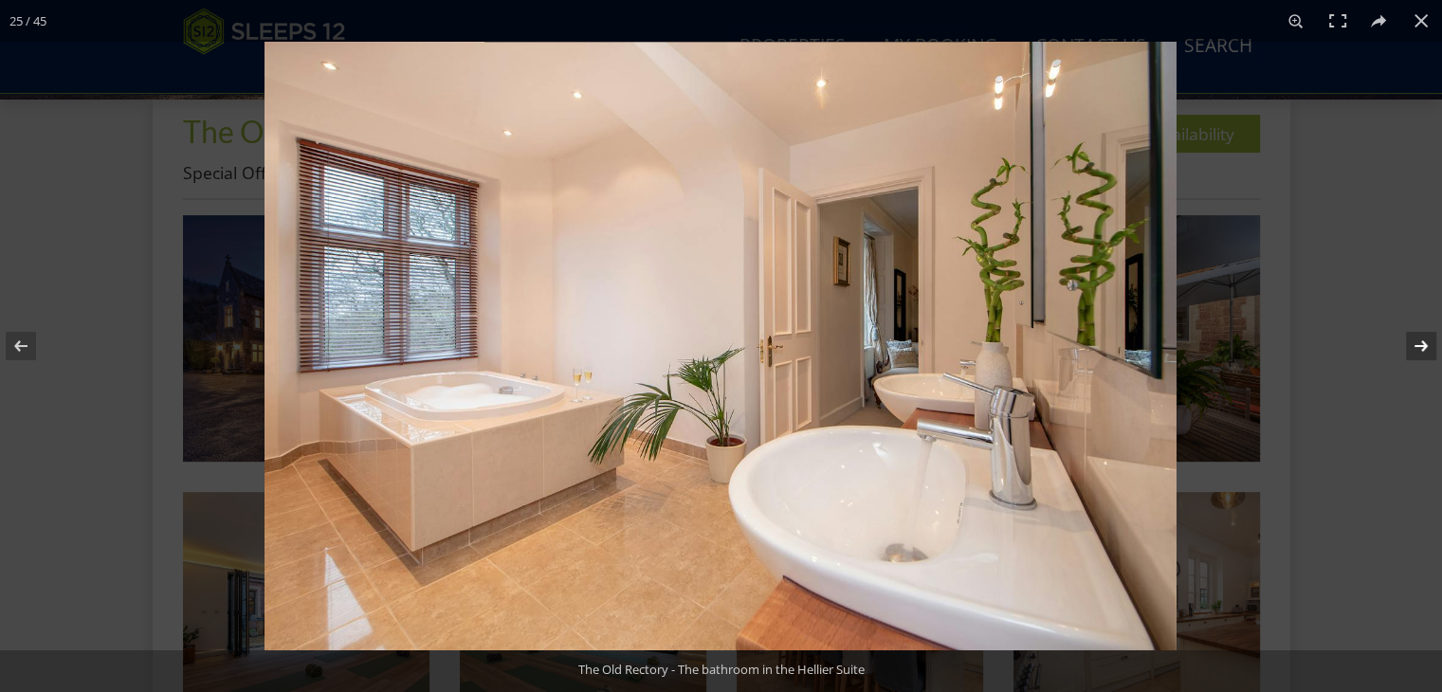
click at [1415, 343] on button at bounding box center [1409, 346] width 66 height 95
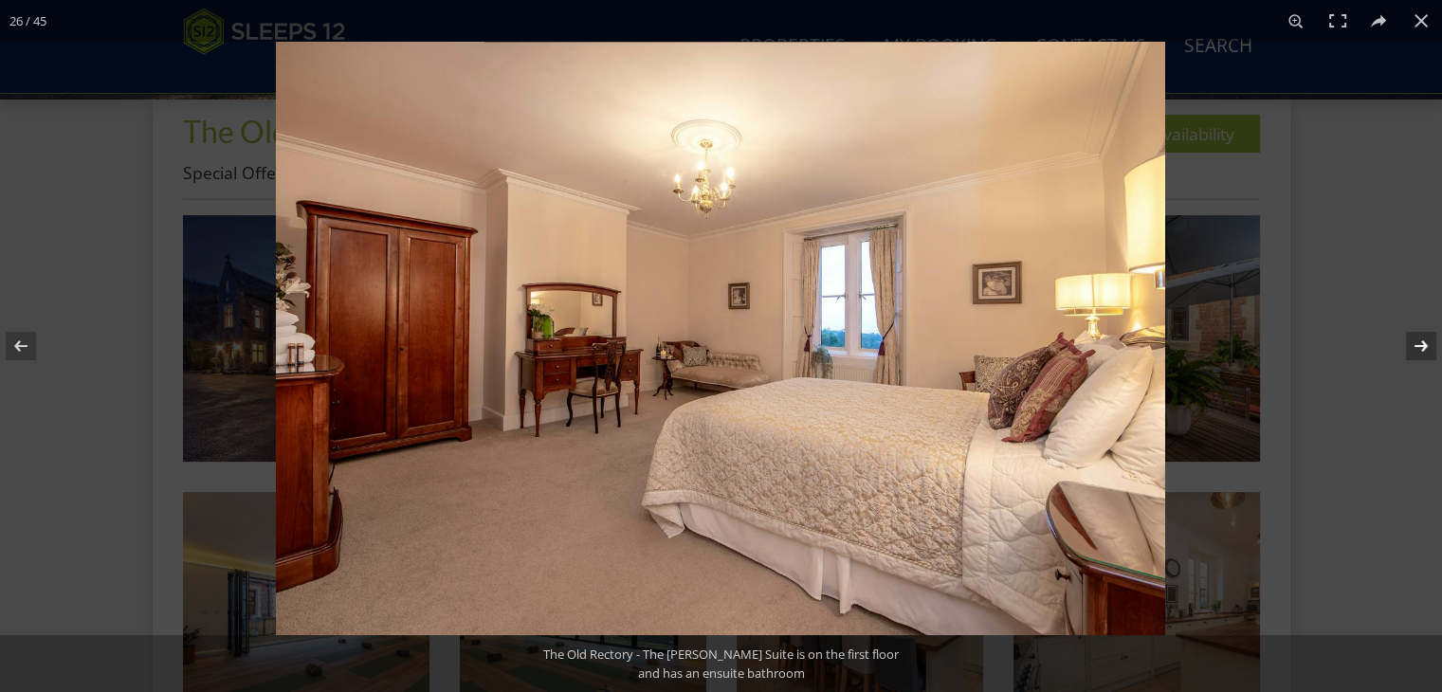
click at [1414, 343] on button at bounding box center [1409, 346] width 66 height 95
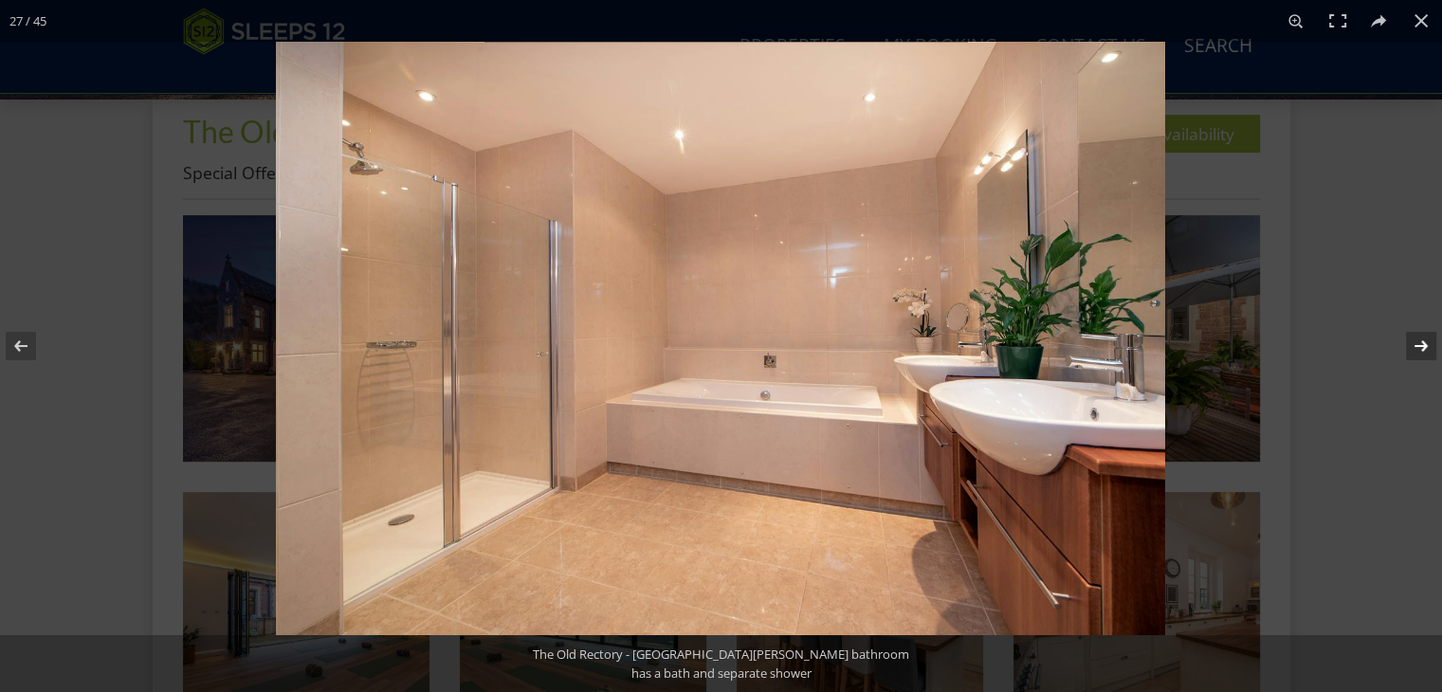
click at [1414, 343] on button at bounding box center [1409, 346] width 66 height 95
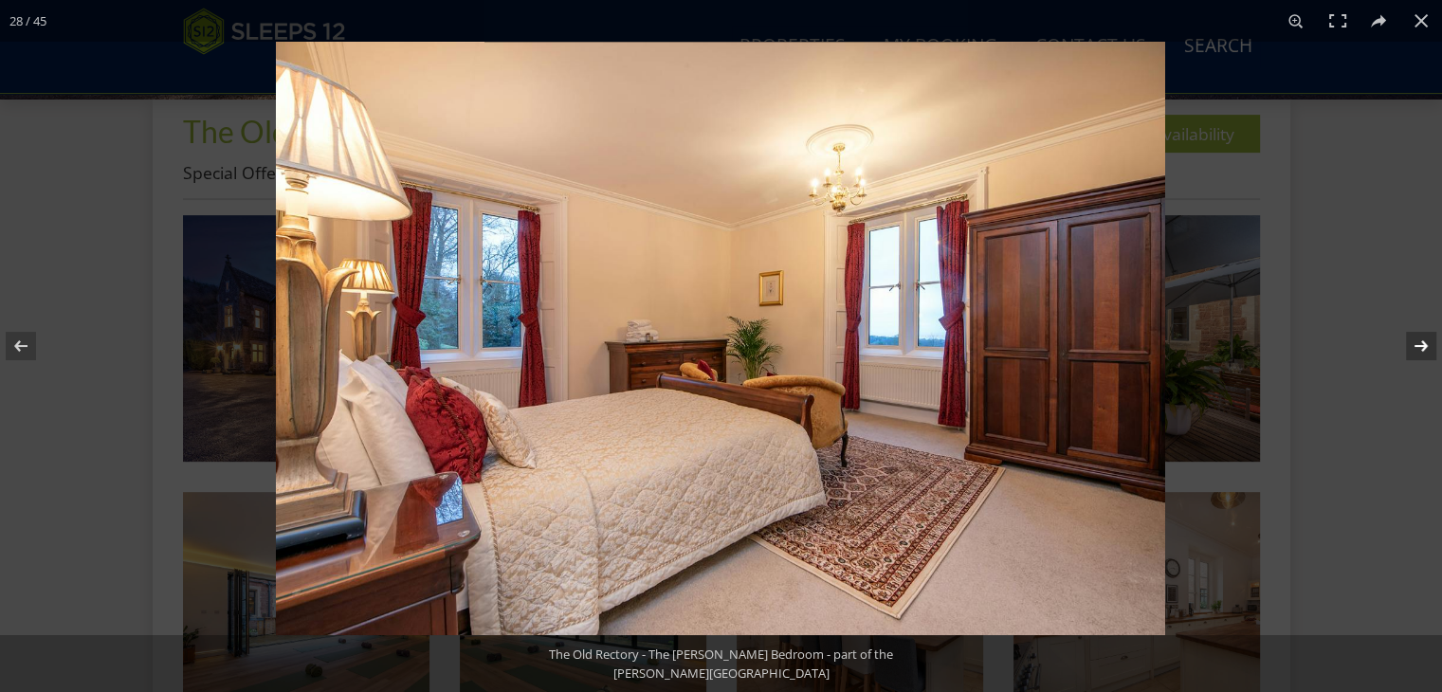
click at [1414, 343] on button at bounding box center [1409, 346] width 66 height 95
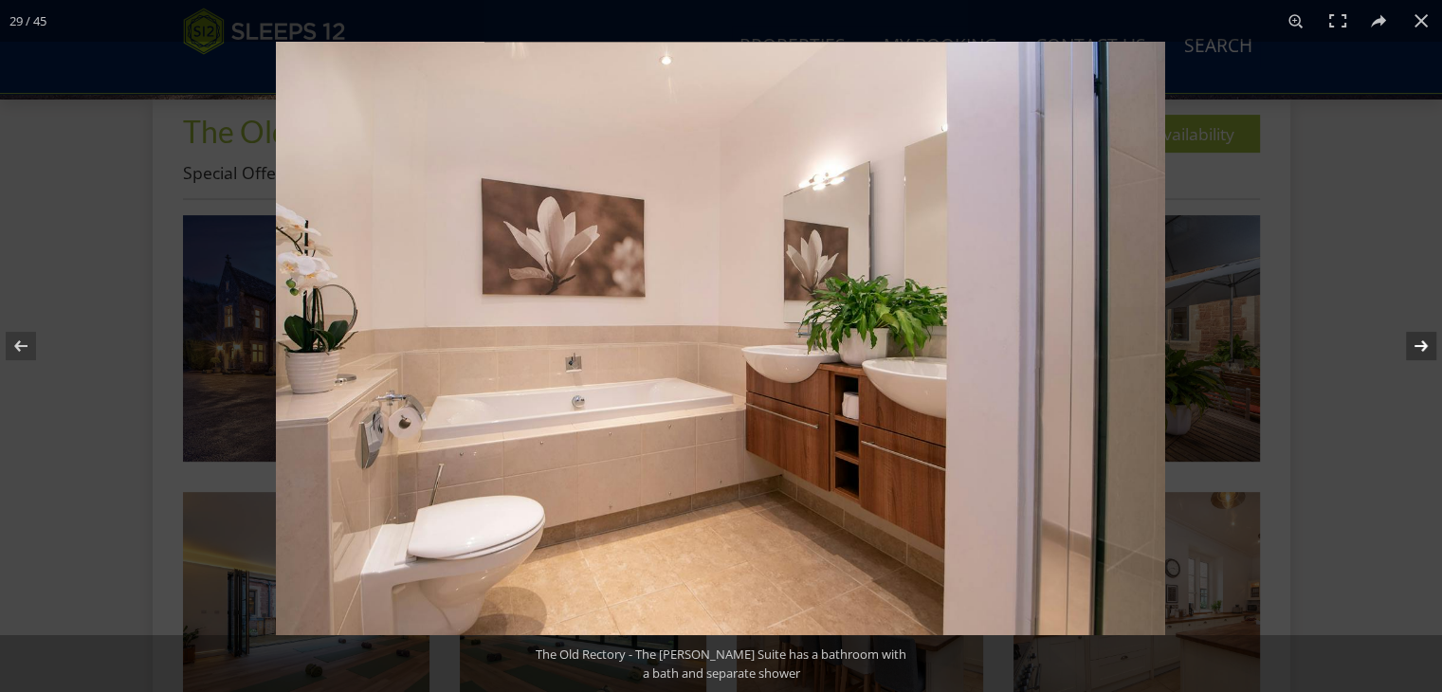
click at [1414, 343] on button at bounding box center [1409, 346] width 66 height 95
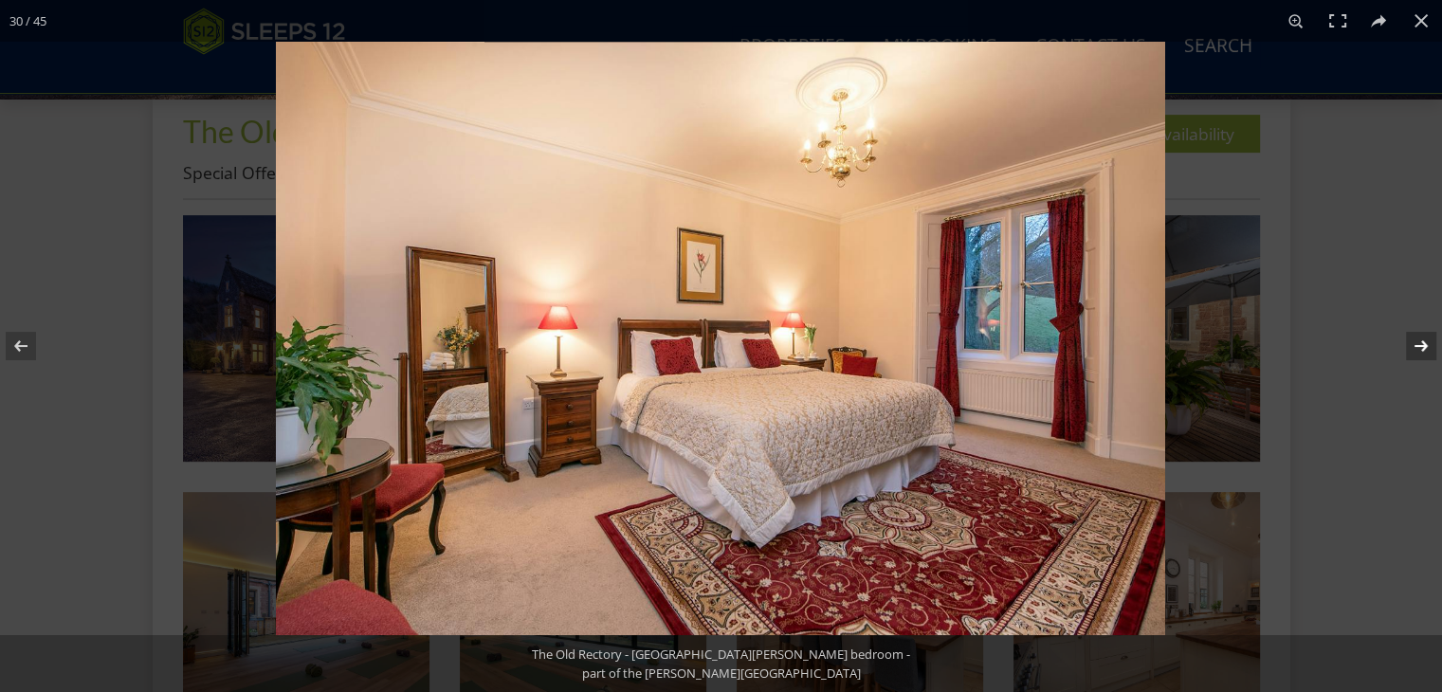
click at [1414, 343] on button at bounding box center [1409, 346] width 66 height 95
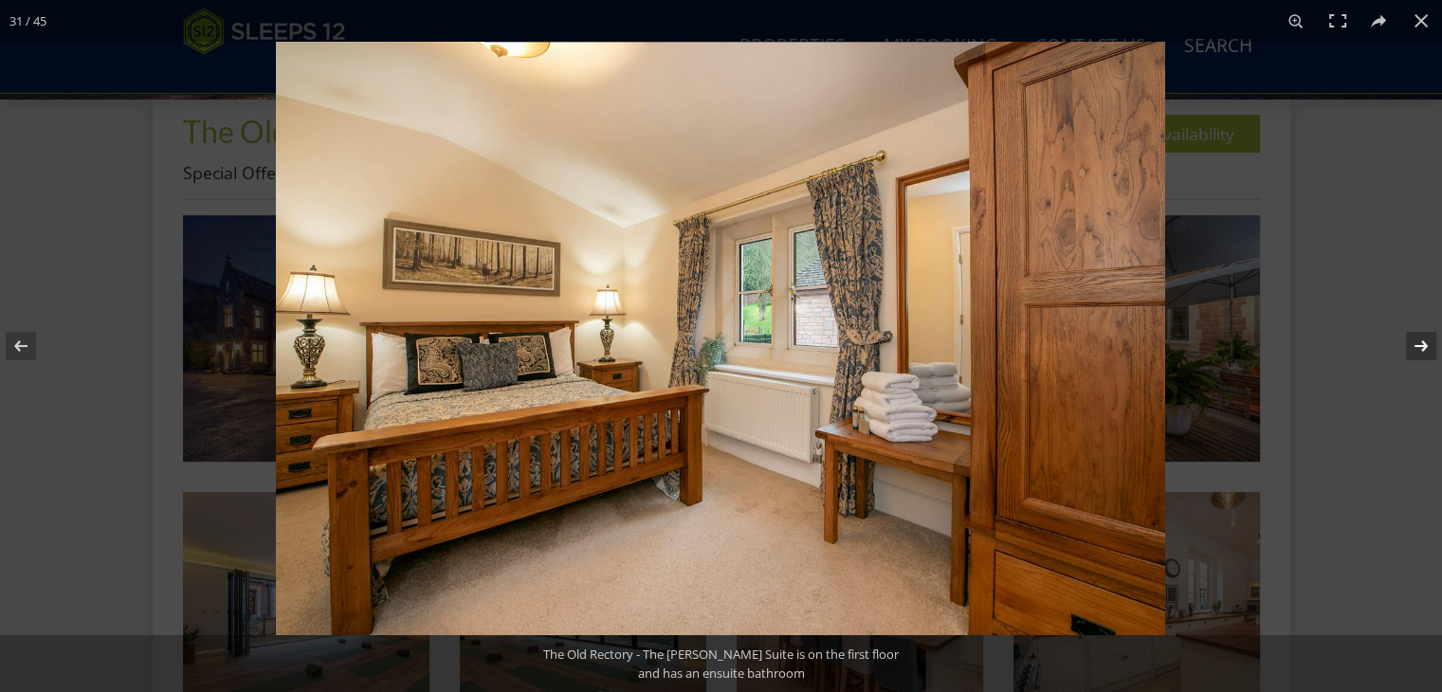
click at [1414, 343] on button at bounding box center [1409, 346] width 66 height 95
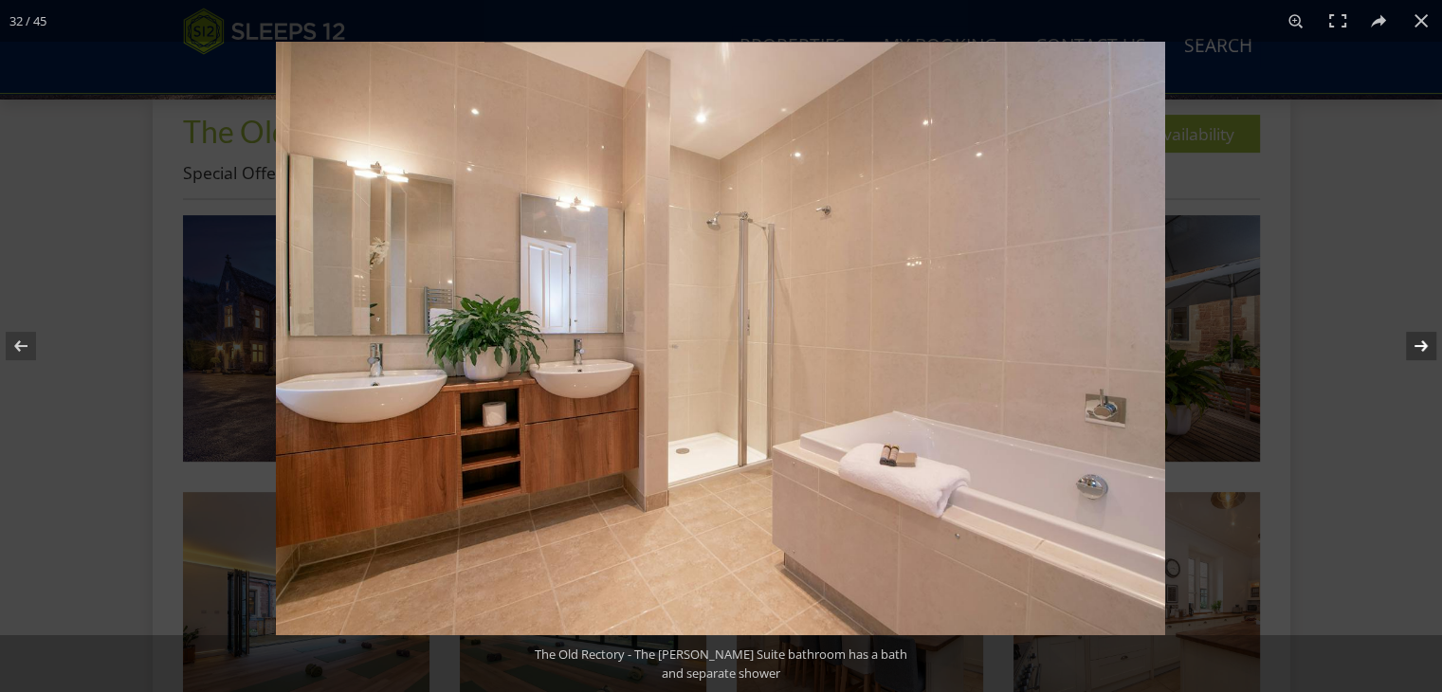
click at [1414, 343] on button at bounding box center [1409, 346] width 66 height 95
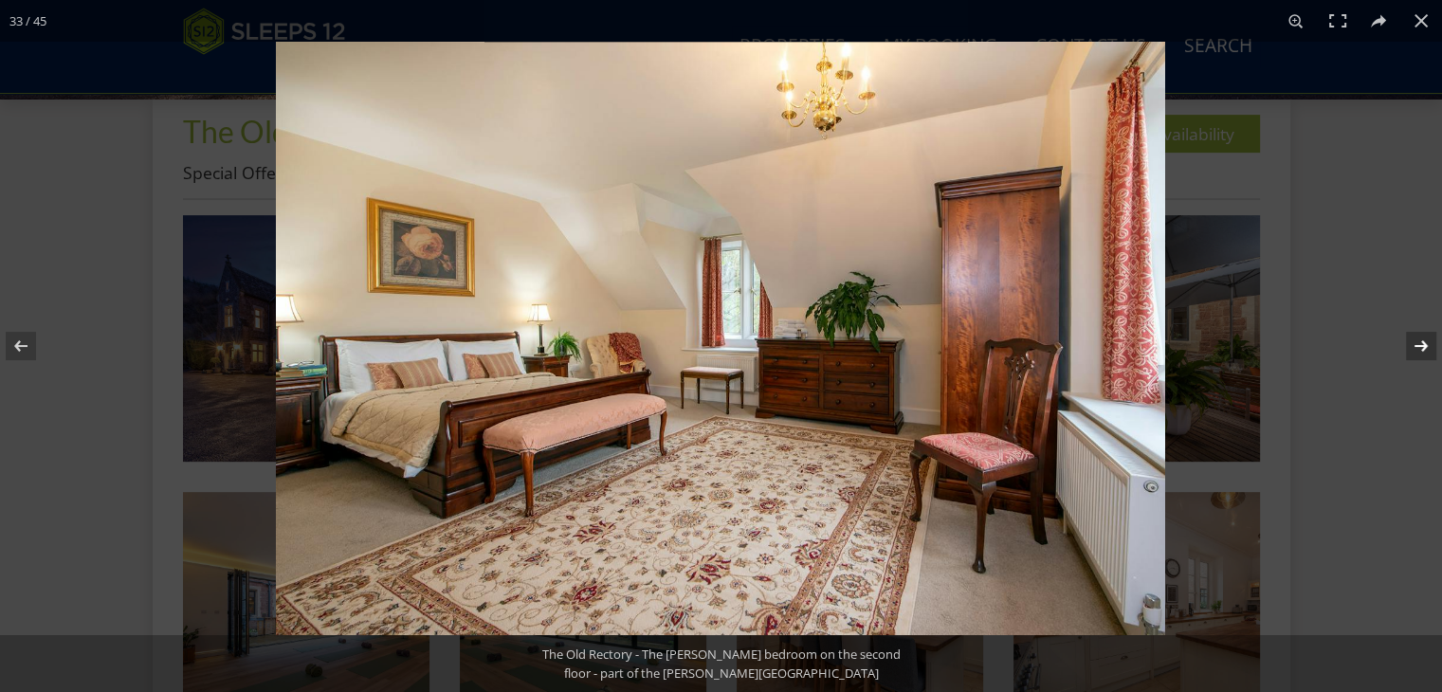
click at [1414, 343] on button at bounding box center [1409, 346] width 66 height 95
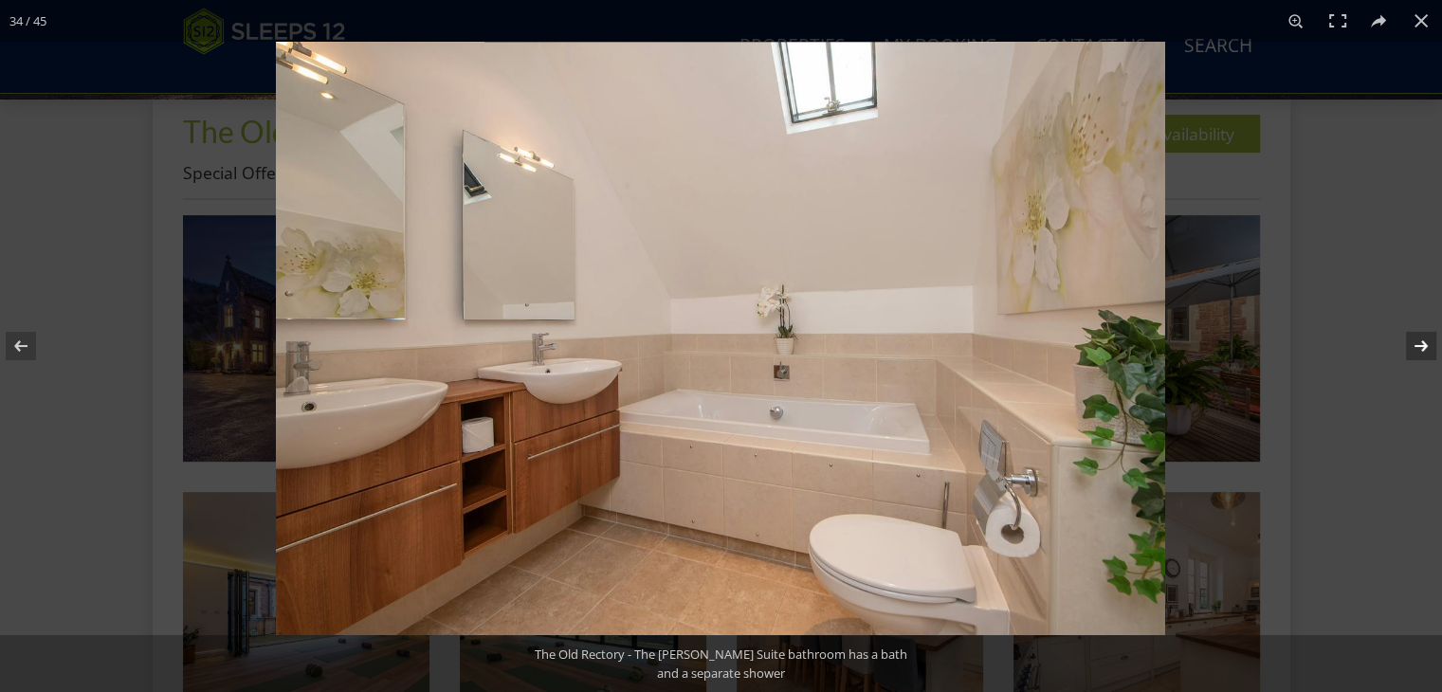
click at [1414, 343] on button at bounding box center [1409, 346] width 66 height 95
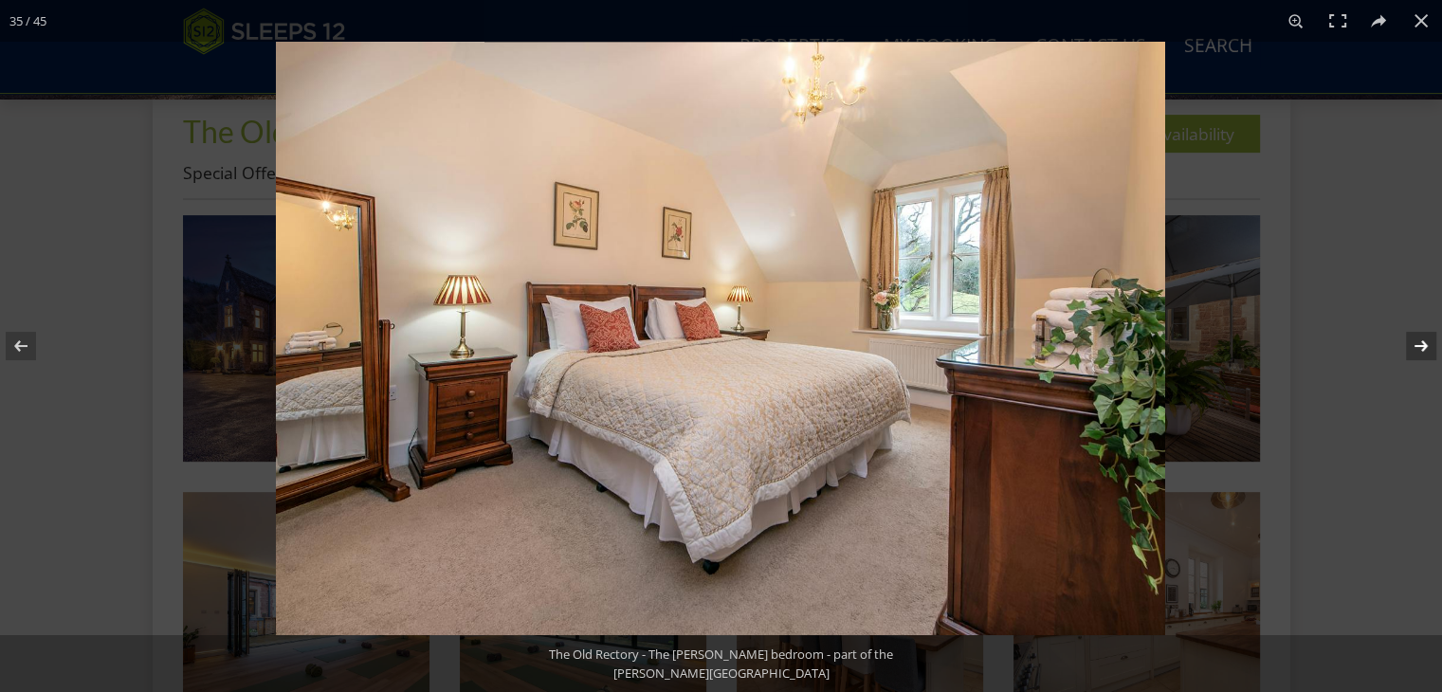
click at [1414, 343] on button at bounding box center [1409, 346] width 66 height 95
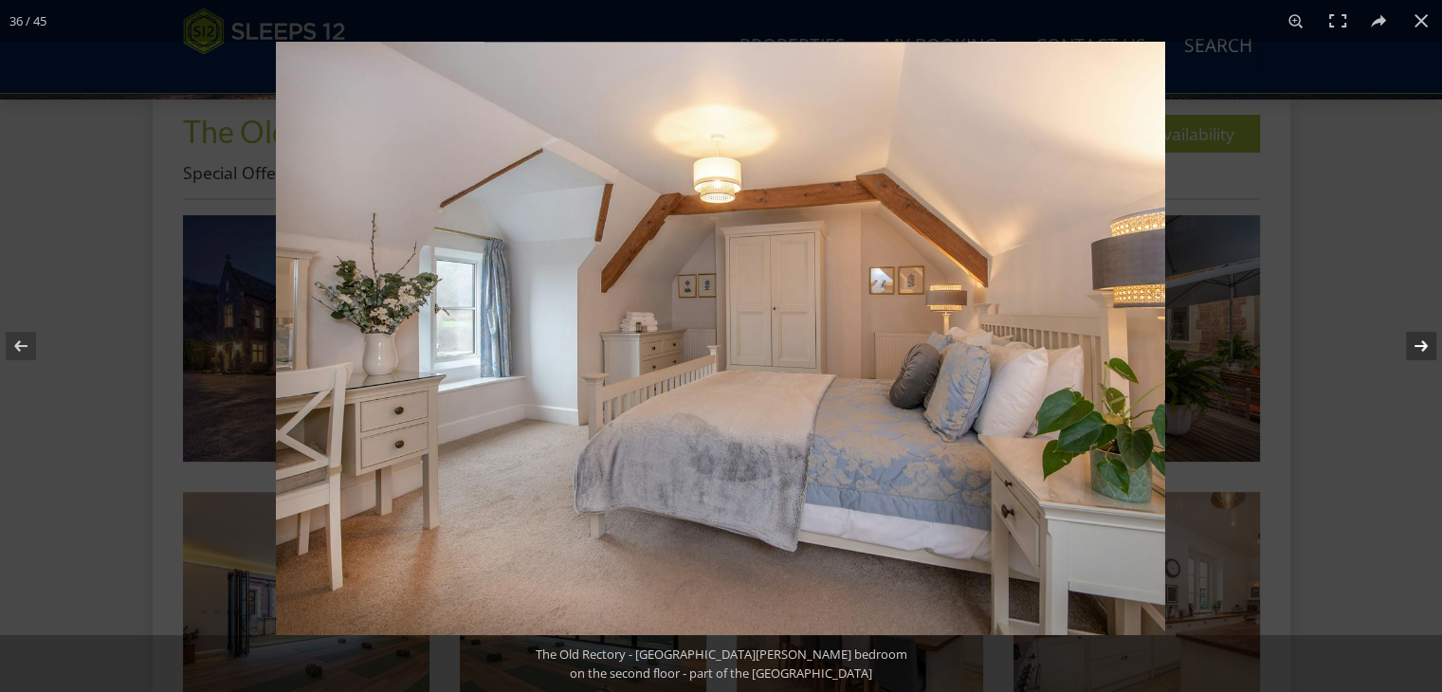
click at [1414, 343] on button at bounding box center [1409, 346] width 66 height 95
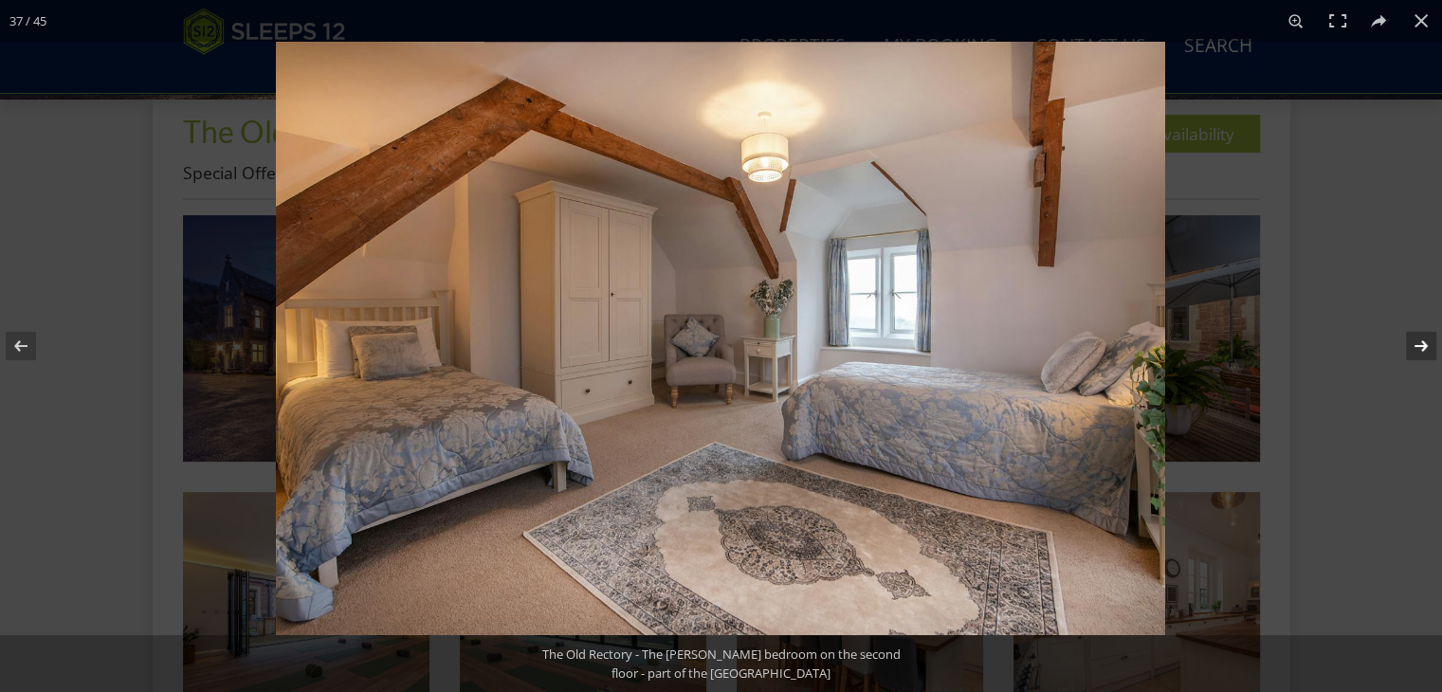
click at [1414, 343] on button at bounding box center [1409, 346] width 66 height 95
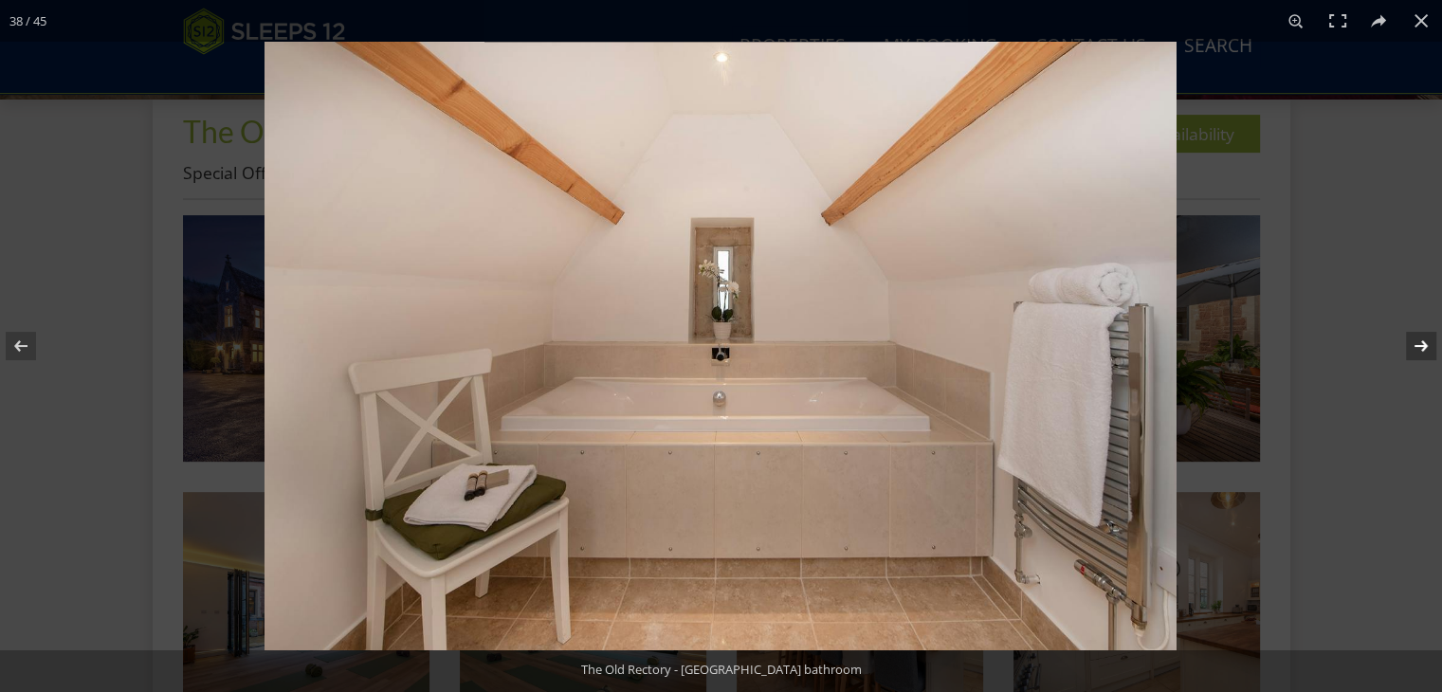
click at [1413, 343] on button at bounding box center [1409, 346] width 66 height 95
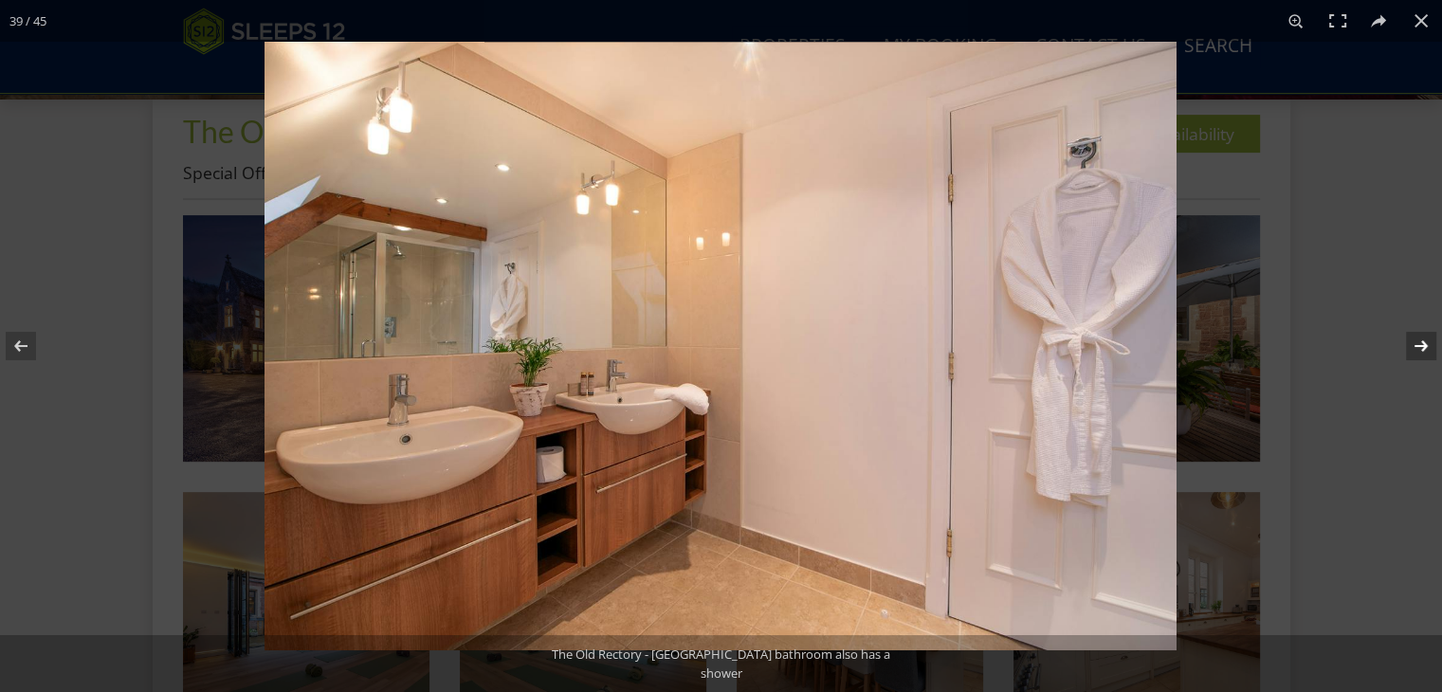
click at [1413, 343] on button at bounding box center [1409, 346] width 66 height 95
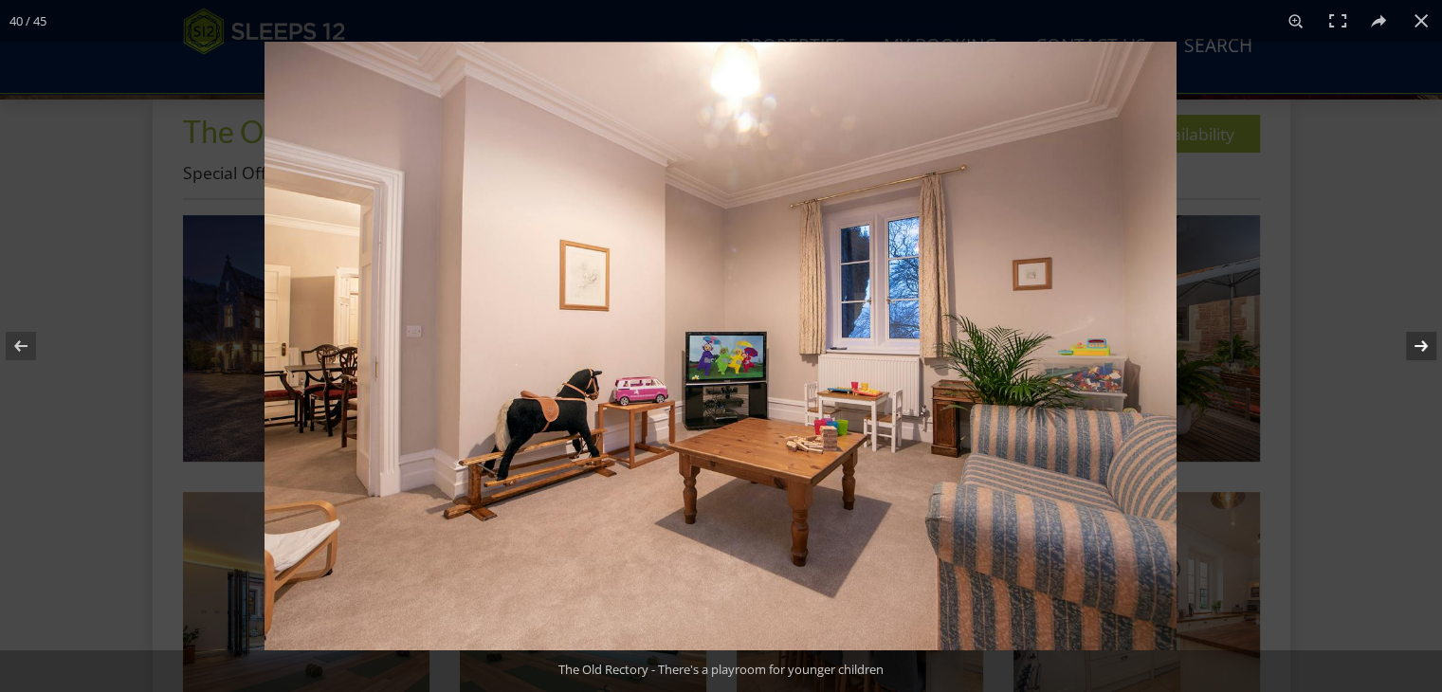
click at [1412, 343] on button at bounding box center [1409, 346] width 66 height 95
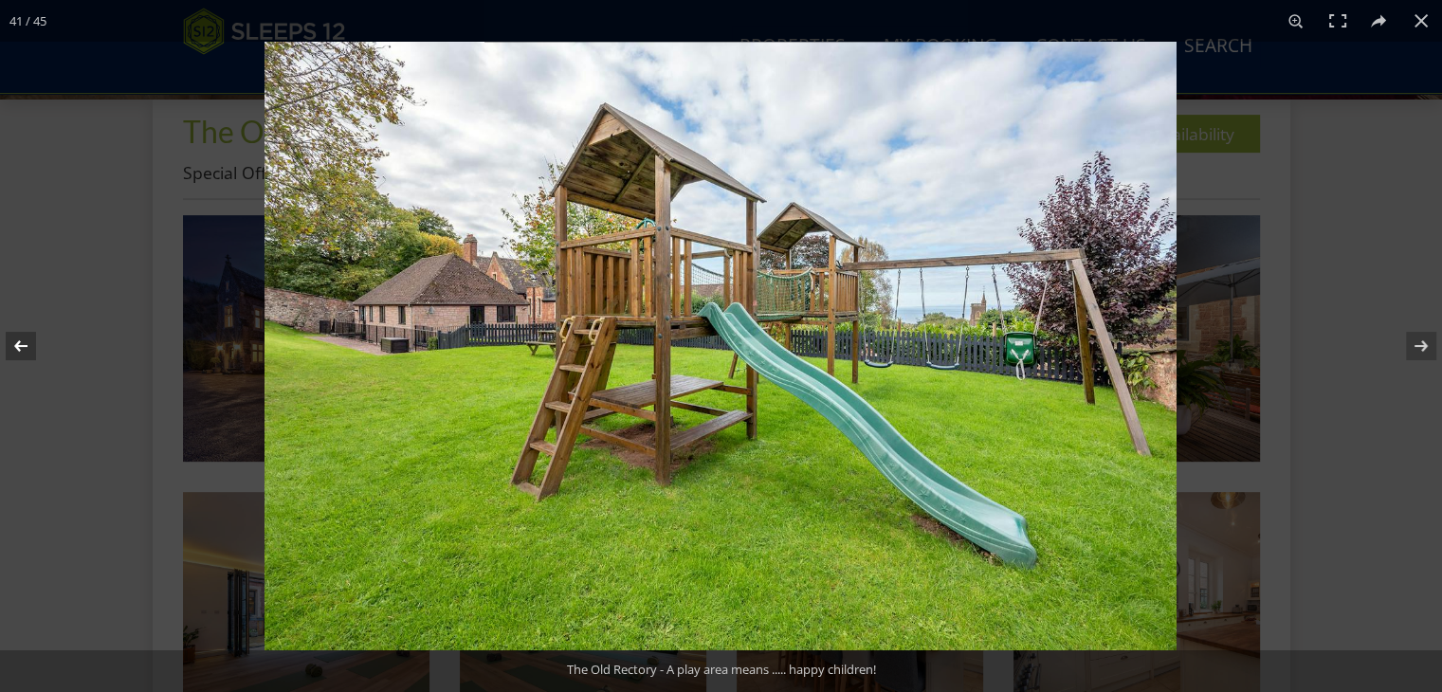
click at [17, 338] on button at bounding box center [33, 346] width 66 height 95
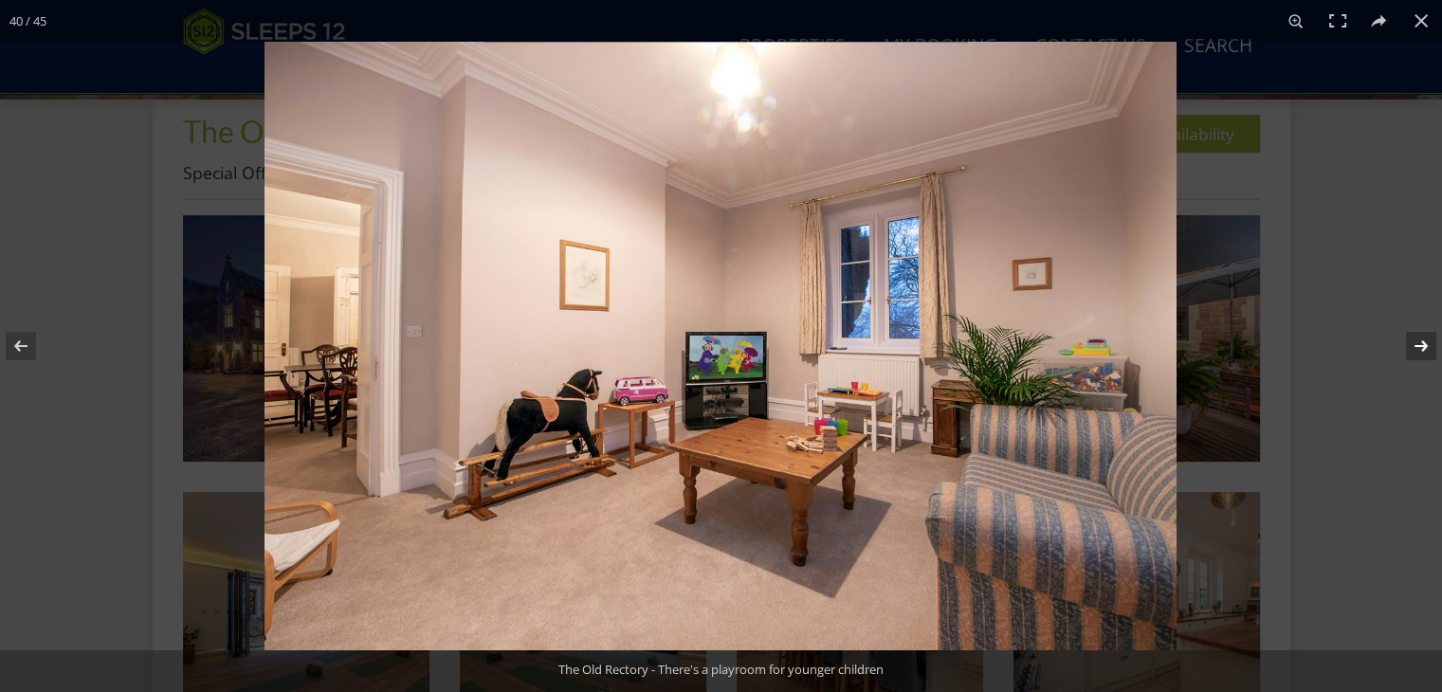
click at [1424, 347] on button at bounding box center [1409, 346] width 66 height 95
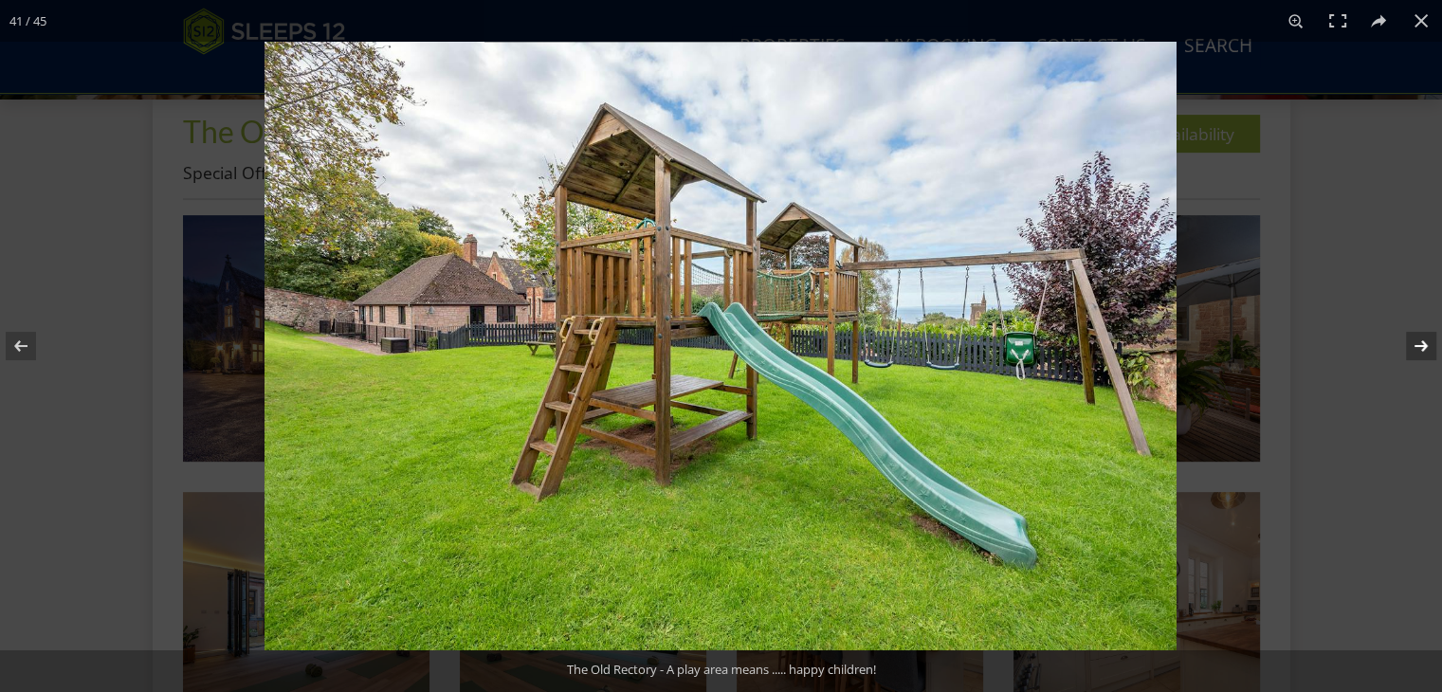
click at [1423, 348] on button at bounding box center [1409, 346] width 66 height 95
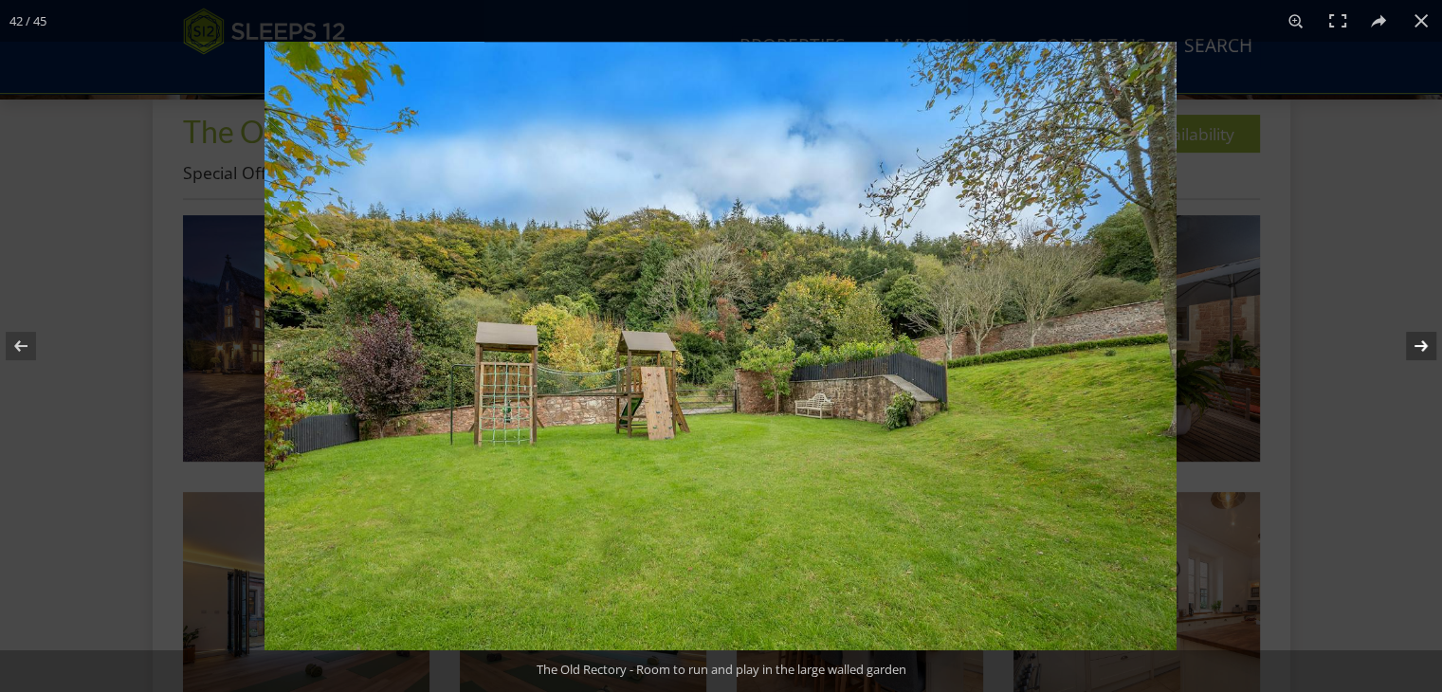
click at [1420, 347] on button at bounding box center [1409, 346] width 66 height 95
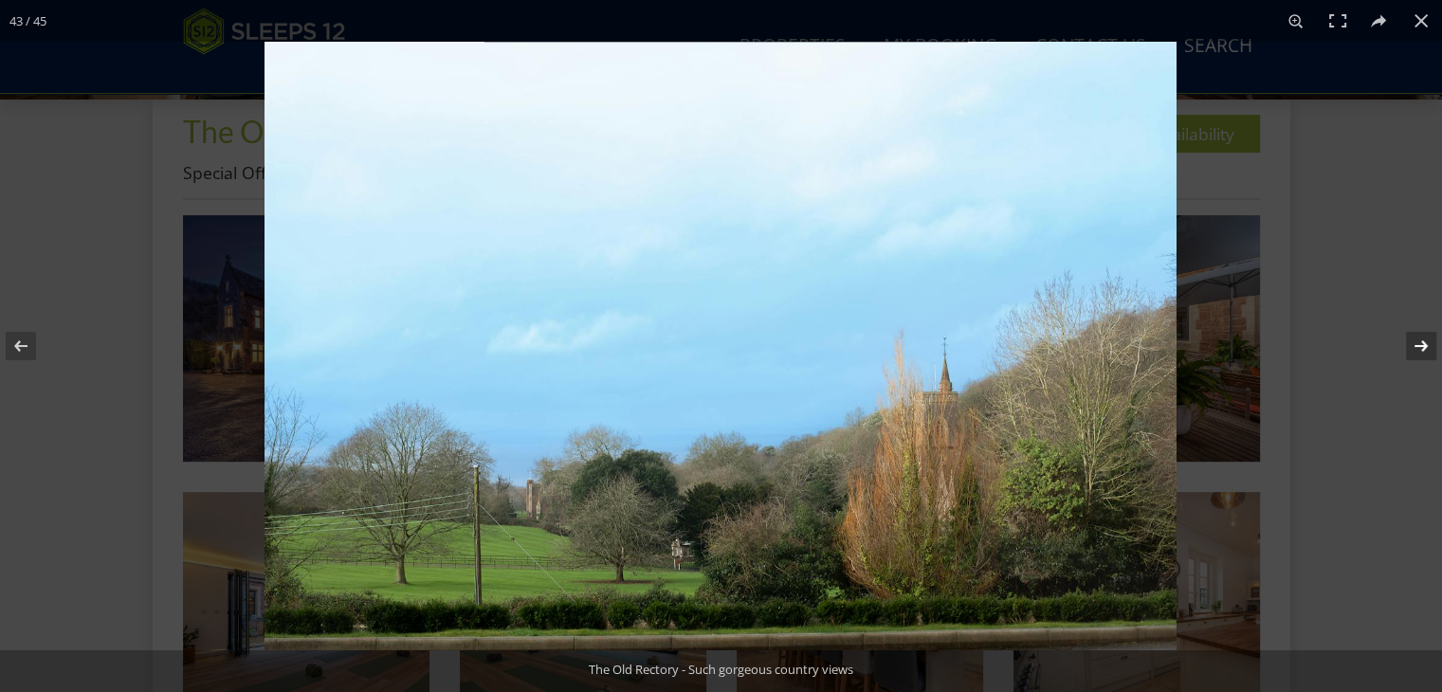
click at [1422, 349] on button at bounding box center [1409, 346] width 66 height 95
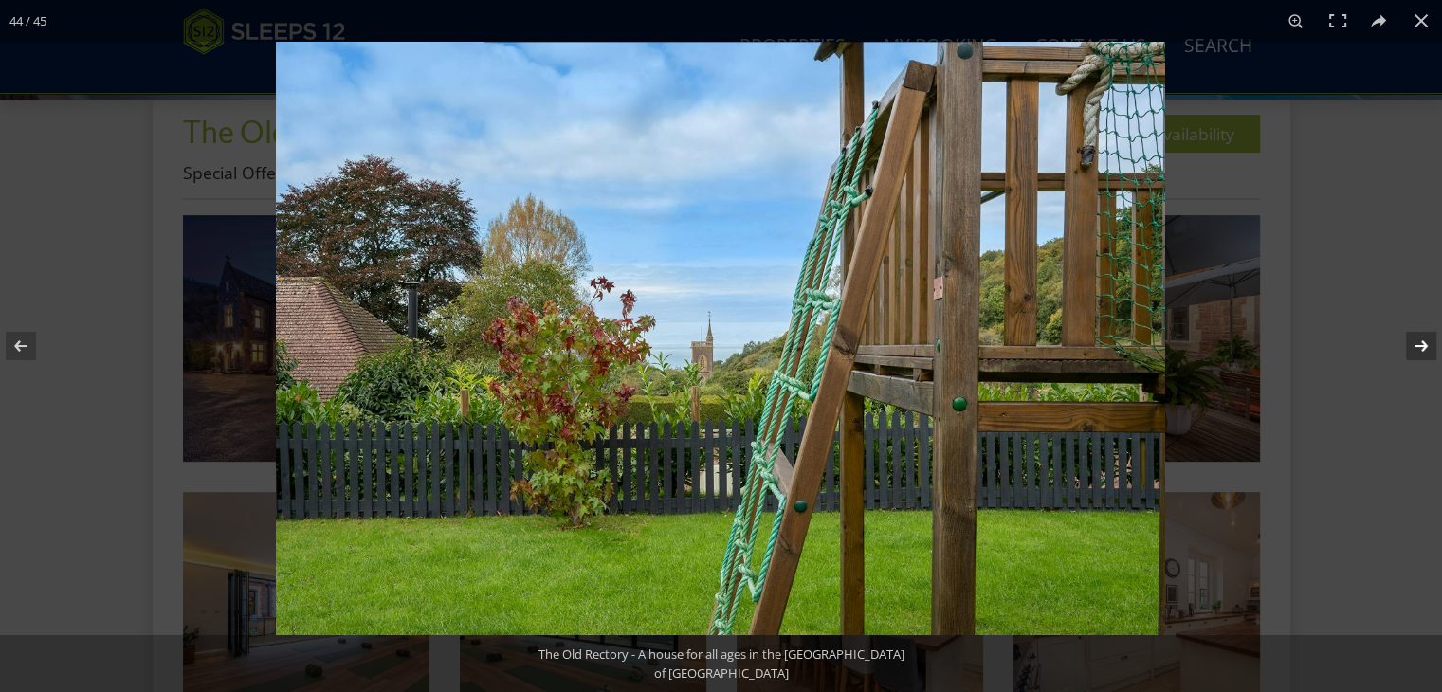
click at [1422, 350] on button at bounding box center [1409, 346] width 66 height 95
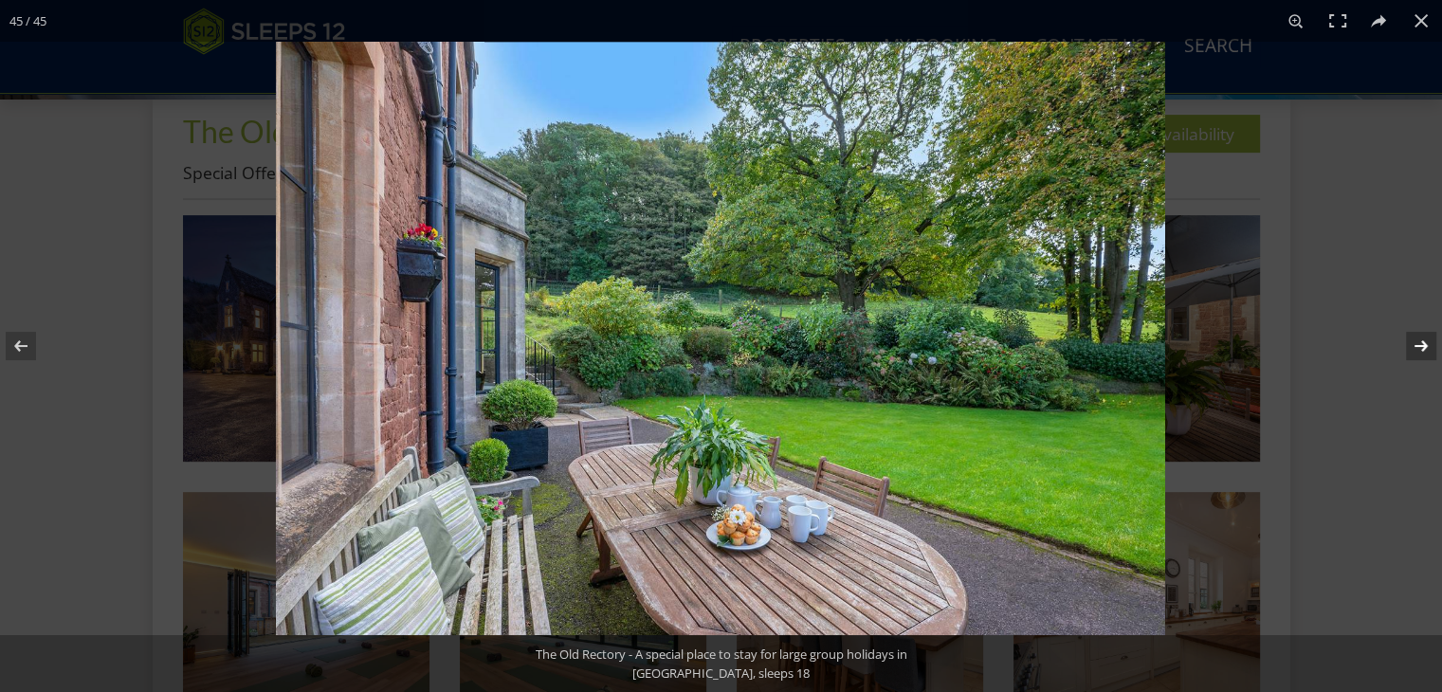
click at [1422, 350] on button at bounding box center [1409, 346] width 66 height 95
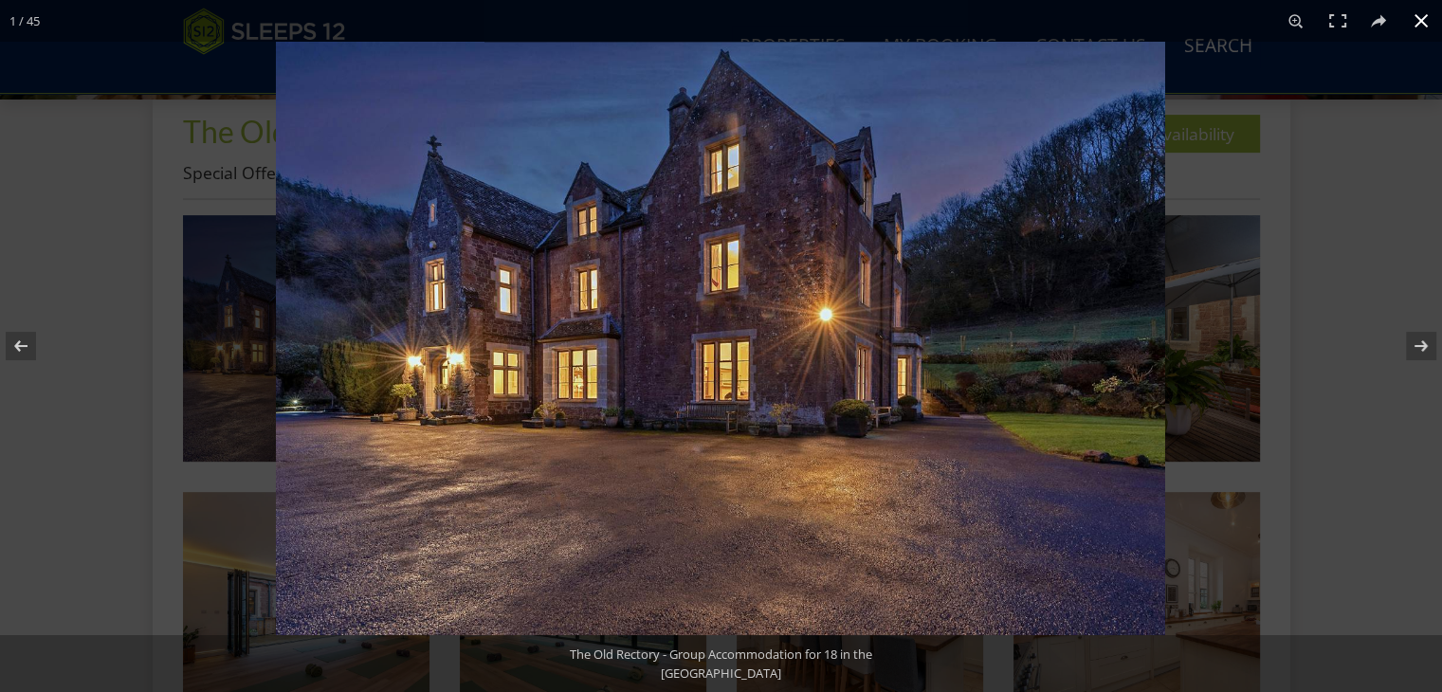
click at [1289, 297] on div at bounding box center [997, 388] width 1442 height 692
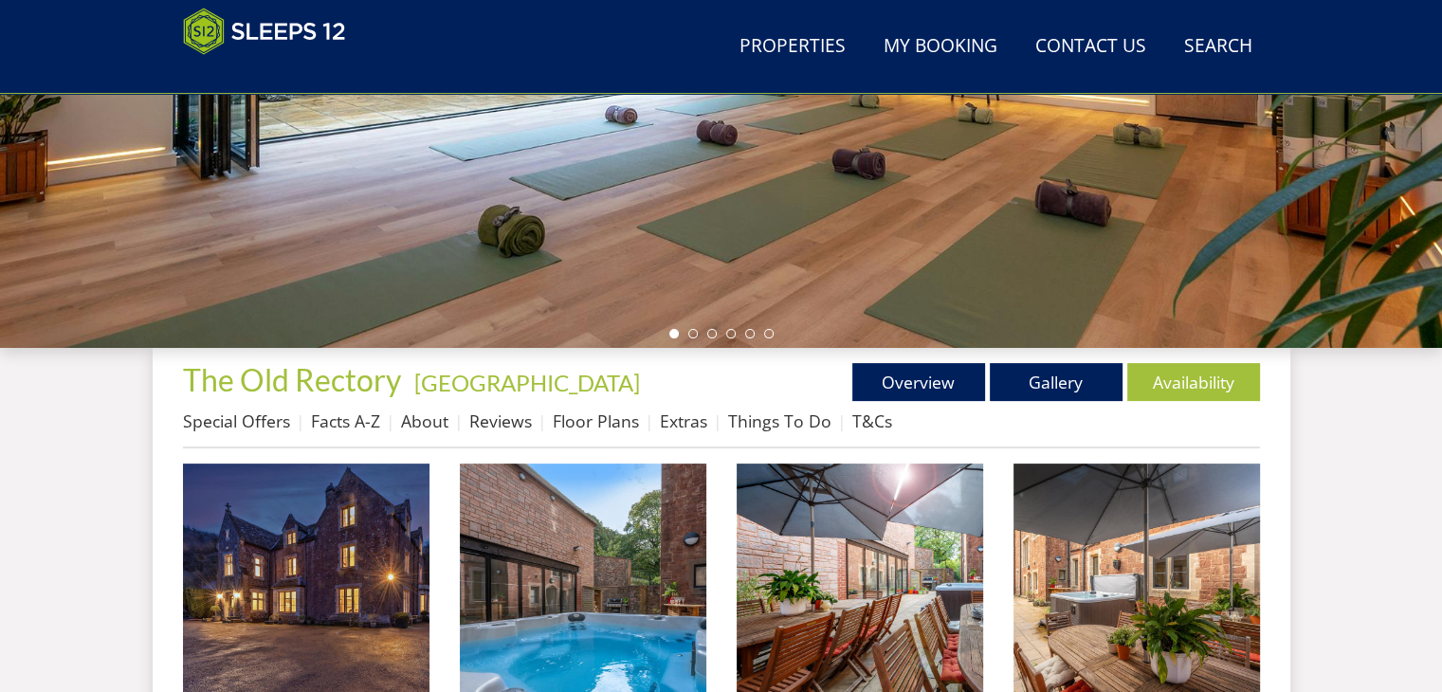
scroll to position [561, 0]
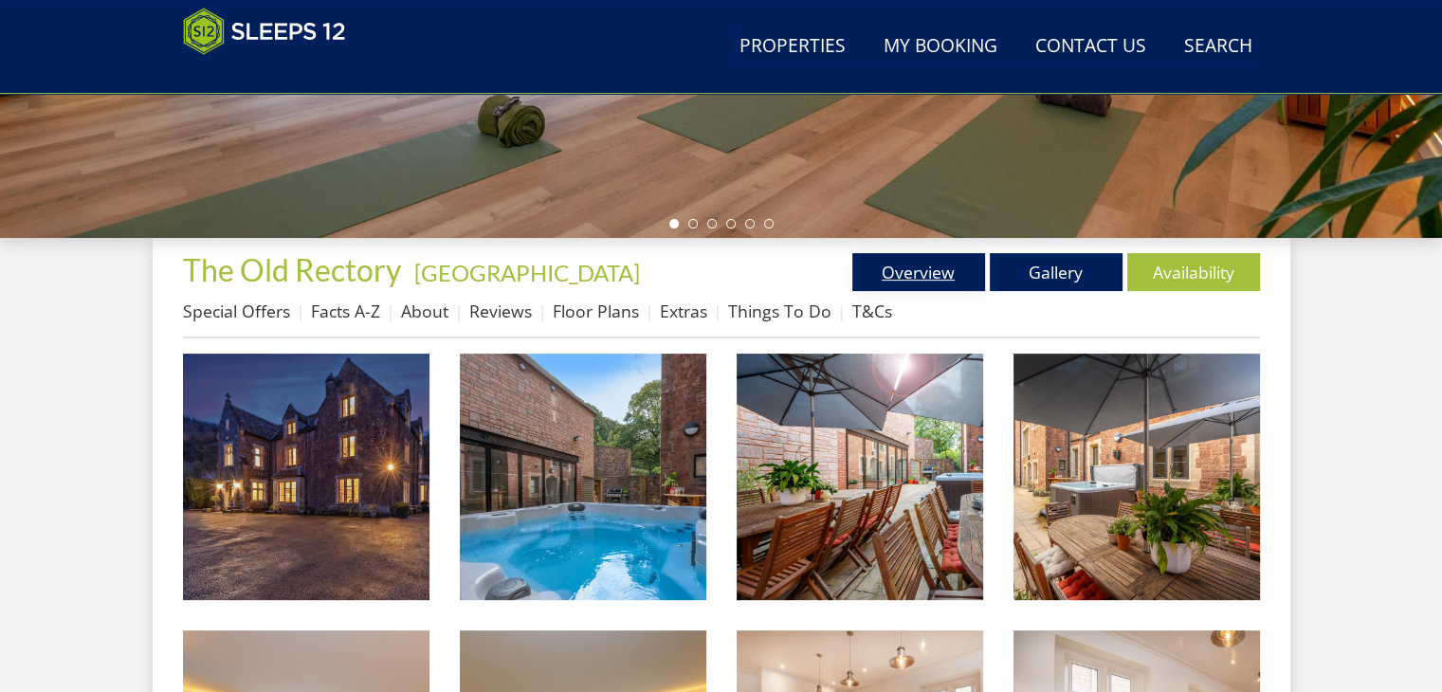
click at [896, 279] on link "Overview" at bounding box center [918, 272] width 133 height 38
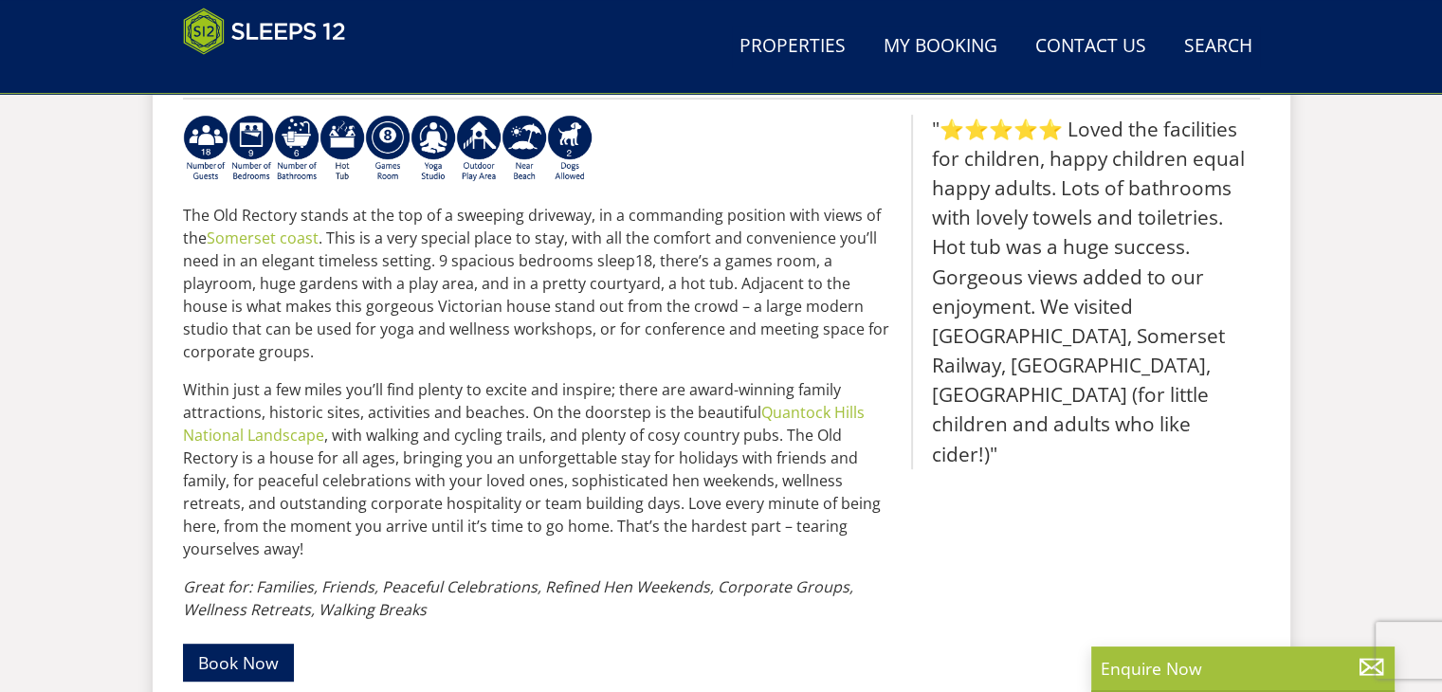
scroll to position [966, 0]
